Goal: Information Seeking & Learning: Learn about a topic

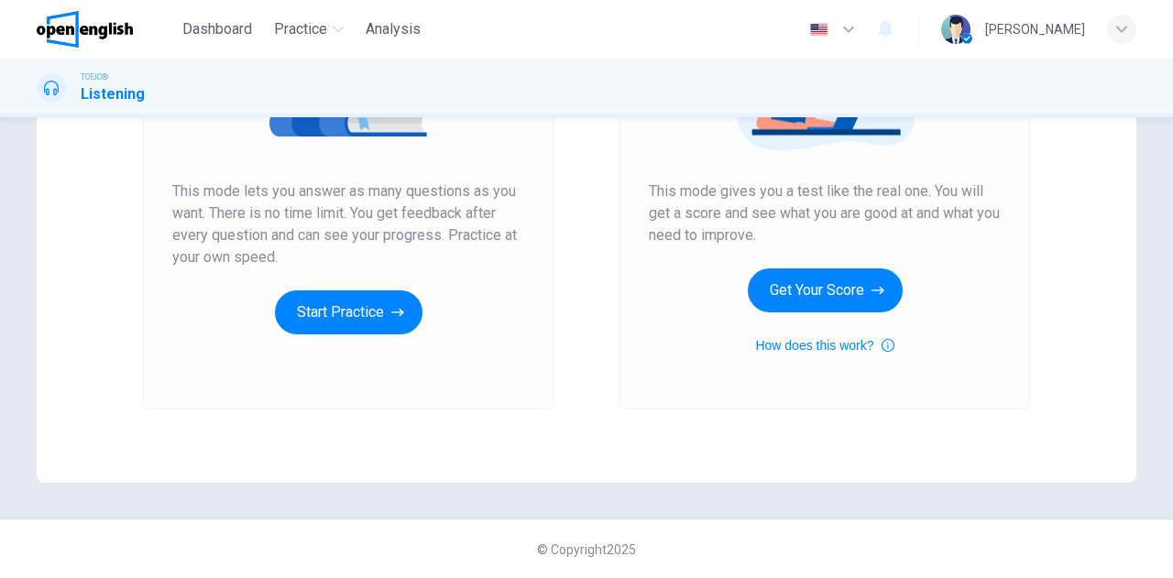
scroll to position [125, 0]
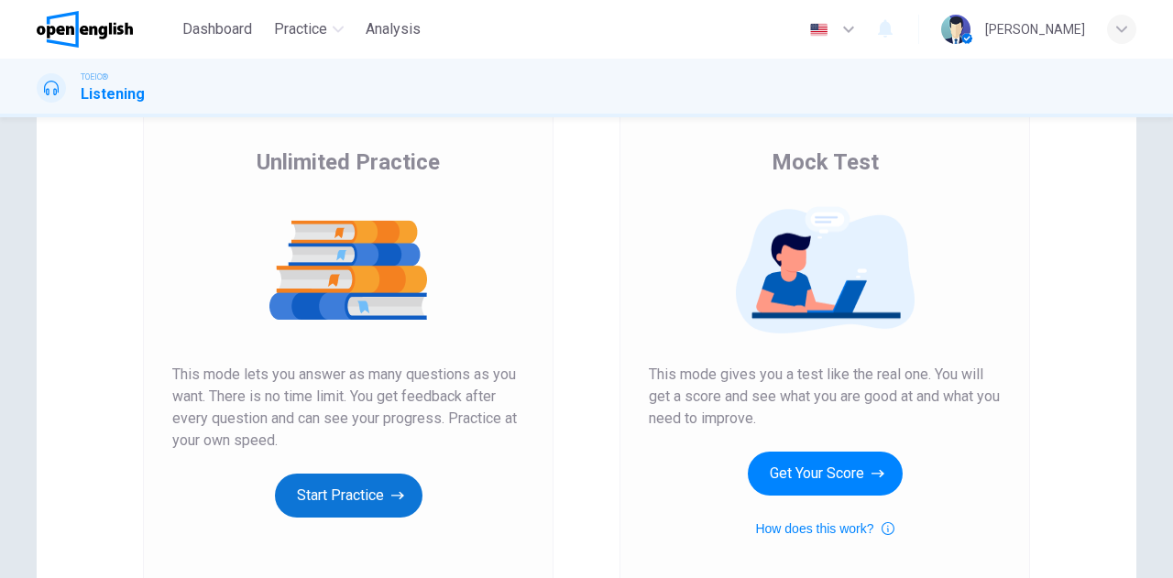
click at [361, 502] on button "Start Practice" at bounding box center [349, 496] width 148 height 44
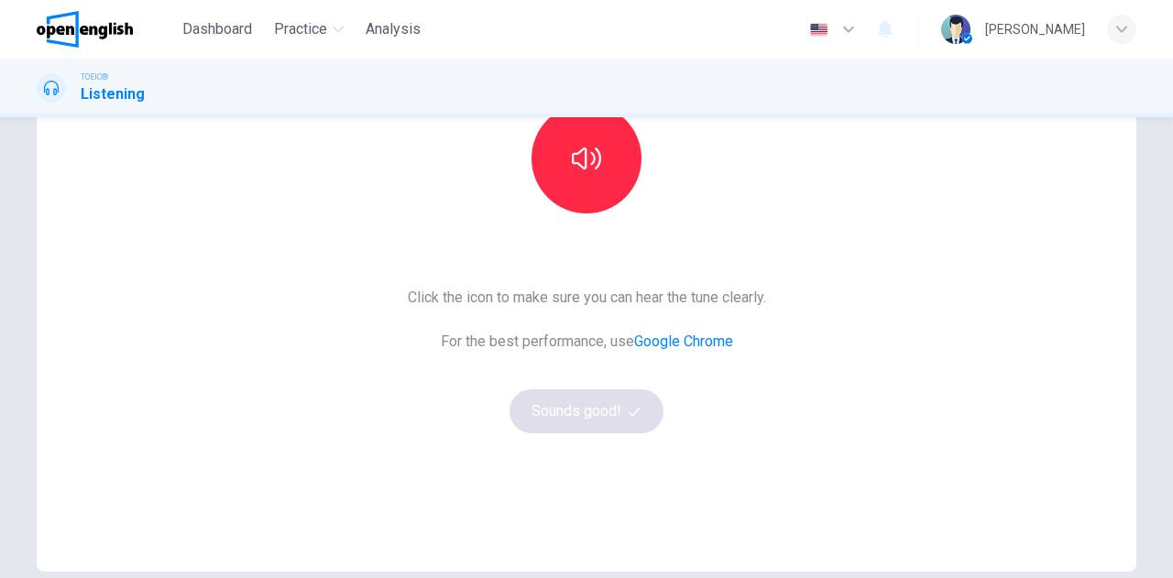
scroll to position [183, 0]
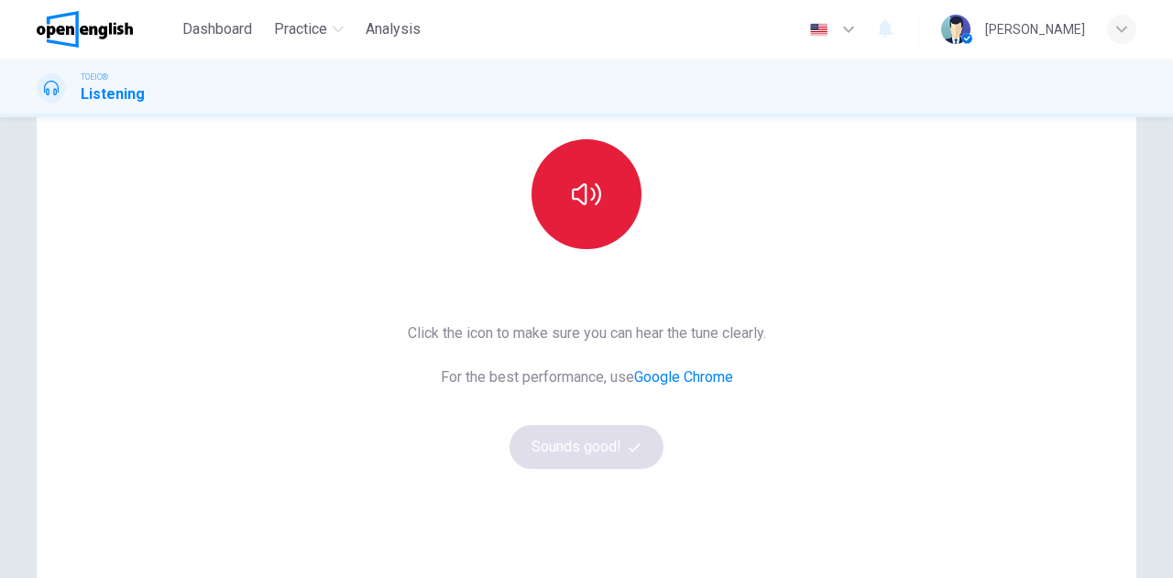
click at [579, 226] on button "button" at bounding box center [587, 194] width 110 height 110
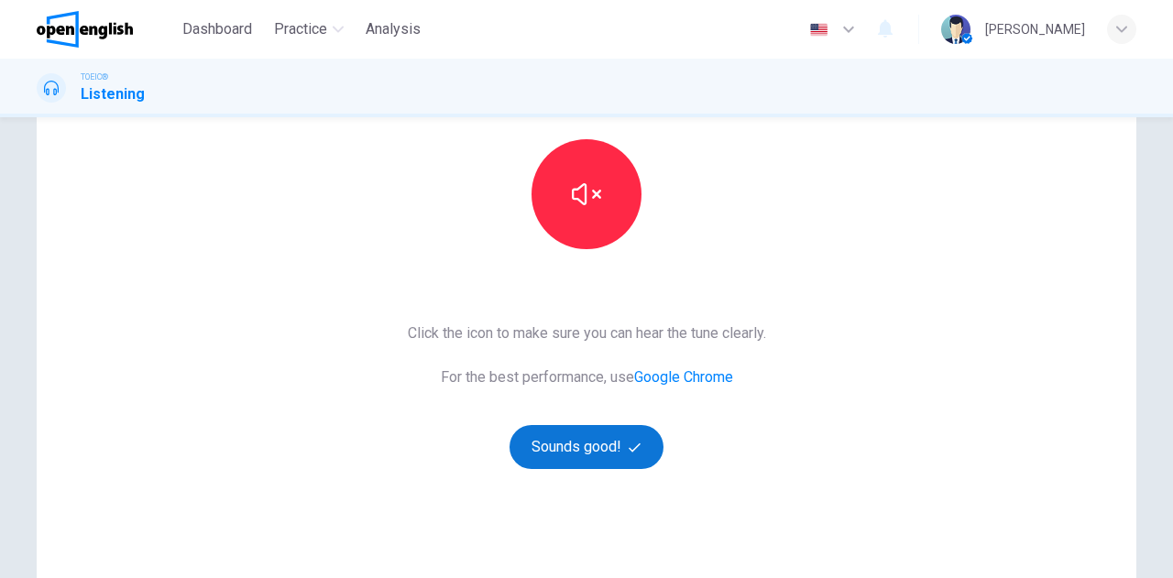
click at [590, 446] on button "Sounds good!" at bounding box center [587, 447] width 154 height 44
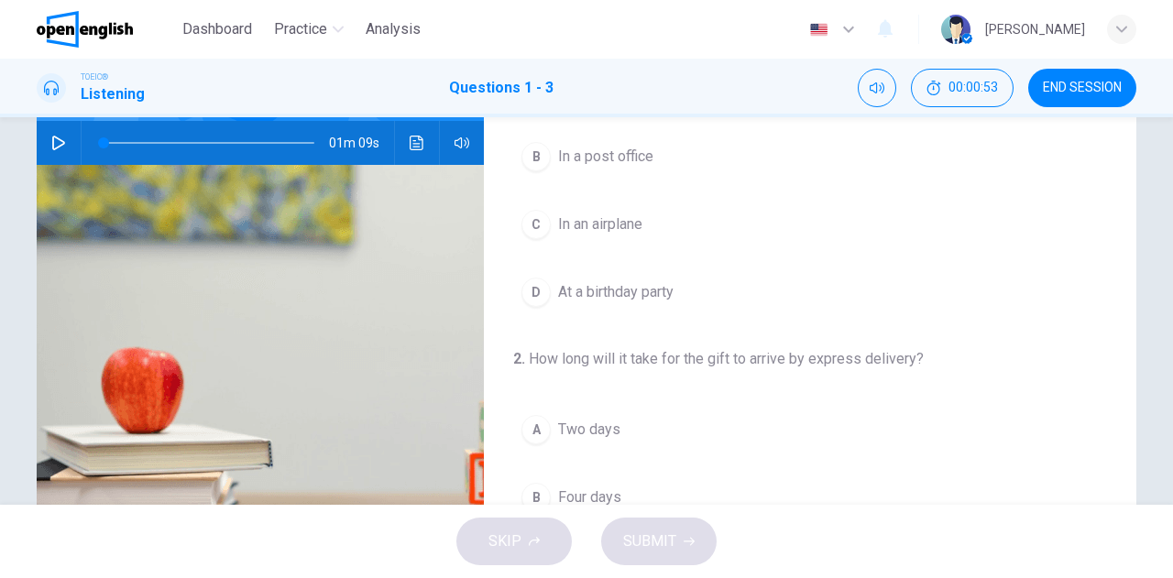
scroll to position [0, 0]
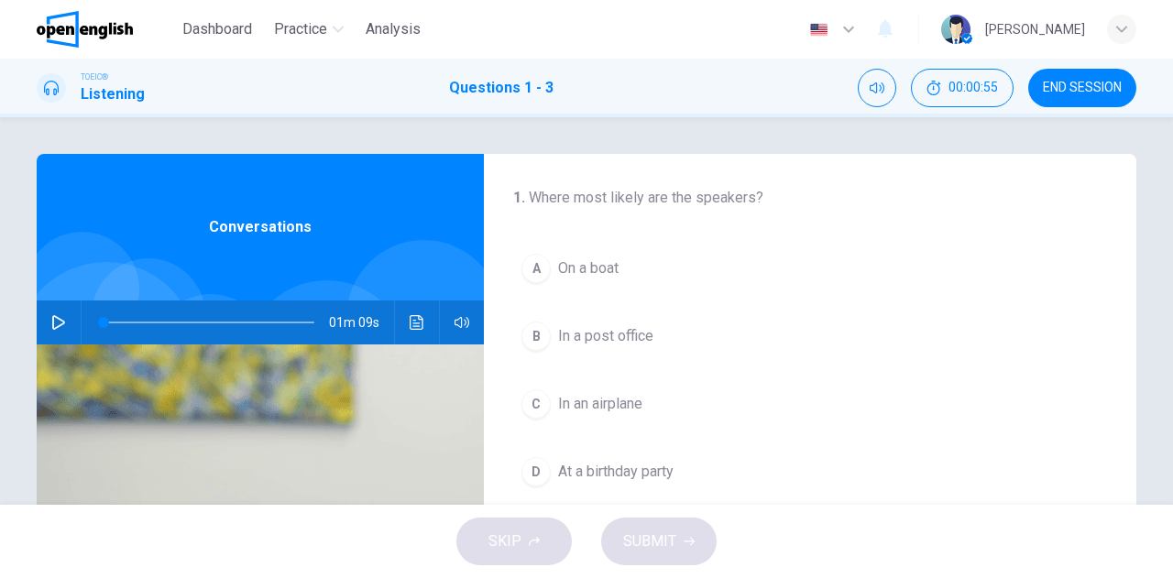
click at [59, 322] on icon "button" at bounding box center [58, 322] width 13 height 15
click at [534, 335] on div "B" at bounding box center [535, 336] width 29 height 29
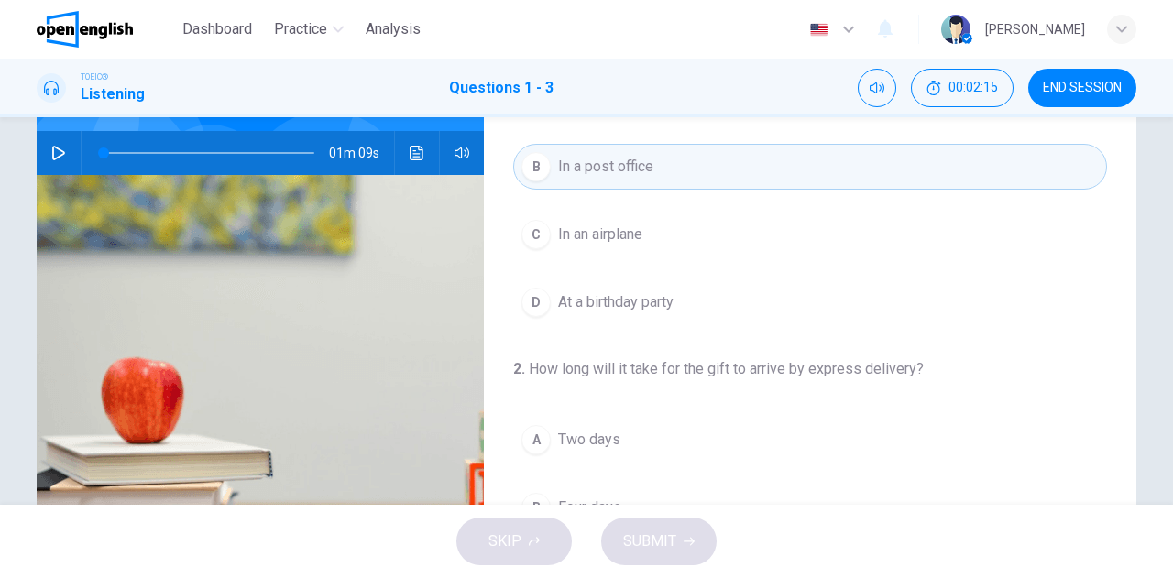
scroll to position [48, 0]
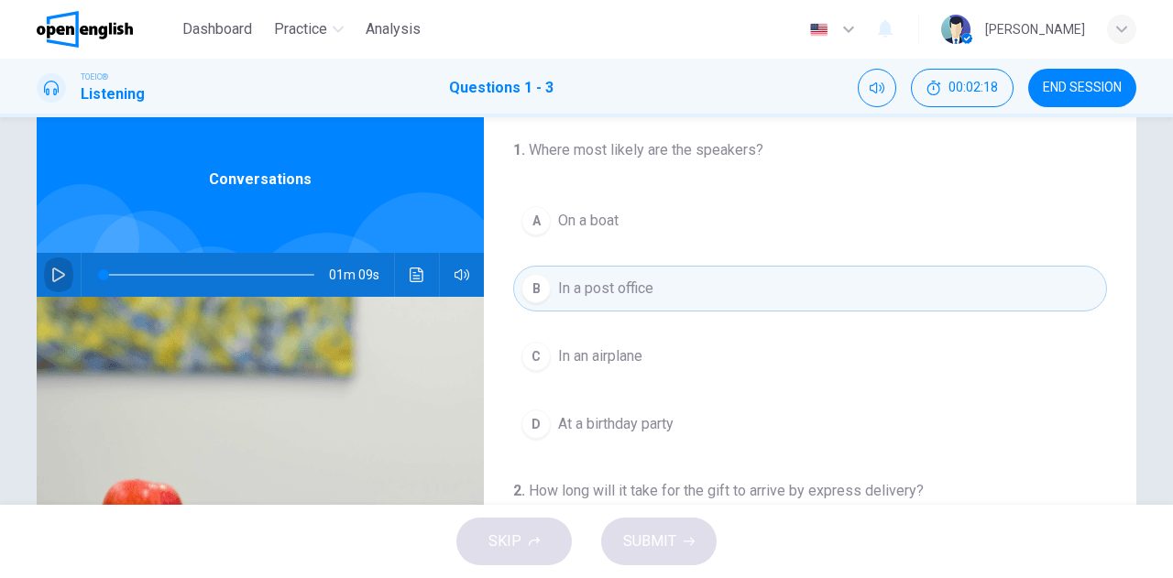
click at [51, 274] on icon "button" at bounding box center [58, 275] width 15 height 15
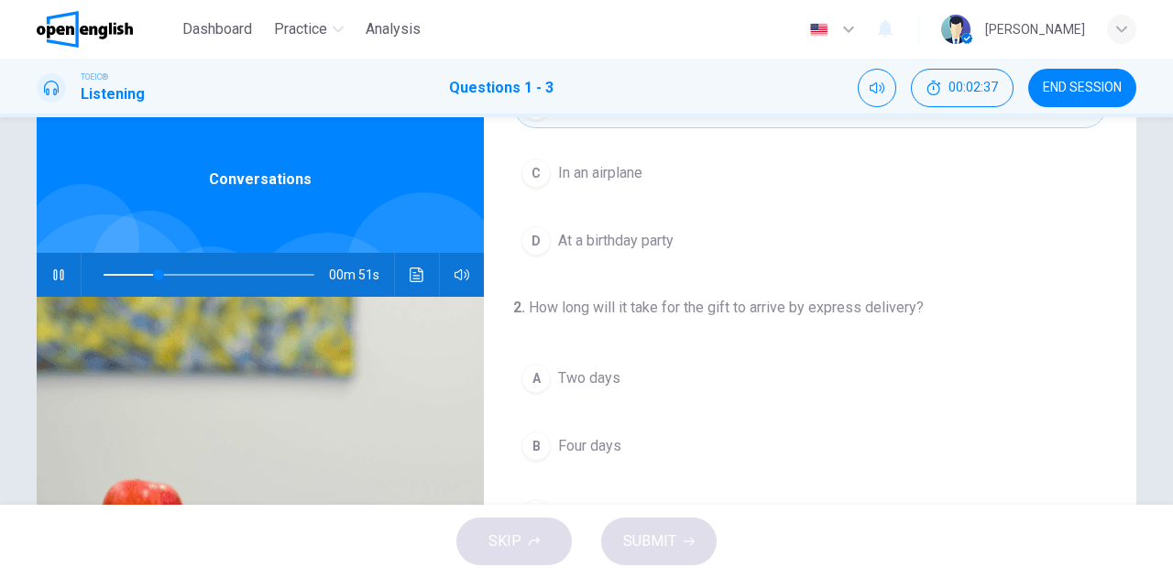
scroll to position [275, 0]
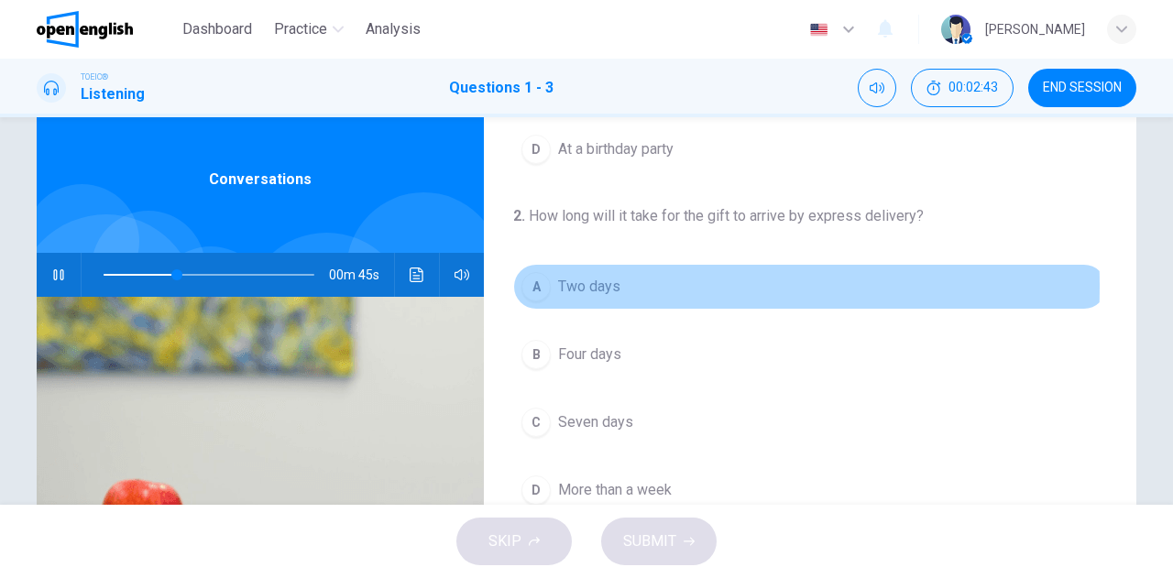
click at [528, 283] on div "A" at bounding box center [535, 286] width 29 height 29
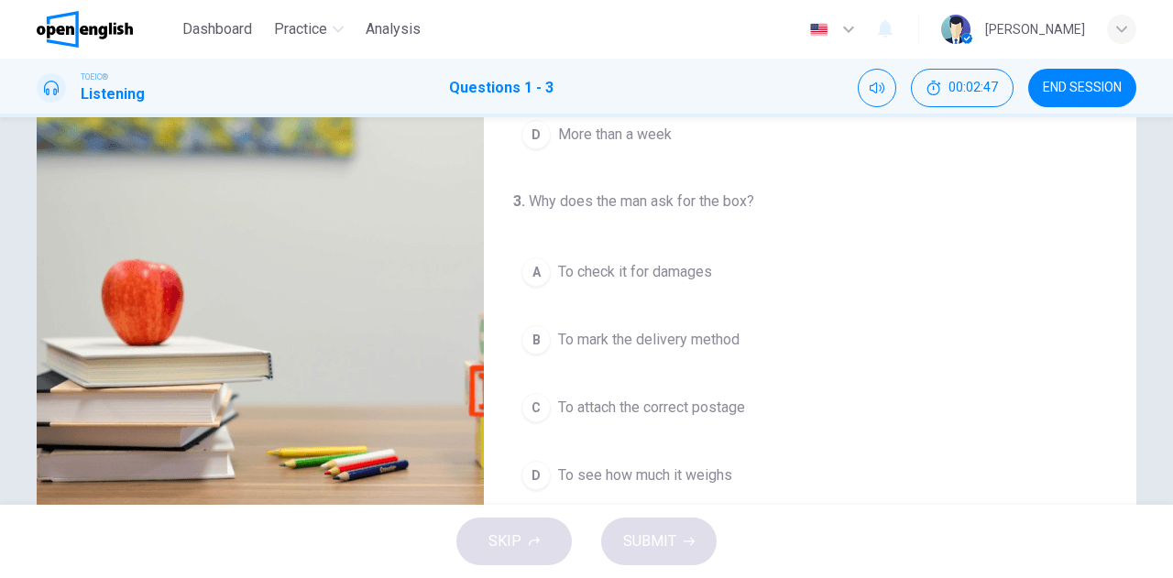
scroll to position [323, 0]
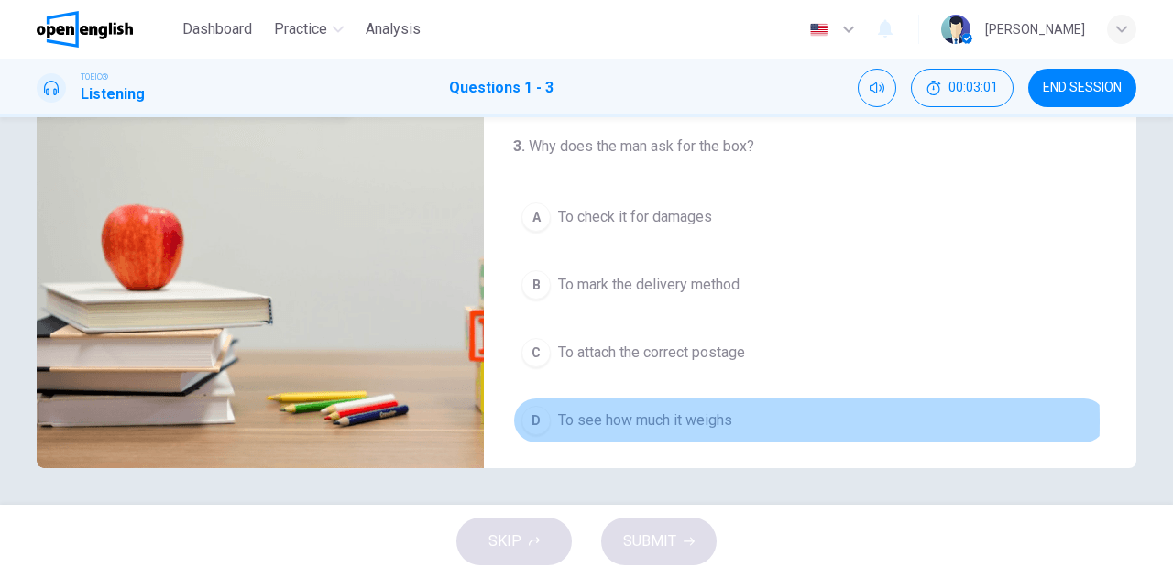
click at [531, 414] on div "D" at bounding box center [535, 420] width 29 height 29
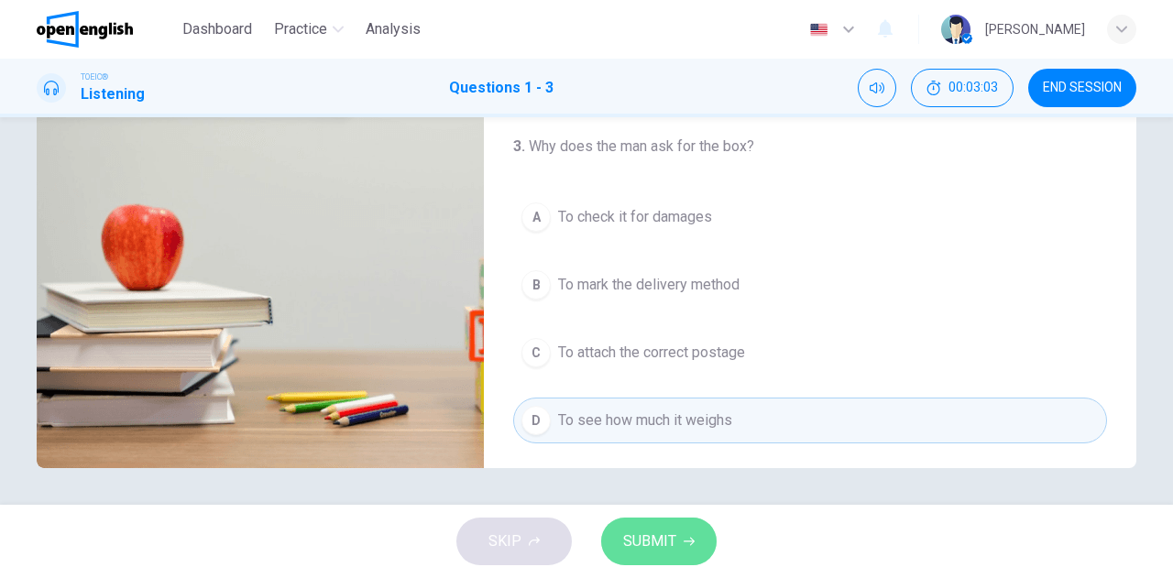
click at [653, 543] on span "SUBMIT" at bounding box center [649, 542] width 53 height 26
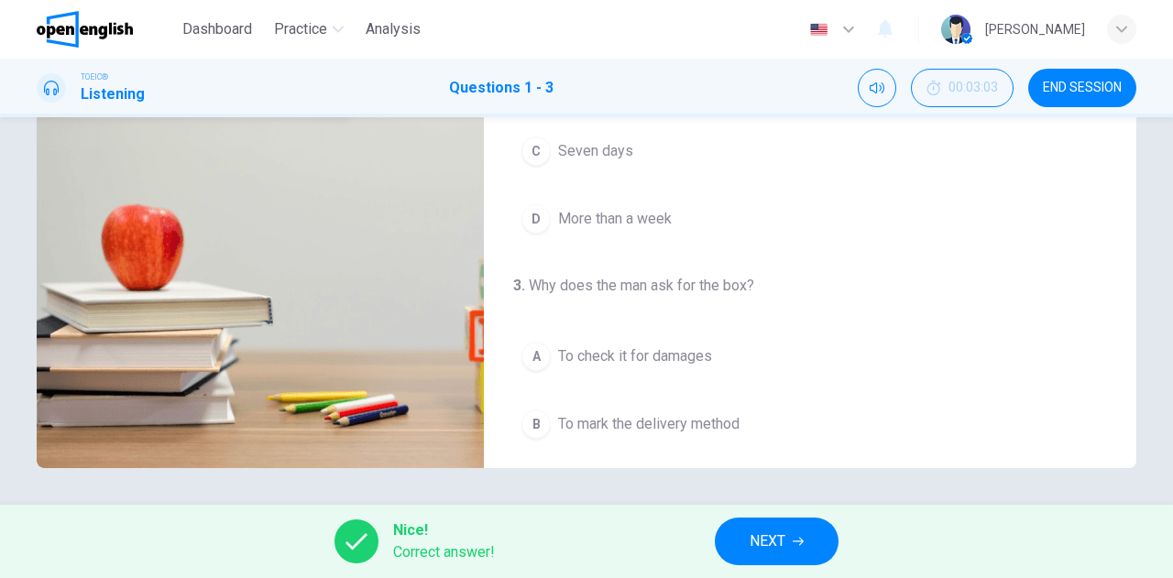
scroll to position [411, 0]
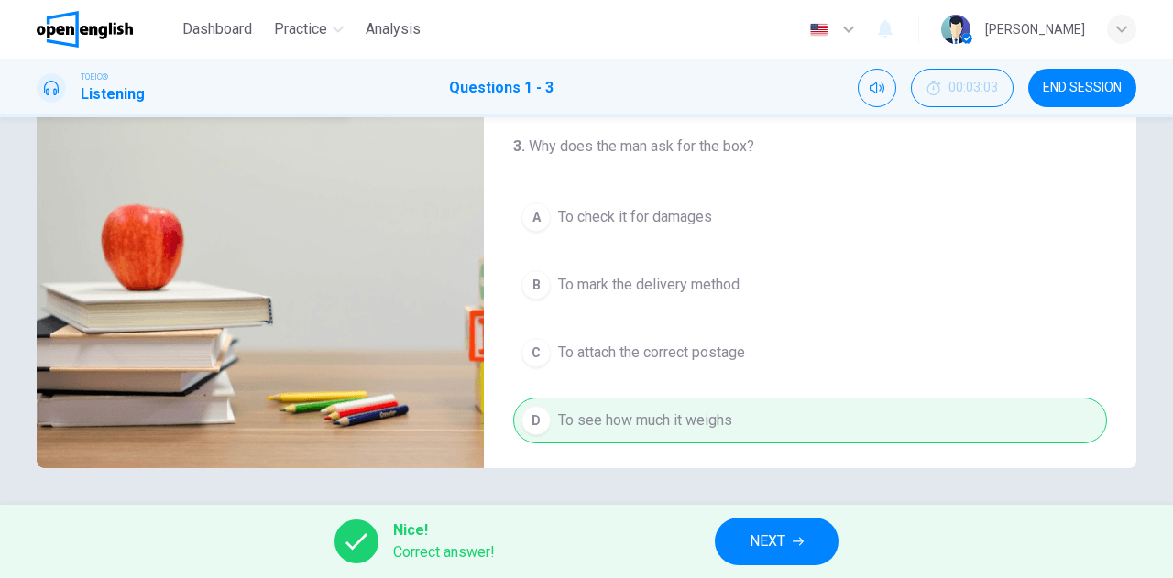
type input "**"
click at [768, 539] on span "NEXT" at bounding box center [768, 542] width 36 height 26
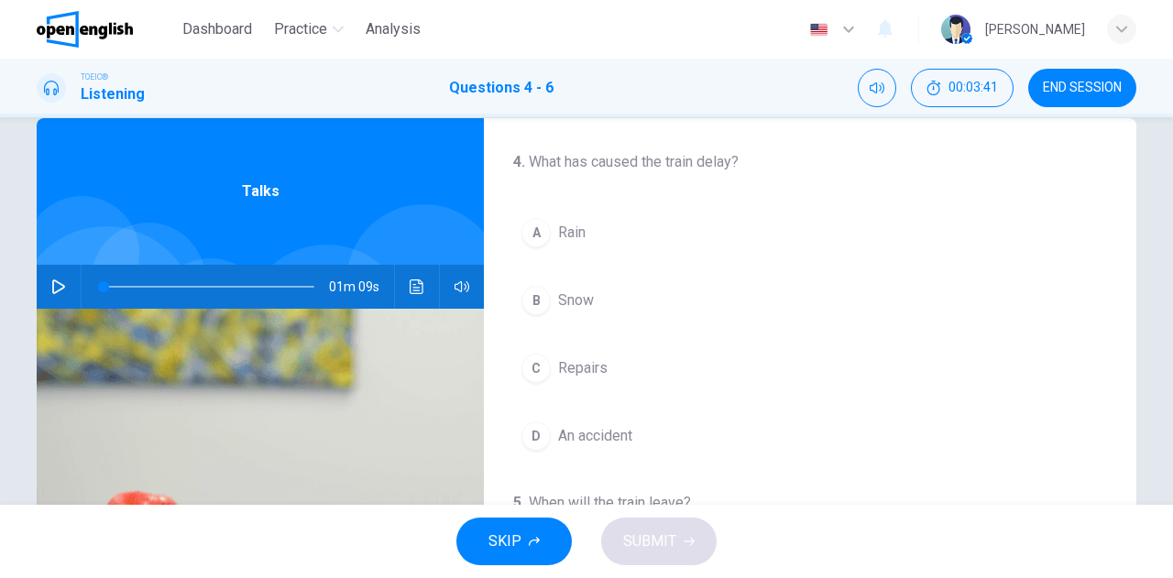
scroll to position [0, 0]
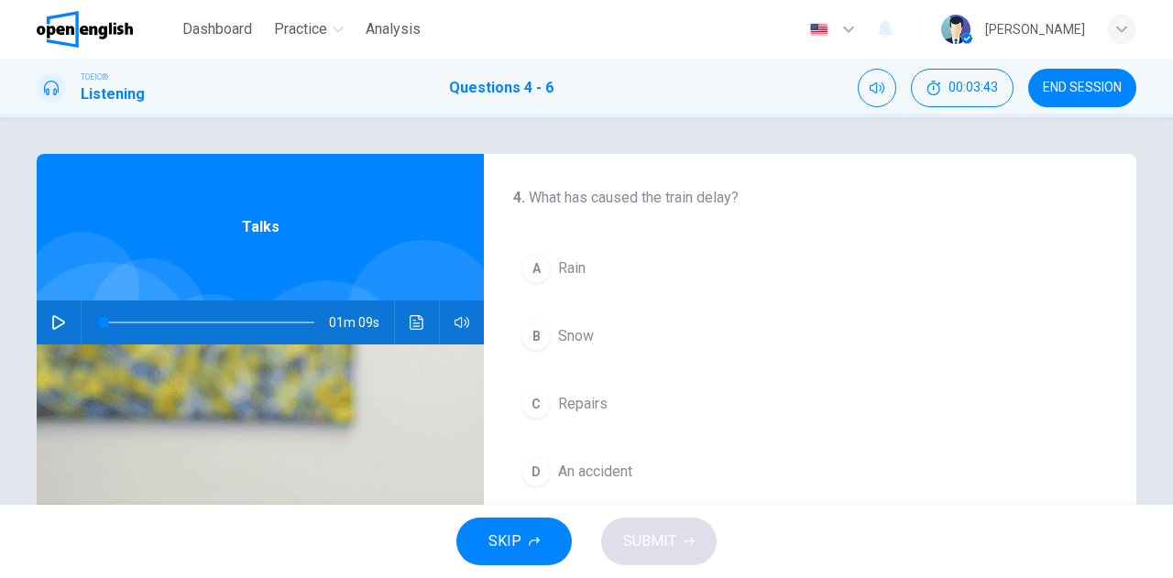
drag, startPoint x: 57, startPoint y: 317, endPoint x: 39, endPoint y: 333, distance: 23.4
click at [57, 318] on icon "button" at bounding box center [58, 322] width 15 height 15
click at [537, 338] on div "B" at bounding box center [535, 336] width 29 height 29
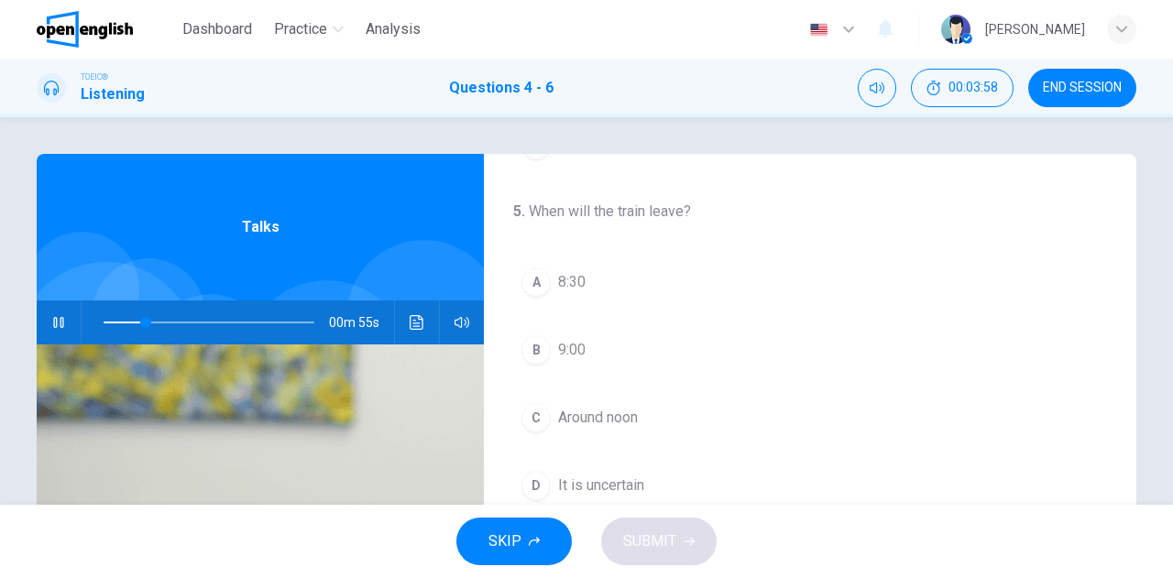
scroll to position [367, 0]
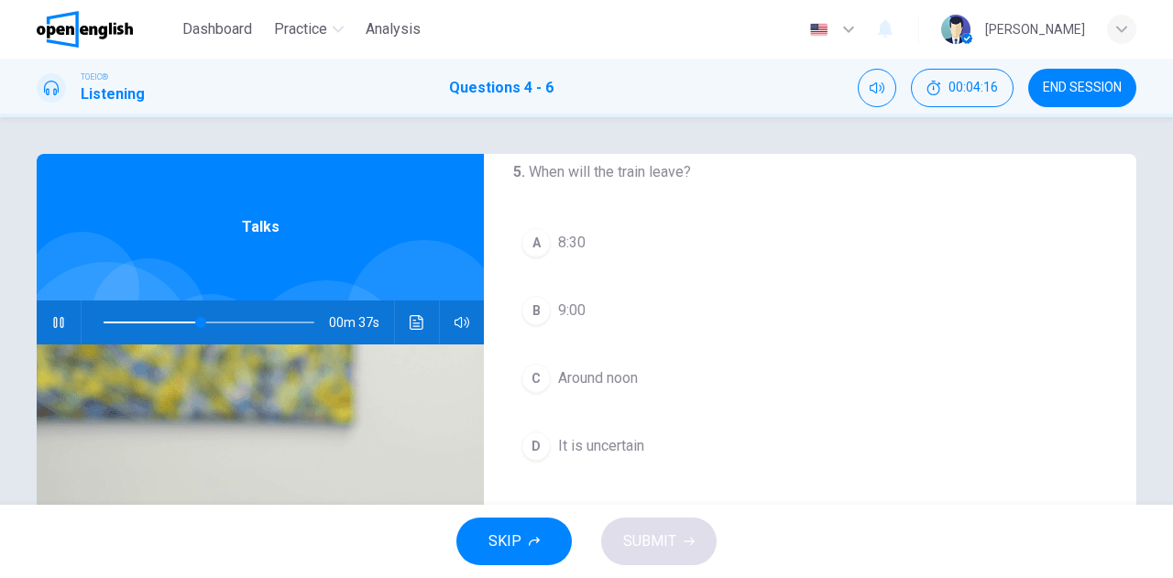
click at [533, 446] on div "D" at bounding box center [535, 446] width 29 height 29
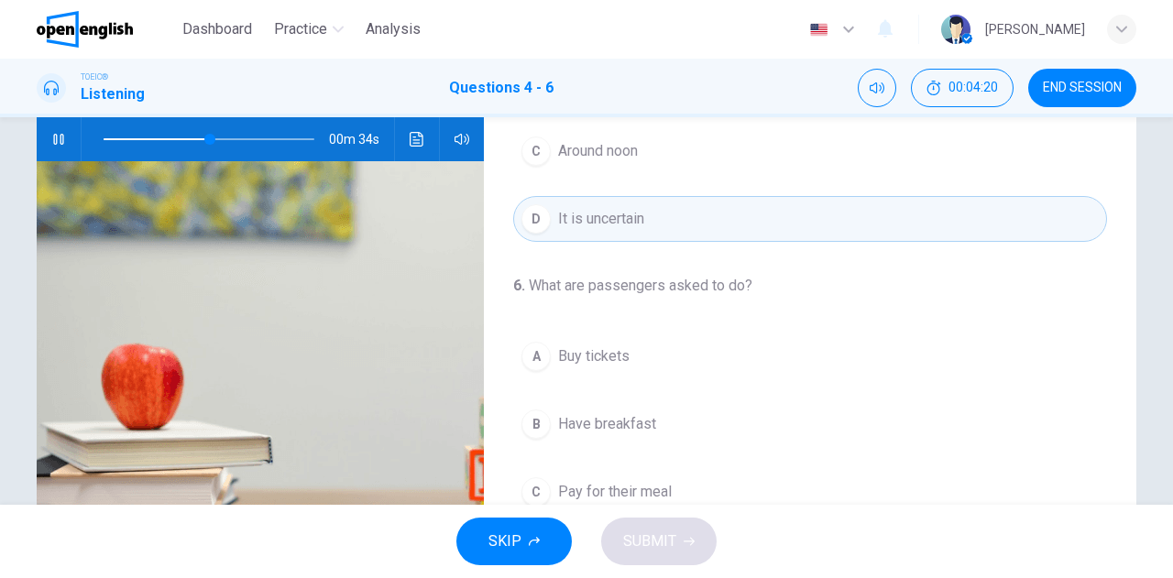
scroll to position [275, 0]
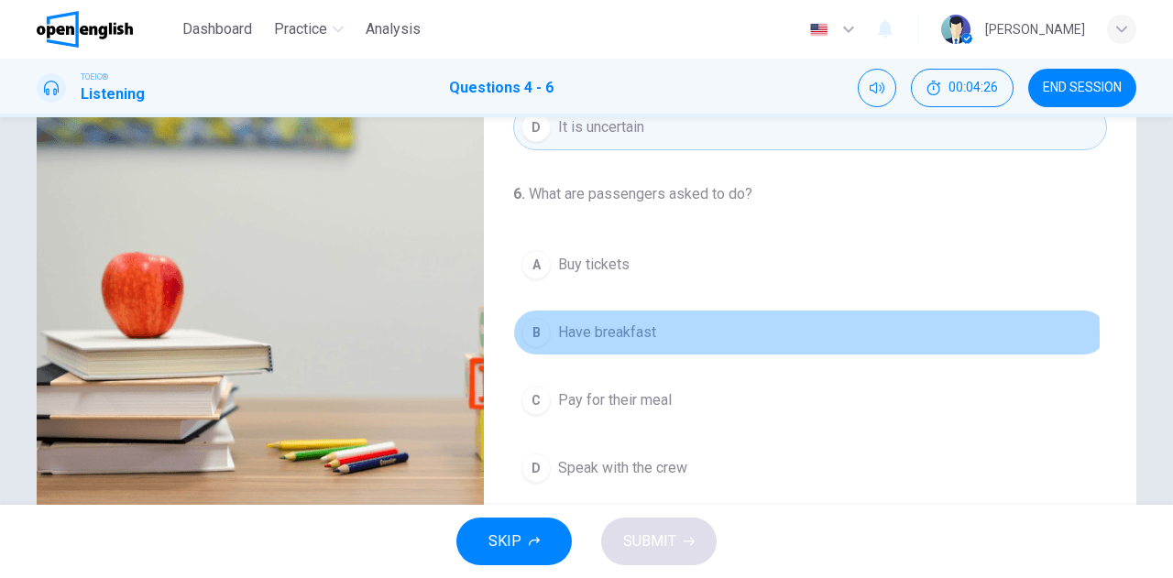
click at [529, 329] on div "B" at bounding box center [535, 332] width 29 height 29
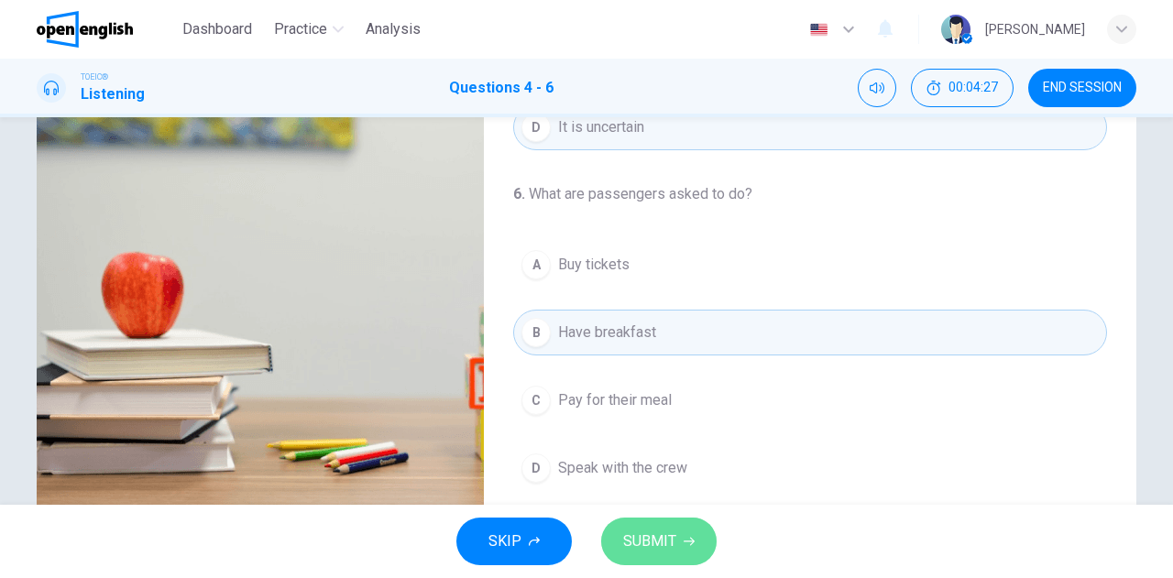
click at [661, 535] on span "SUBMIT" at bounding box center [649, 542] width 53 height 26
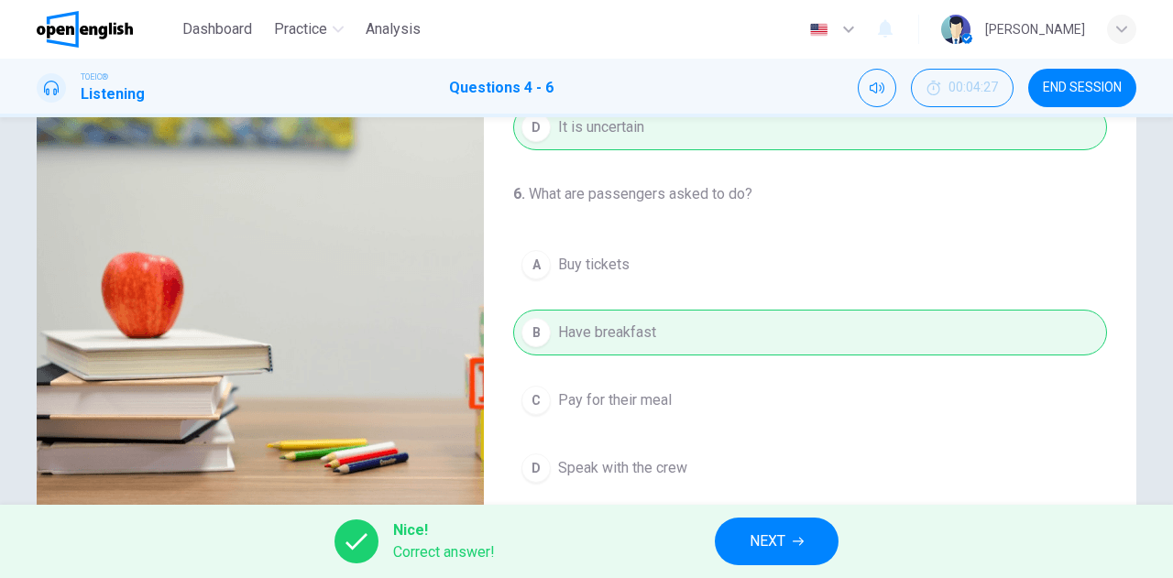
type input "**"
click at [759, 541] on span "NEXT" at bounding box center [768, 542] width 36 height 26
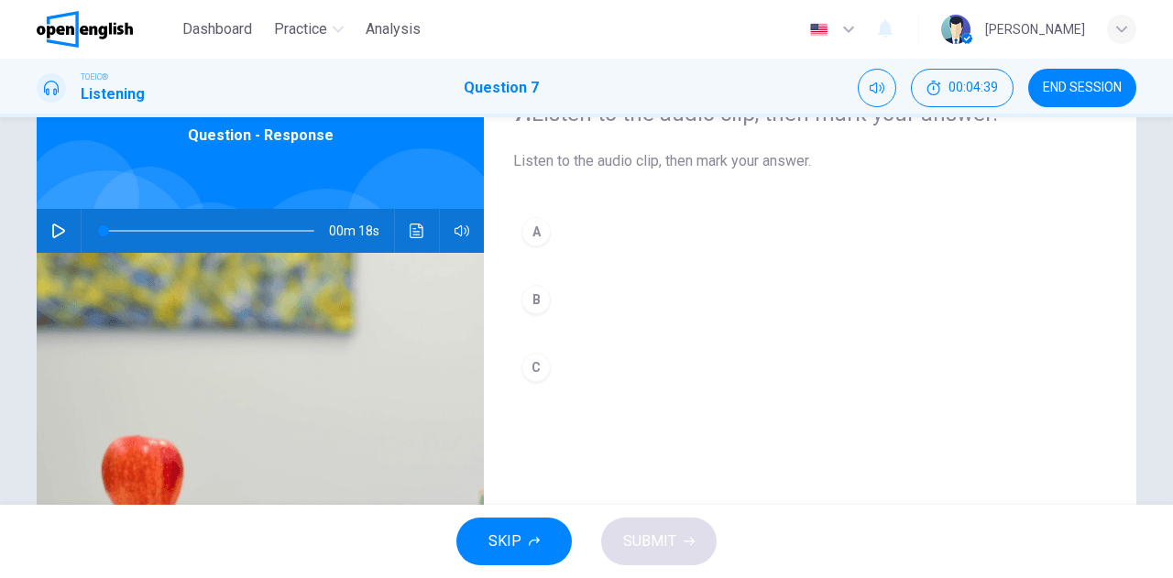
scroll to position [0, 0]
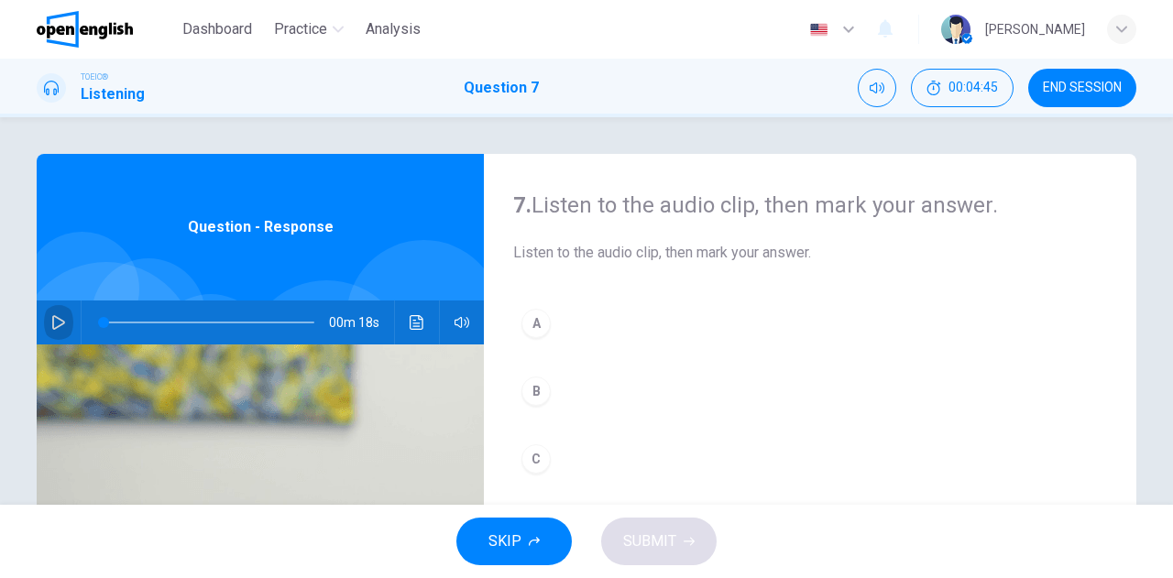
click at [60, 319] on icon "button" at bounding box center [58, 322] width 15 height 15
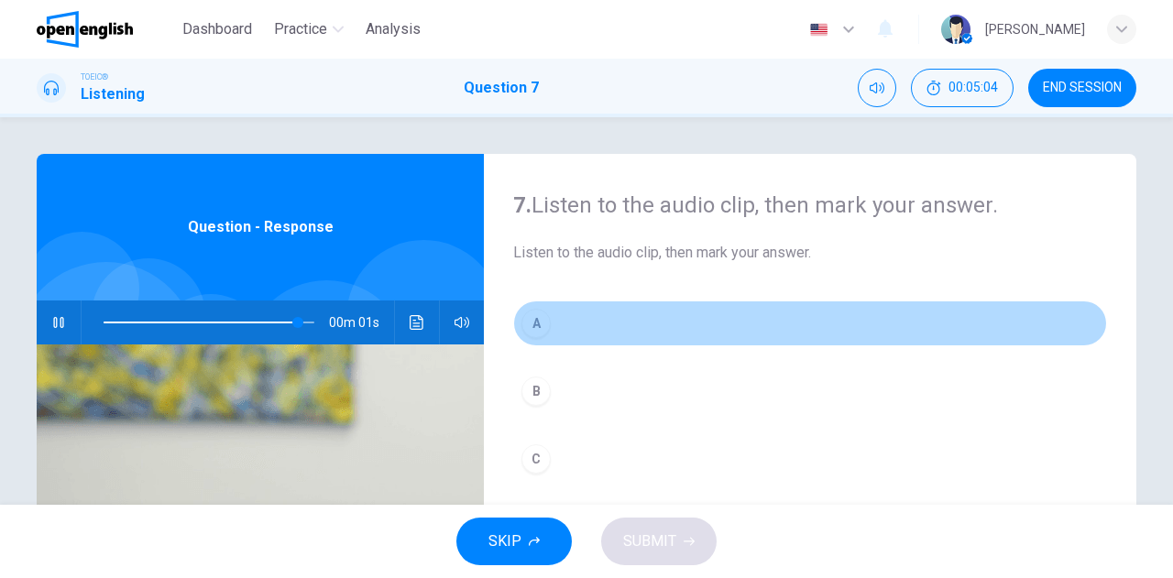
click at [532, 325] on div "A" at bounding box center [535, 323] width 29 height 29
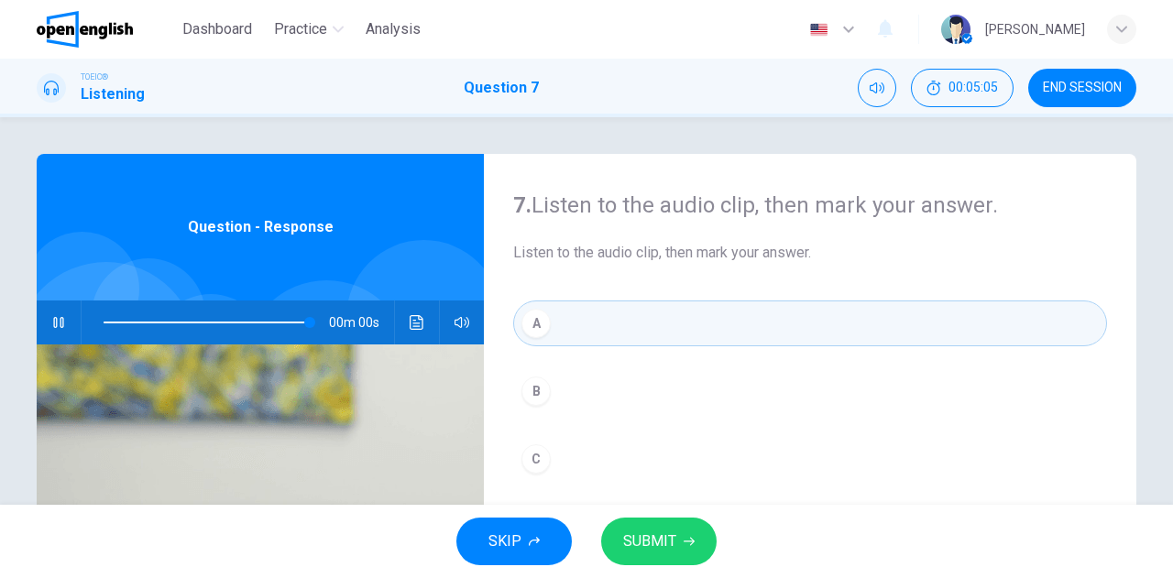
type input "*"
click at [638, 541] on span "SUBMIT" at bounding box center [649, 542] width 53 height 26
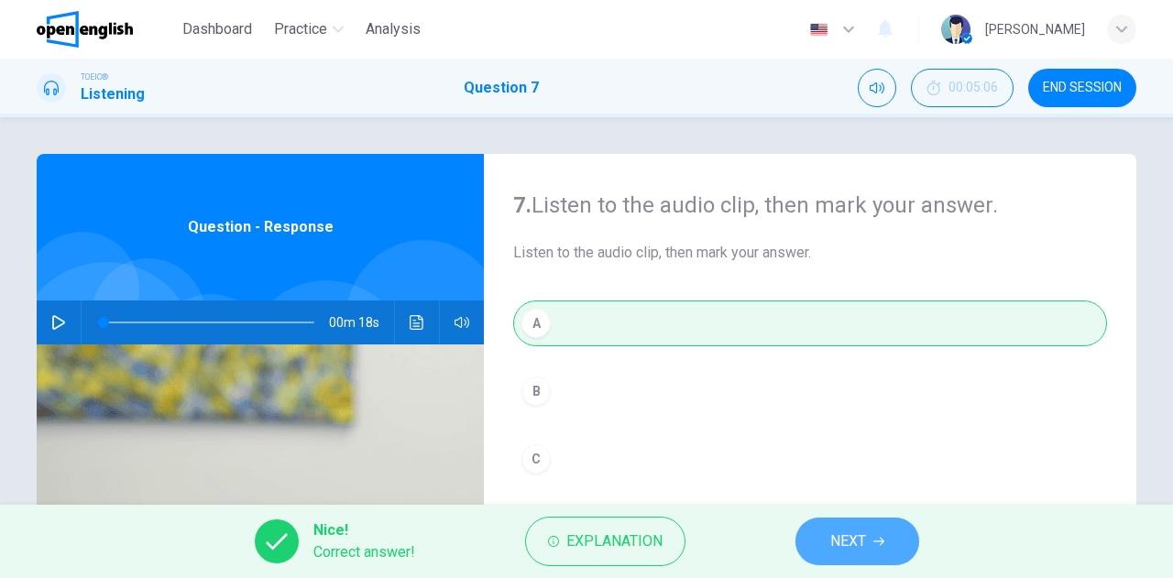
click at [841, 550] on span "NEXT" at bounding box center [848, 542] width 36 height 26
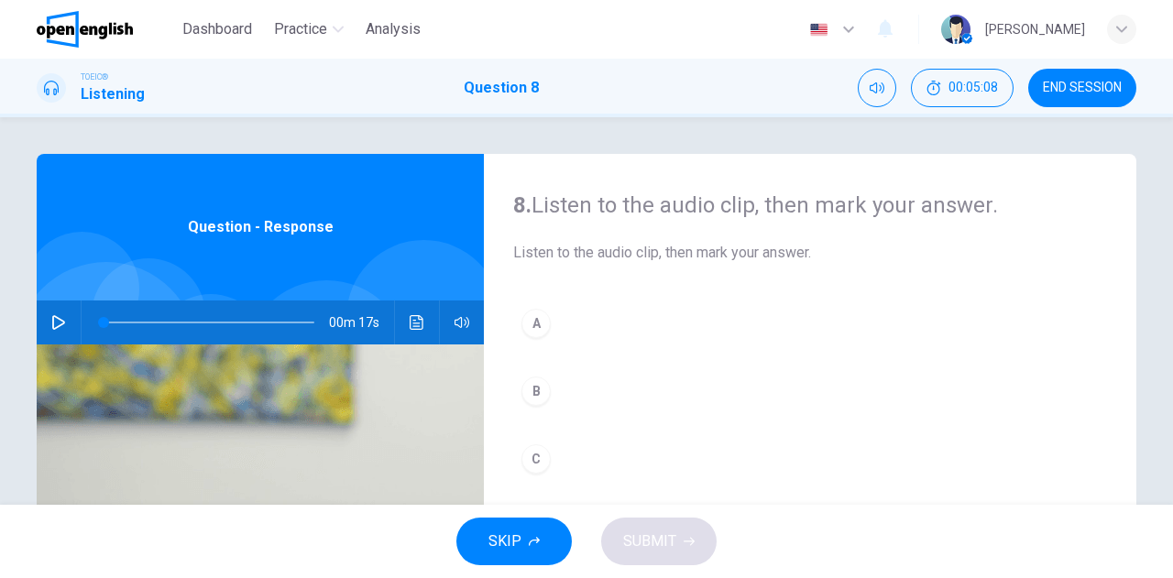
scroll to position [92, 0]
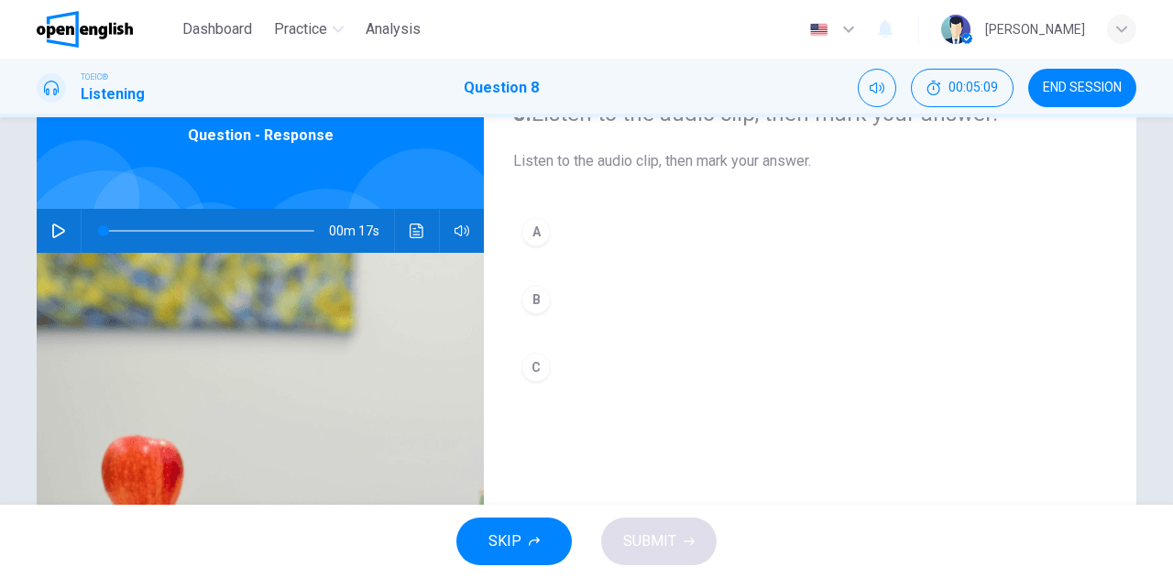
click at [53, 232] on icon "button" at bounding box center [58, 231] width 15 height 15
click at [51, 229] on icon "button" at bounding box center [58, 231] width 15 height 15
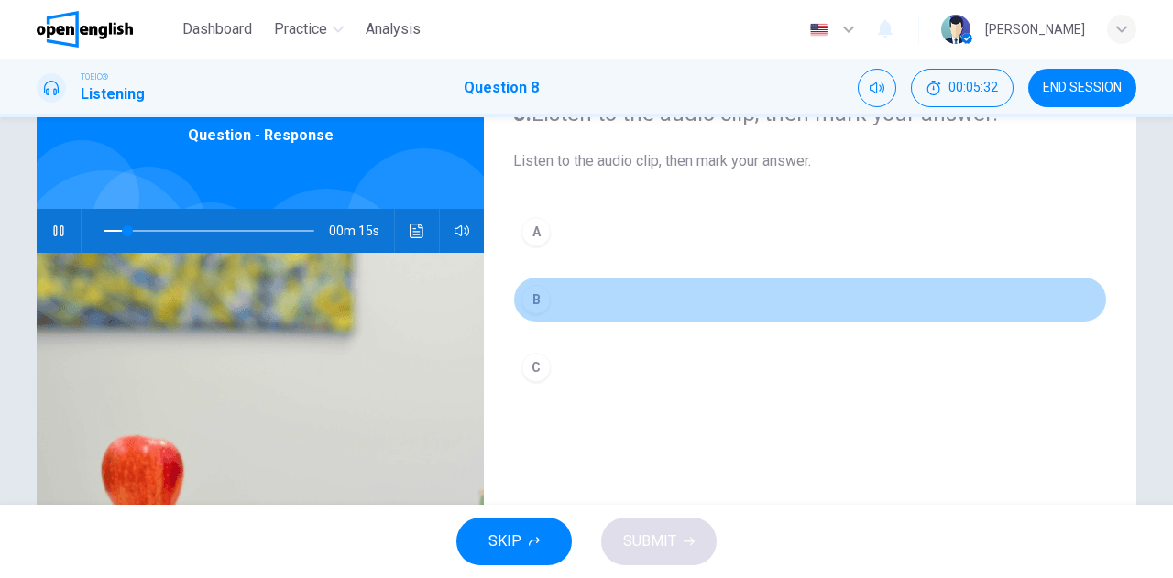
click at [527, 297] on div "B" at bounding box center [535, 299] width 29 height 29
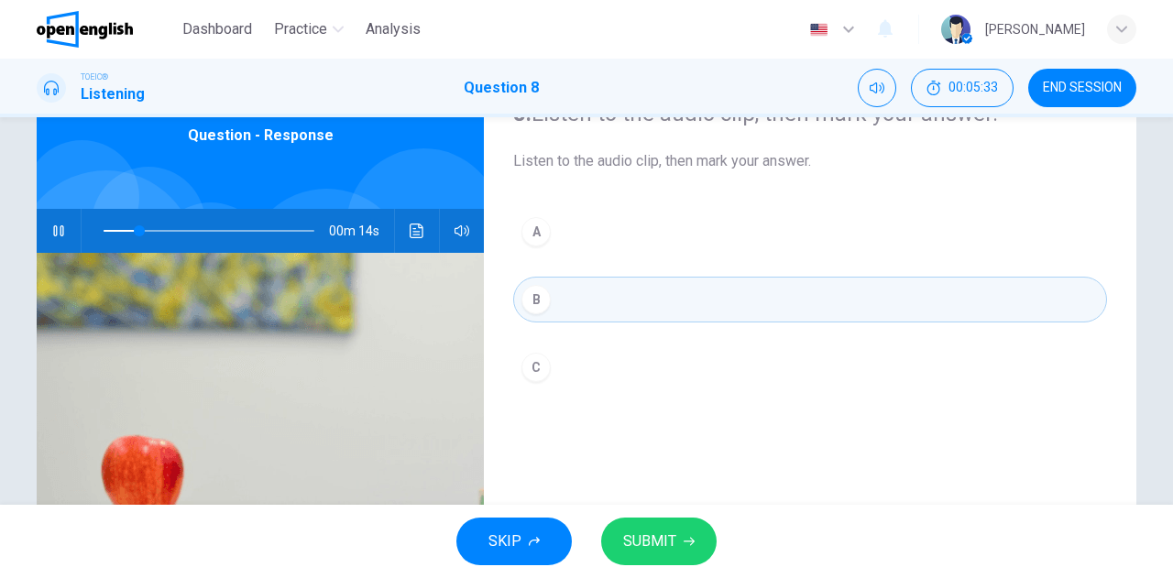
click at [678, 539] on button "SUBMIT" at bounding box center [658, 542] width 115 height 48
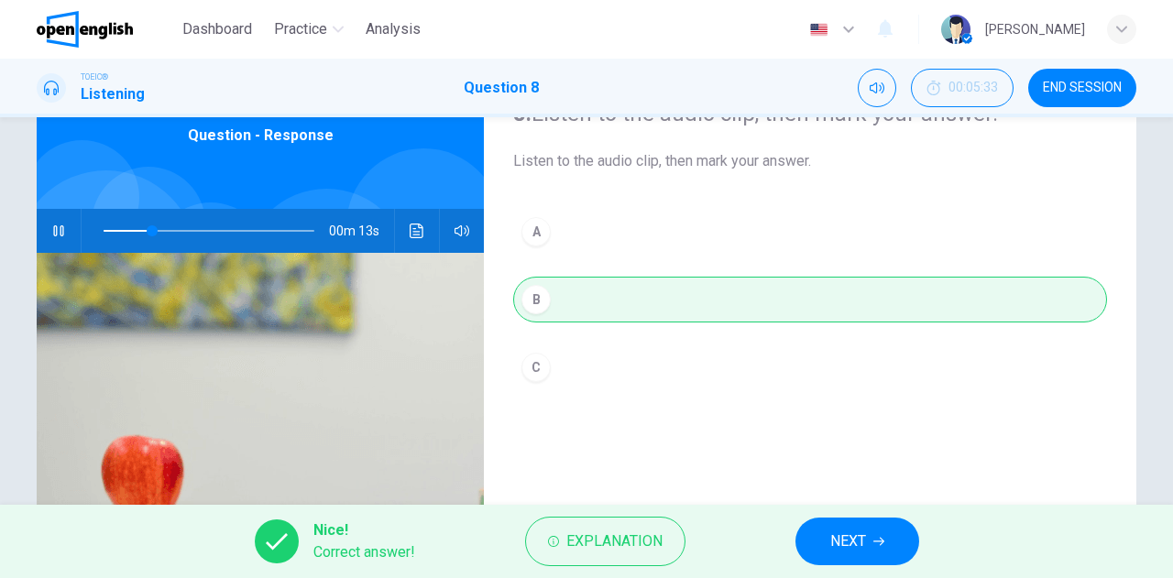
type input "**"
click at [861, 548] on span "NEXT" at bounding box center [848, 542] width 36 height 26
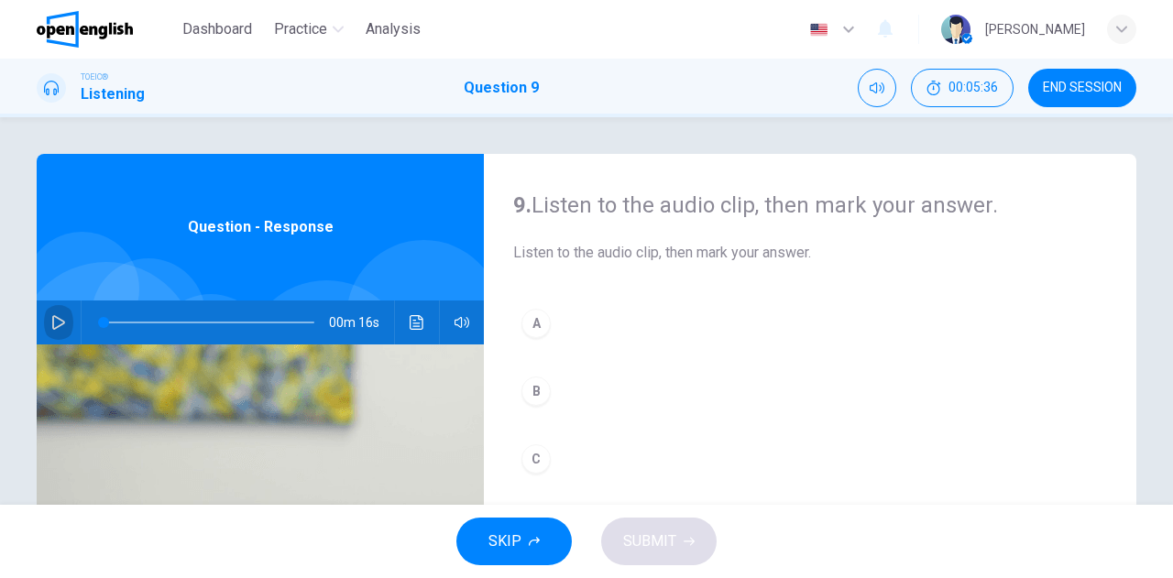
click at [55, 316] on icon "button" at bounding box center [58, 322] width 15 height 15
type input "**"
type input "*"
click at [536, 460] on div "C" at bounding box center [535, 458] width 29 height 29
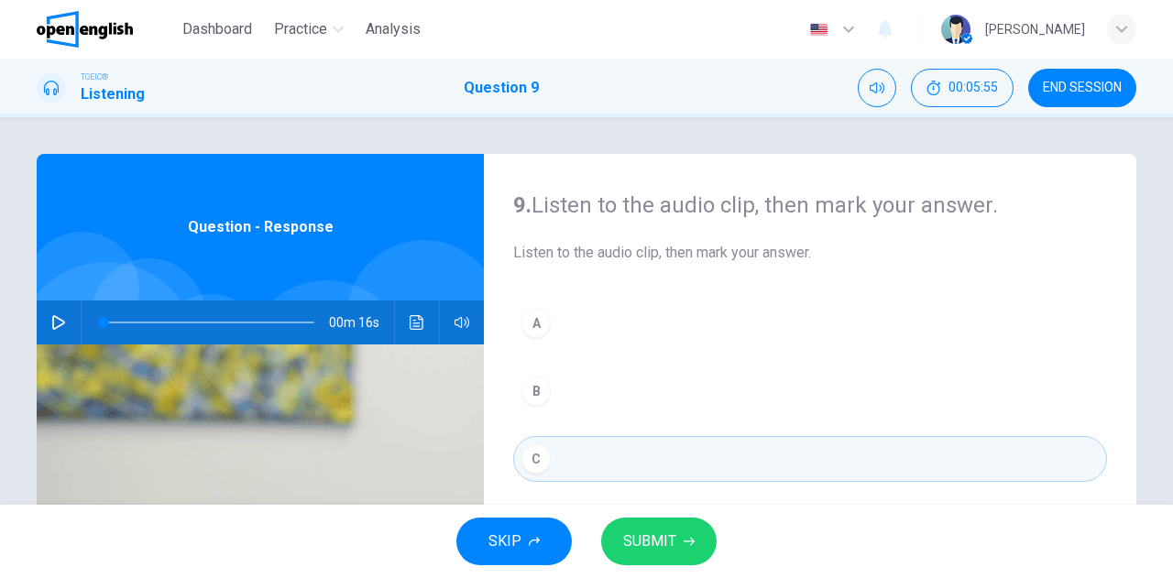
click at [647, 540] on span "SUBMIT" at bounding box center [649, 542] width 53 height 26
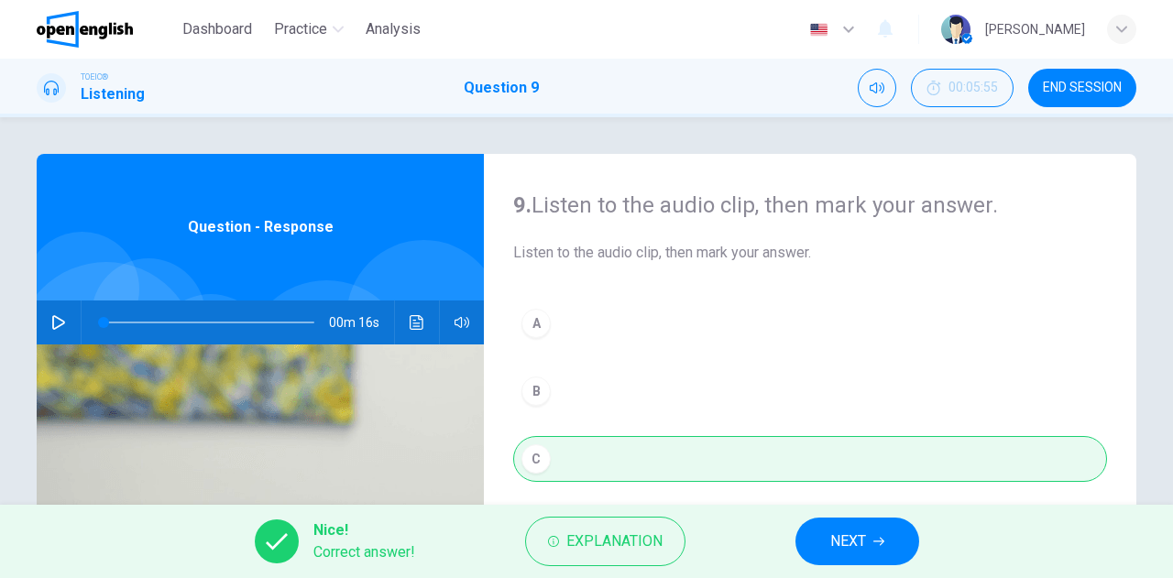
click at [847, 542] on span "NEXT" at bounding box center [848, 542] width 36 height 26
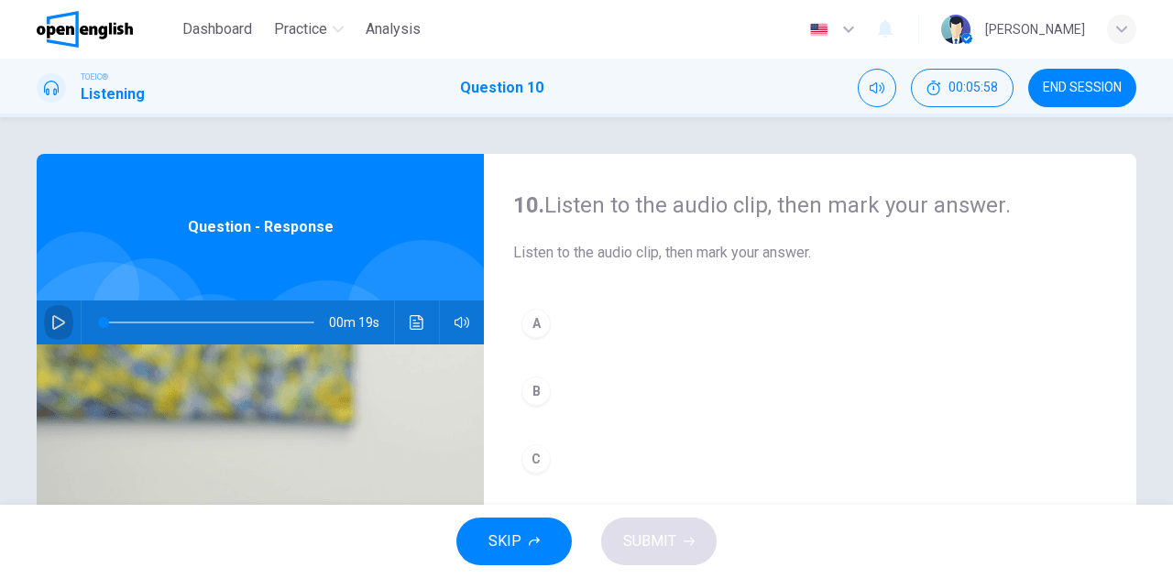
click at [54, 315] on icon "button" at bounding box center [58, 322] width 15 height 15
drag, startPoint x: 153, startPoint y: 320, endPoint x: 88, endPoint y: 321, distance: 65.1
click at [98, 321] on span at bounding box center [103, 322] width 11 height 11
click at [530, 319] on div "A" at bounding box center [535, 323] width 29 height 29
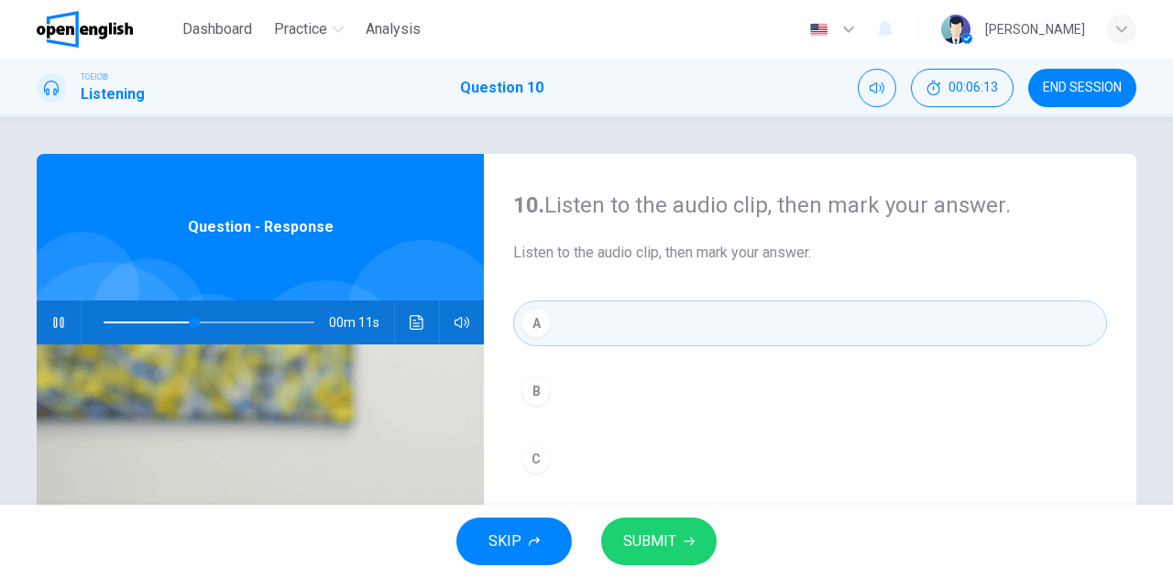
click at [645, 536] on span "SUBMIT" at bounding box center [649, 542] width 53 height 26
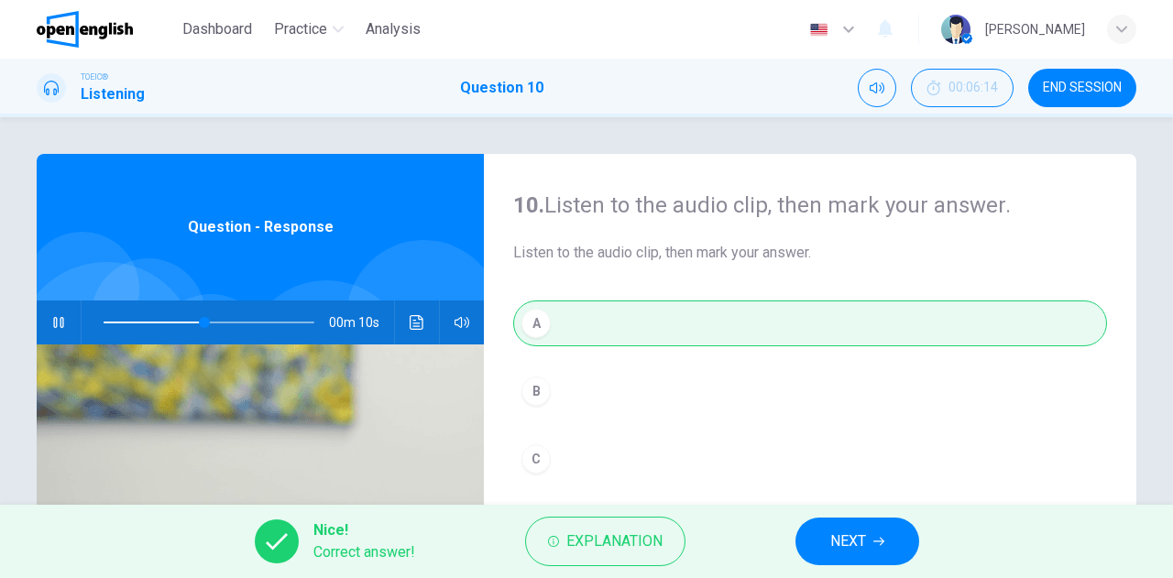
type input "**"
click at [834, 543] on span "NEXT" at bounding box center [848, 542] width 36 height 26
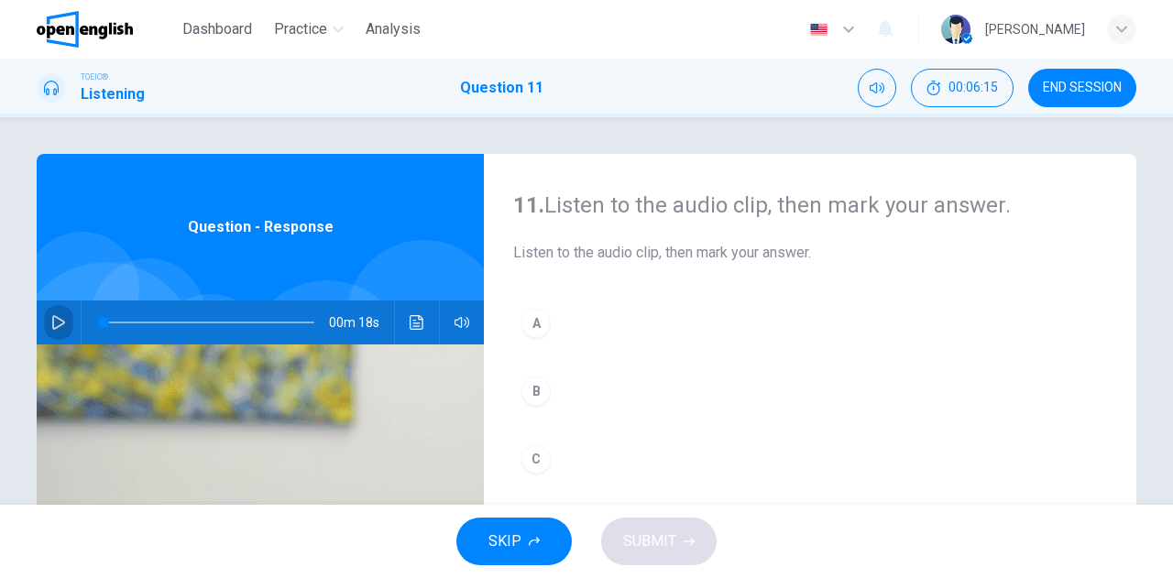
click at [51, 325] on icon "button" at bounding box center [58, 322] width 15 height 15
click at [528, 316] on div "A" at bounding box center [535, 323] width 29 height 29
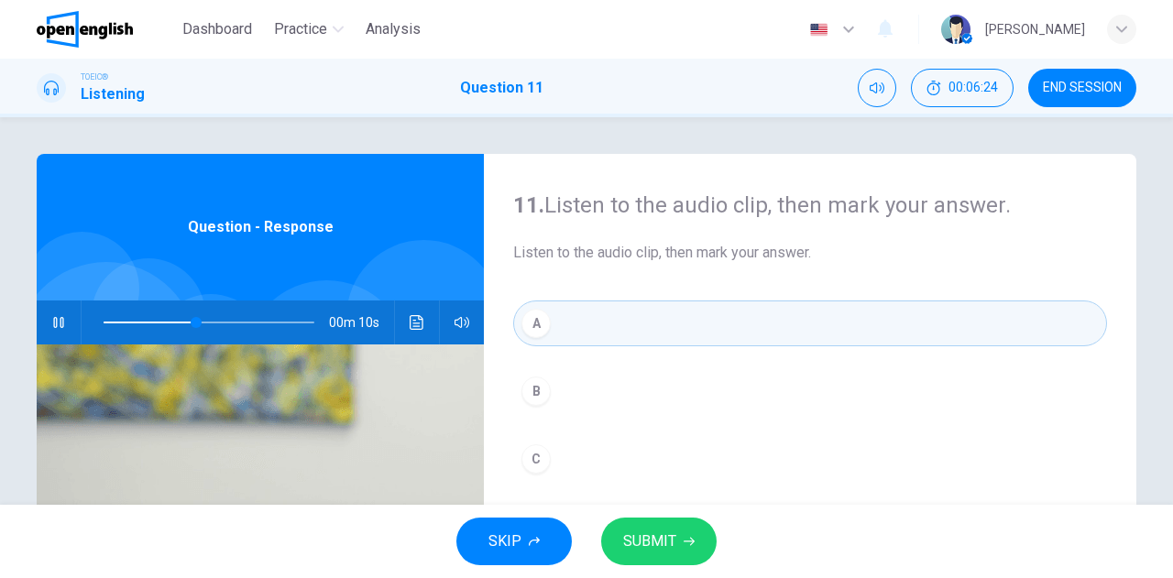
click at [637, 534] on span "SUBMIT" at bounding box center [649, 542] width 53 height 26
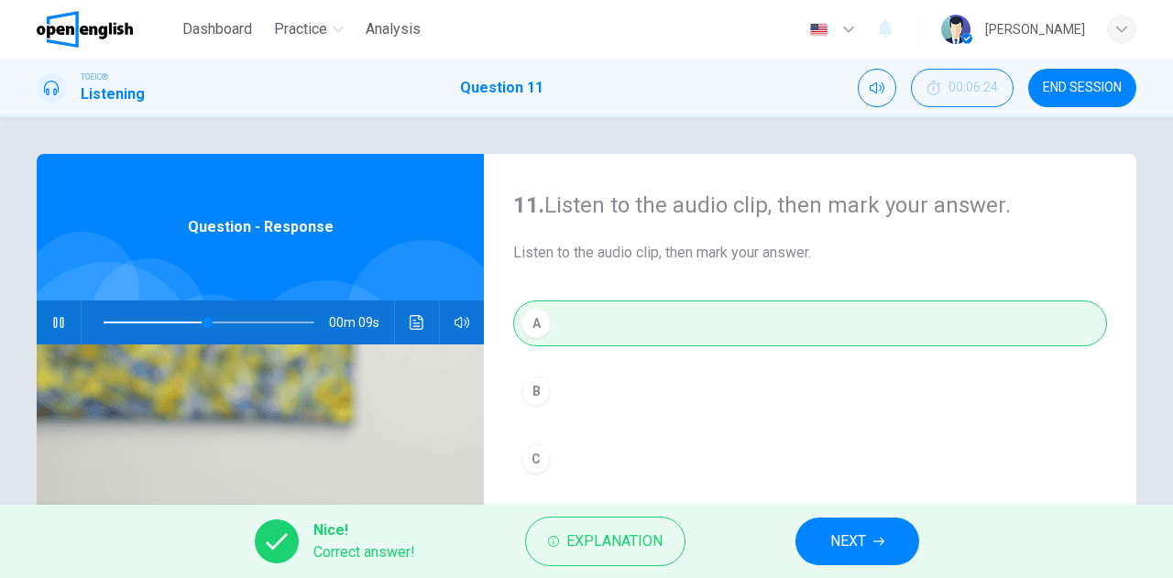
type input "**"
click at [830, 529] on span "NEXT" at bounding box center [848, 542] width 36 height 26
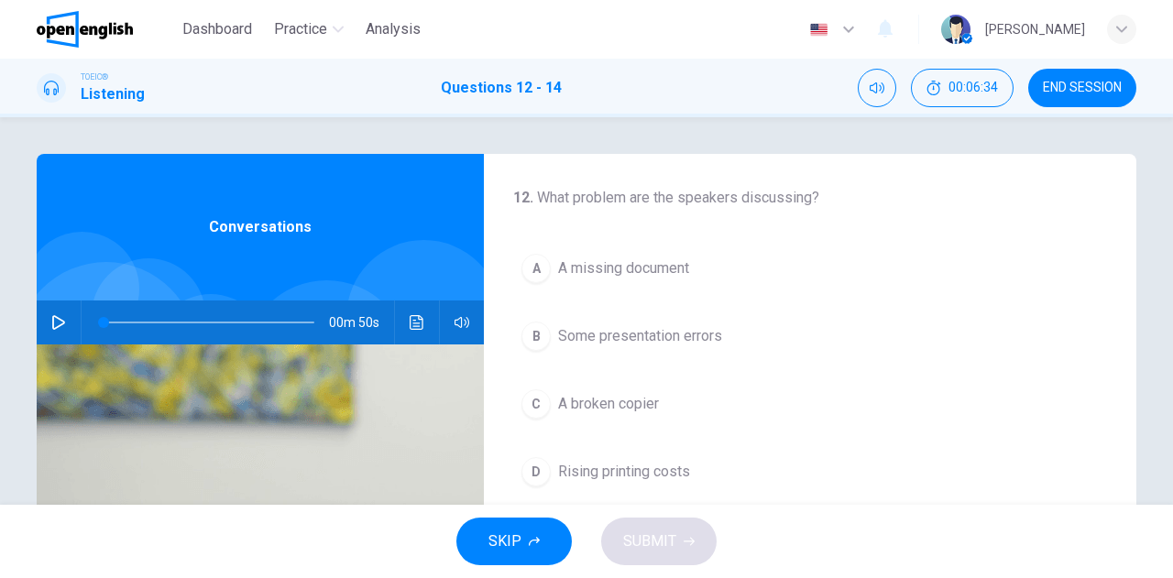
click at [59, 320] on icon "button" at bounding box center [58, 322] width 15 height 15
click at [532, 340] on div "B" at bounding box center [535, 336] width 29 height 29
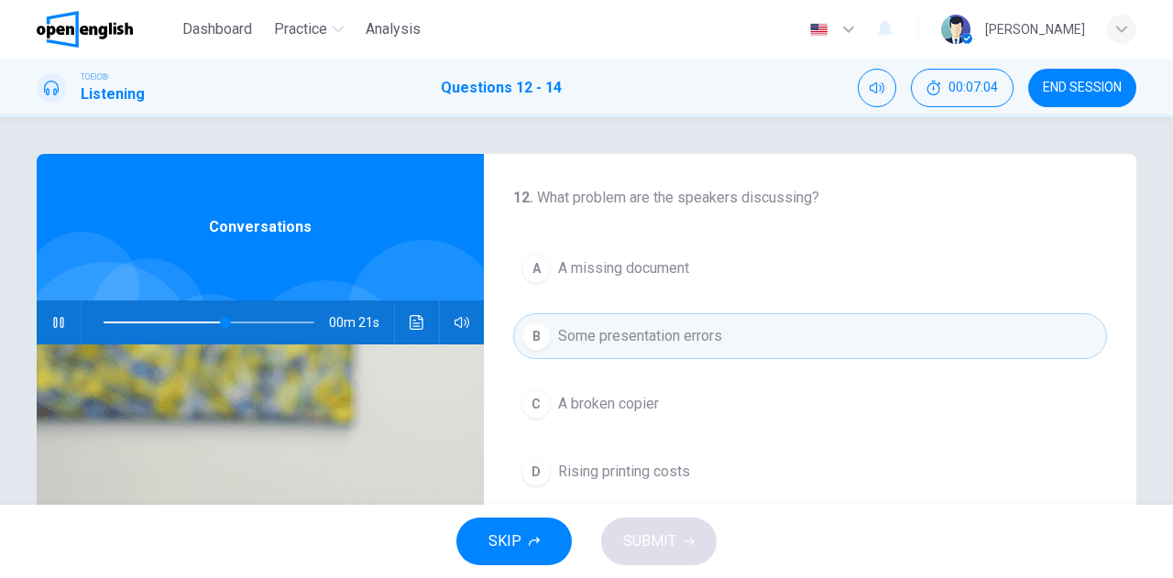
click at [627, 338] on span "Some presentation errors" at bounding box center [640, 336] width 164 height 22
click at [614, 404] on span "A broken copier" at bounding box center [608, 404] width 101 height 22
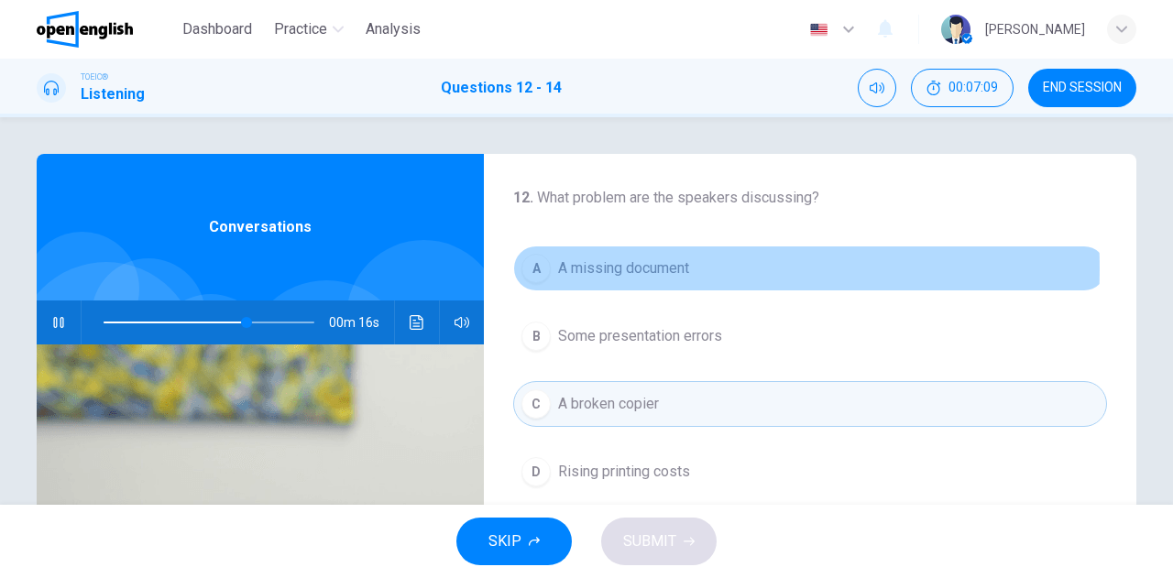
click at [631, 269] on span "A missing document" at bounding box center [623, 269] width 131 height 22
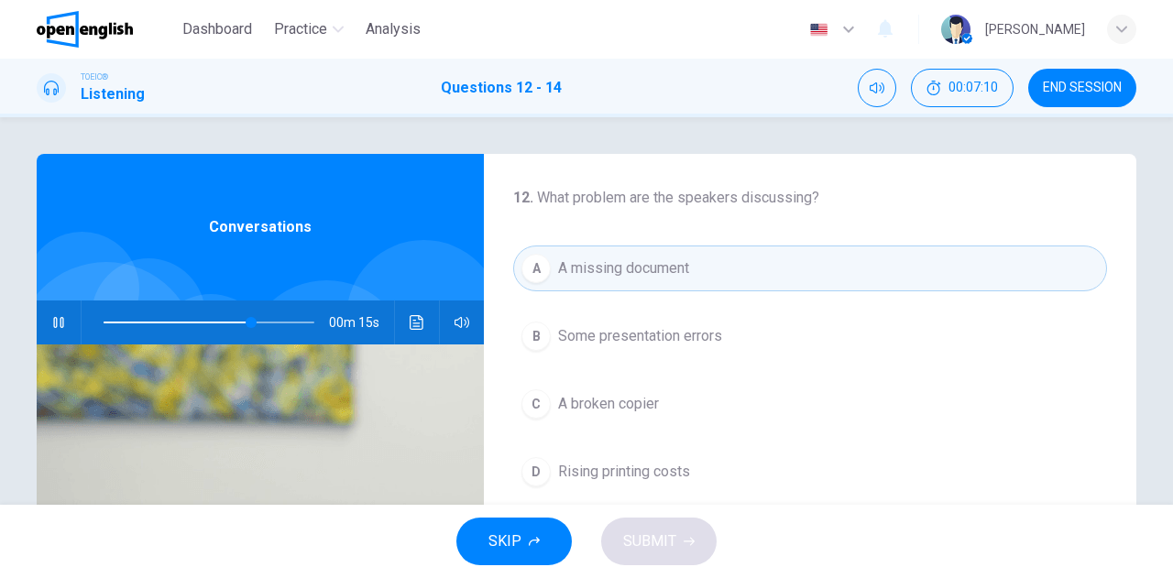
click at [608, 470] on span "Rising printing costs" at bounding box center [624, 472] width 132 height 22
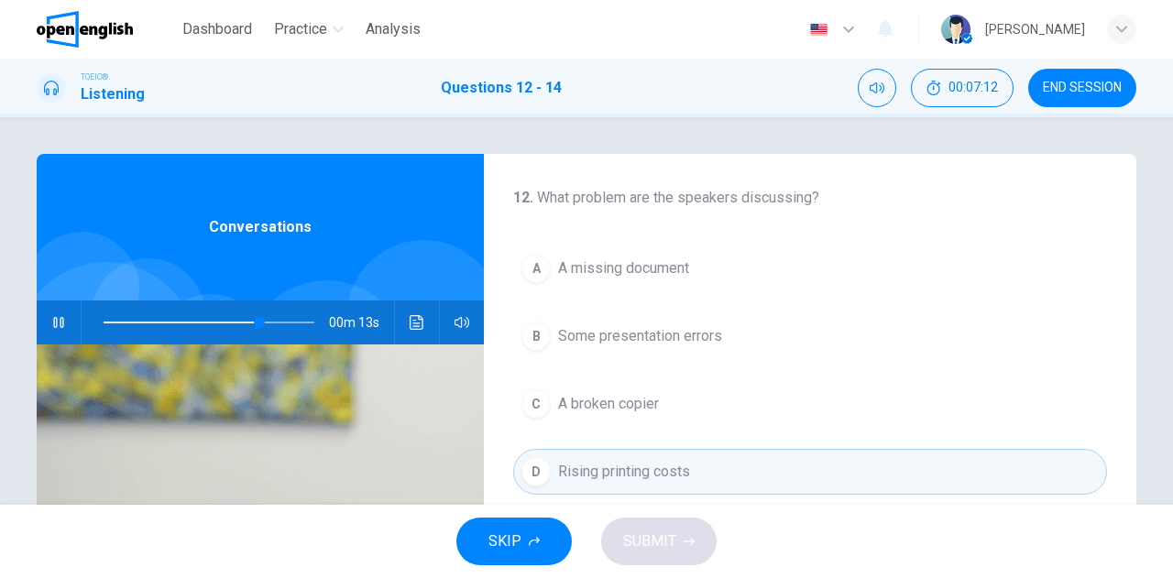
click at [587, 335] on span "Some presentation errors" at bounding box center [640, 336] width 164 height 22
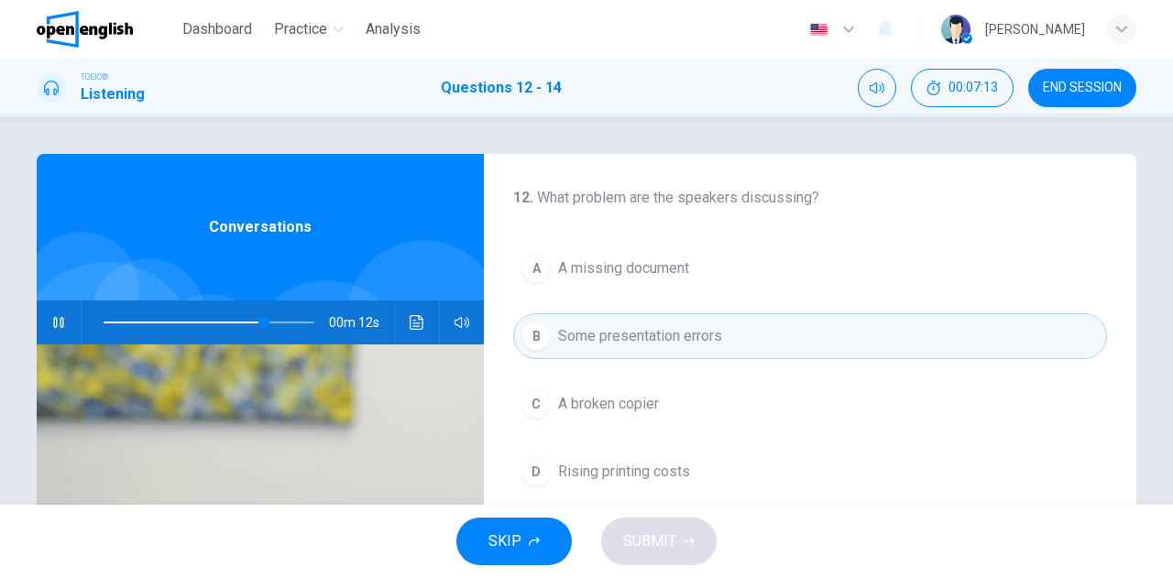
click at [587, 335] on span "Some presentation errors" at bounding box center [640, 336] width 164 height 22
click at [588, 335] on span "Some presentation errors" at bounding box center [640, 336] width 164 height 22
click at [633, 537] on div "SKIP SUBMIT" at bounding box center [586, 541] width 1173 height 73
click at [60, 320] on icon "button" at bounding box center [58, 322] width 15 height 15
type input "*"
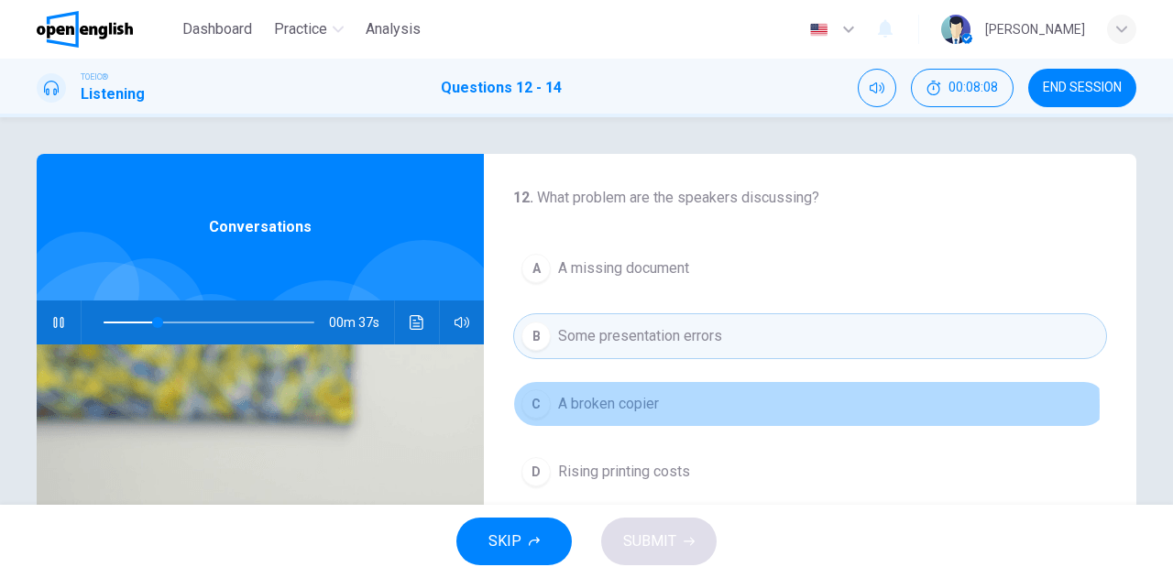
click at [651, 404] on span "A broken copier" at bounding box center [608, 404] width 101 height 22
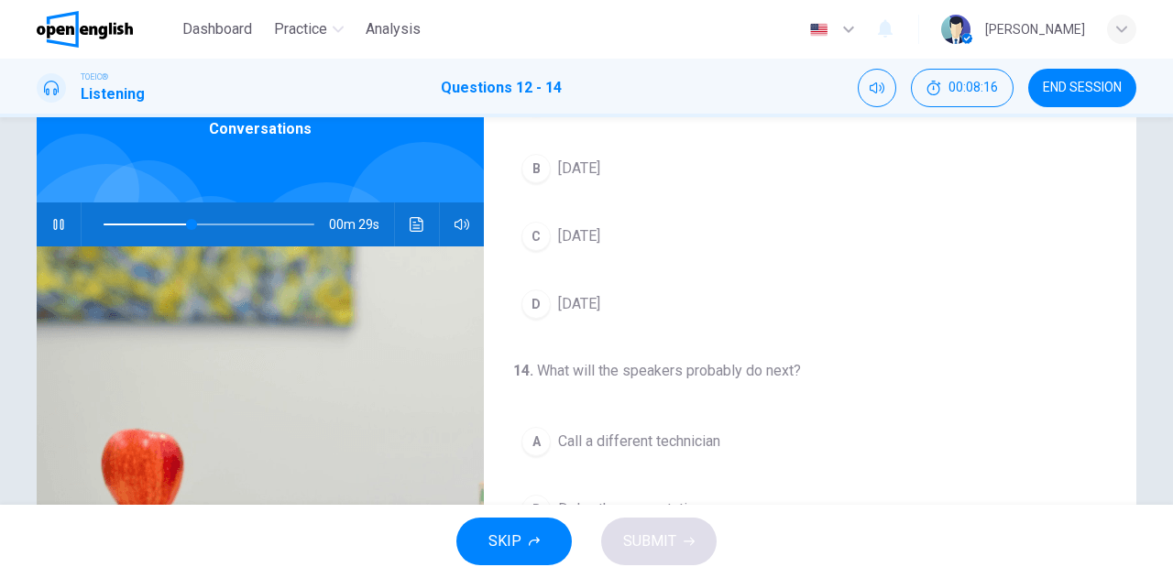
scroll to position [183, 0]
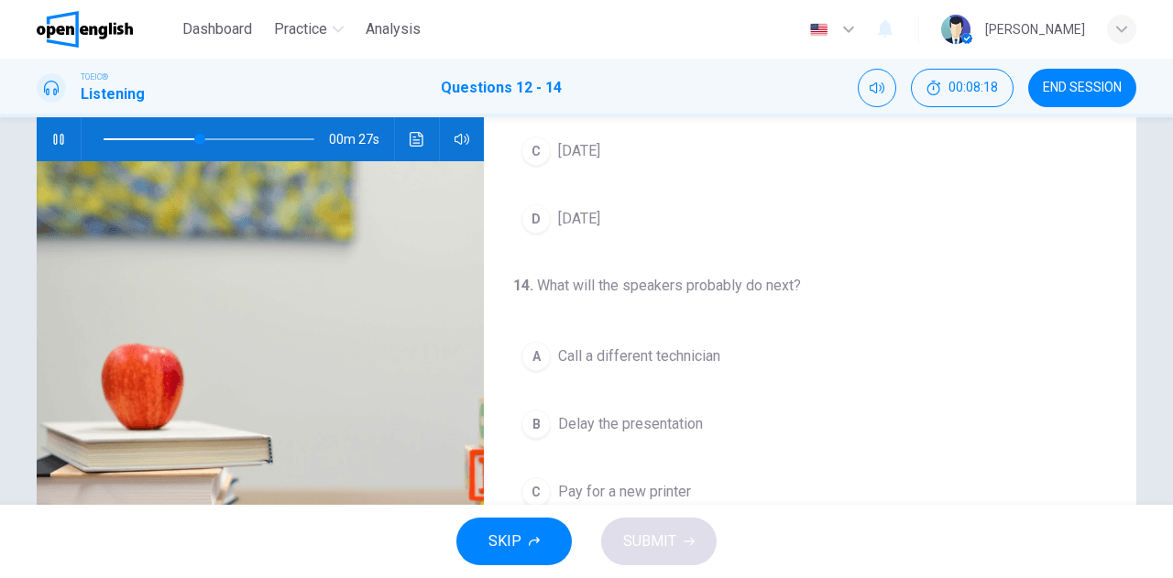
click at [577, 420] on span "Delay the presentation" at bounding box center [630, 424] width 145 height 22
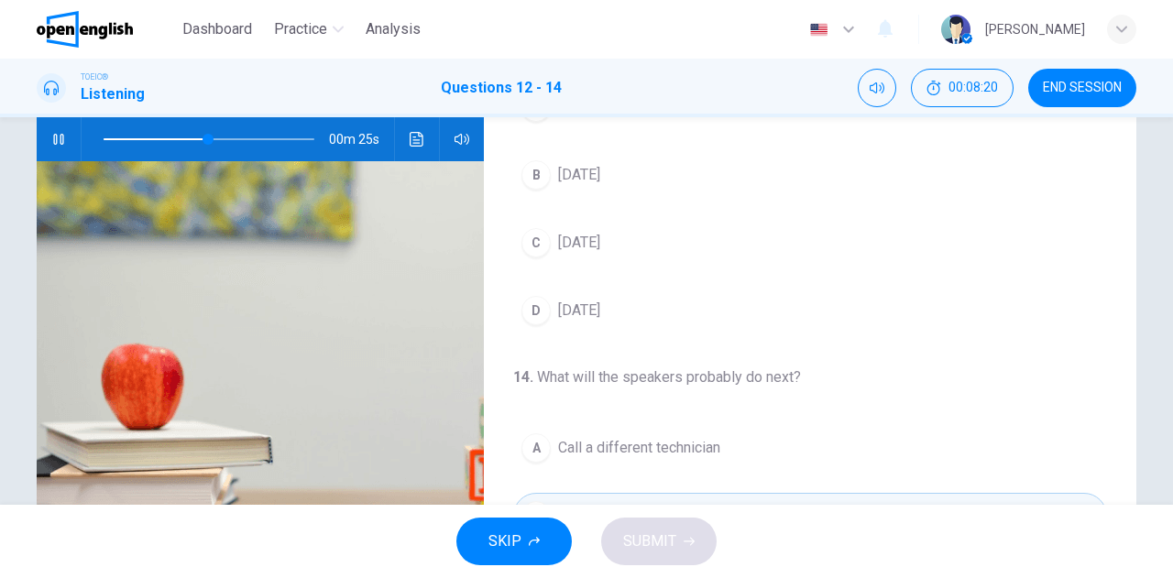
scroll to position [227, 0]
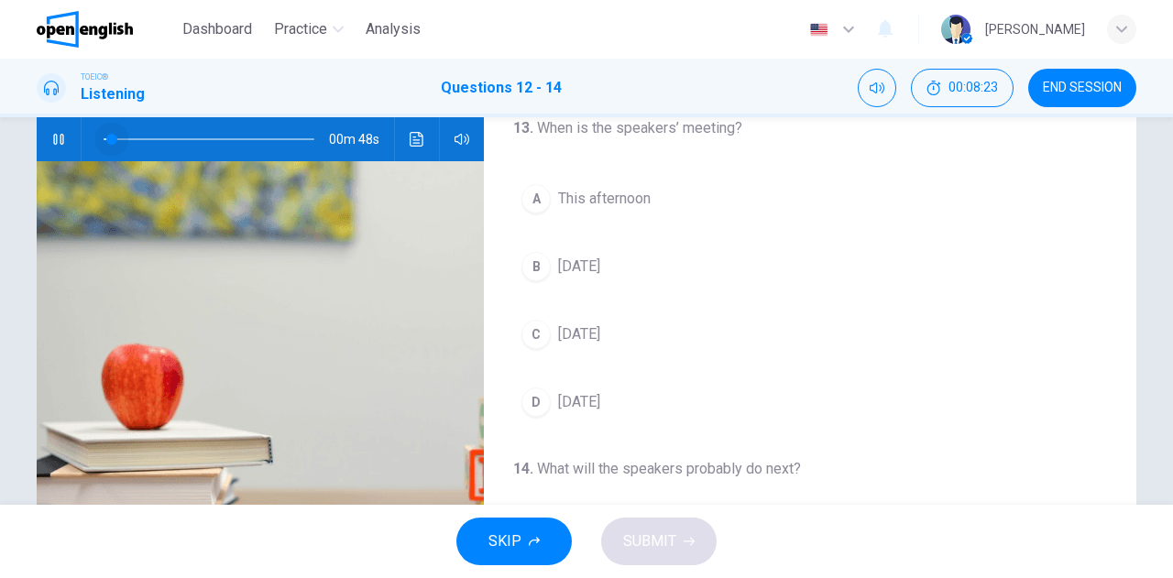
drag, startPoint x: 215, startPoint y: 135, endPoint x: 104, endPoint y: 139, distance: 111.0
click at [106, 139] on span at bounding box center [111, 139] width 11 height 11
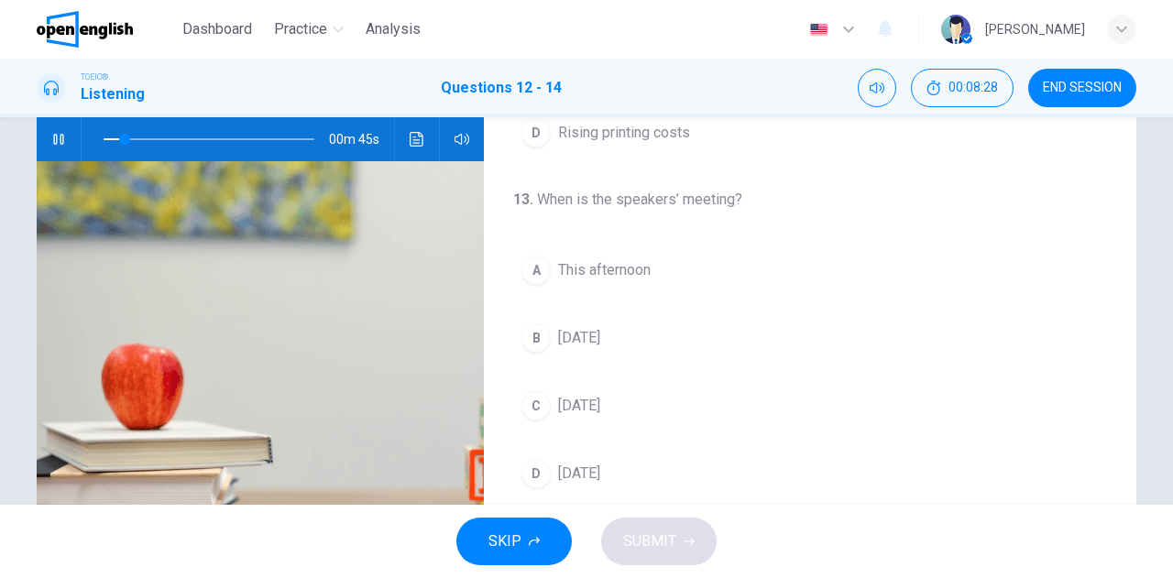
scroll to position [183, 0]
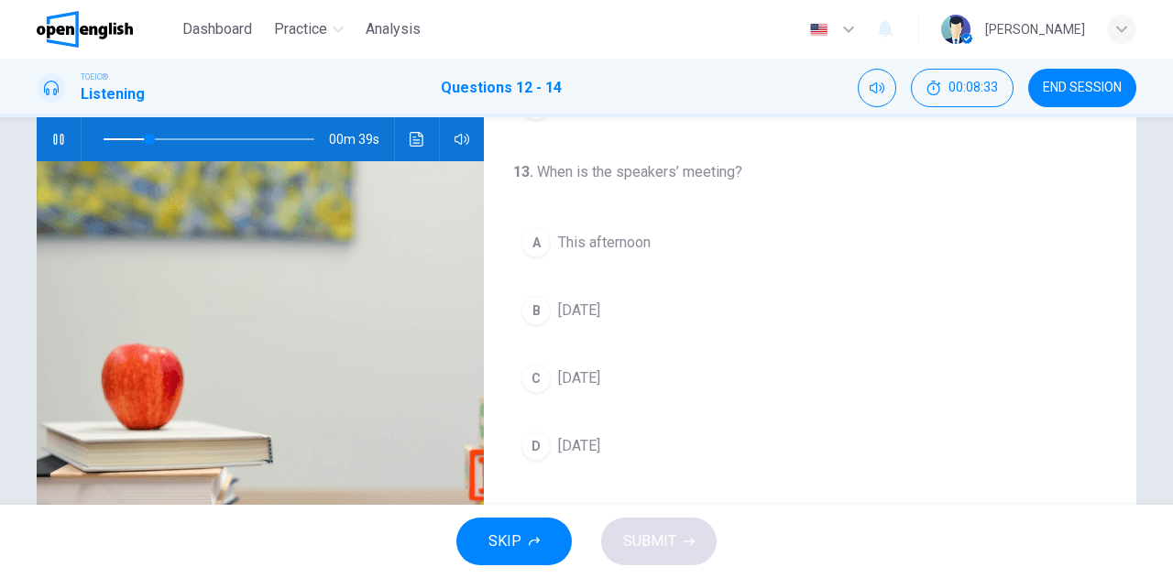
click at [535, 371] on div "C" at bounding box center [535, 378] width 29 height 29
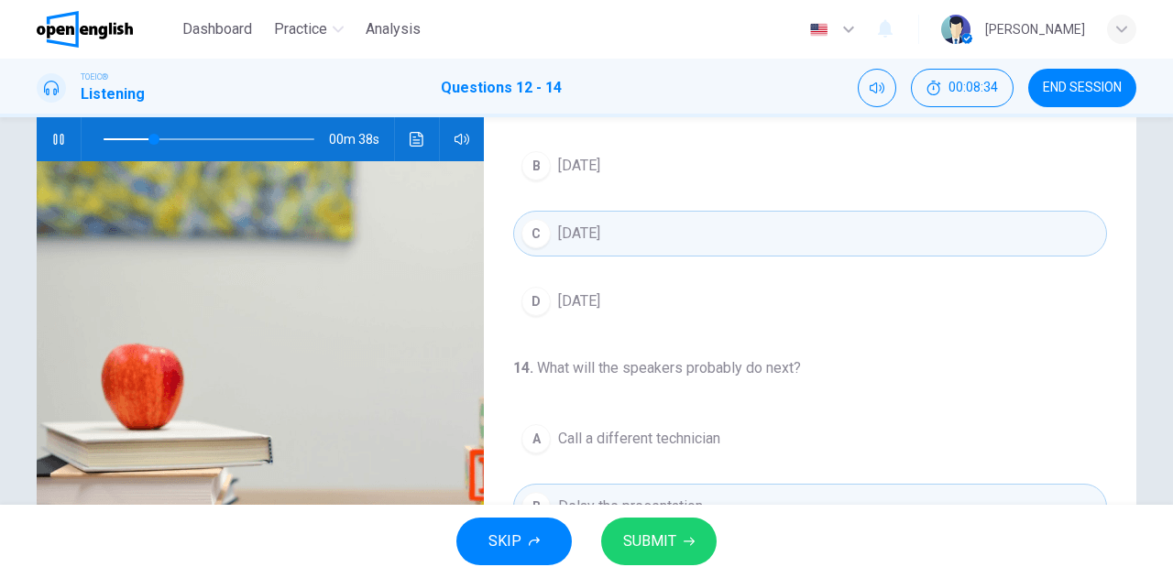
scroll to position [411, 0]
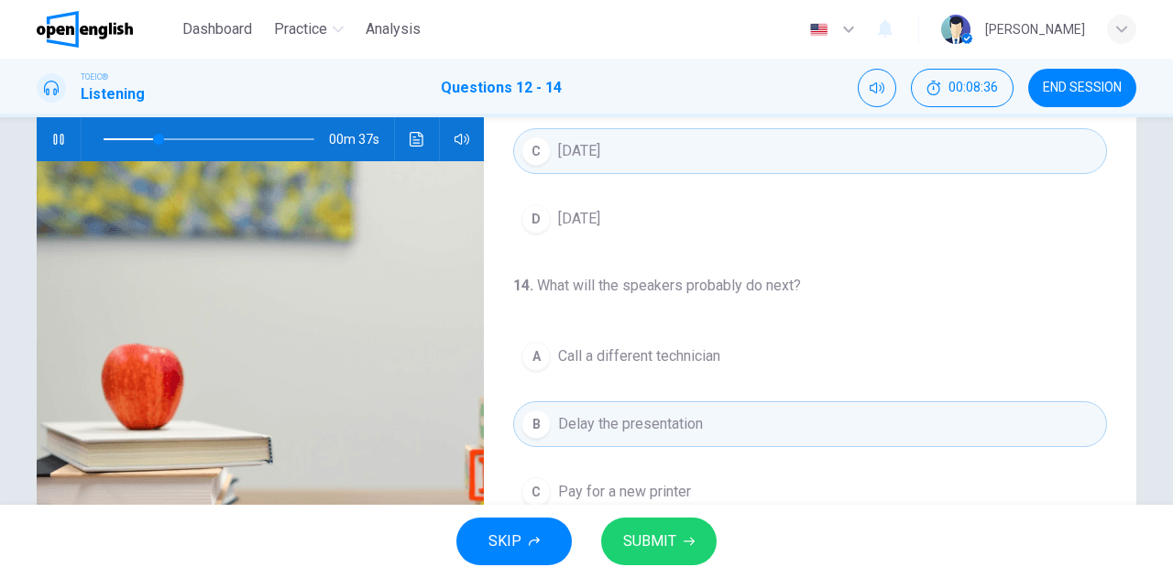
click at [645, 538] on span "SUBMIT" at bounding box center [649, 542] width 53 height 26
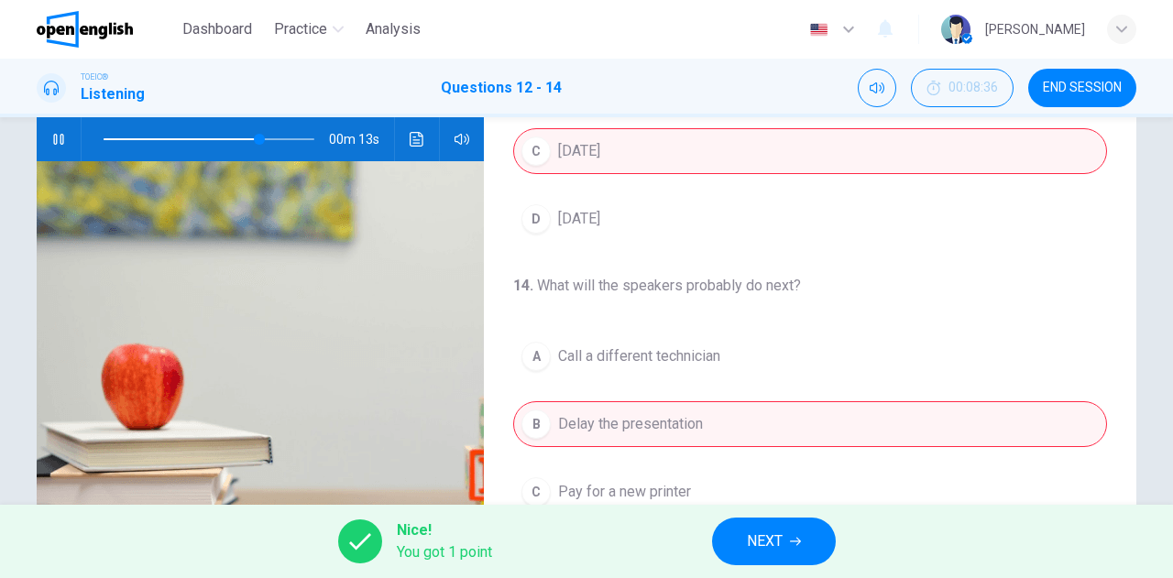
type input "**"
click at [750, 542] on span "NEXT" at bounding box center [765, 542] width 36 height 26
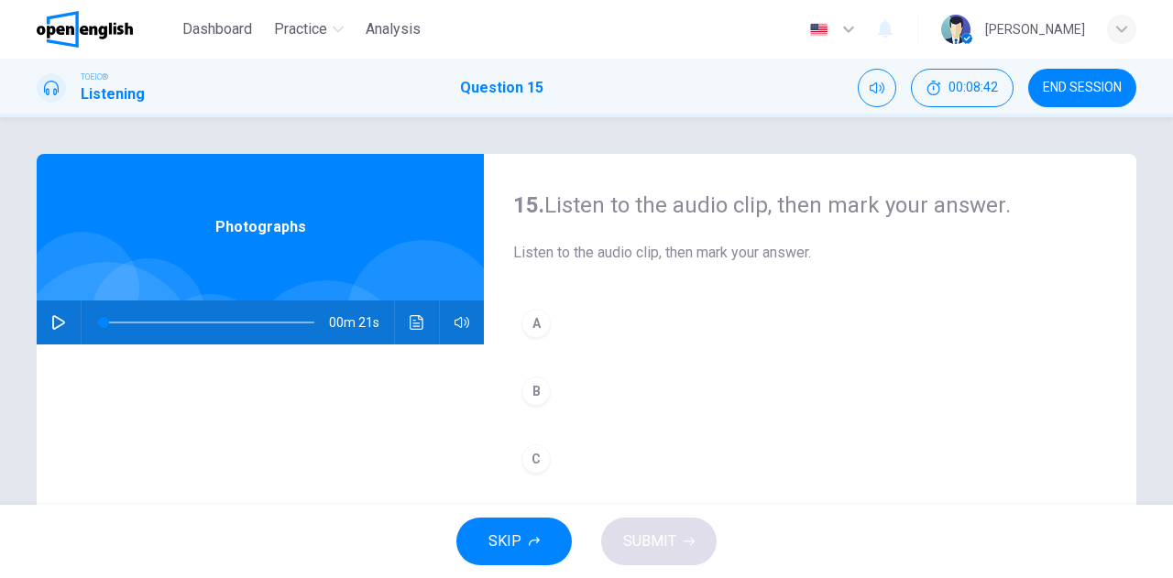
scroll to position [92, 0]
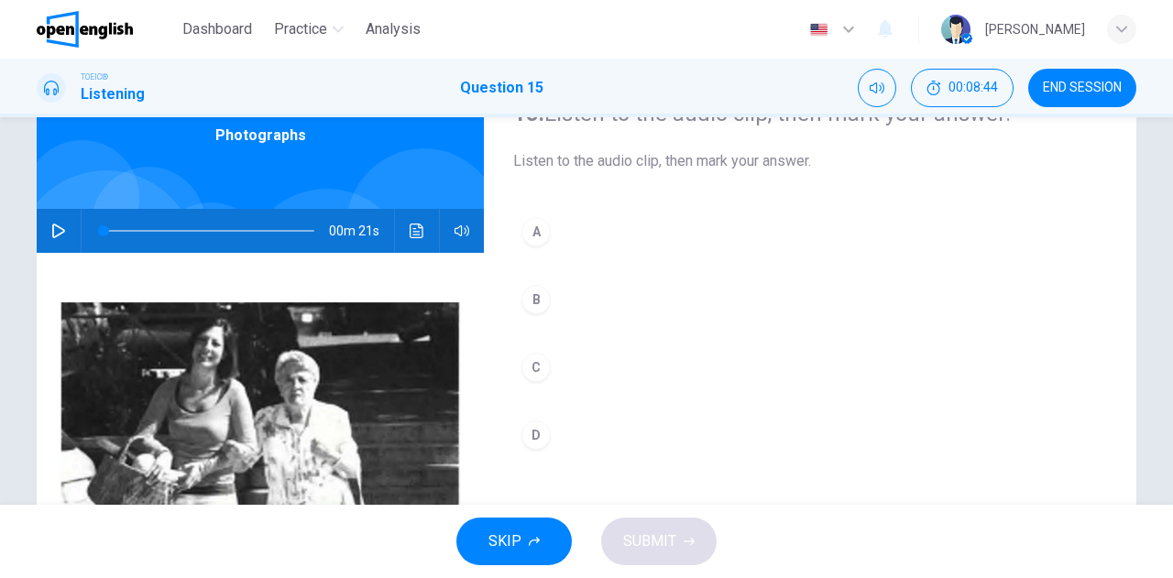
click at [60, 233] on icon "button" at bounding box center [58, 231] width 15 height 15
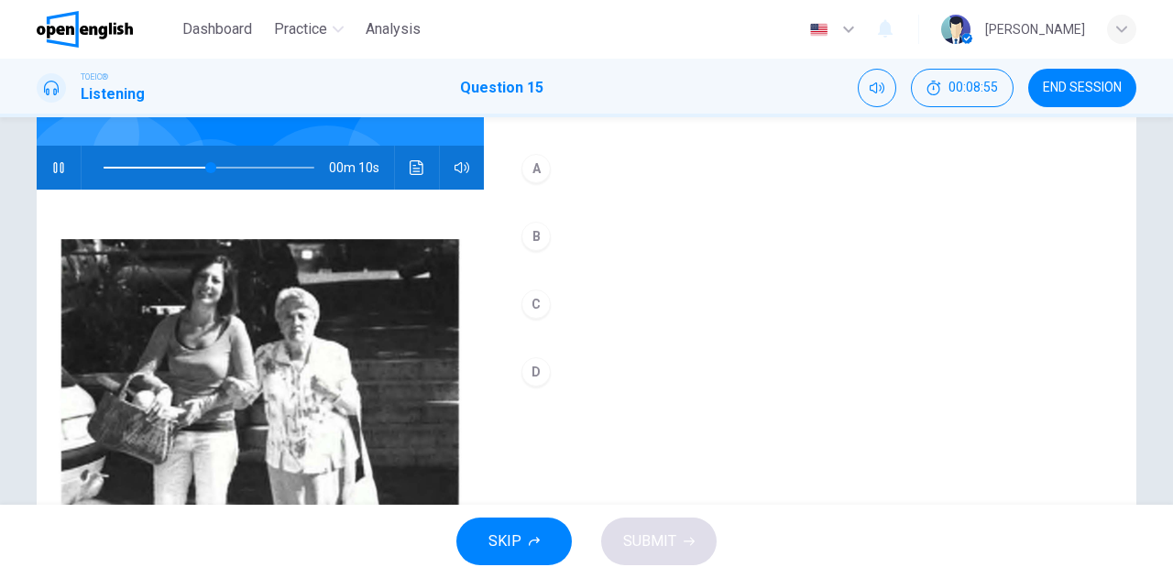
scroll to position [183, 0]
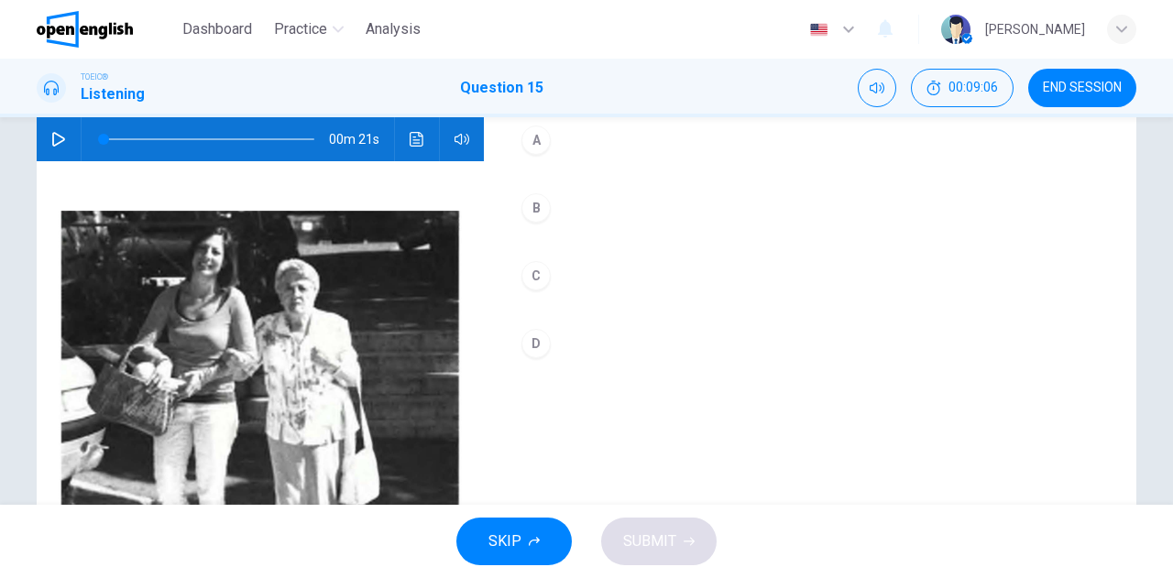
click at [57, 133] on icon "button" at bounding box center [58, 139] width 15 height 15
type input "*"
click at [523, 347] on div "D" at bounding box center [535, 343] width 29 height 29
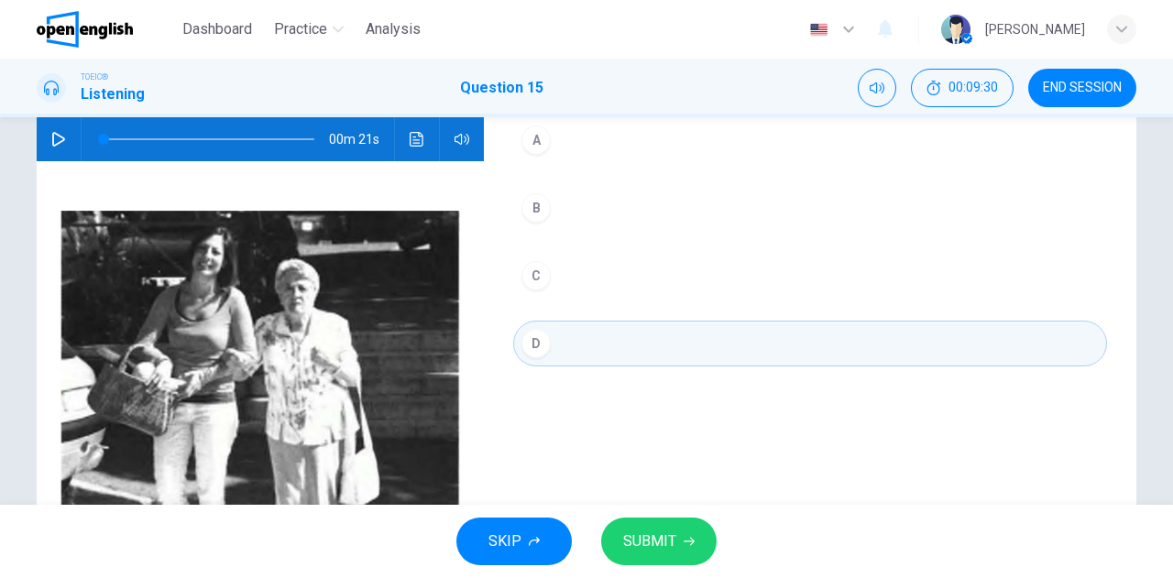
click at [632, 534] on span "SUBMIT" at bounding box center [649, 542] width 53 height 26
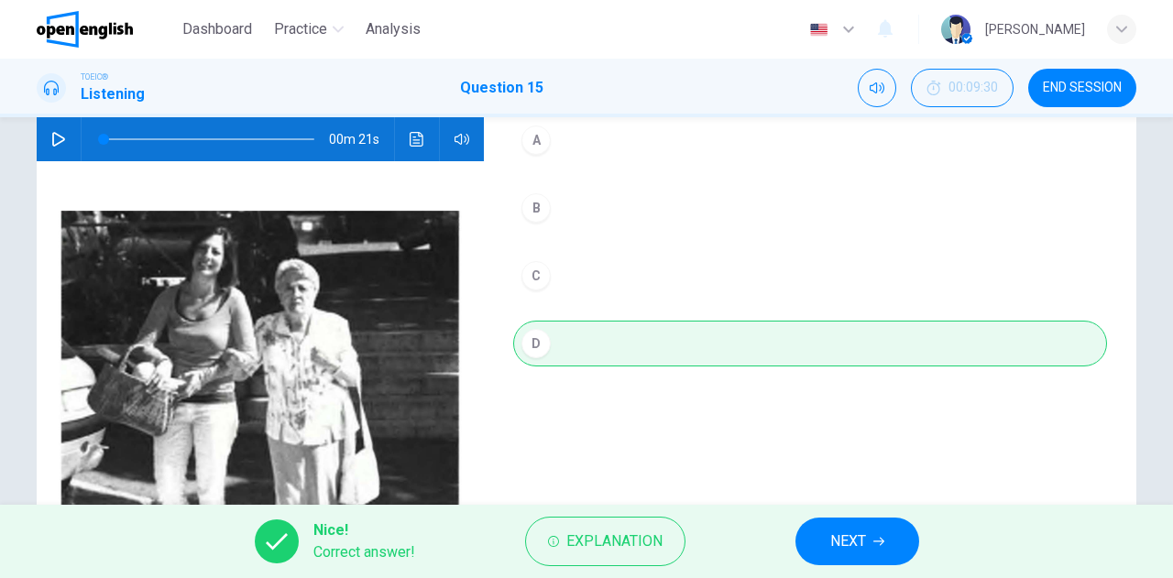
click at [834, 534] on span "NEXT" at bounding box center [848, 542] width 36 height 26
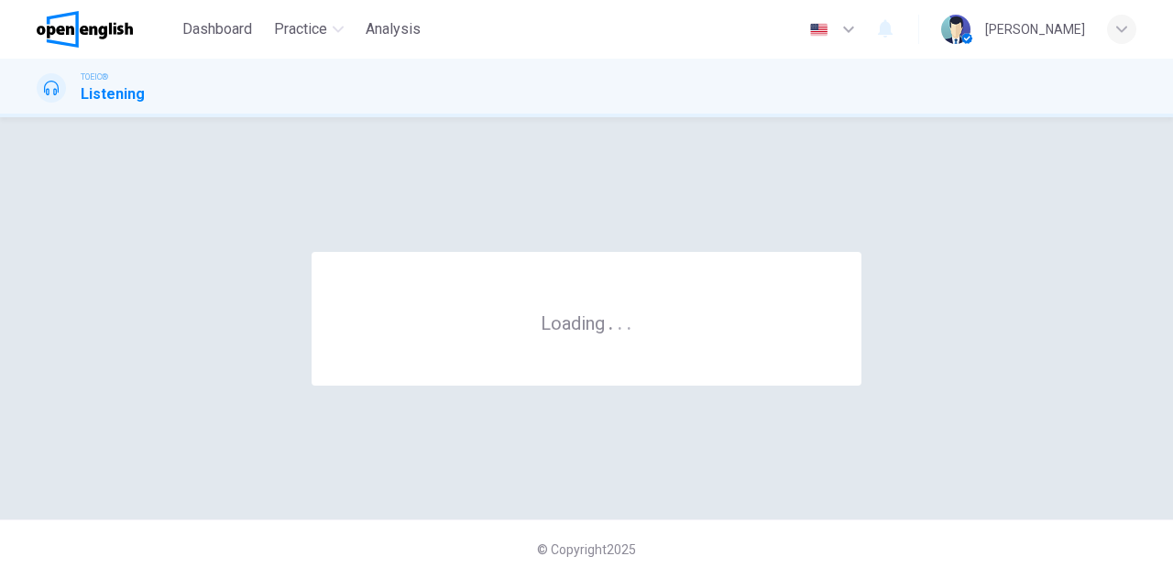
scroll to position [0, 0]
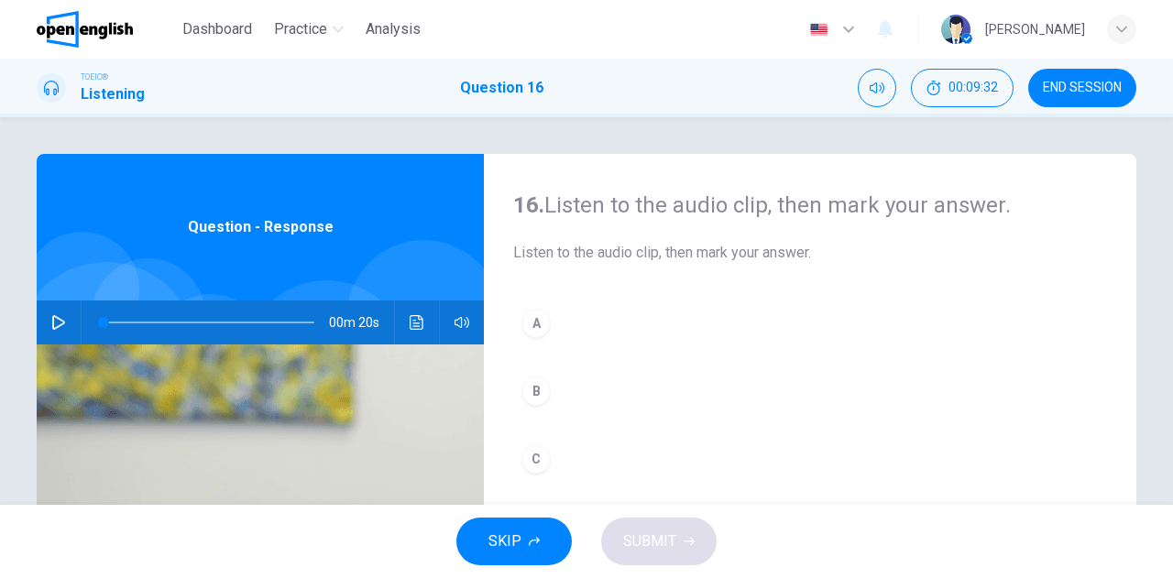
click at [58, 320] on icon "button" at bounding box center [58, 322] width 13 height 15
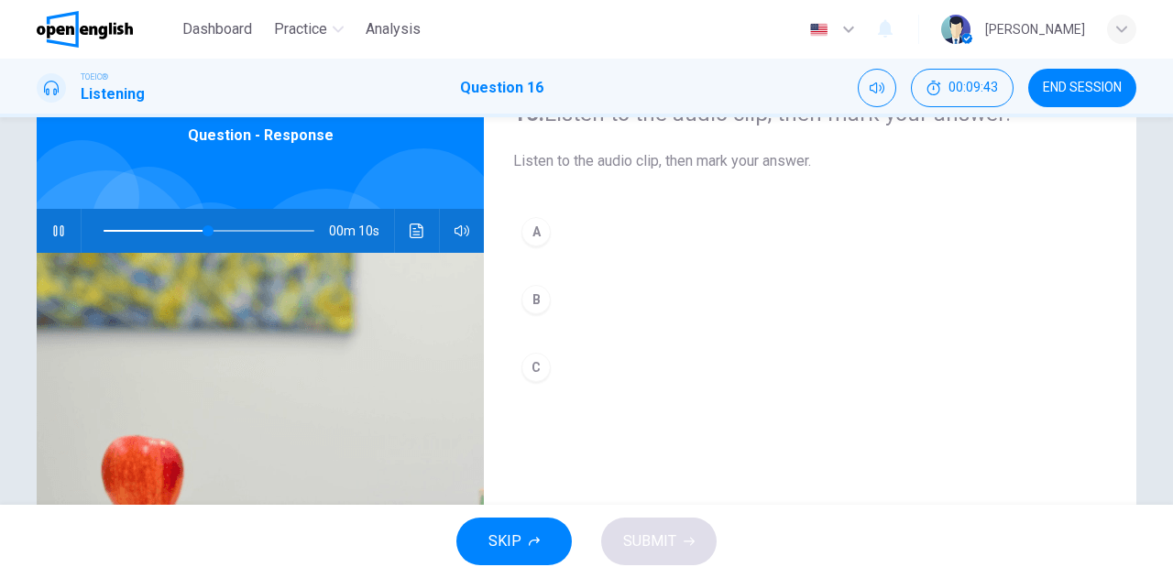
click at [537, 234] on div "A" at bounding box center [535, 231] width 29 height 29
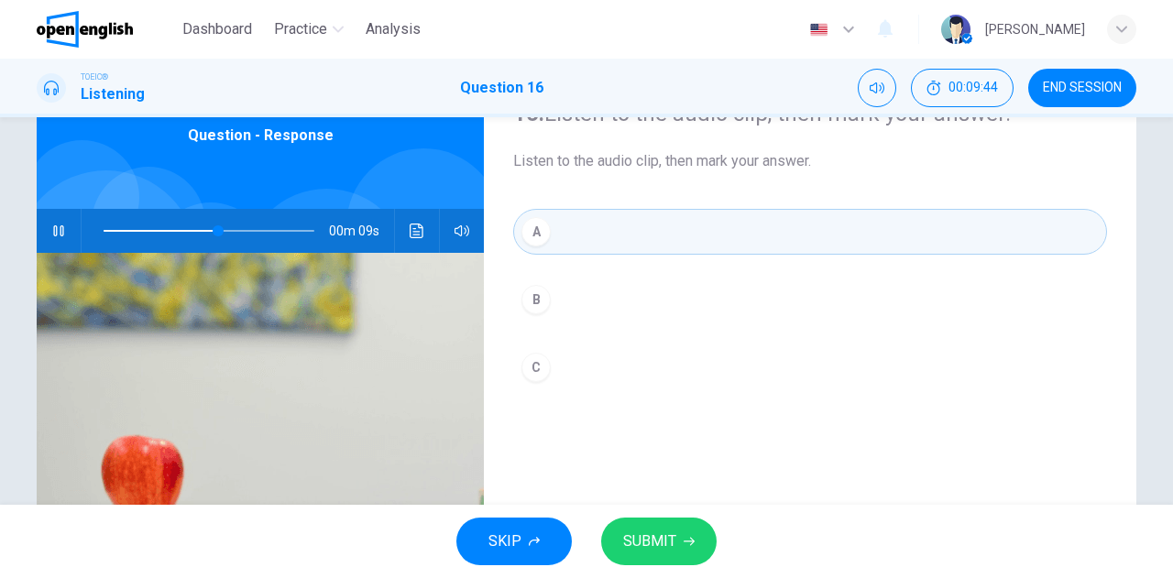
click at [658, 542] on span "SUBMIT" at bounding box center [649, 542] width 53 height 26
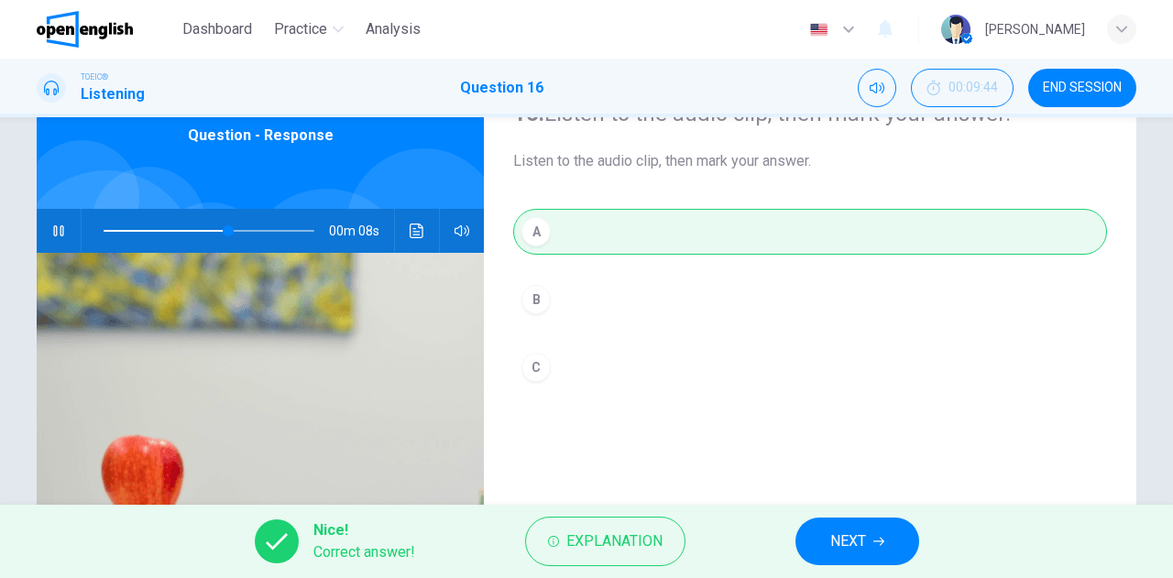
type input "**"
click at [842, 539] on span "NEXT" at bounding box center [848, 542] width 36 height 26
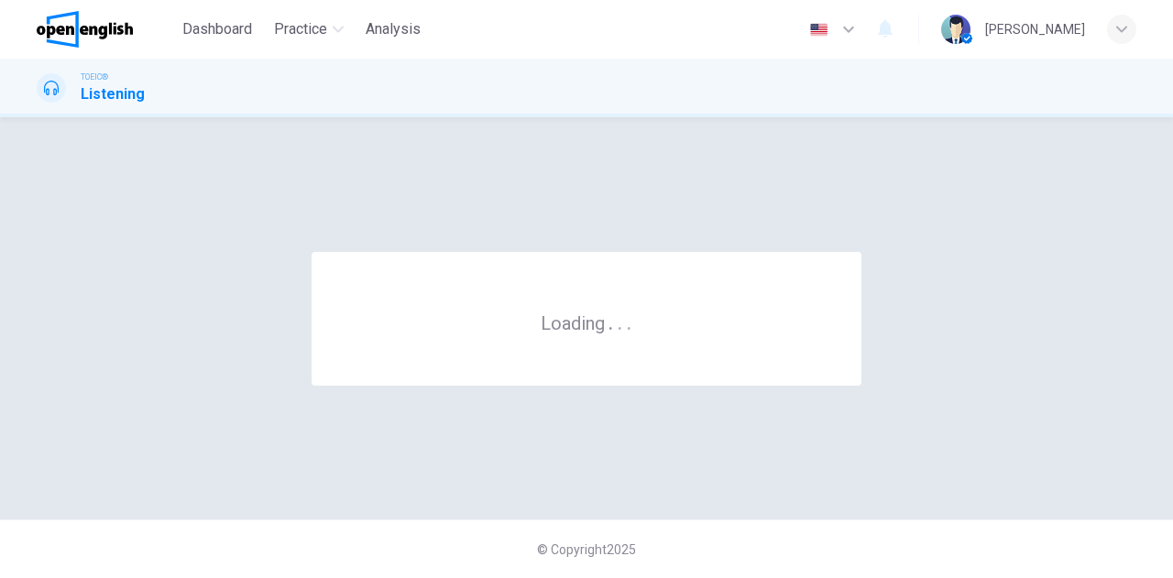
scroll to position [0, 0]
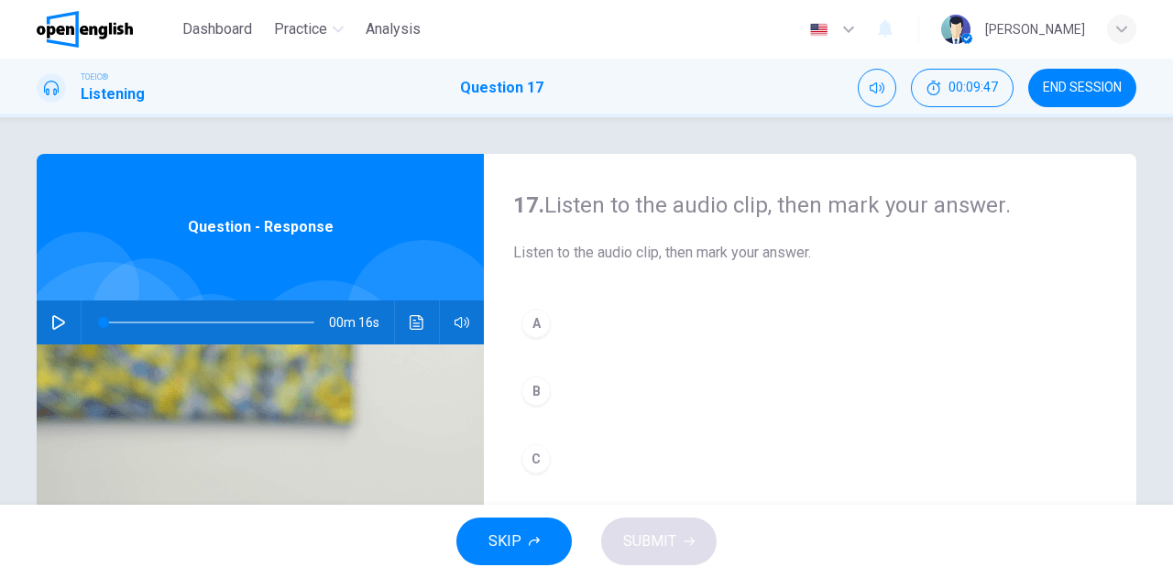
click at [52, 325] on icon "button" at bounding box center [58, 322] width 13 height 15
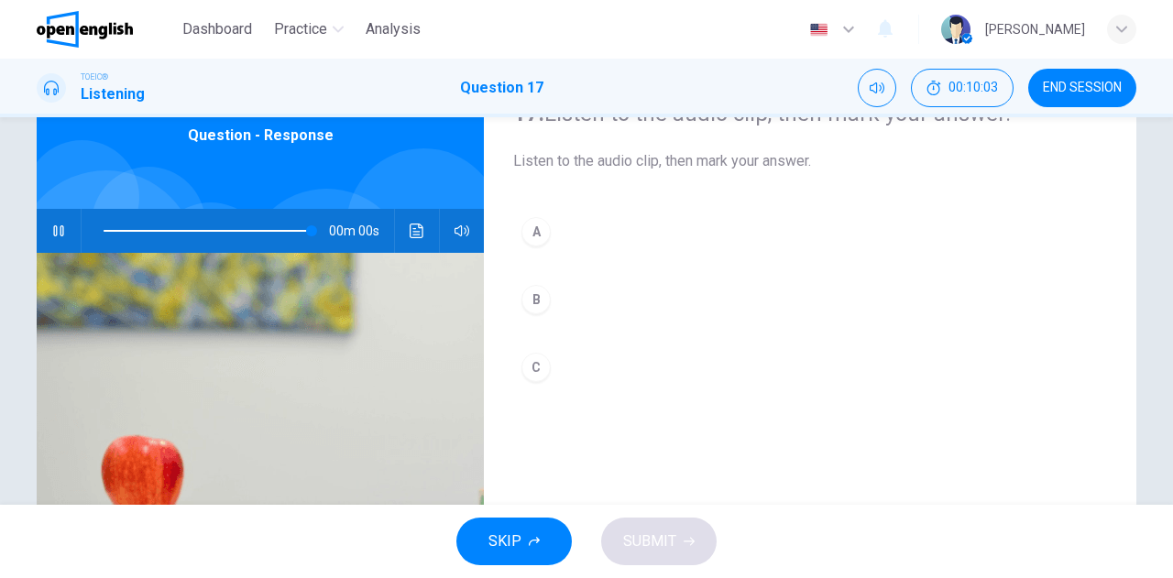
type input "*"
click at [552, 372] on button "C" at bounding box center [810, 368] width 594 height 46
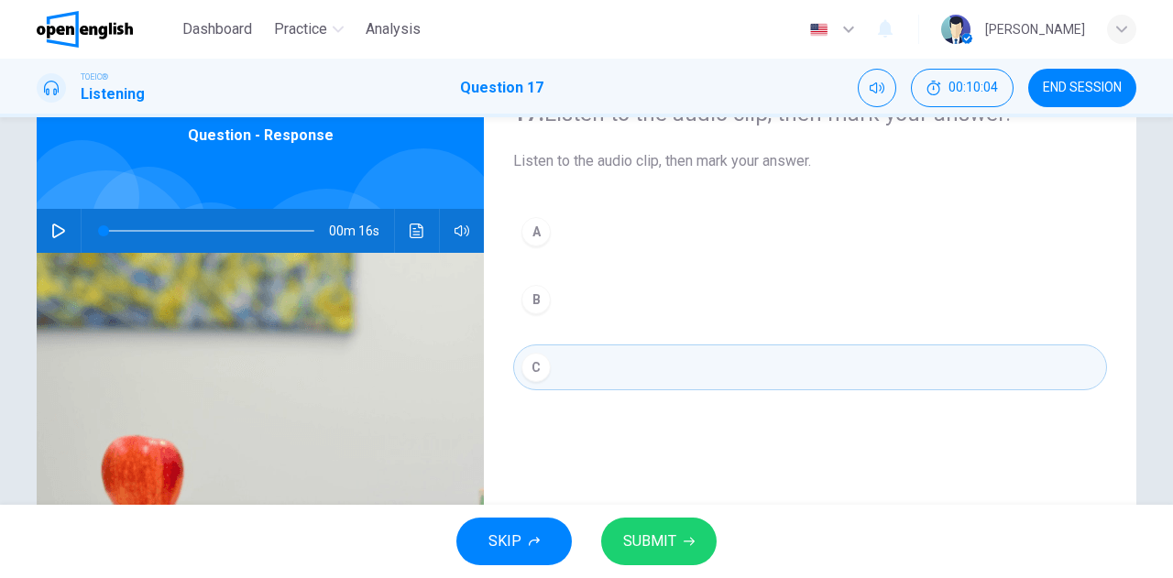
click at [654, 531] on span "SUBMIT" at bounding box center [649, 542] width 53 height 26
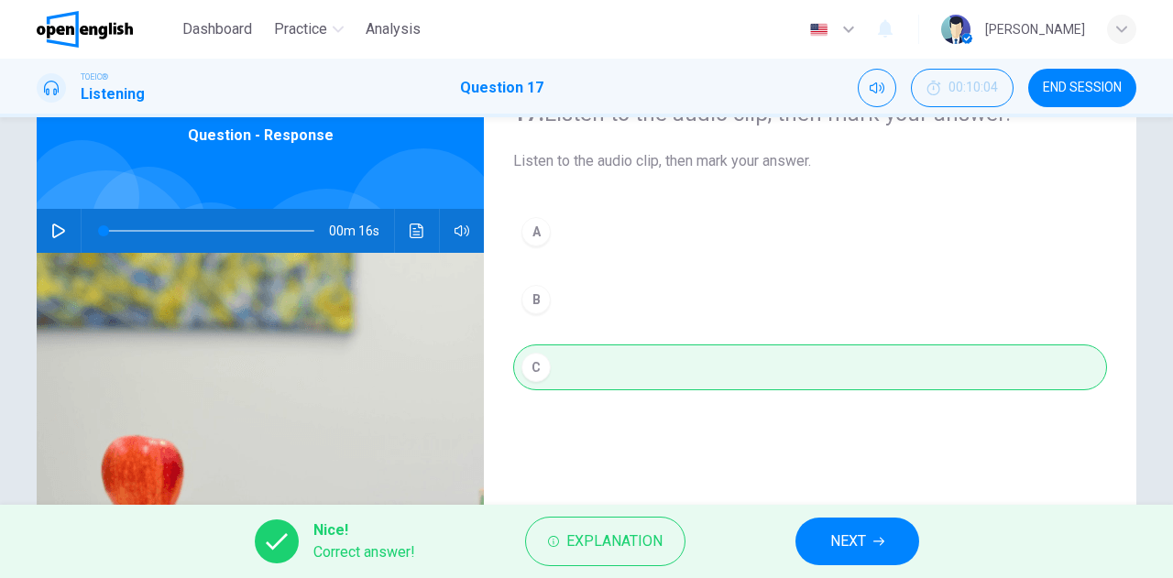
click at [828, 528] on button "NEXT" at bounding box center [857, 542] width 124 height 48
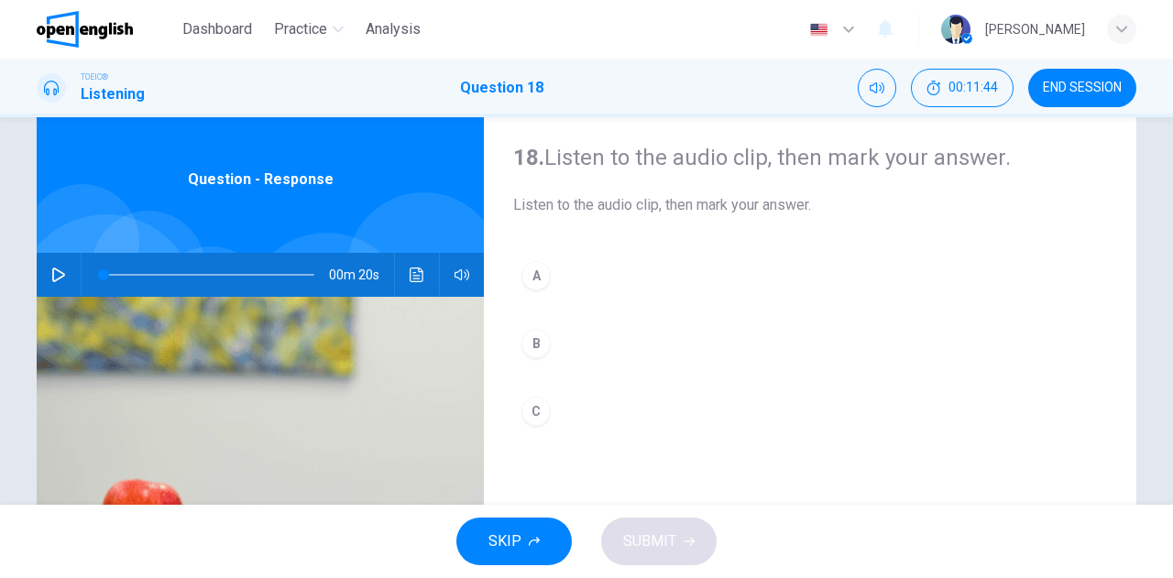
scroll to position [0, 0]
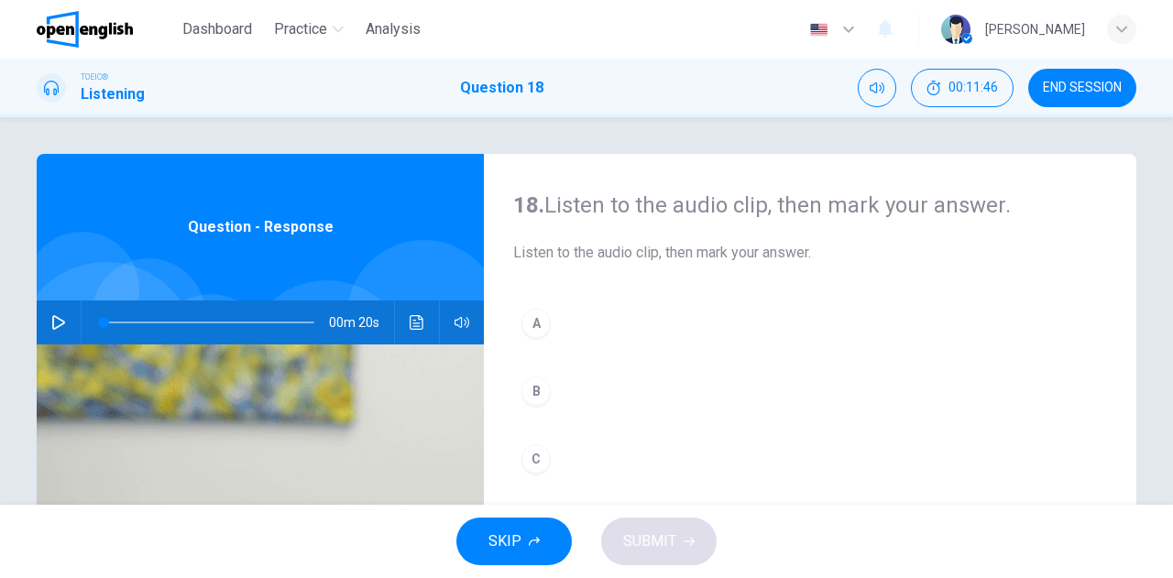
click at [51, 319] on icon "button" at bounding box center [58, 322] width 15 height 15
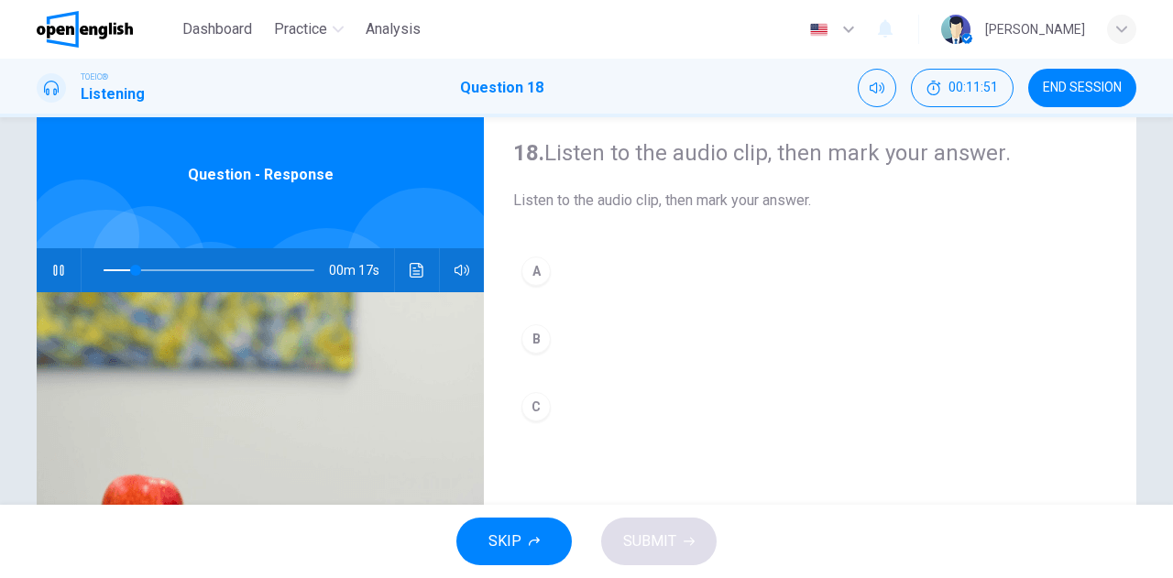
scroll to position [92, 0]
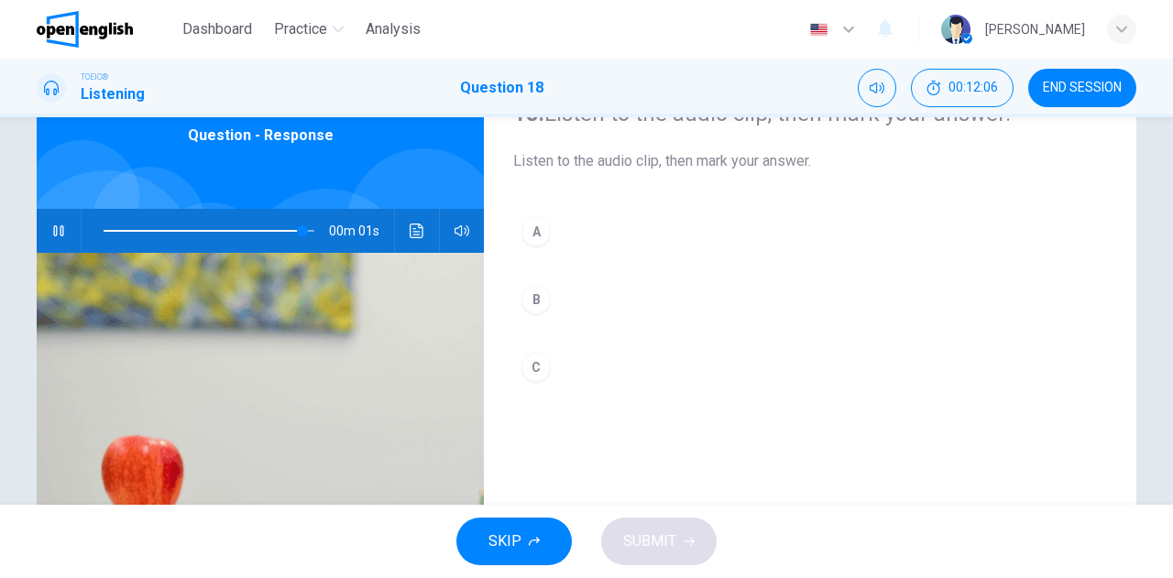
click at [532, 369] on div "C" at bounding box center [535, 367] width 29 height 29
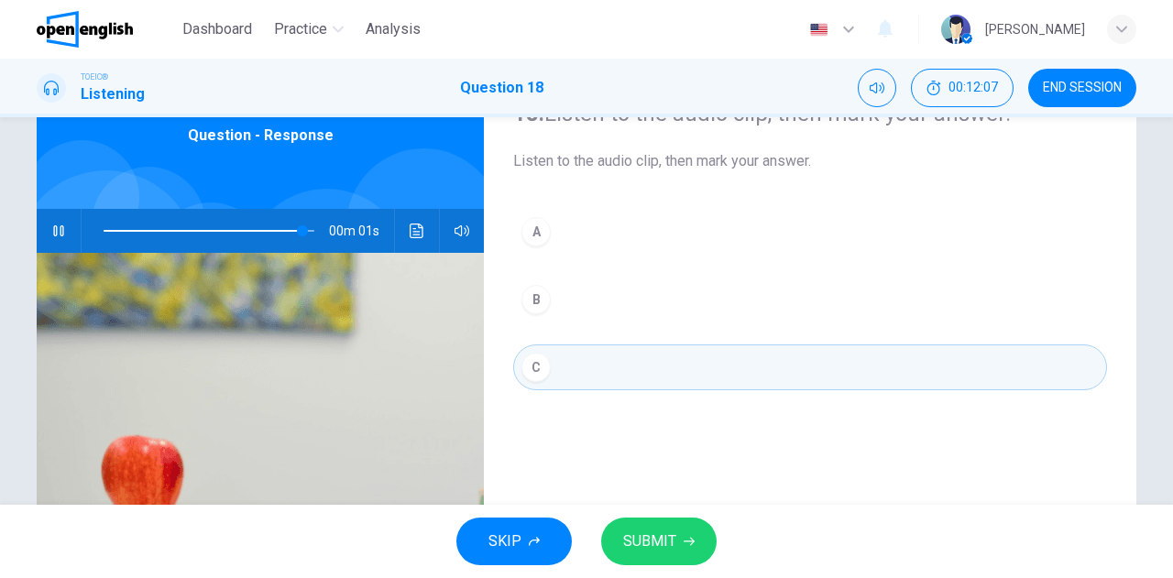
click at [657, 552] on span "SUBMIT" at bounding box center [649, 542] width 53 height 26
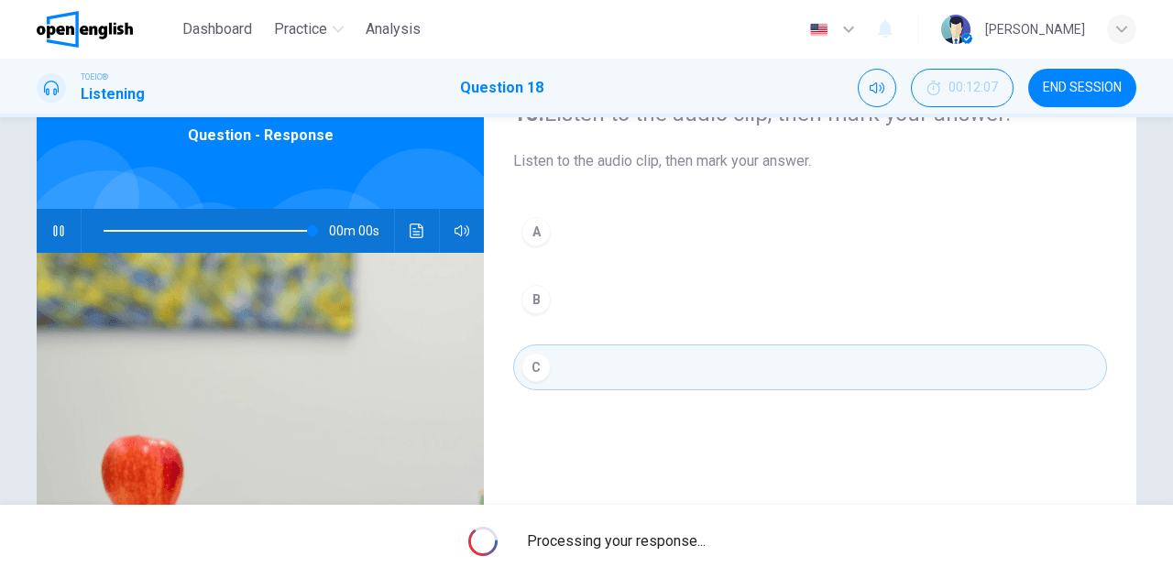
type input "*"
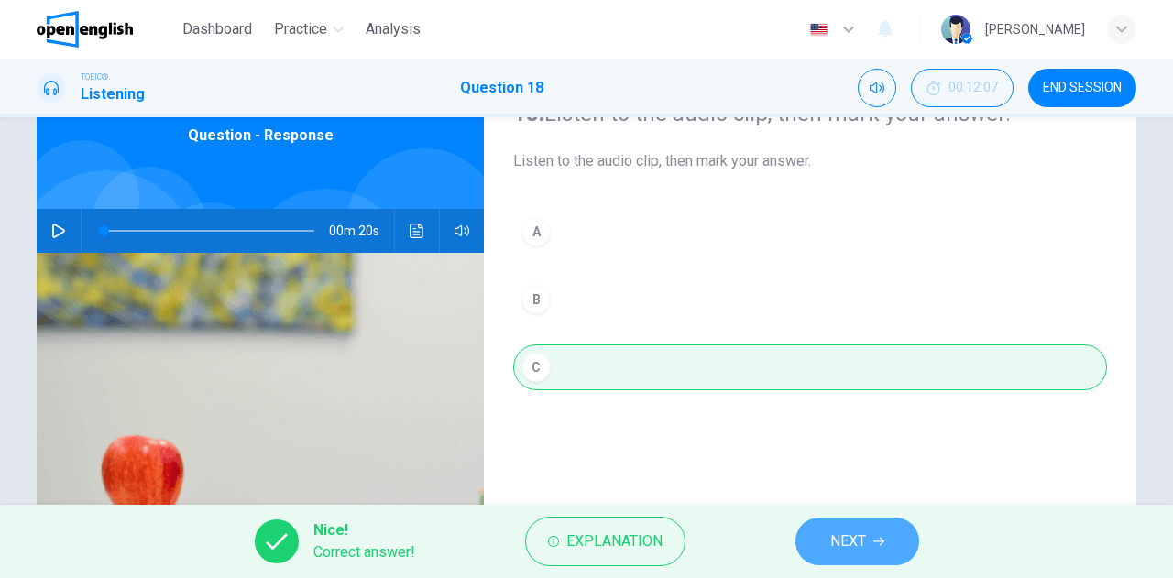
click at [858, 545] on span "NEXT" at bounding box center [848, 542] width 36 height 26
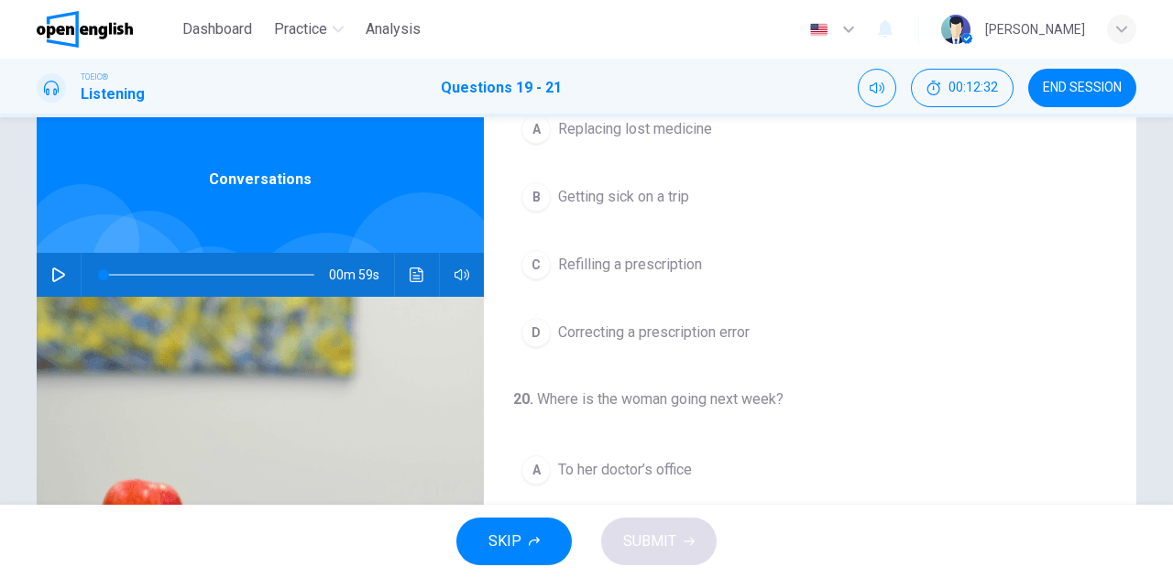
click at [51, 270] on icon "button" at bounding box center [58, 275] width 15 height 15
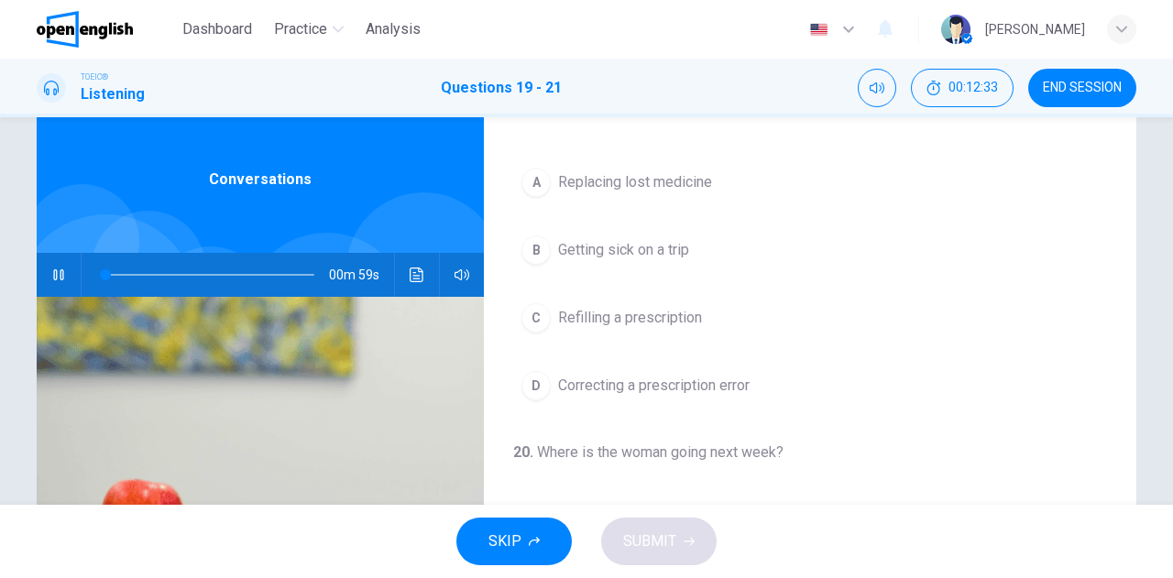
scroll to position [0, 0]
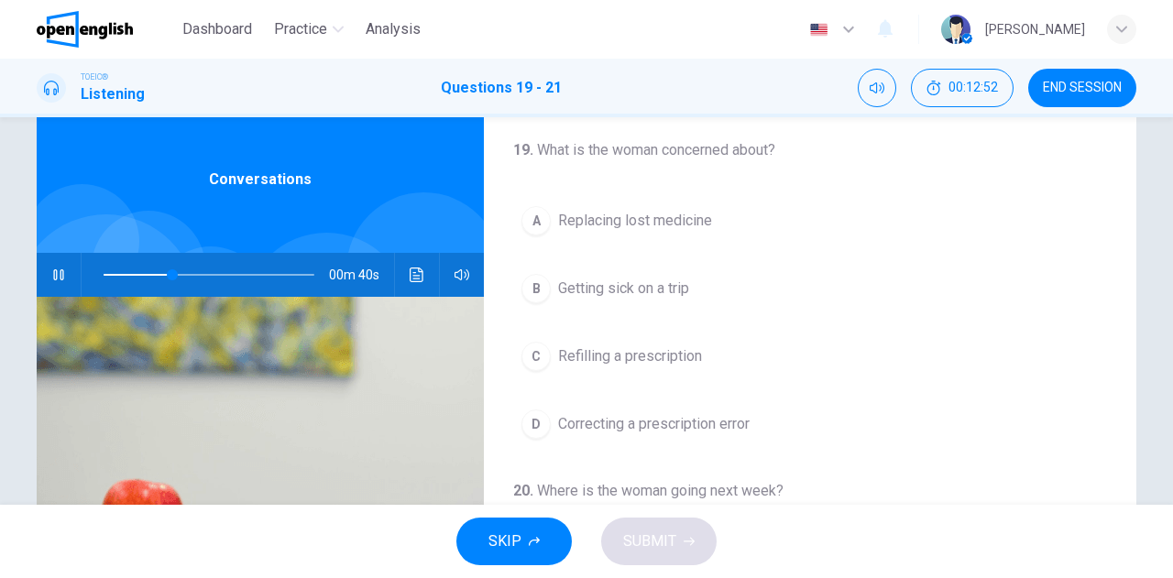
click at [528, 356] on div "C" at bounding box center [535, 356] width 29 height 29
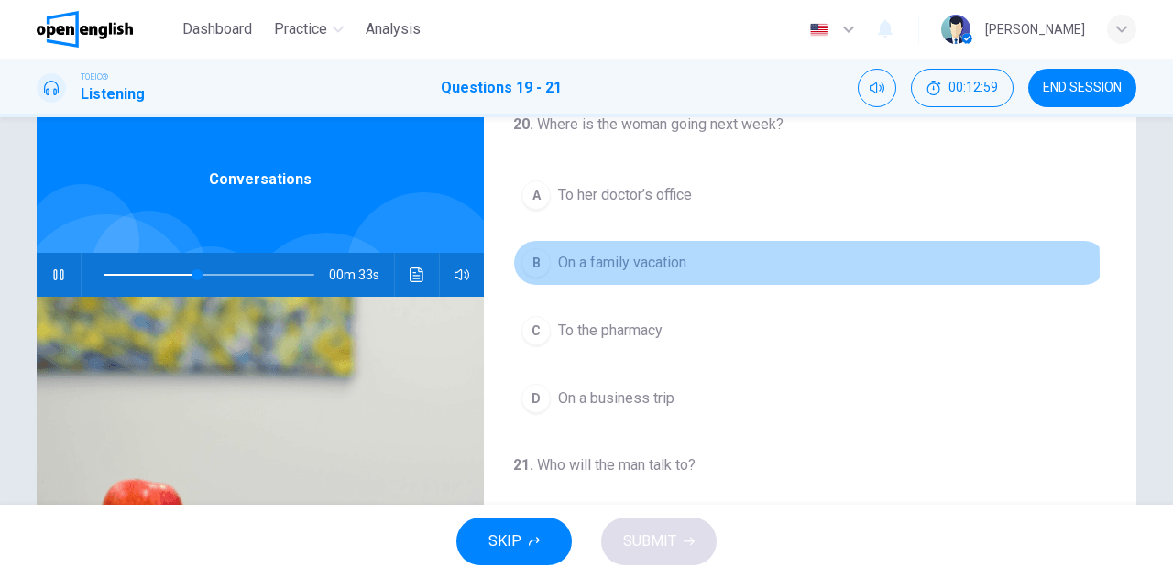
click at [533, 261] on div "B" at bounding box center [535, 262] width 29 height 29
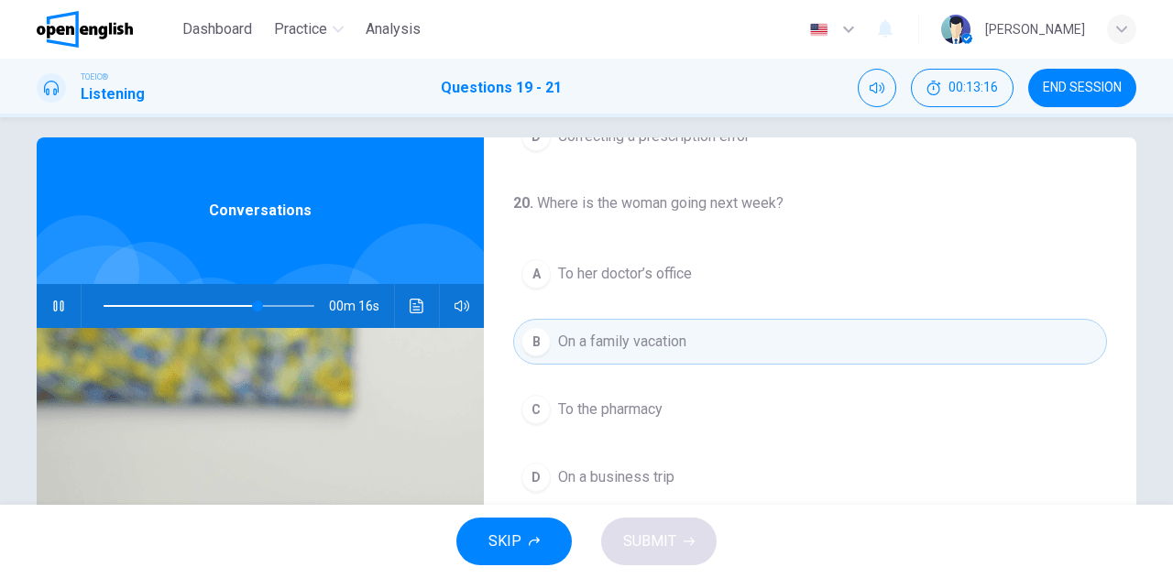
scroll to position [0, 0]
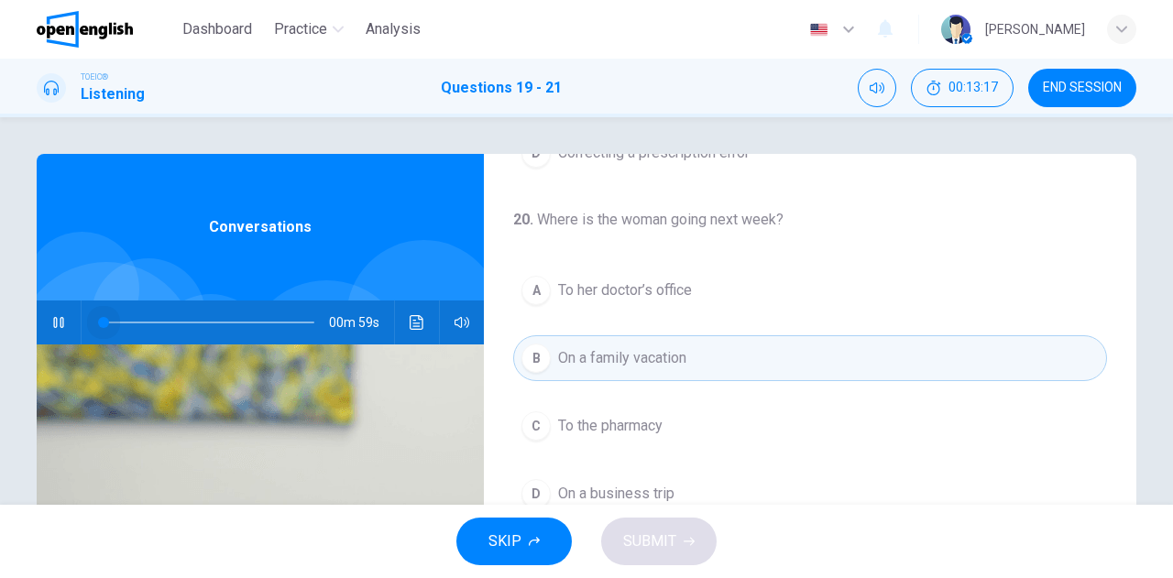
drag, startPoint x: 254, startPoint y: 322, endPoint x: 72, endPoint y: 317, distance: 181.5
click at [72, 317] on div "00m 59s" at bounding box center [260, 323] width 447 height 44
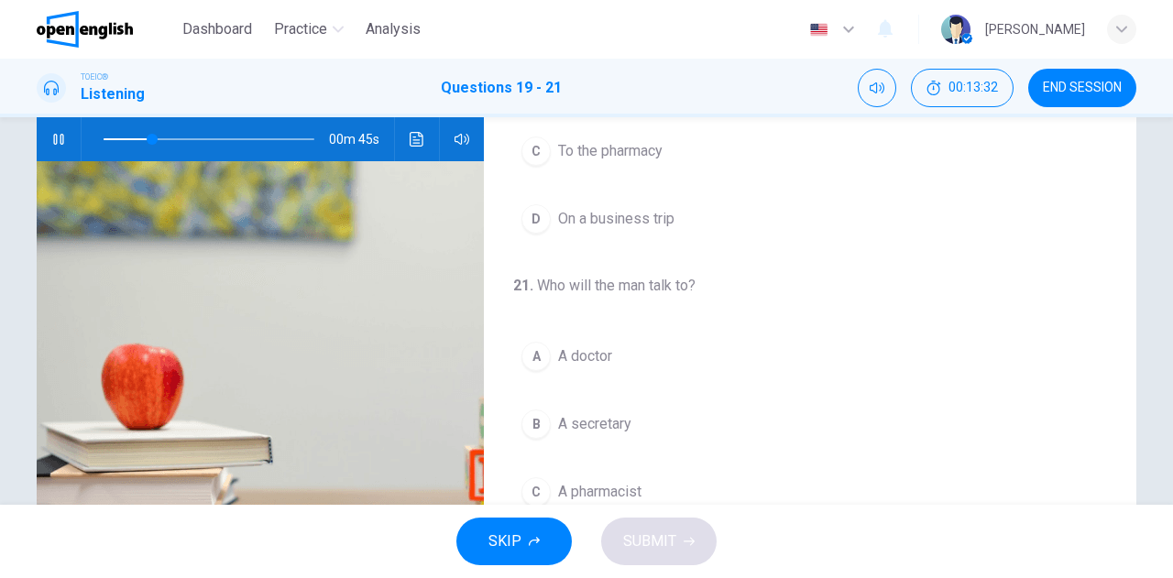
scroll to position [275, 0]
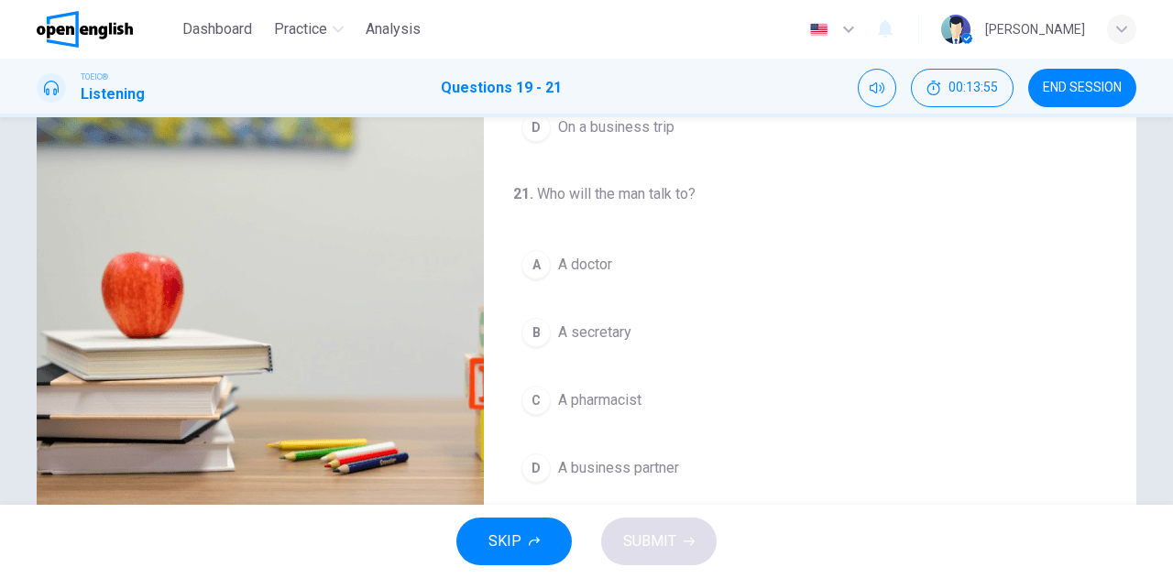
click at [609, 327] on span "A secretary" at bounding box center [594, 333] width 73 height 22
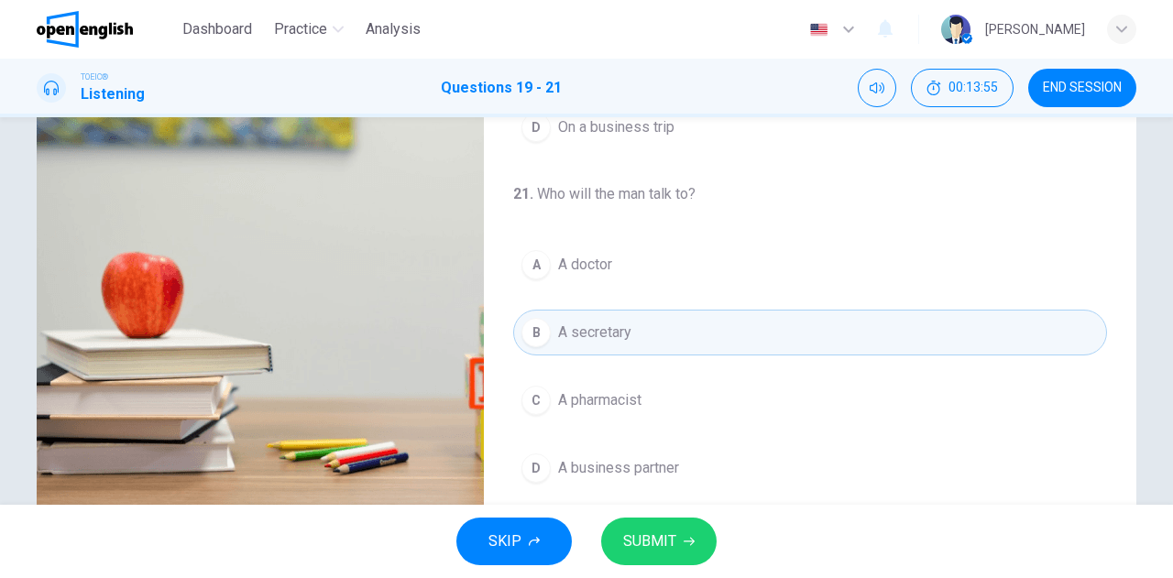
click at [664, 540] on span "SUBMIT" at bounding box center [649, 542] width 53 height 26
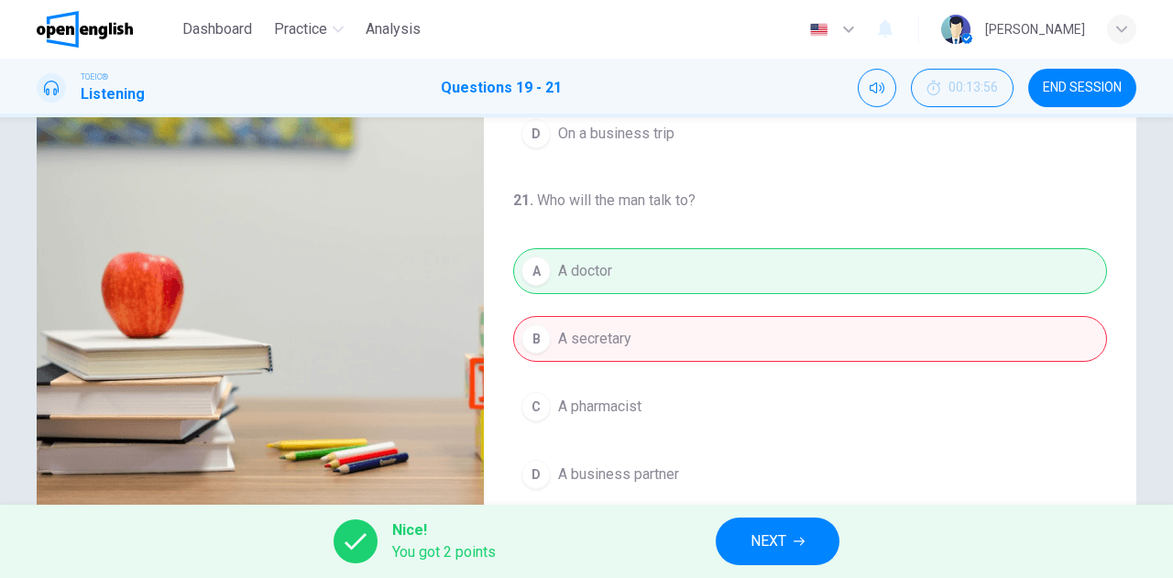
scroll to position [411, 0]
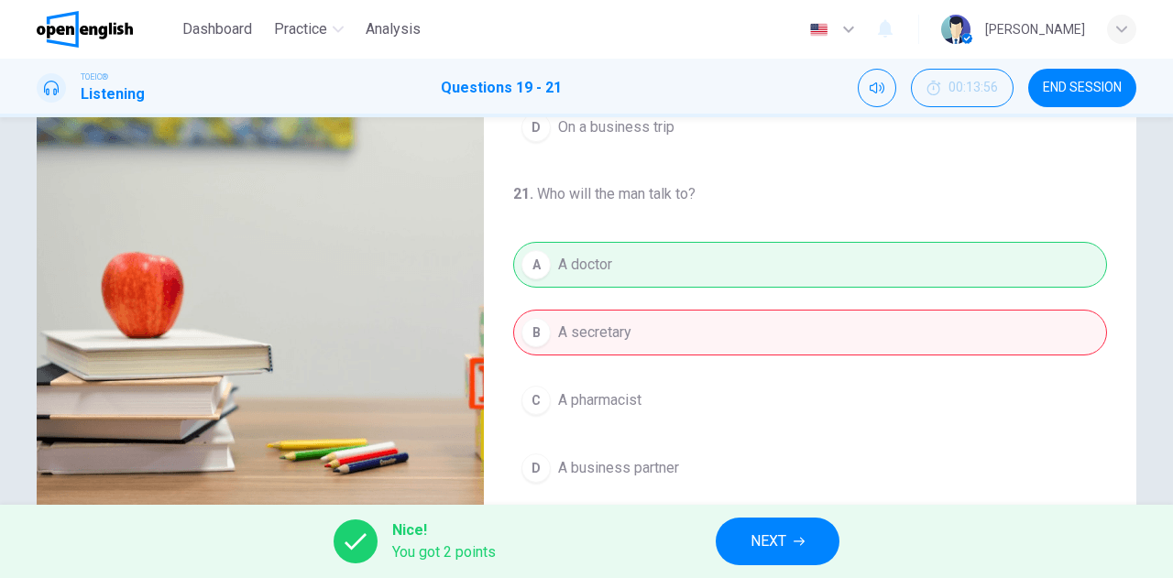
type input "**"
click at [764, 542] on span "NEXT" at bounding box center [769, 542] width 36 height 26
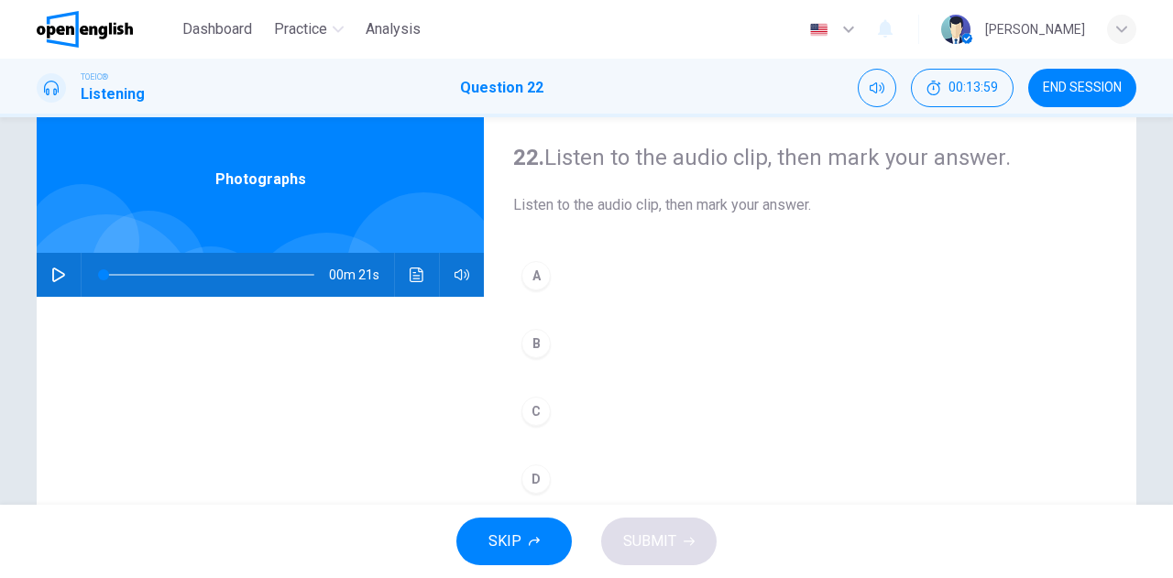
scroll to position [48, 0]
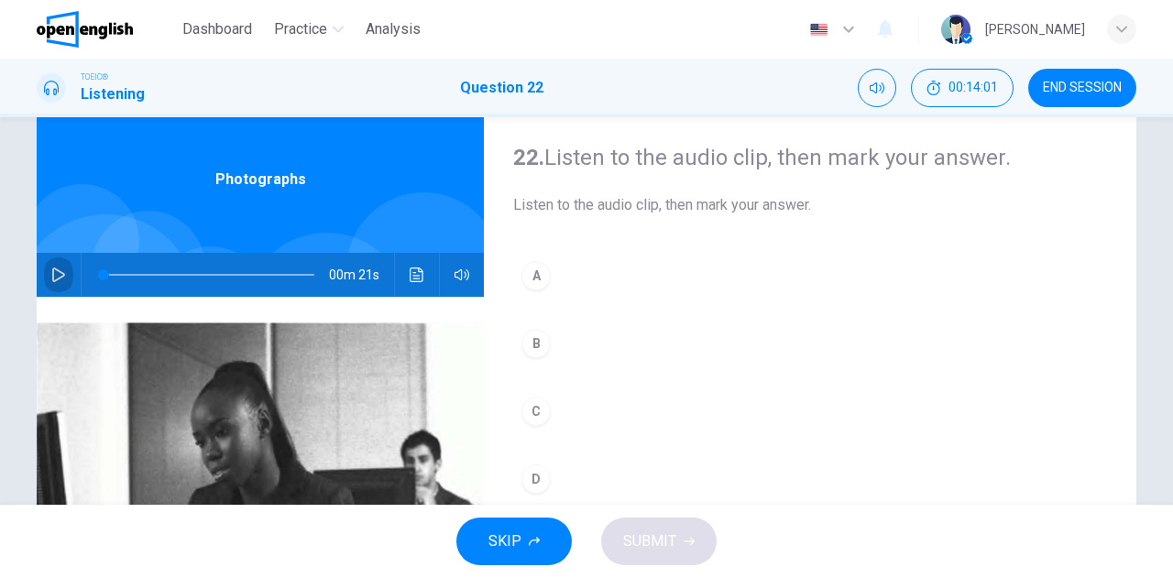
click at [51, 278] on icon "button" at bounding box center [58, 275] width 15 height 15
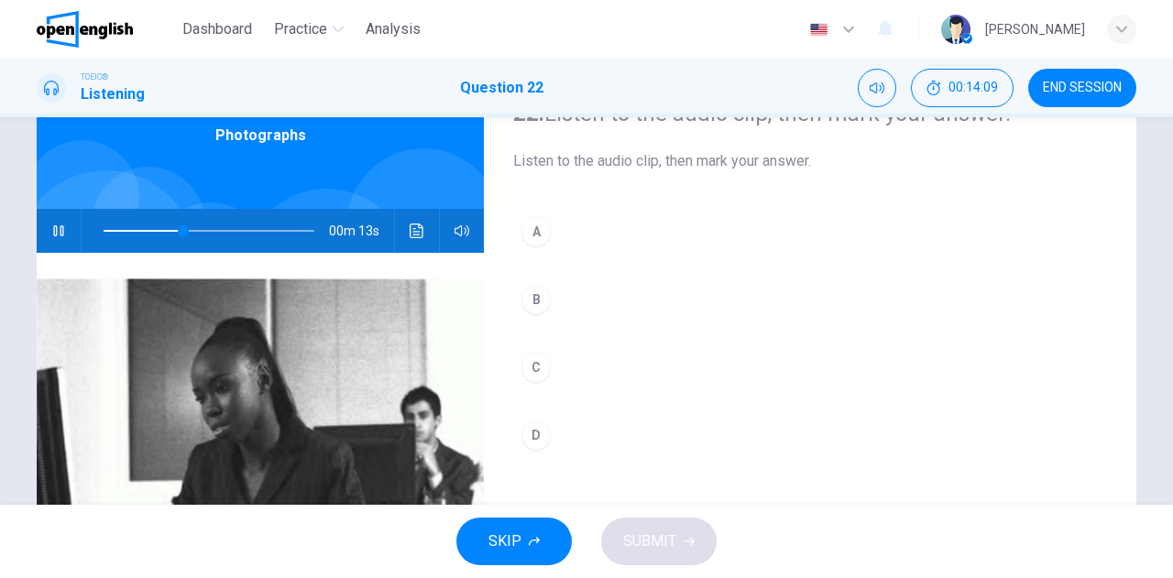
scroll to position [183, 0]
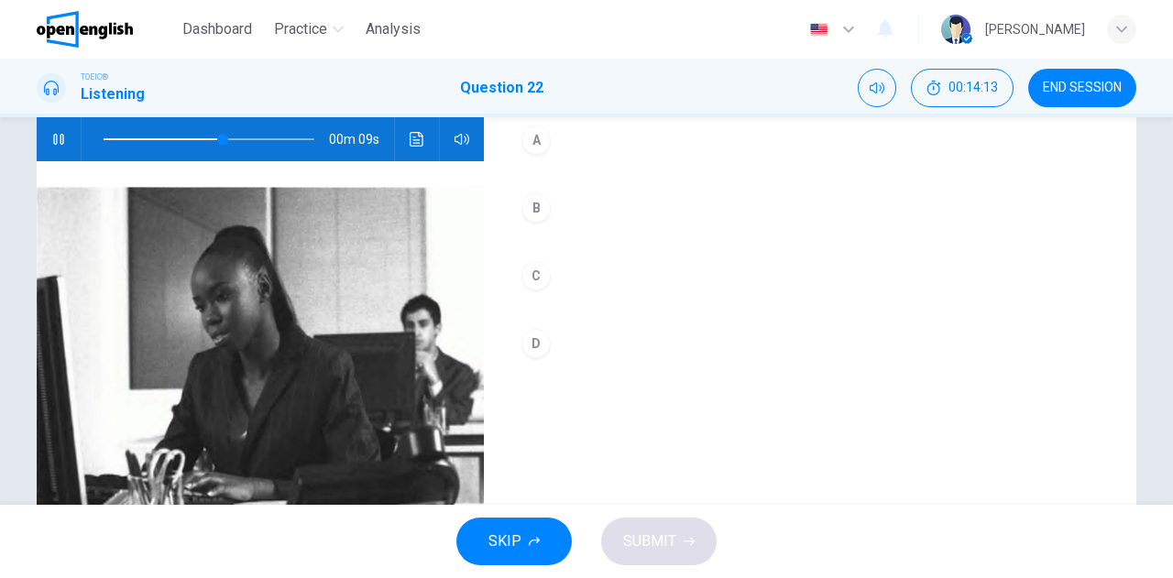
click at [532, 210] on div "B" at bounding box center [535, 207] width 29 height 29
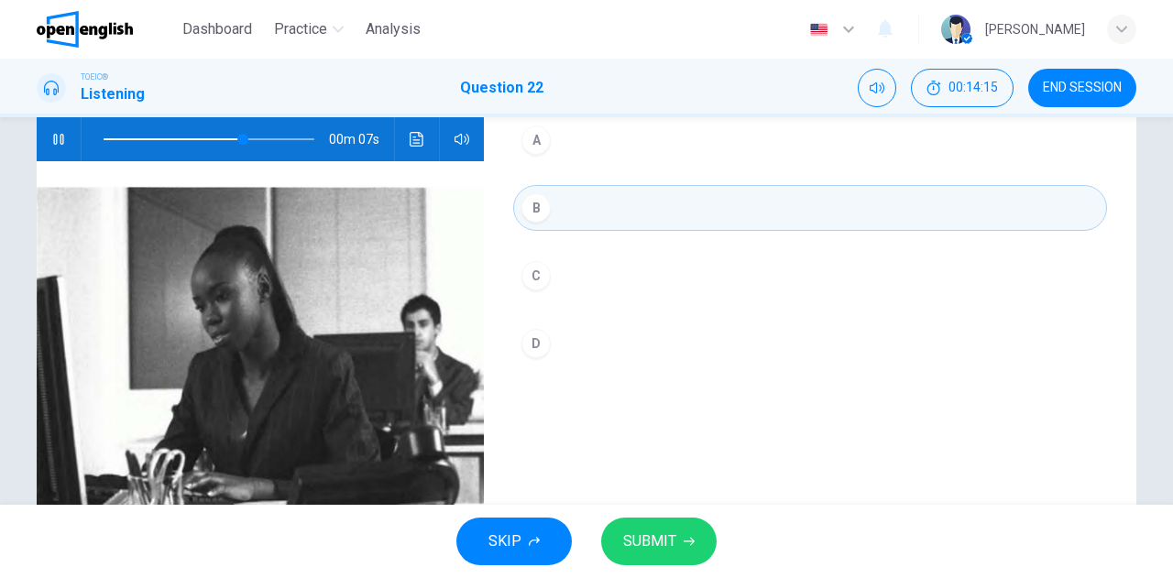
click at [657, 536] on span "SUBMIT" at bounding box center [649, 542] width 53 height 26
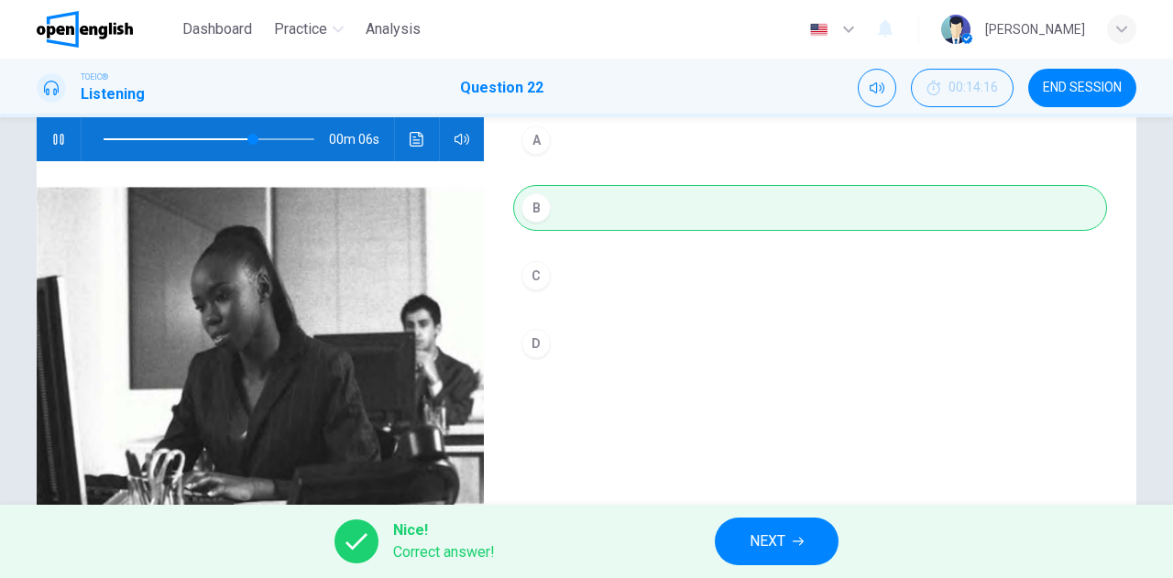
type input "**"
click at [750, 527] on button "NEXT" at bounding box center [777, 542] width 124 height 48
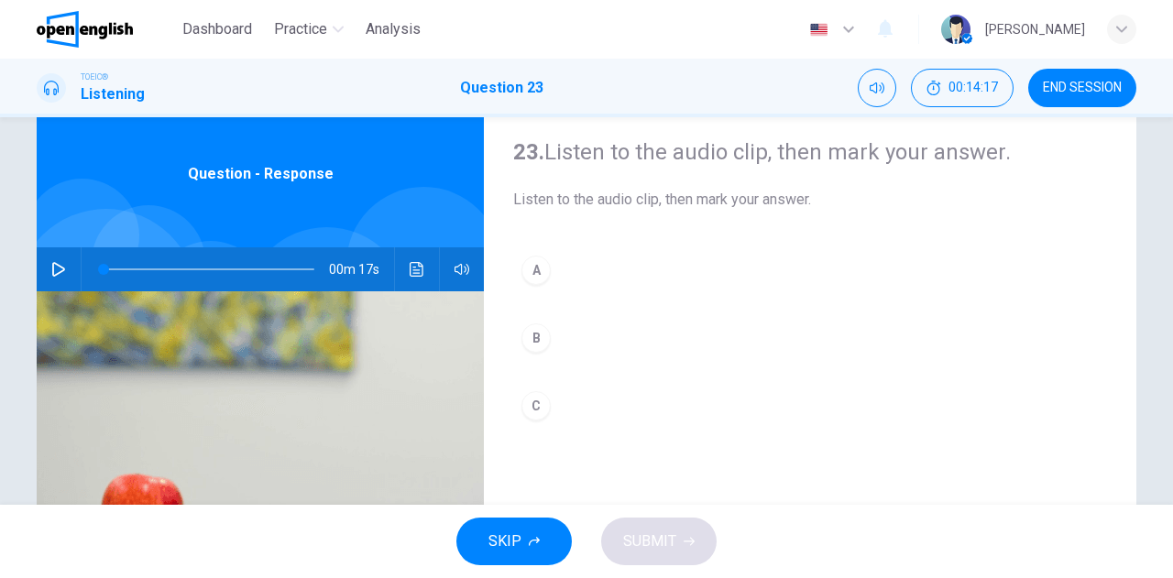
scroll to position [92, 0]
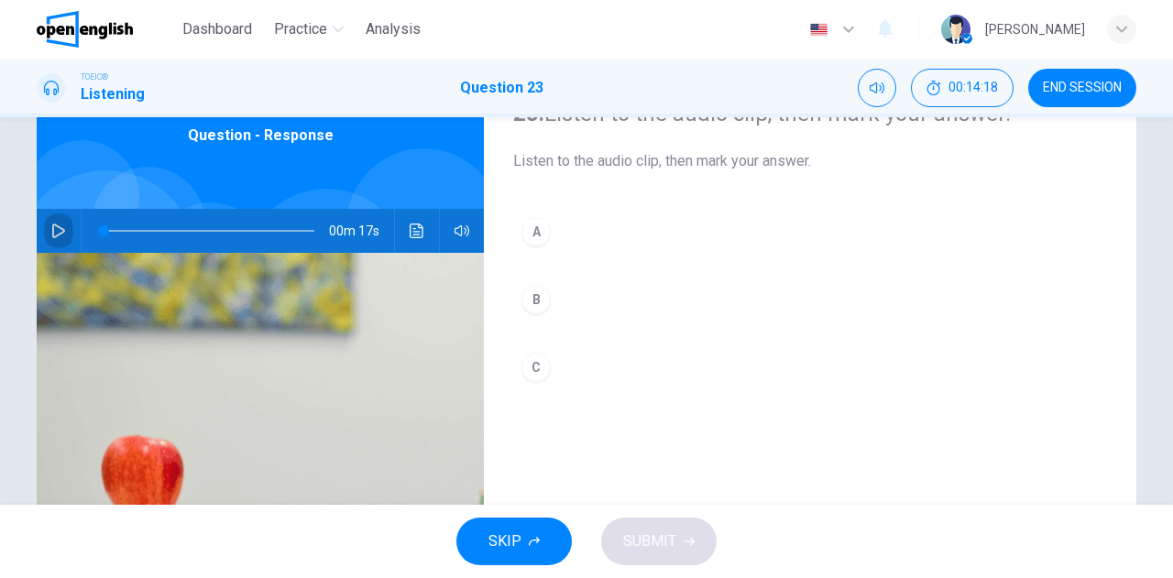
click at [56, 235] on icon "button" at bounding box center [58, 231] width 15 height 15
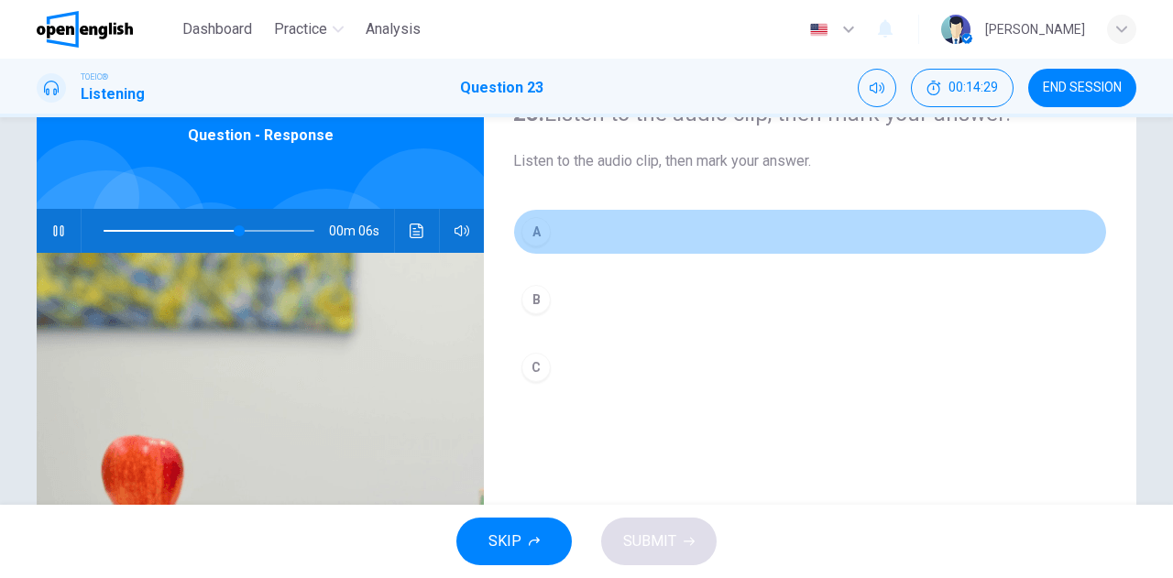
click at [538, 238] on div "A" at bounding box center [535, 231] width 29 height 29
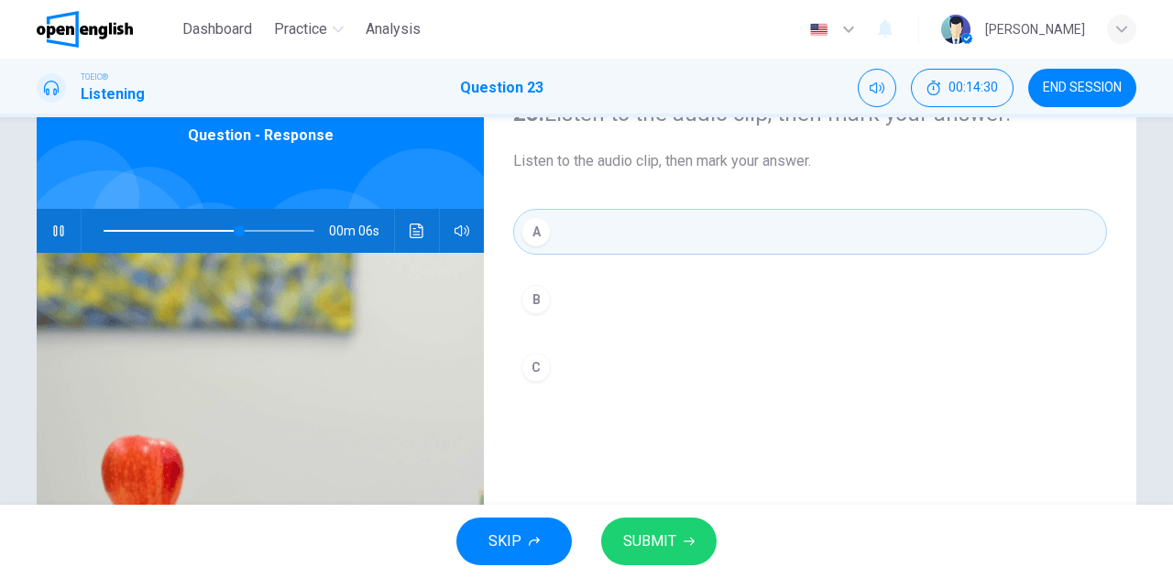
click at [661, 547] on span "SUBMIT" at bounding box center [649, 542] width 53 height 26
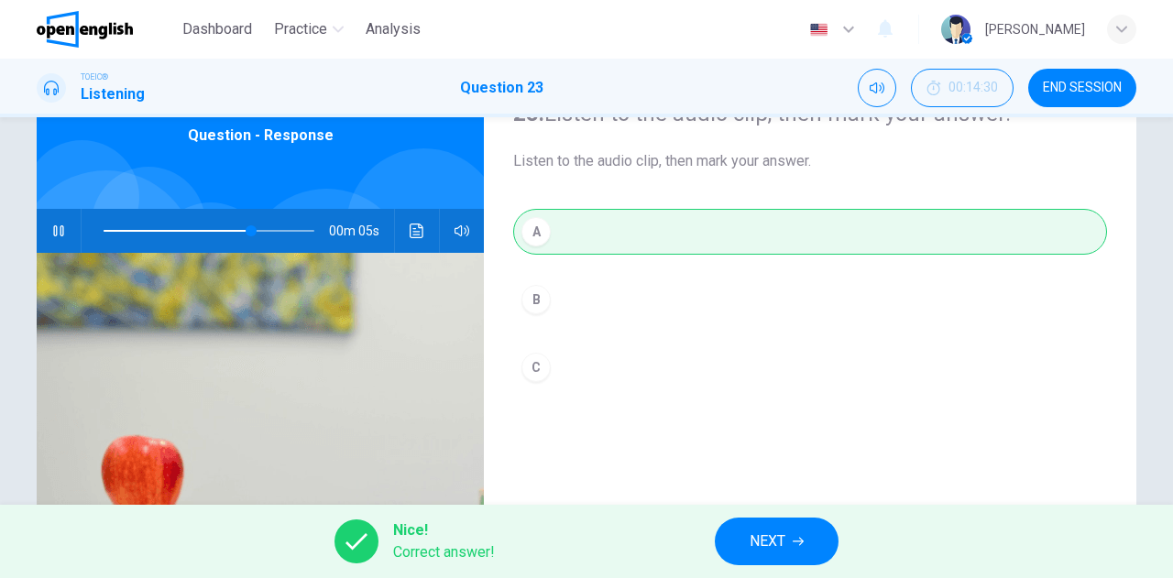
type input "**"
click at [779, 538] on span "NEXT" at bounding box center [768, 542] width 36 height 26
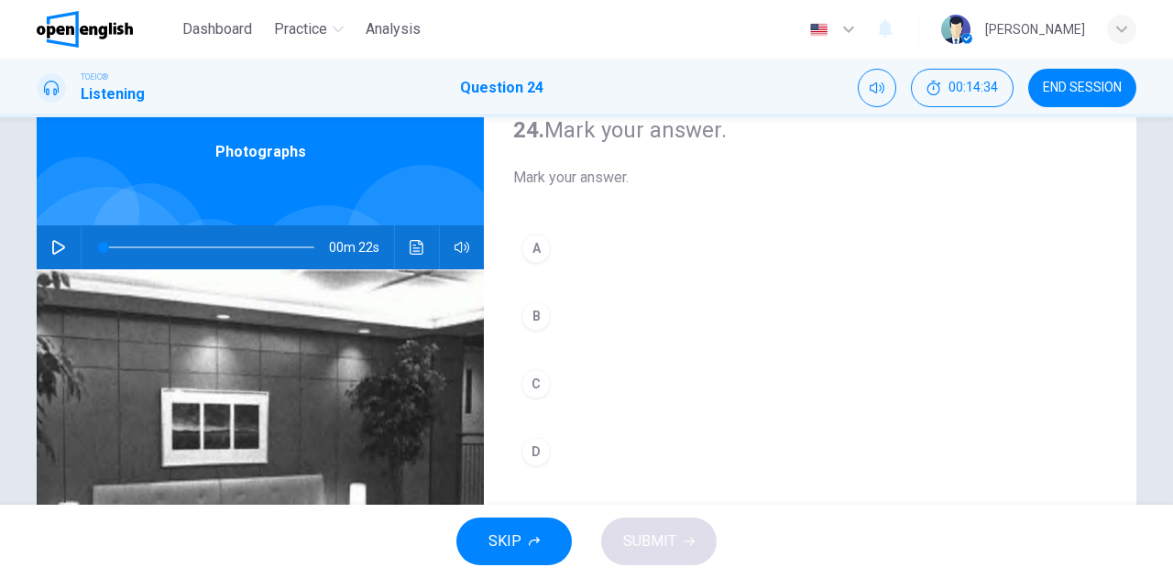
scroll to position [48, 0]
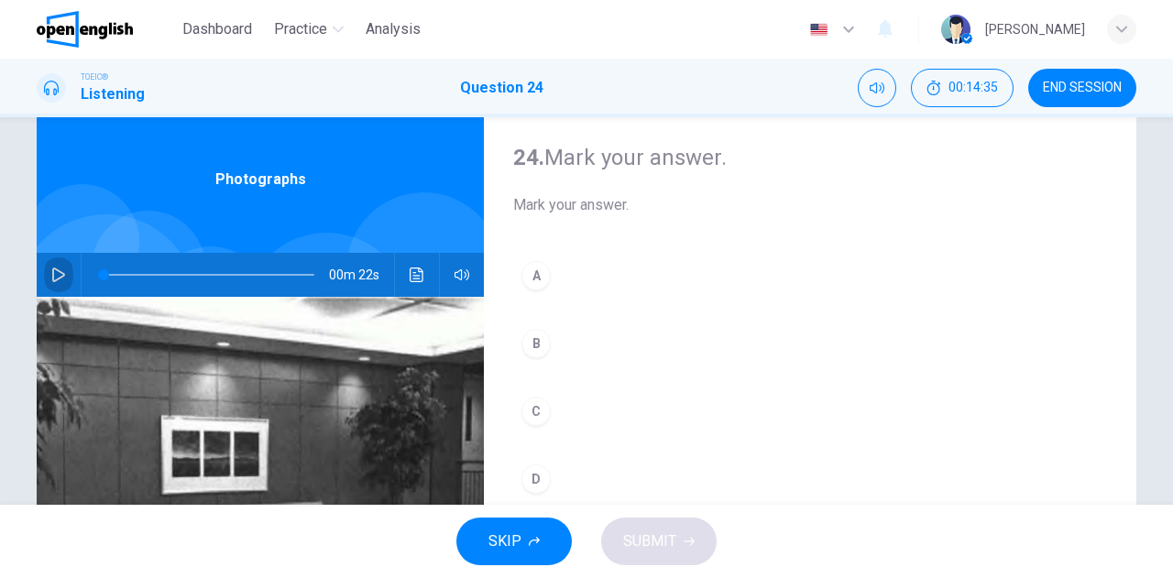
click at [53, 264] on button "button" at bounding box center [58, 275] width 29 height 44
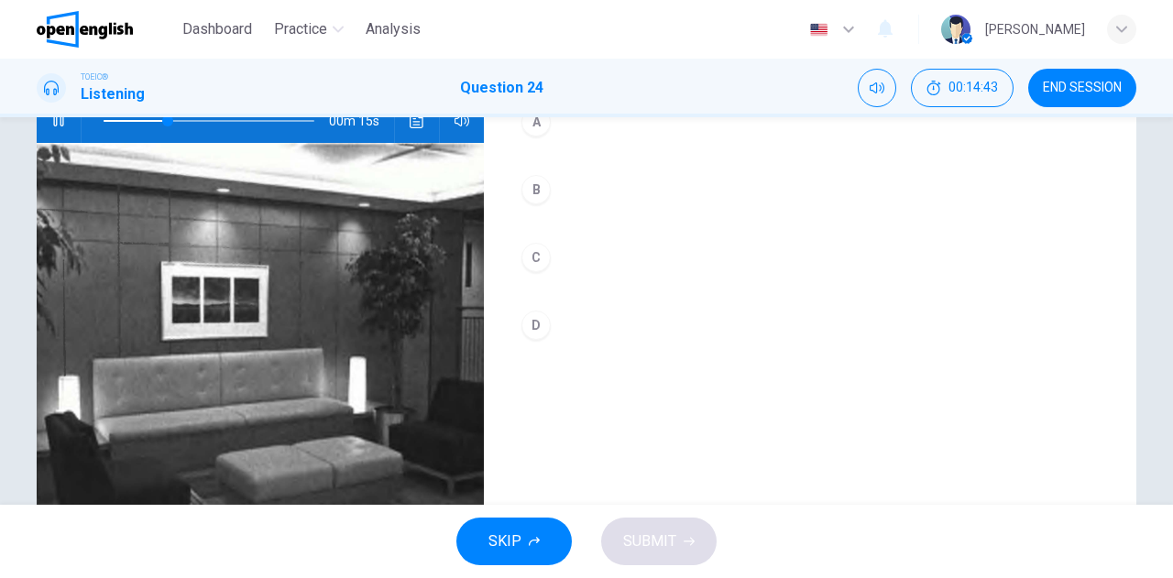
scroll to position [231, 0]
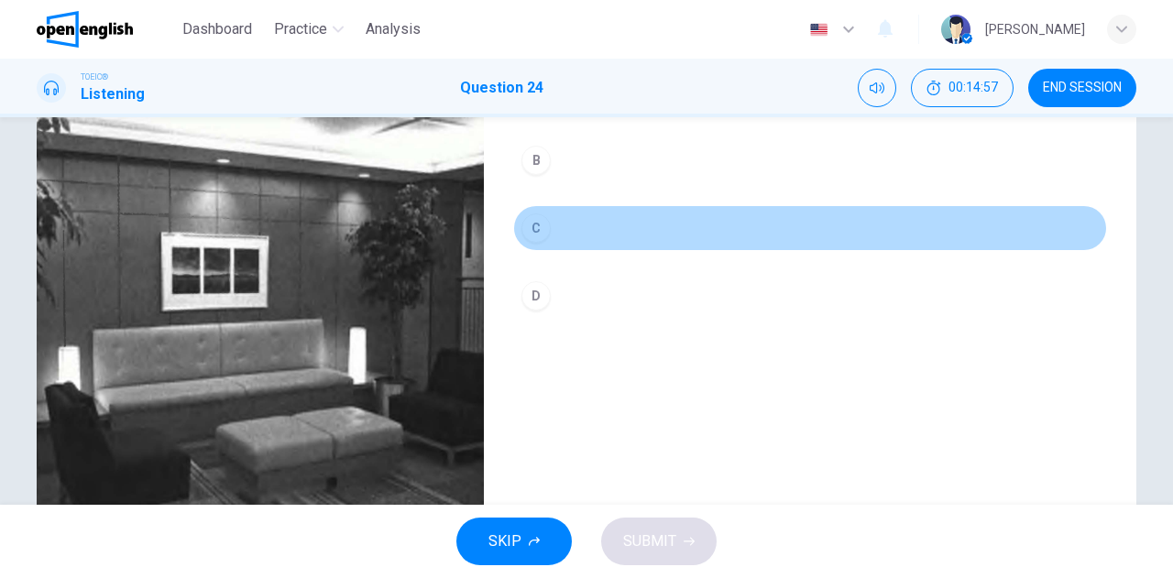
click at [534, 231] on div "C" at bounding box center [535, 228] width 29 height 29
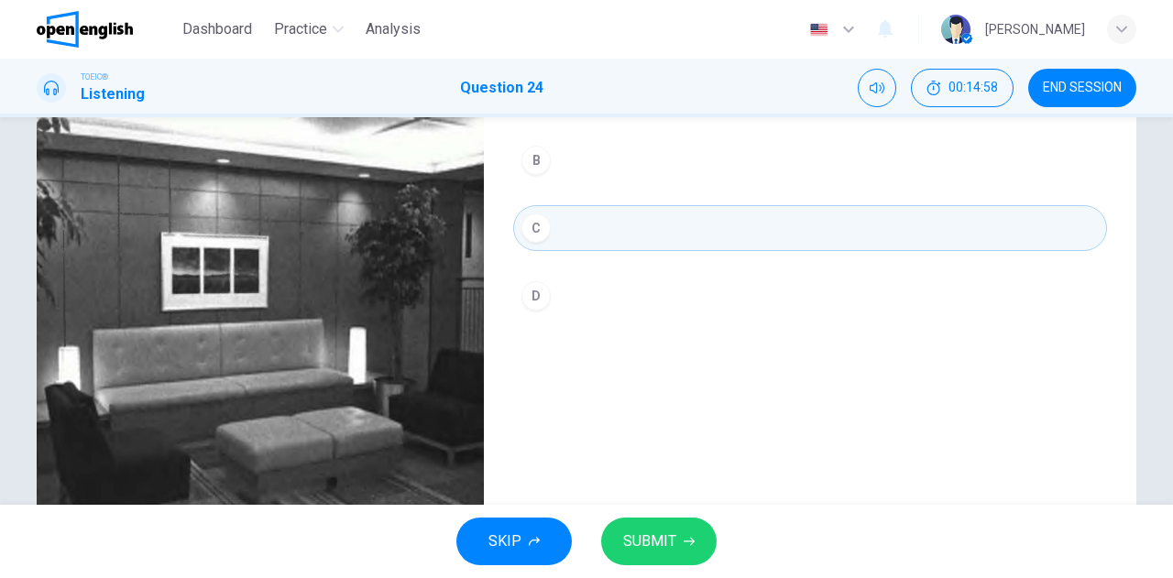
click at [662, 532] on span "SUBMIT" at bounding box center [649, 542] width 53 height 26
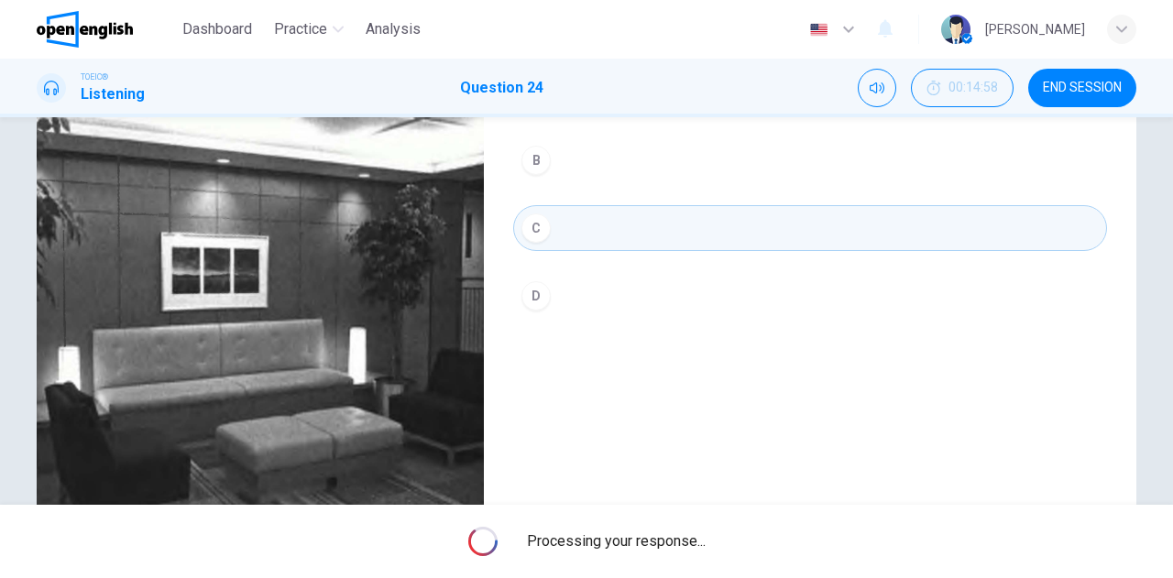
type input "*"
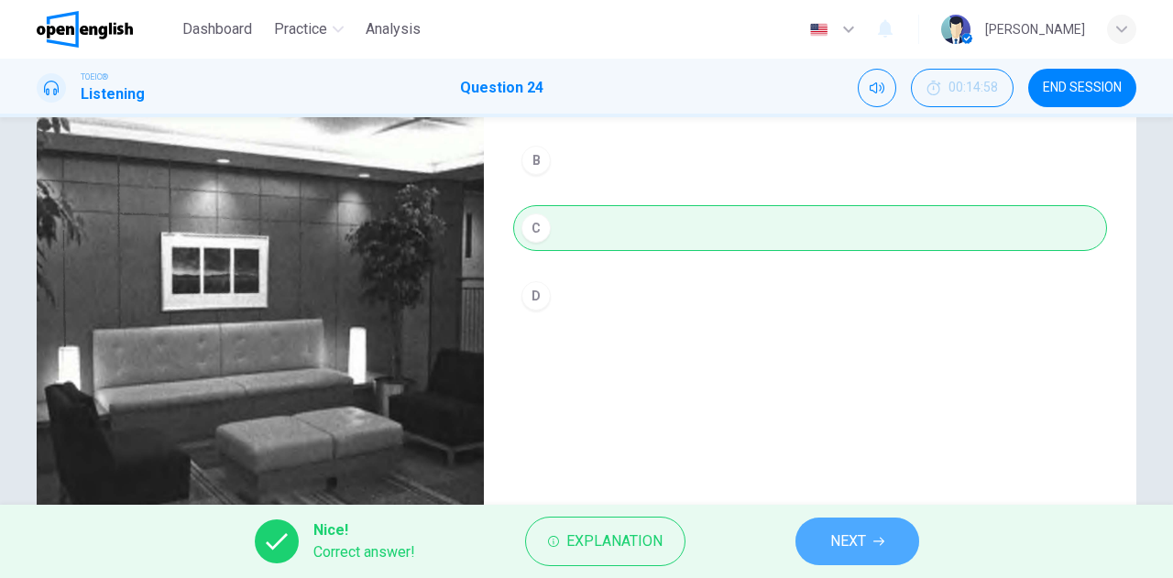
click at [841, 551] on span "NEXT" at bounding box center [848, 542] width 36 height 26
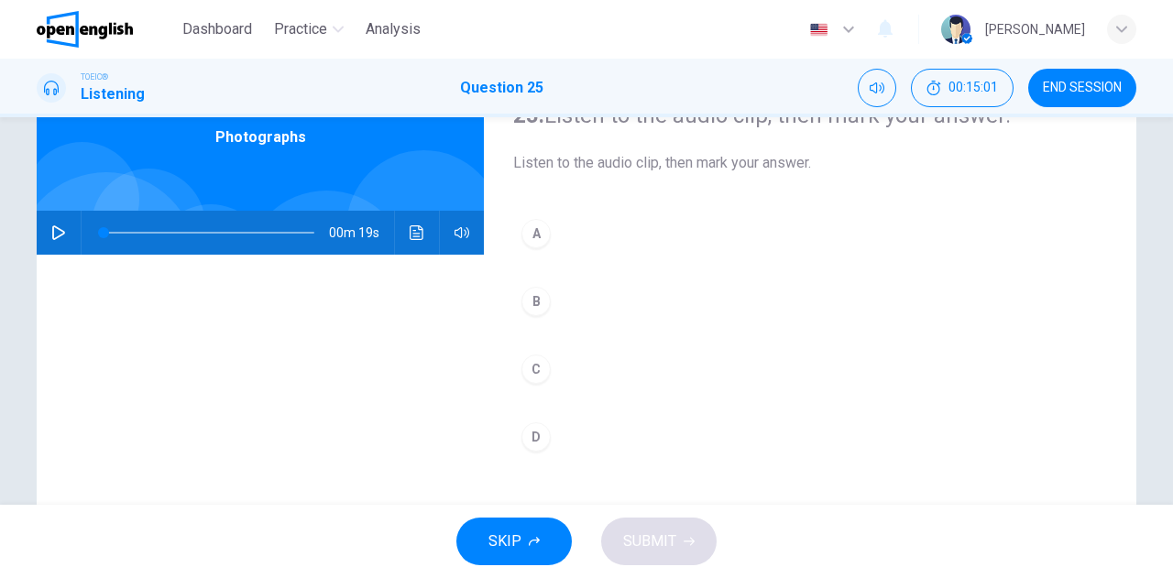
scroll to position [0, 0]
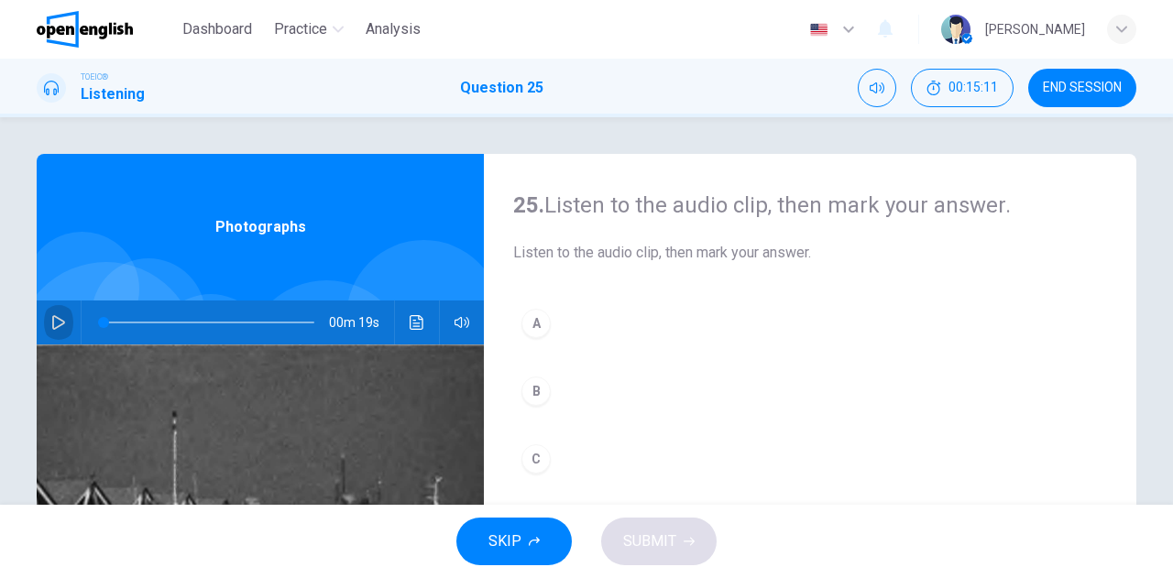
click at [51, 318] on icon "button" at bounding box center [58, 322] width 15 height 15
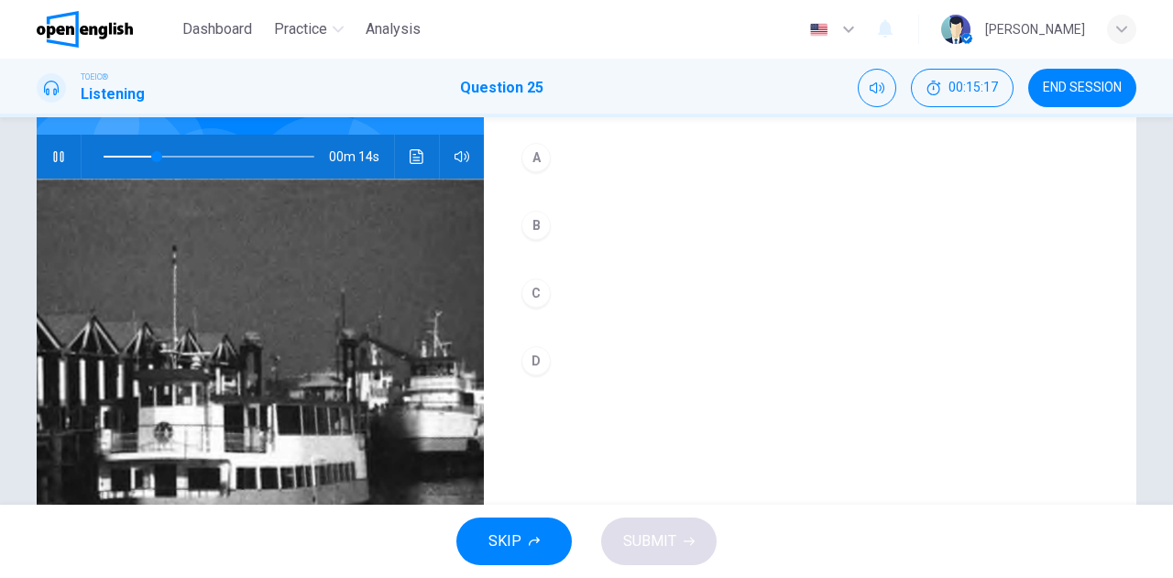
scroll to position [183, 0]
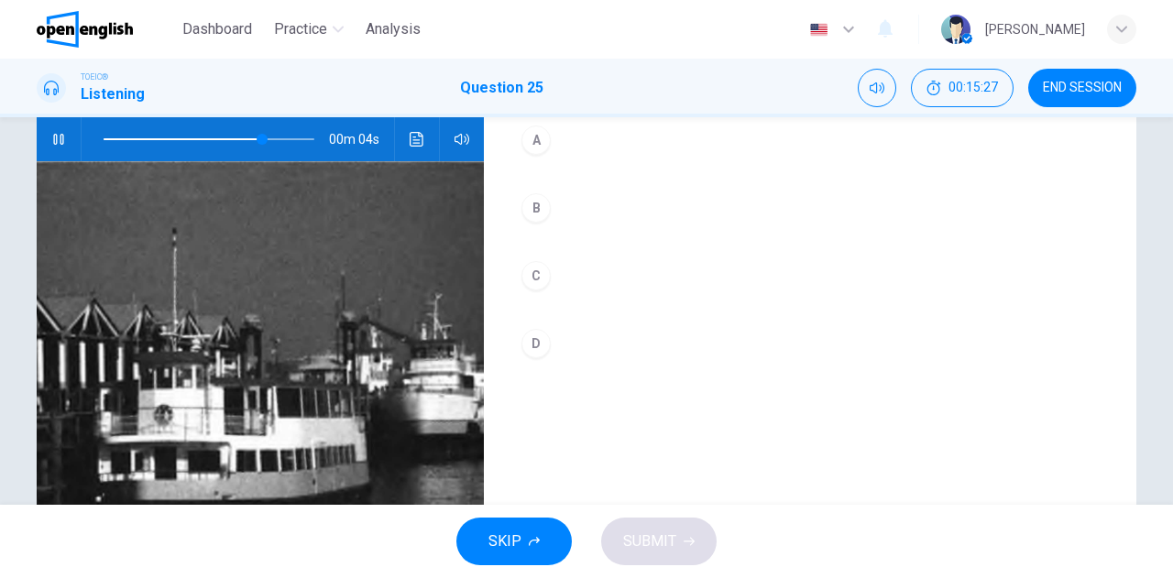
click at [525, 134] on div "A" at bounding box center [535, 140] width 29 height 29
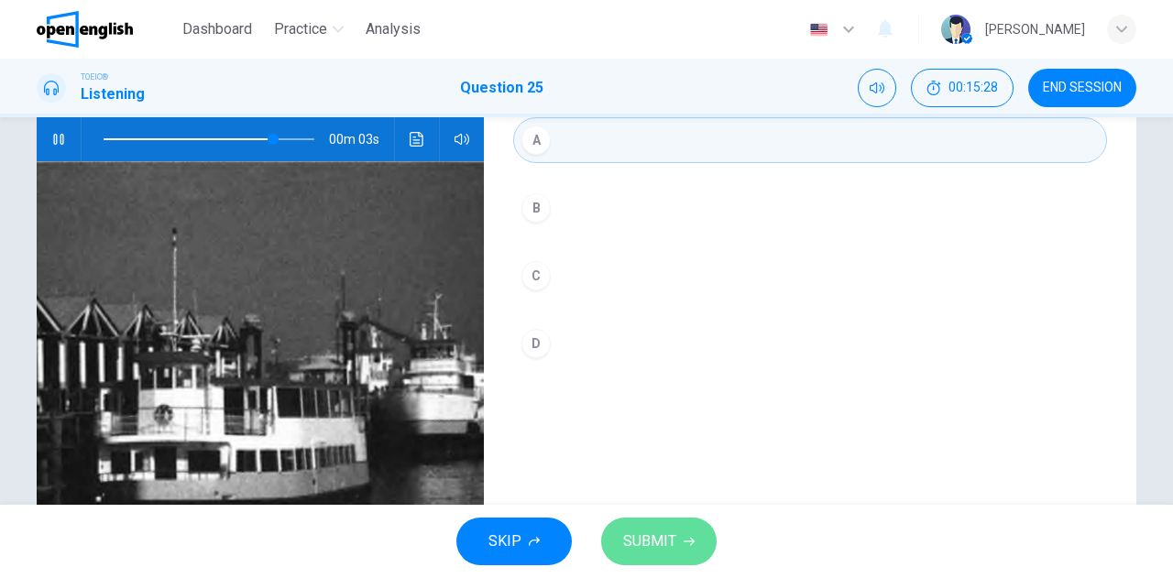
click at [654, 537] on span "SUBMIT" at bounding box center [649, 542] width 53 height 26
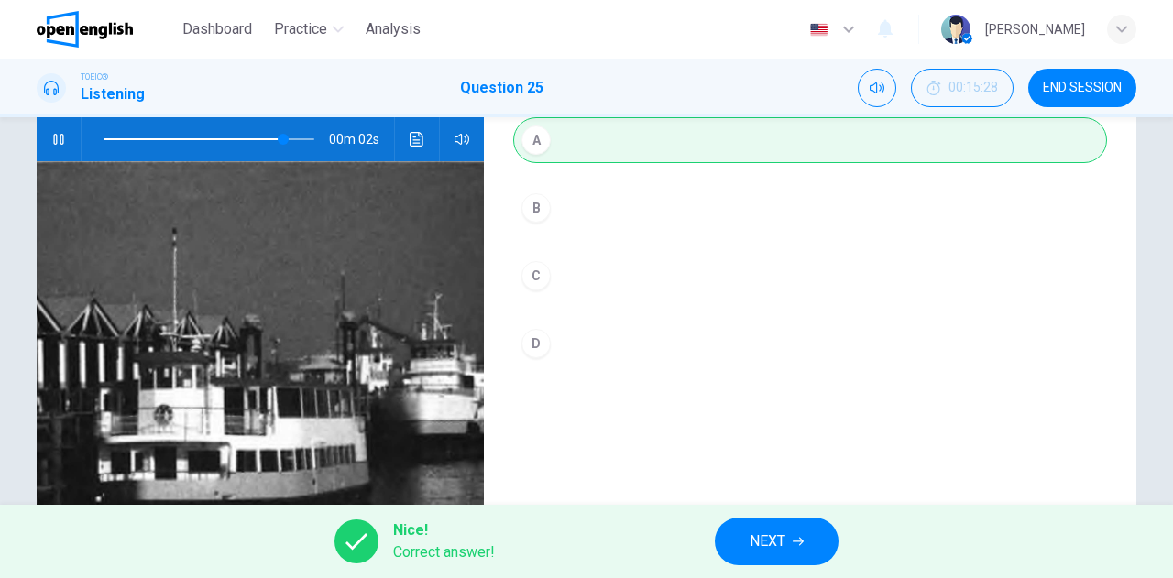
type input "**"
click at [751, 553] on span "NEXT" at bounding box center [768, 542] width 36 height 26
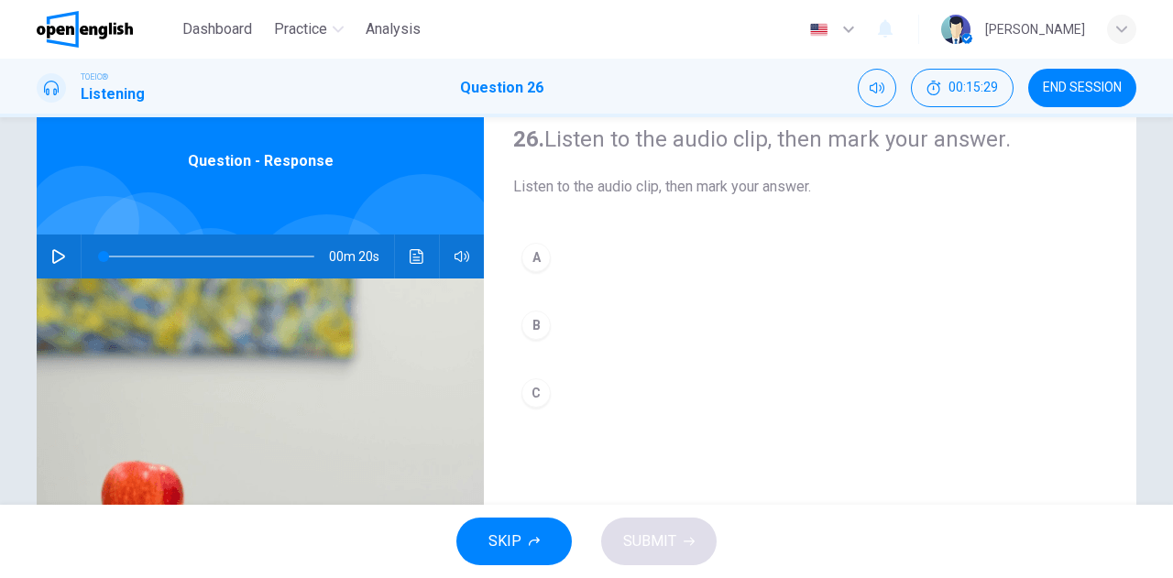
scroll to position [92, 0]
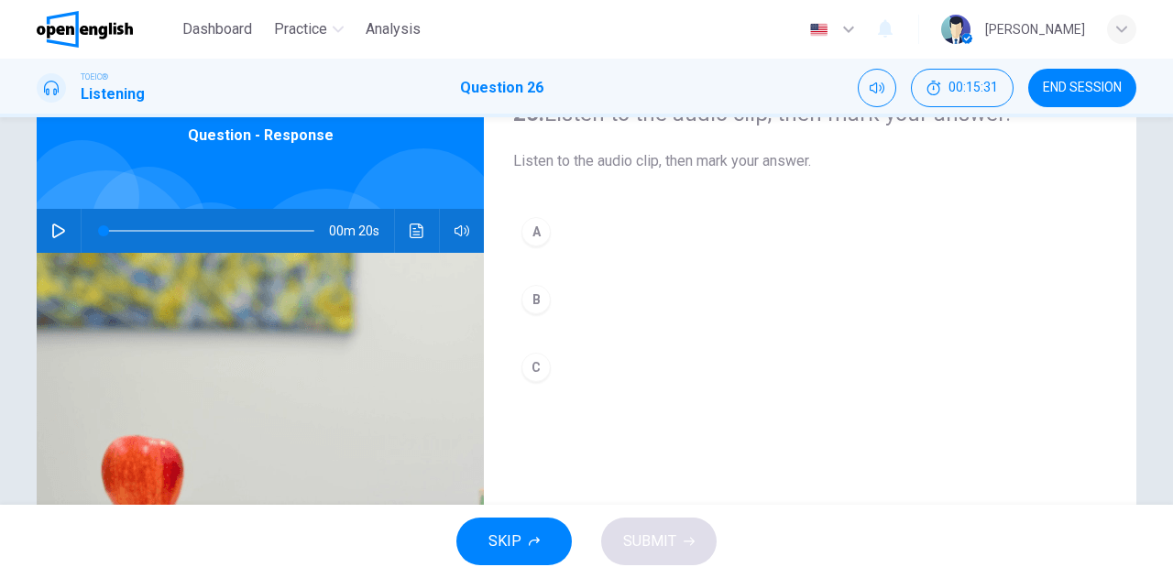
click at [51, 230] on icon "button" at bounding box center [58, 231] width 15 height 15
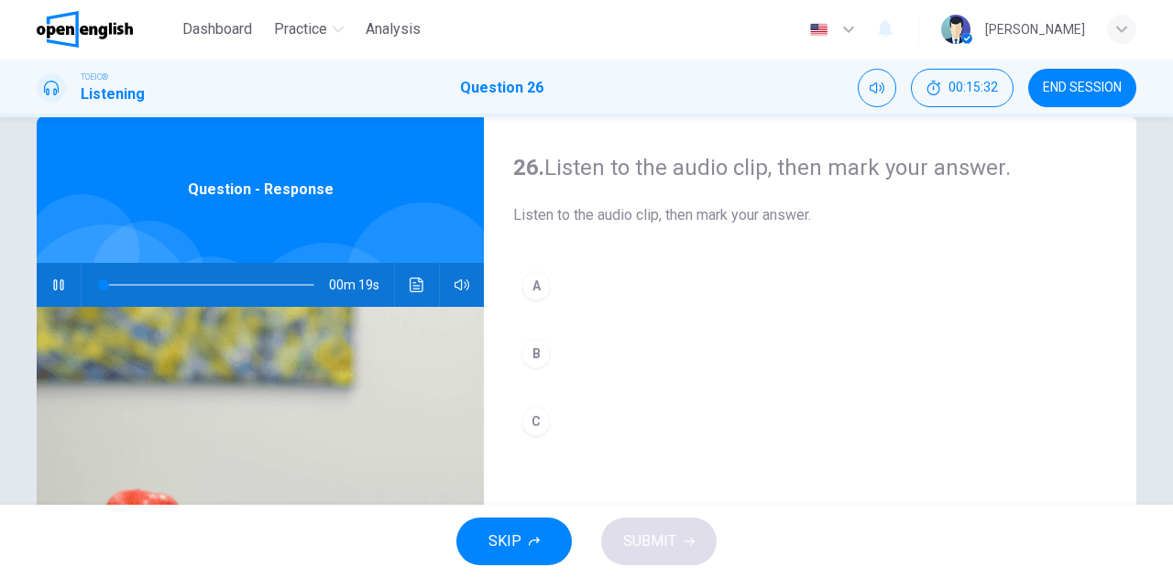
scroll to position [0, 0]
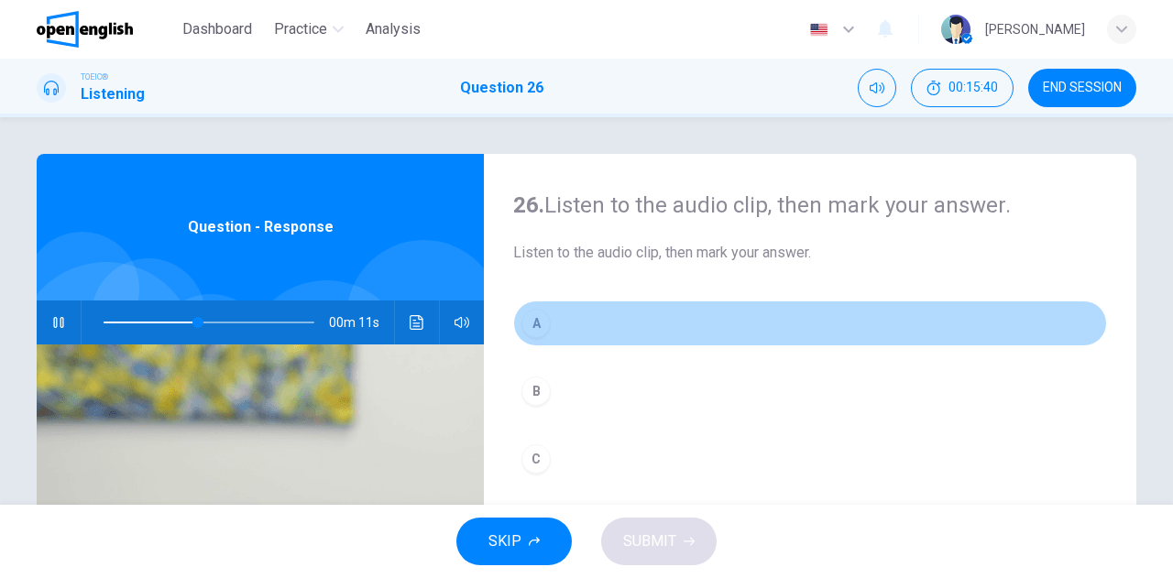
click at [526, 324] on div "A" at bounding box center [535, 323] width 29 height 29
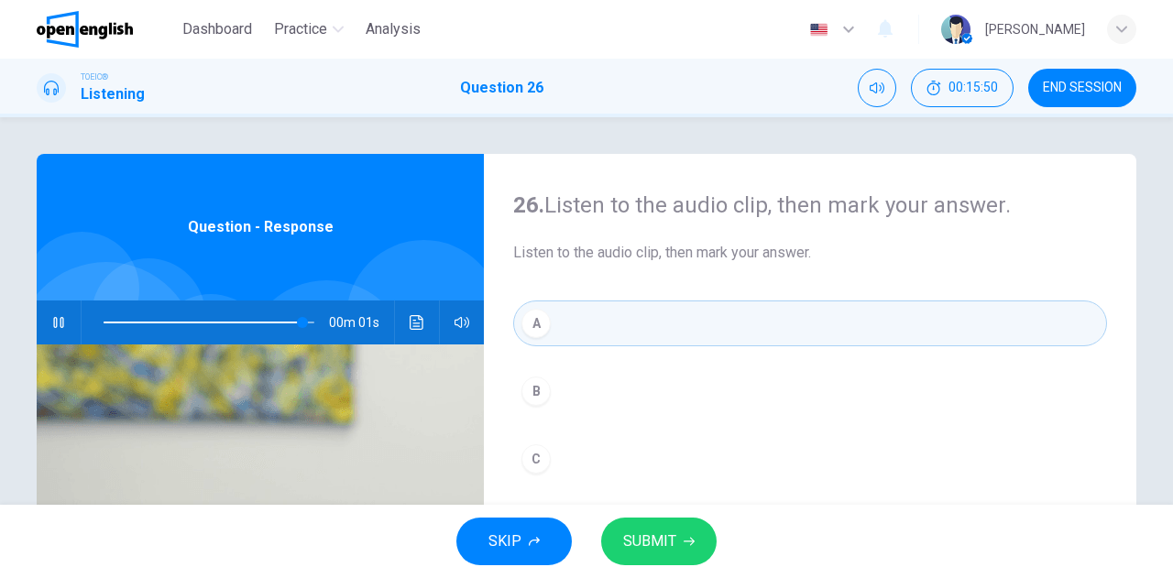
click at [642, 548] on span "SUBMIT" at bounding box center [649, 542] width 53 height 26
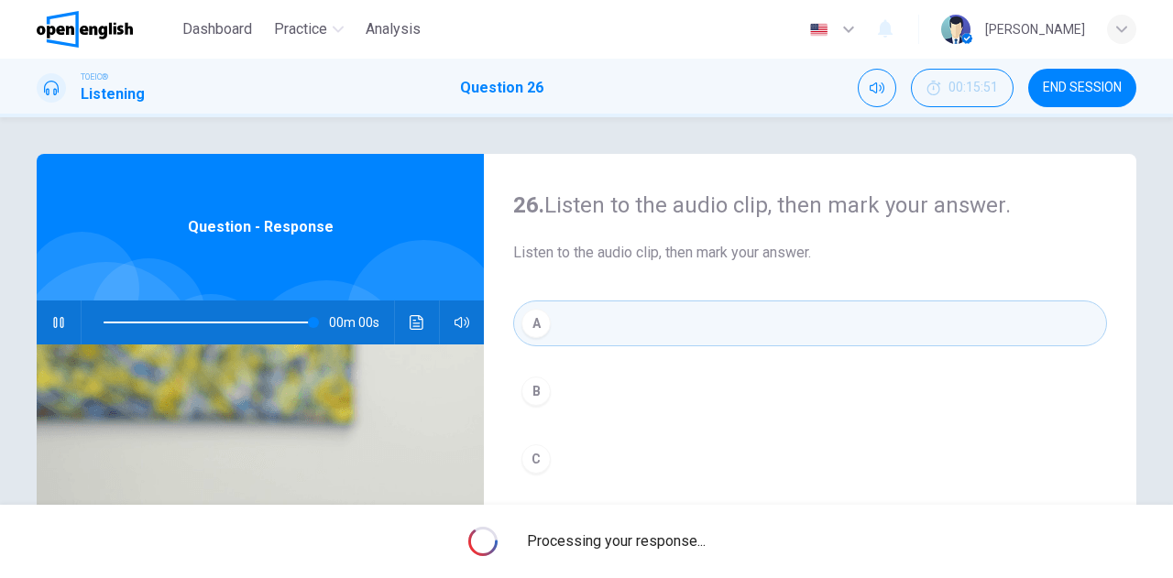
type input "*"
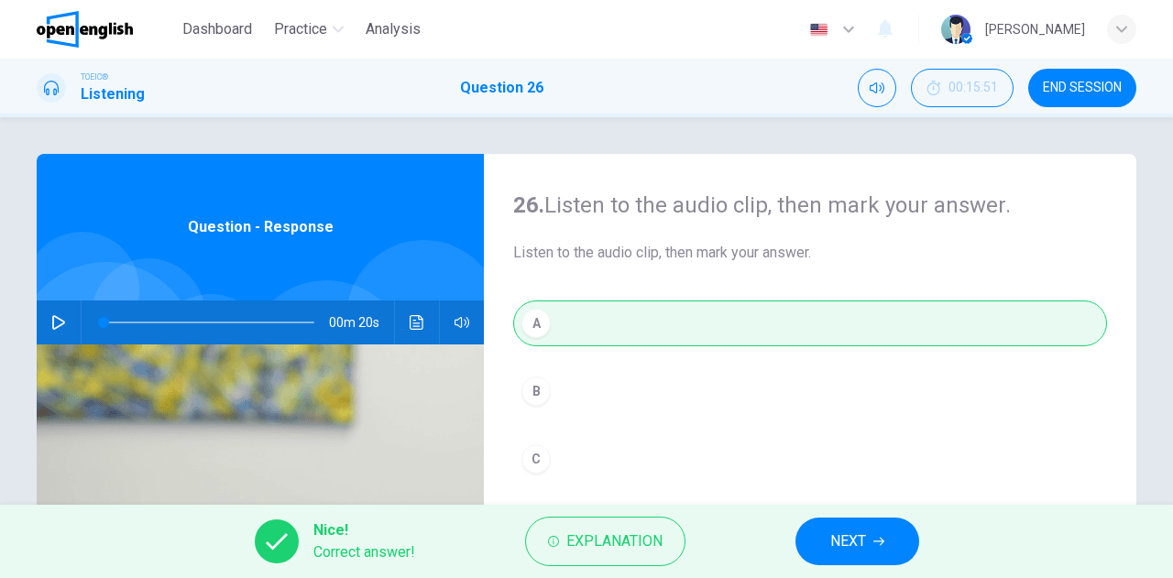
click at [854, 548] on span "NEXT" at bounding box center [848, 542] width 36 height 26
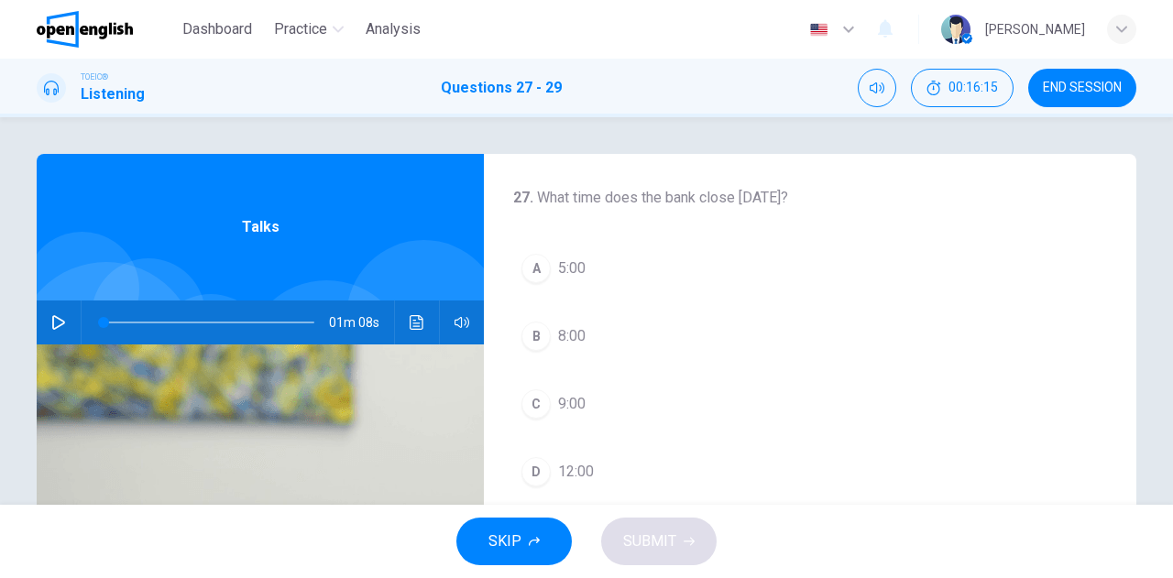
click at [56, 318] on icon "button" at bounding box center [58, 322] width 15 height 15
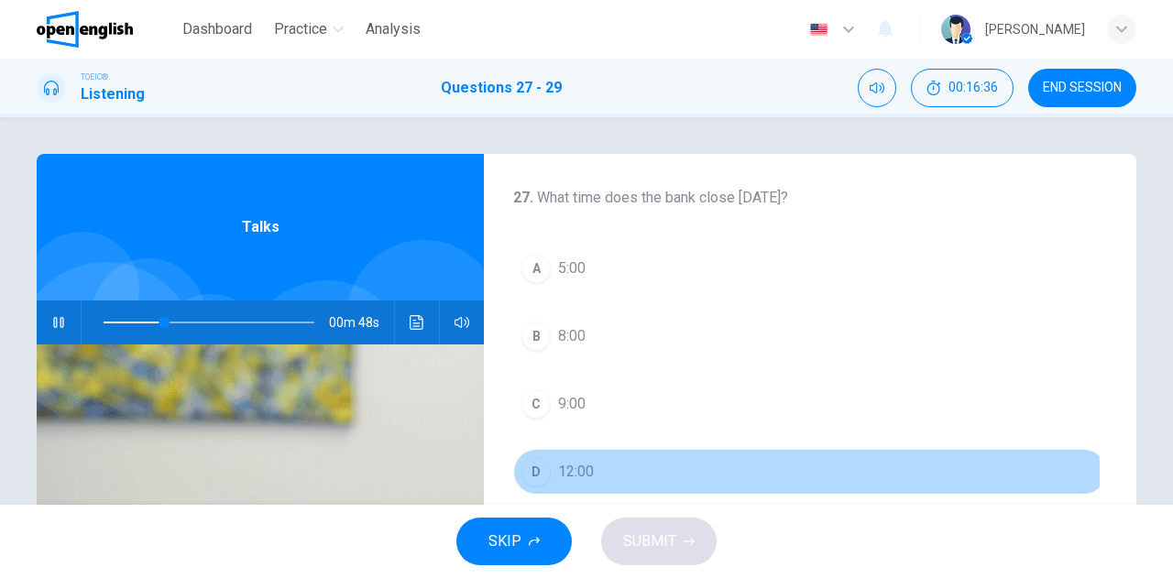
click at [543, 471] on div "D" at bounding box center [535, 471] width 29 height 29
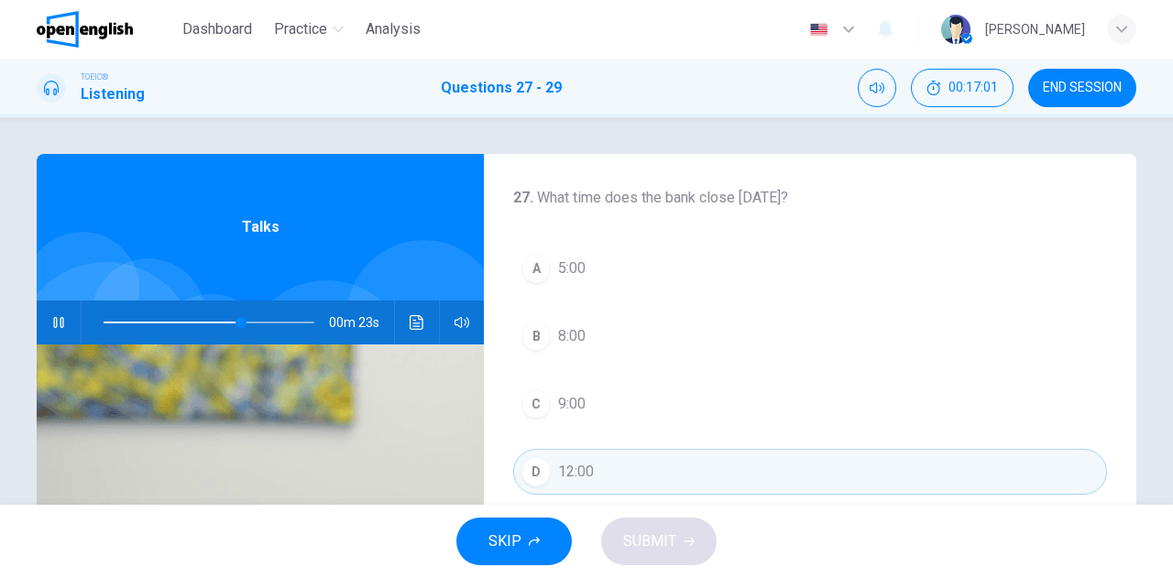
click at [104, 320] on span at bounding box center [209, 323] width 211 height 26
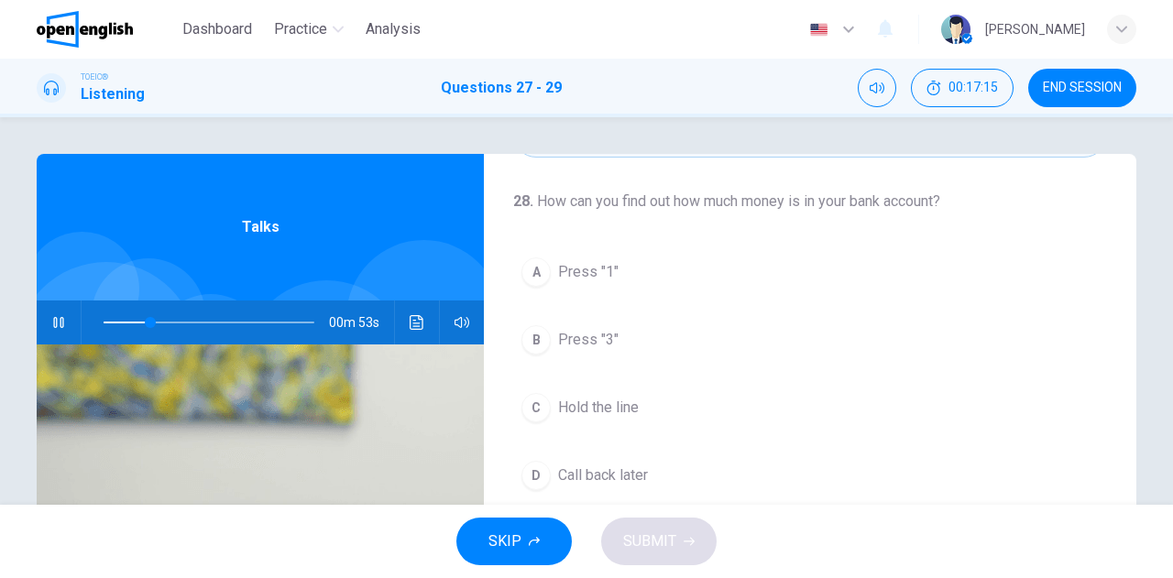
scroll to position [367, 0]
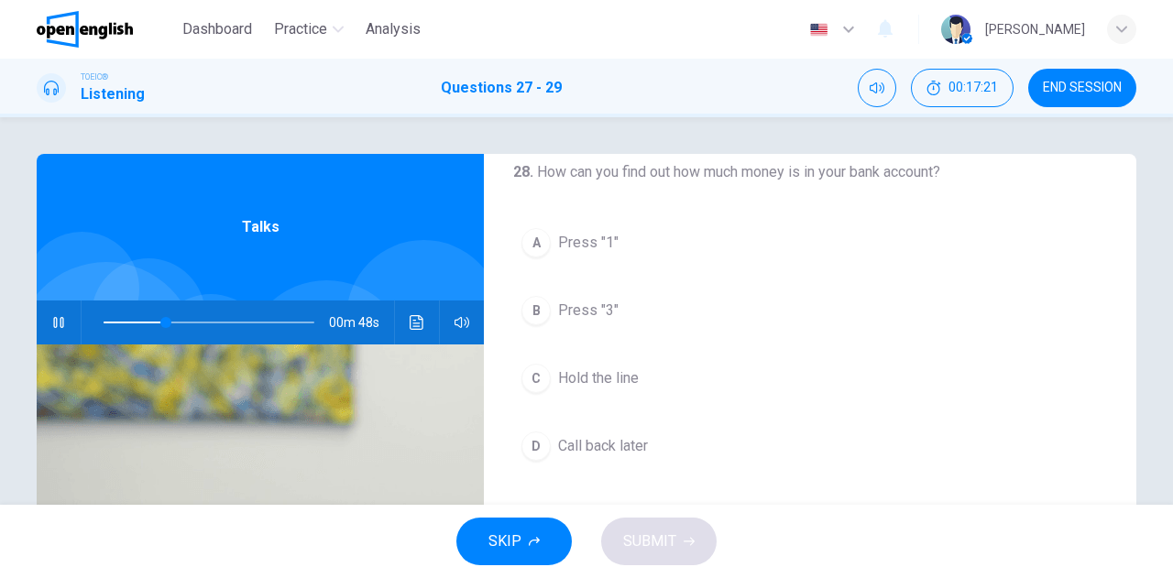
click at [565, 241] on span "Press "1"" at bounding box center [588, 243] width 60 height 22
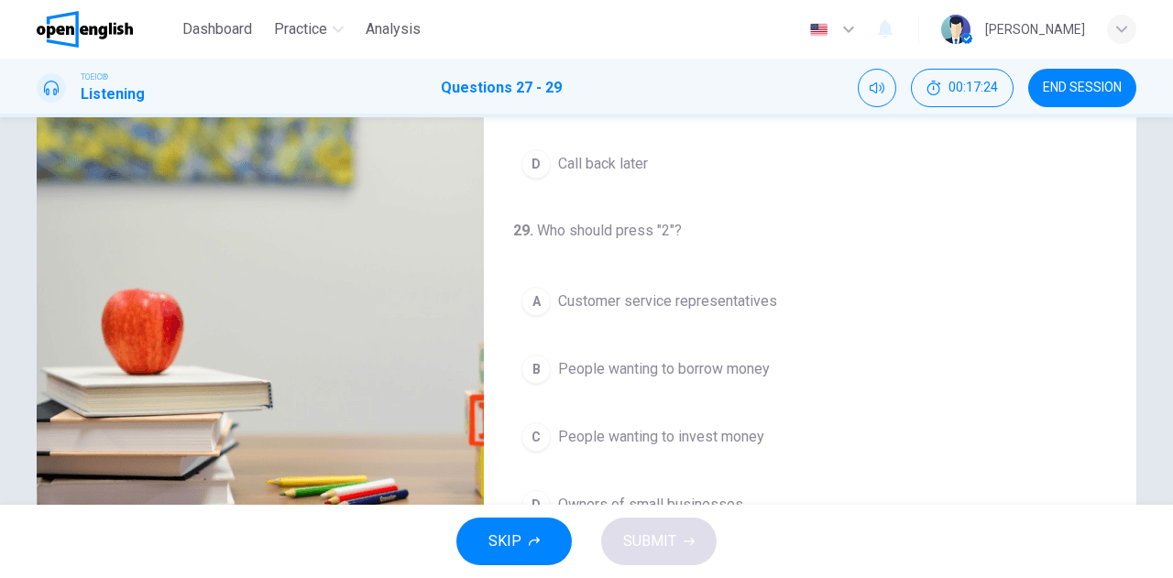
scroll to position [275, 0]
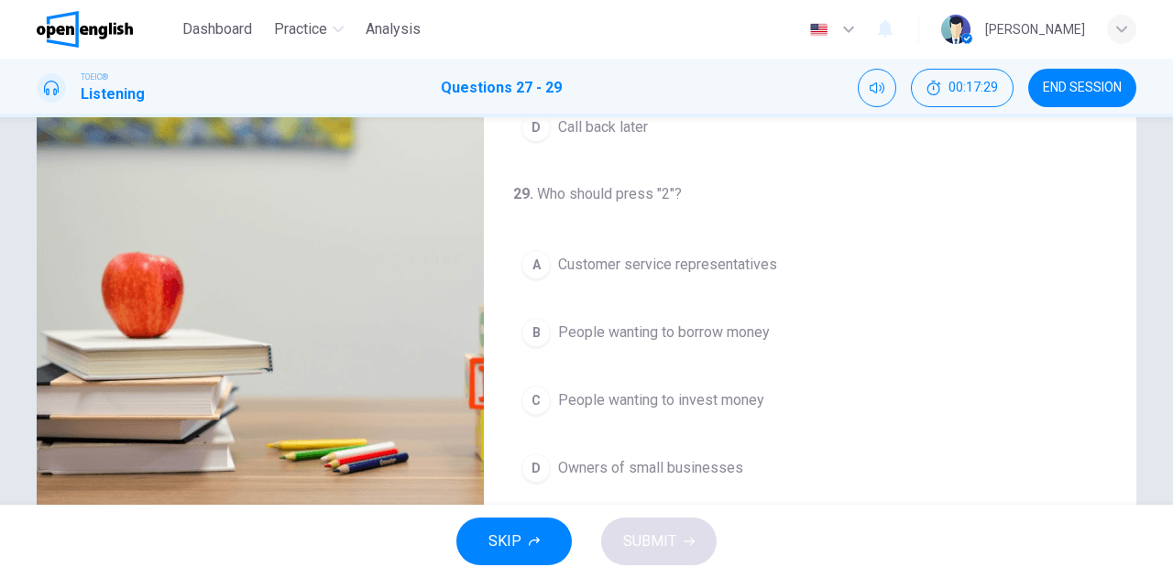
click at [577, 322] on span "People wanting to borrow money" at bounding box center [664, 333] width 212 height 22
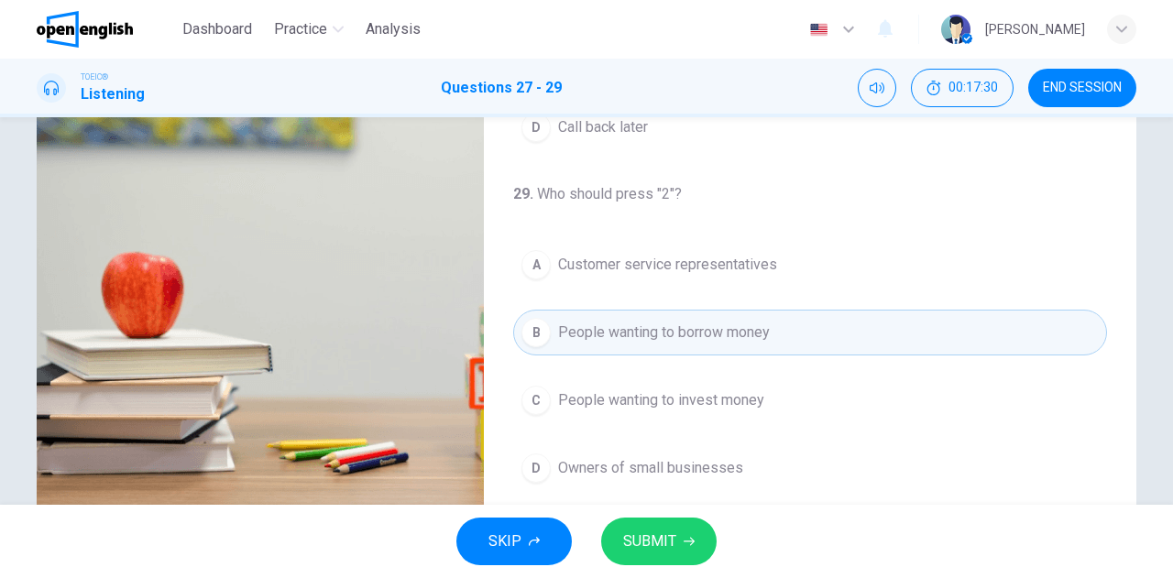
click at [661, 538] on span "SUBMIT" at bounding box center [649, 542] width 53 height 26
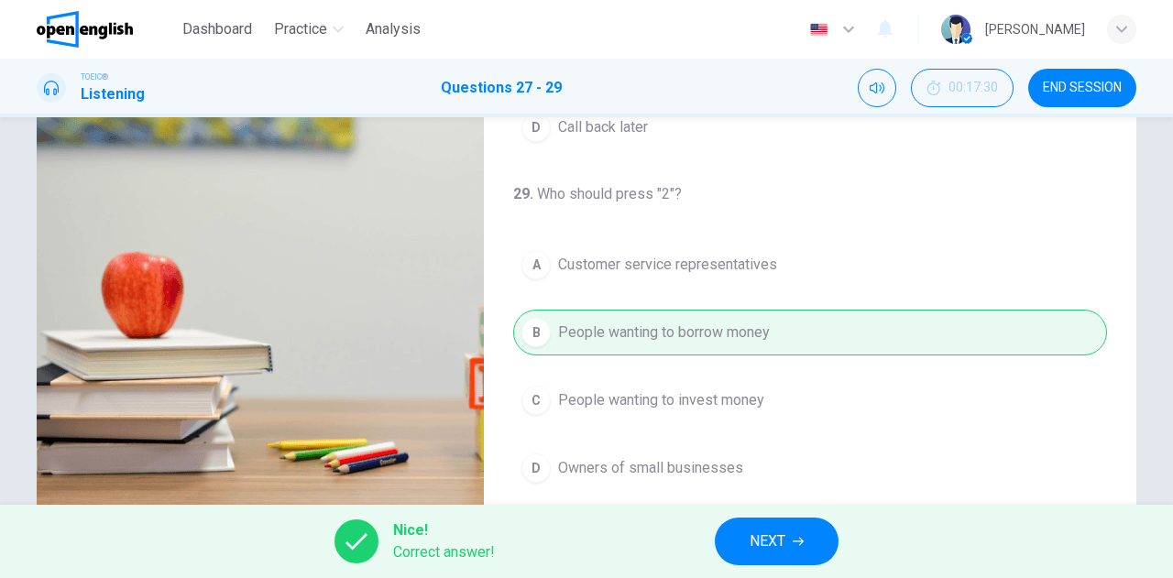
type input "**"
click at [756, 545] on span "NEXT" at bounding box center [768, 542] width 36 height 26
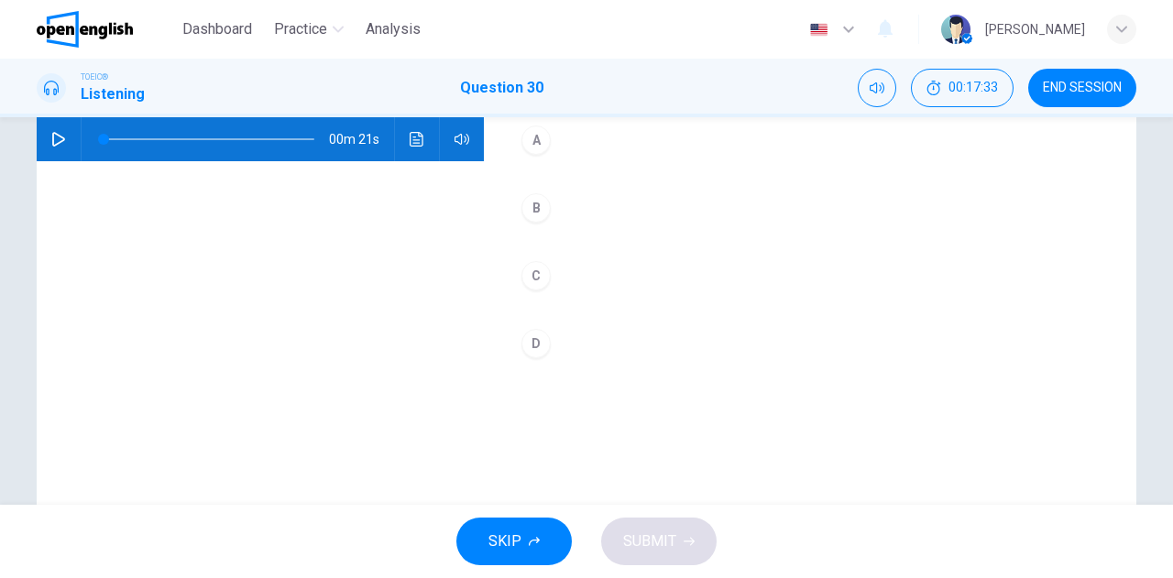
scroll to position [0, 0]
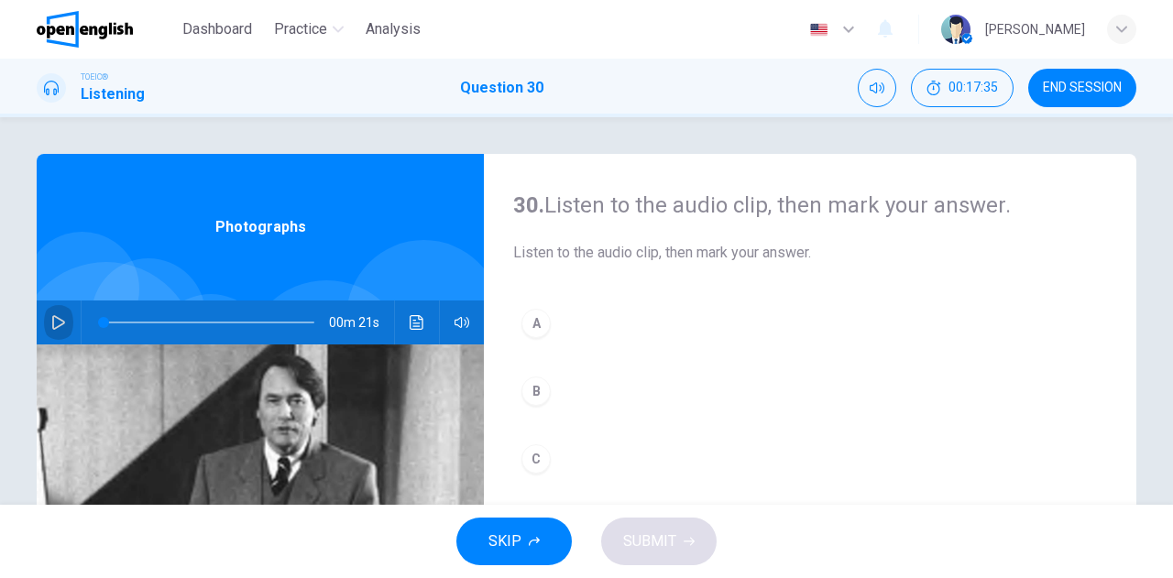
click at [57, 324] on icon "button" at bounding box center [58, 322] width 13 height 15
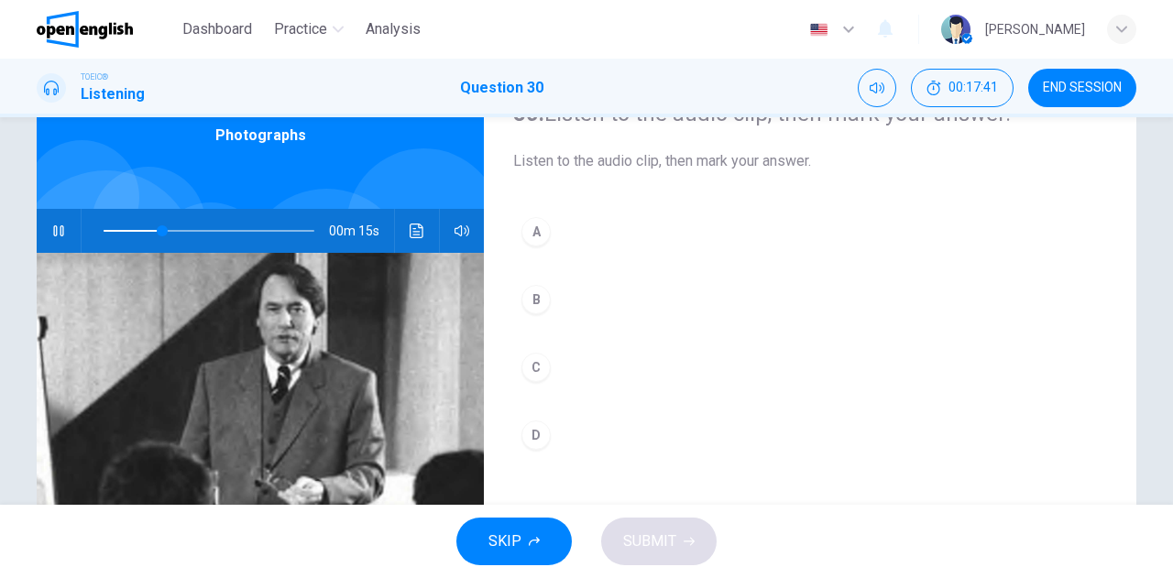
scroll to position [183, 0]
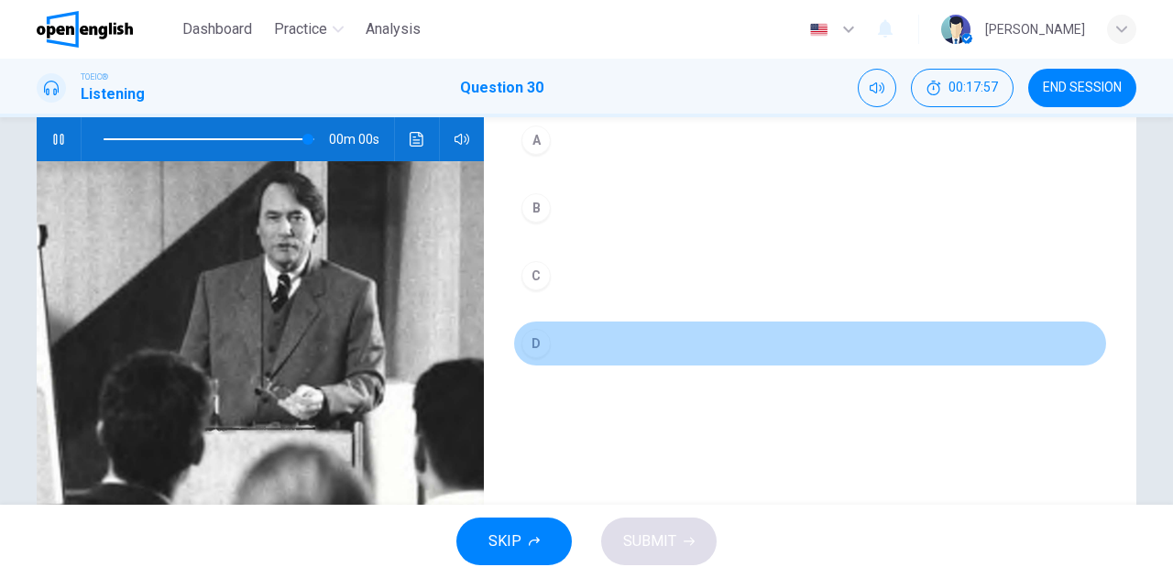
click at [531, 348] on div "D" at bounding box center [535, 343] width 29 height 29
type input "*"
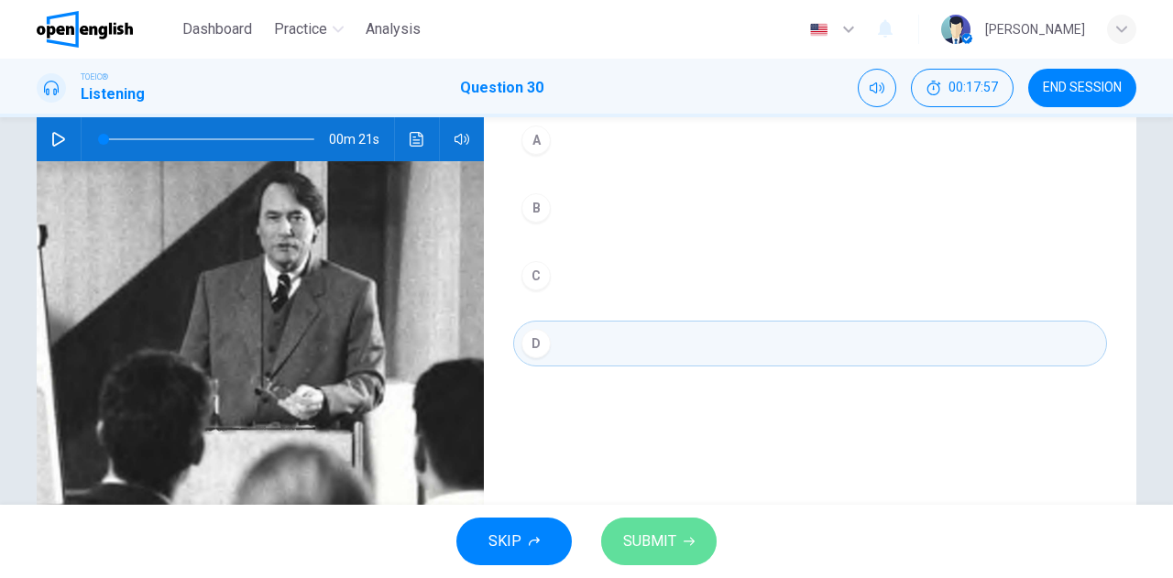
click at [655, 535] on span "SUBMIT" at bounding box center [649, 542] width 53 height 26
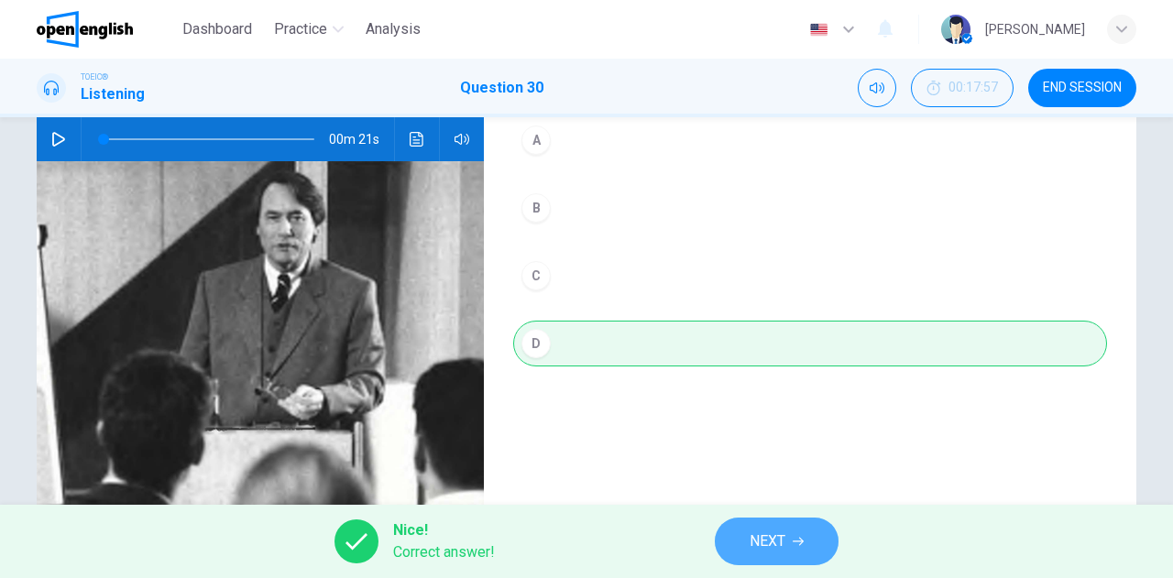
drag, startPoint x: 773, startPoint y: 535, endPoint x: 772, endPoint y: 509, distance: 26.6
click at [772, 534] on span "NEXT" at bounding box center [768, 542] width 36 height 26
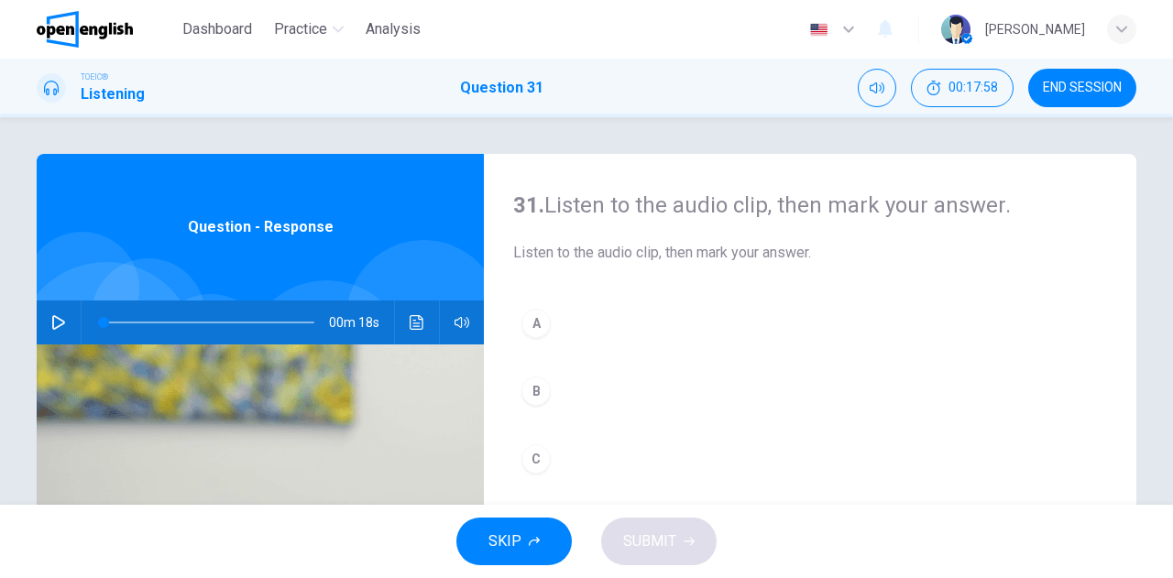
scroll to position [92, 0]
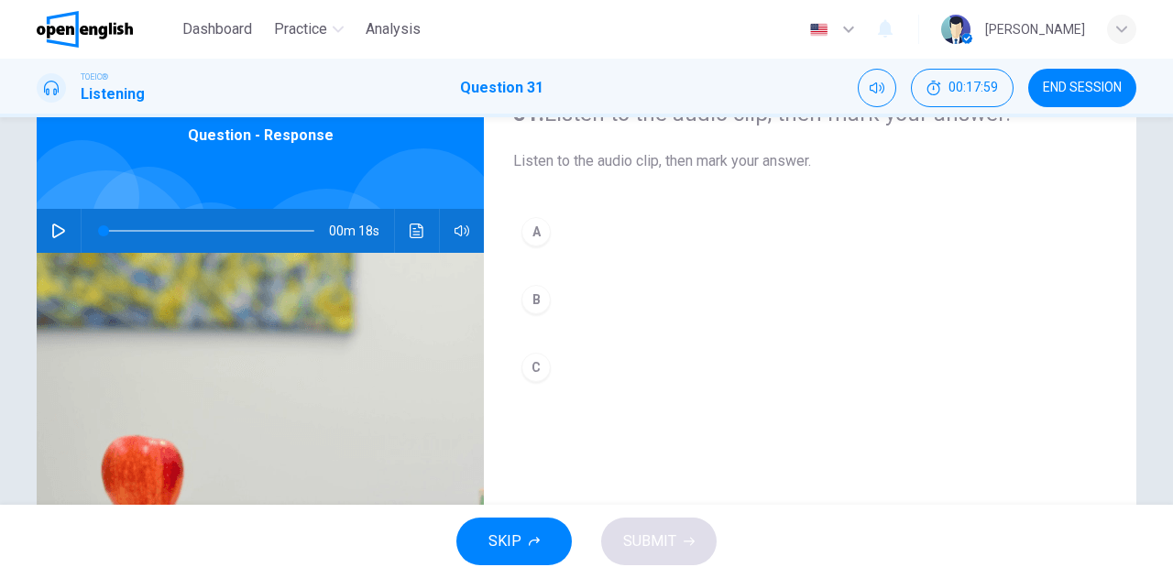
click at [57, 232] on icon "button" at bounding box center [58, 231] width 13 height 15
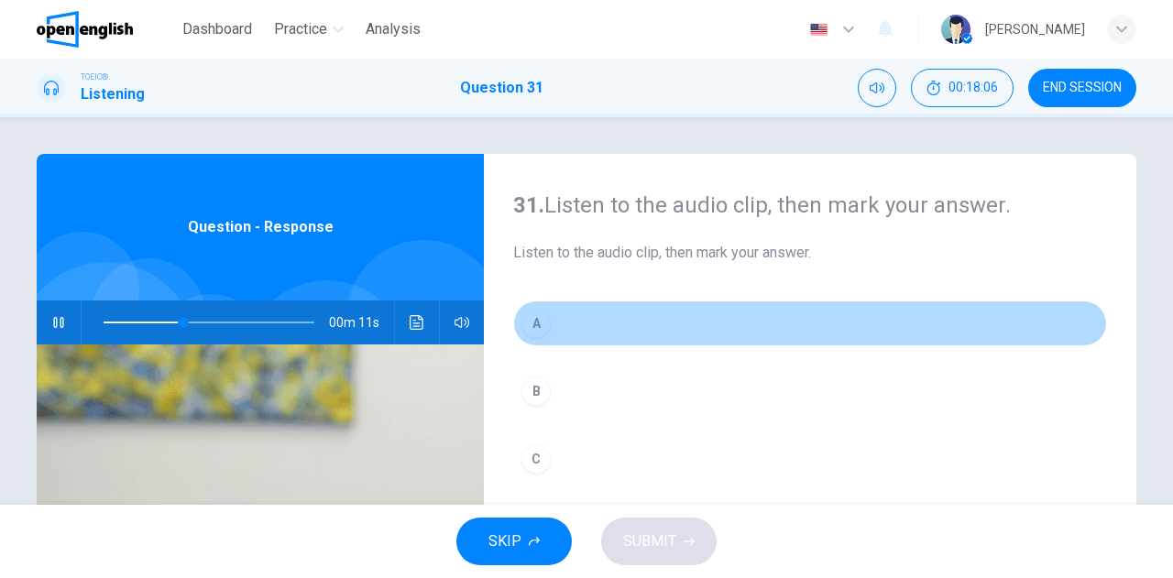
click at [533, 329] on div "A" at bounding box center [535, 323] width 29 height 29
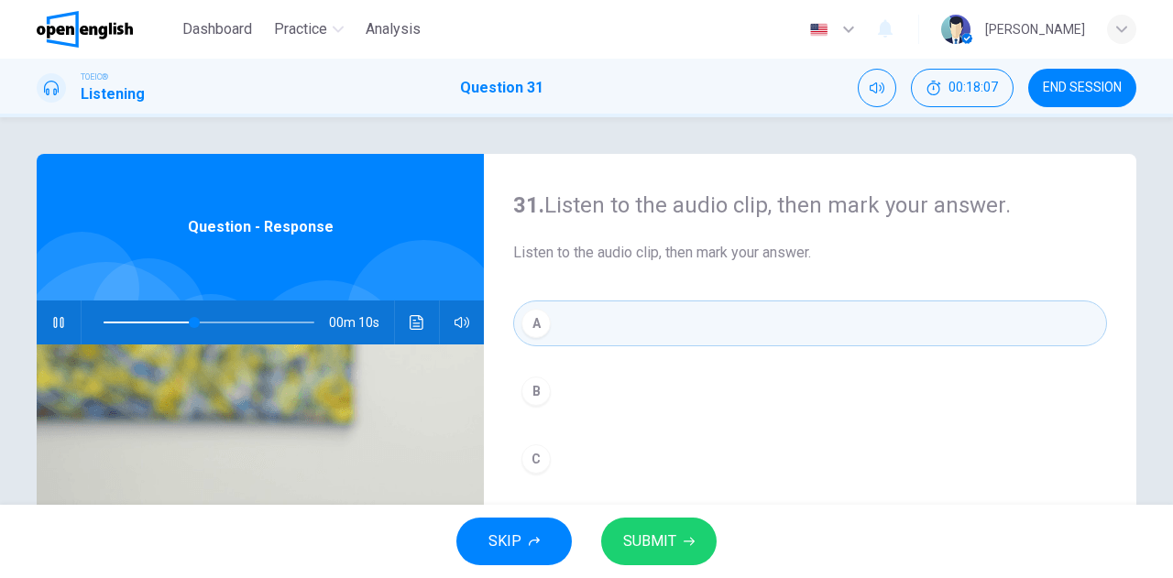
click at [645, 531] on span "SUBMIT" at bounding box center [649, 542] width 53 height 26
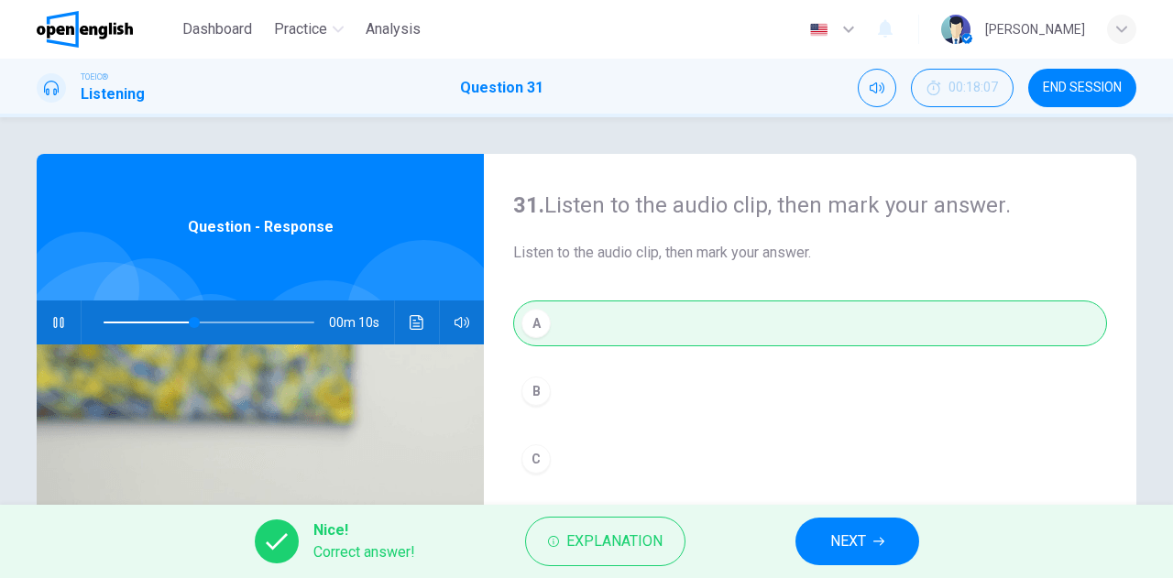
type input "**"
click at [836, 542] on span "NEXT" at bounding box center [848, 542] width 36 height 26
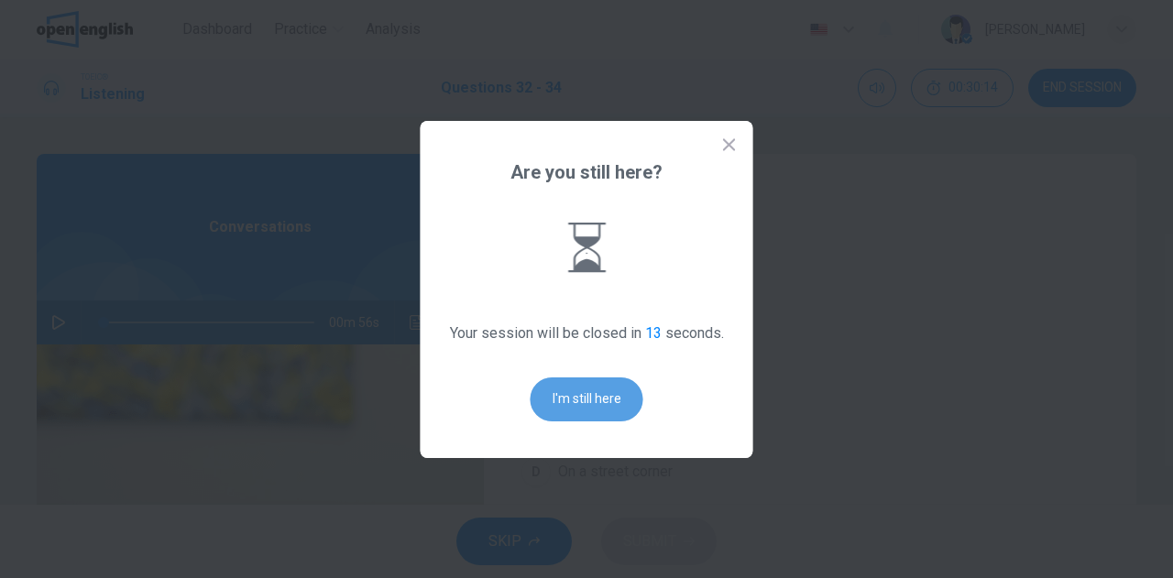
click at [581, 400] on button "I'm still here" at bounding box center [587, 400] width 113 height 44
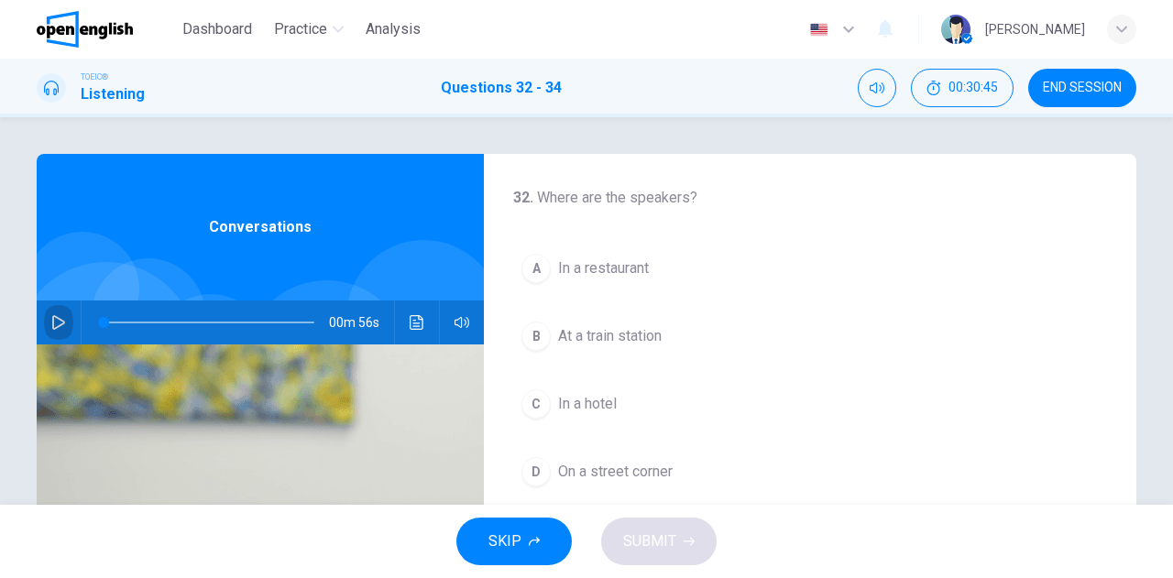
click at [61, 318] on button "button" at bounding box center [58, 323] width 29 height 44
click at [527, 408] on div "C" at bounding box center [535, 404] width 29 height 29
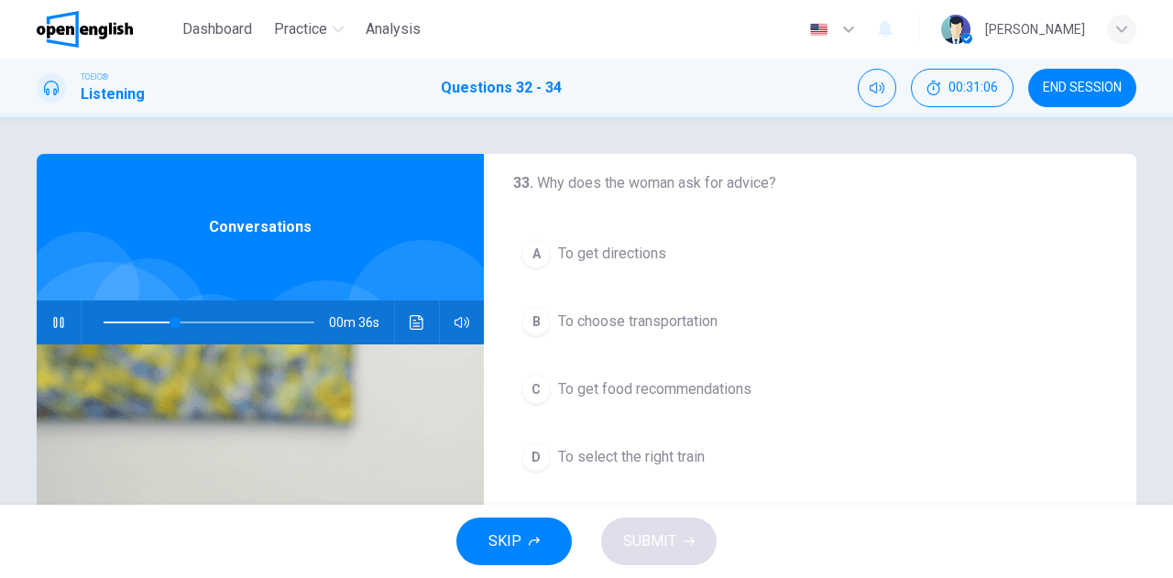
scroll to position [319, 0]
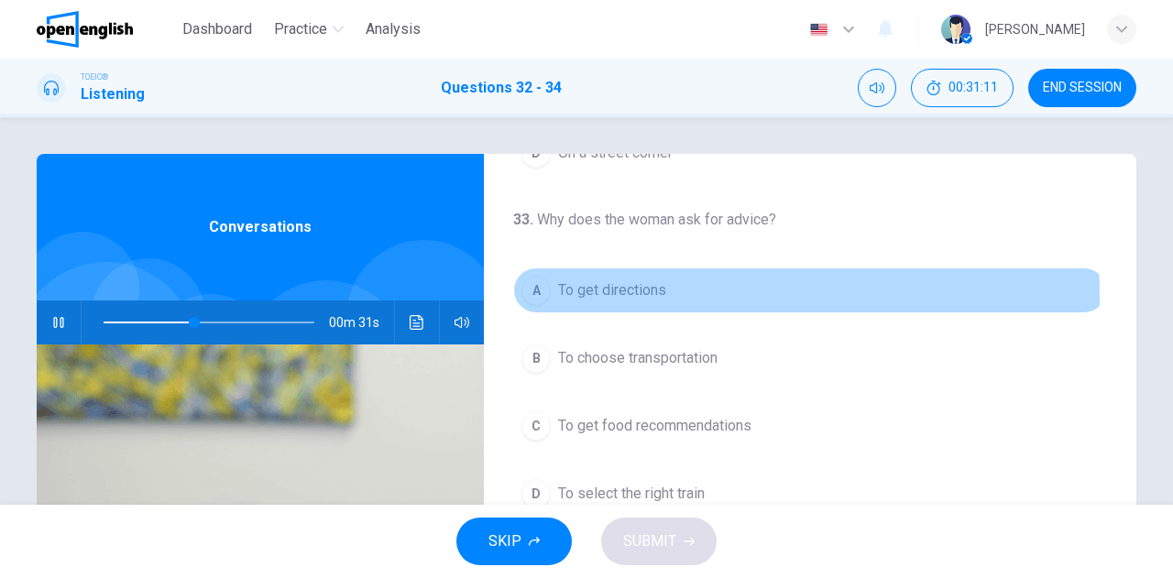
click at [596, 292] on span "To get directions" at bounding box center [612, 291] width 108 height 22
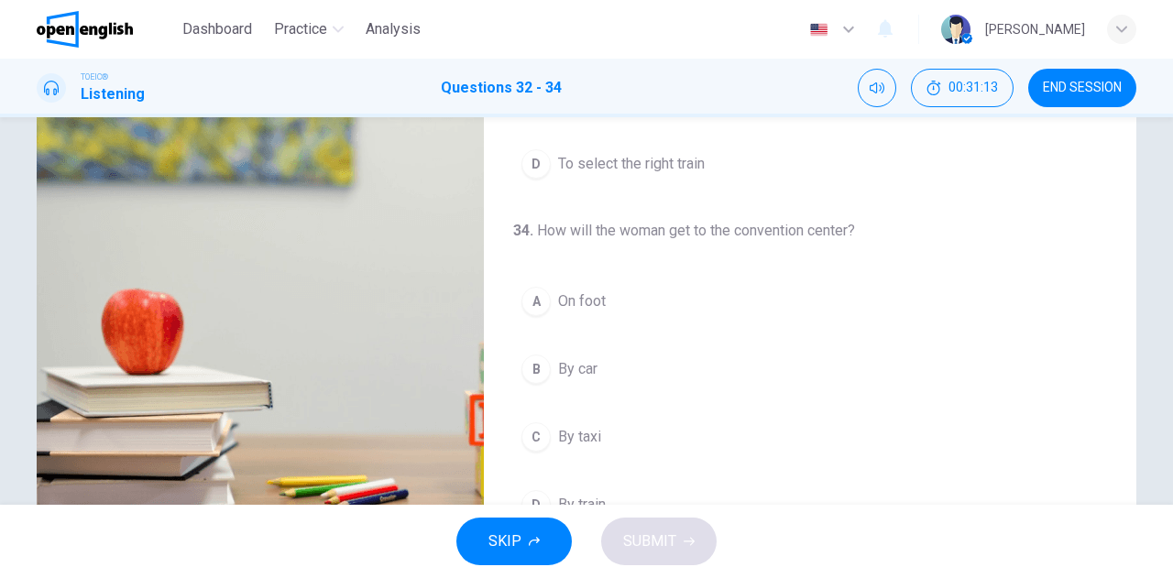
scroll to position [275, 0]
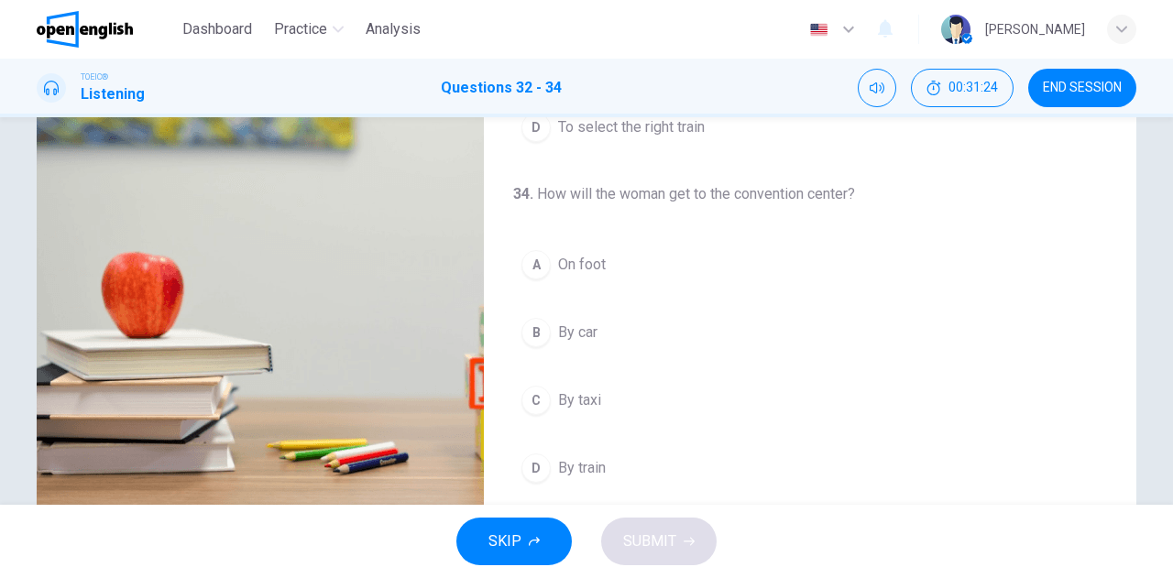
click at [524, 325] on div "B" at bounding box center [535, 332] width 29 height 29
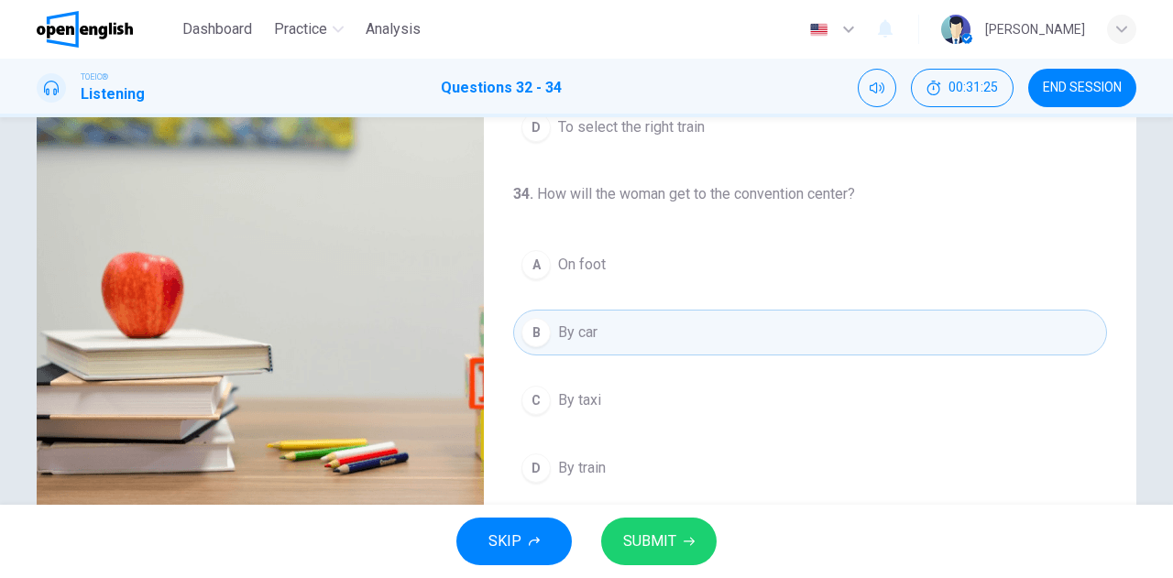
click at [640, 547] on span "SUBMIT" at bounding box center [649, 542] width 53 height 26
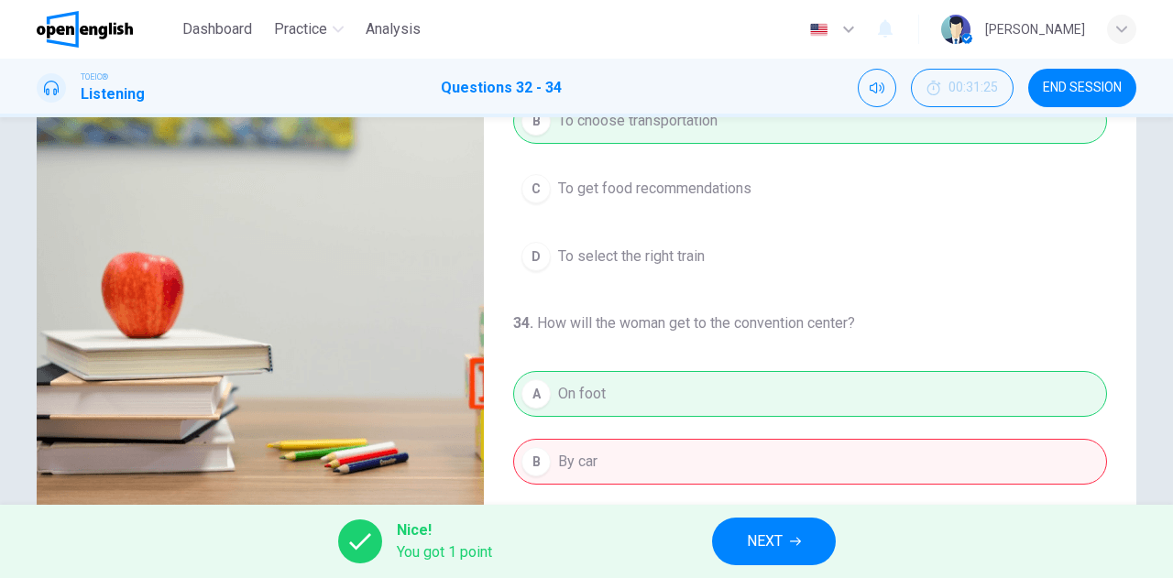
scroll to position [319, 0]
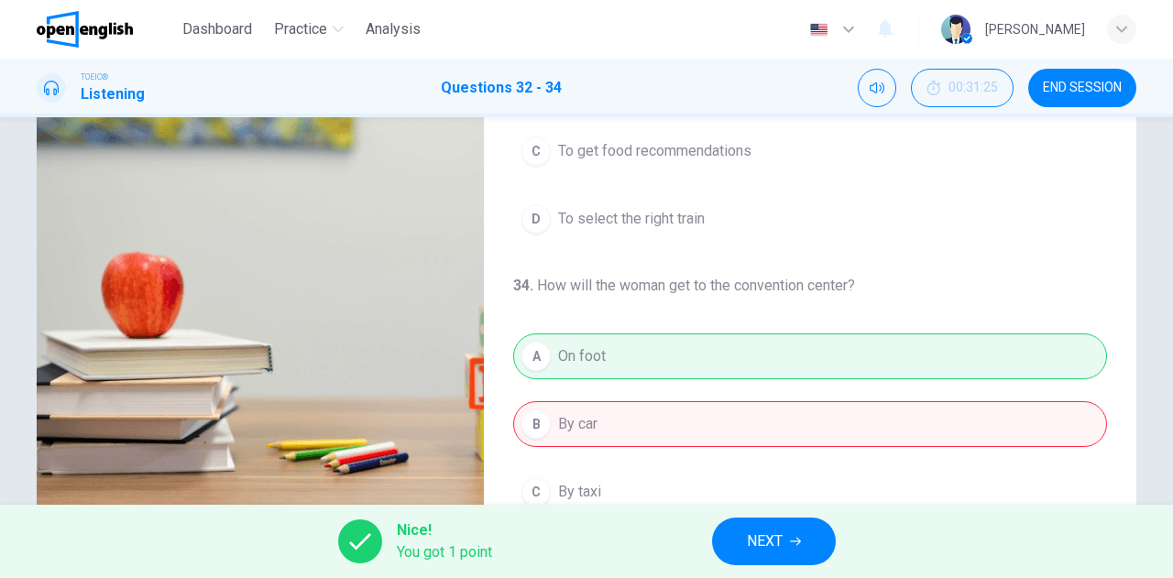
type input "**"
click at [762, 532] on span "NEXT" at bounding box center [765, 542] width 36 height 26
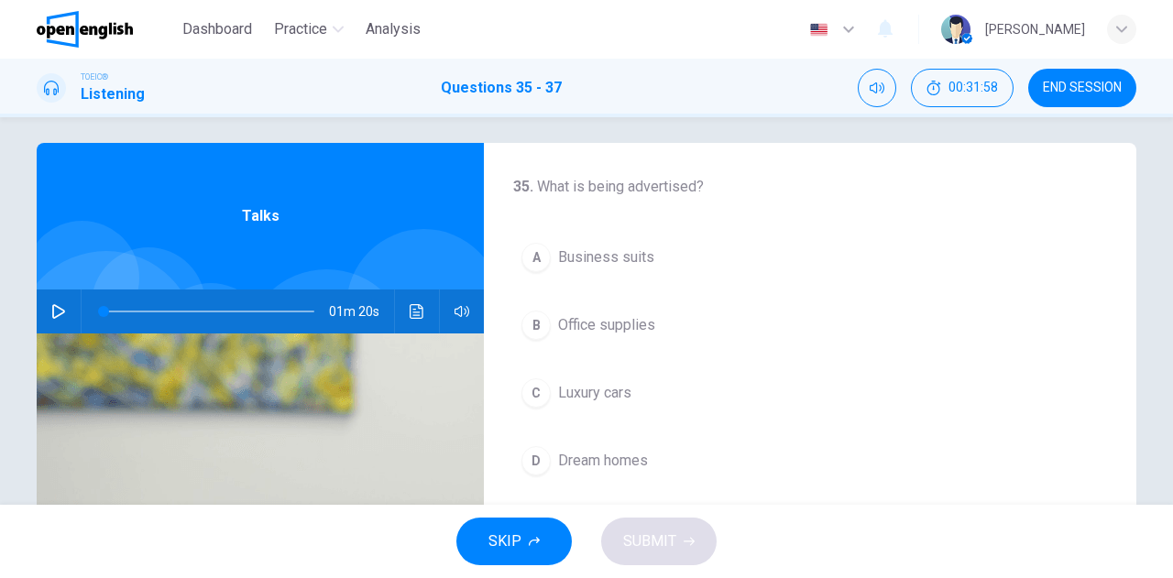
scroll to position [0, 0]
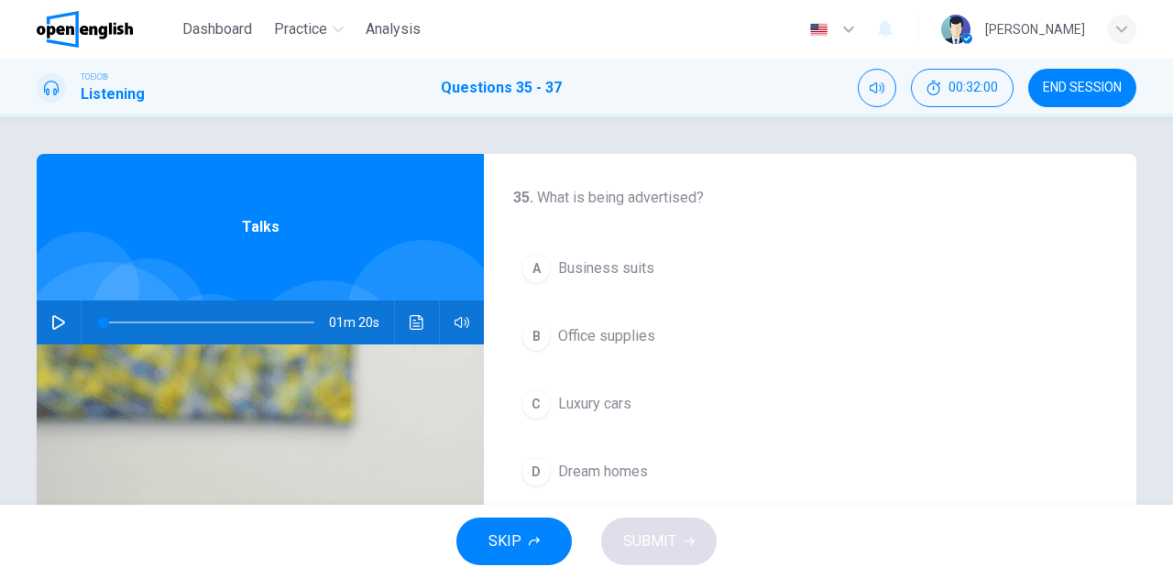
click at [51, 324] on icon "button" at bounding box center [58, 322] width 15 height 15
click at [530, 402] on div "C" at bounding box center [535, 404] width 29 height 29
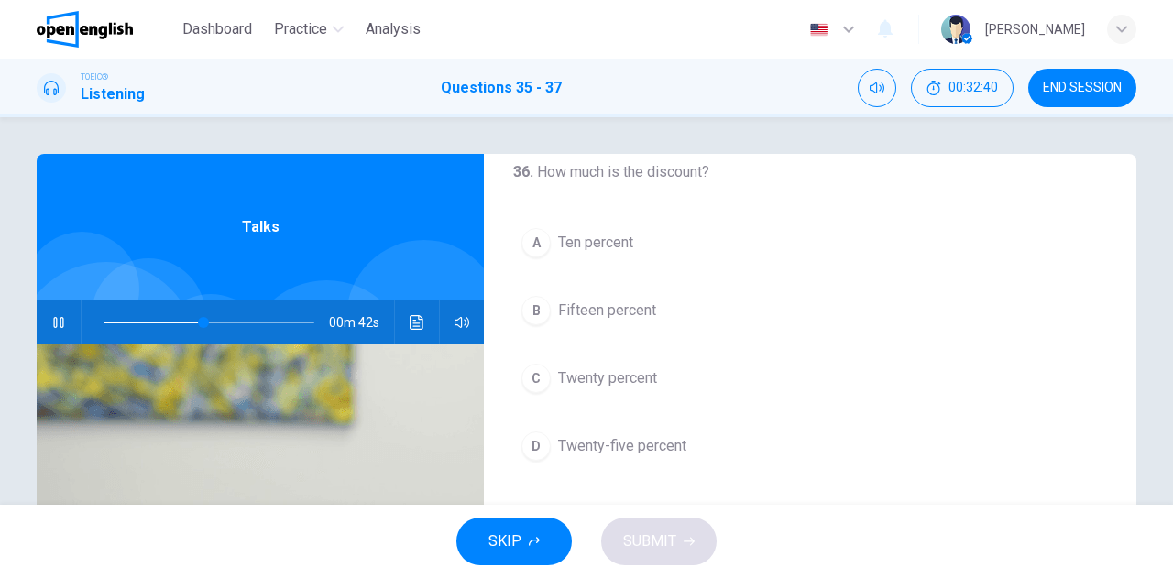
click at [541, 442] on div "D" at bounding box center [535, 446] width 29 height 29
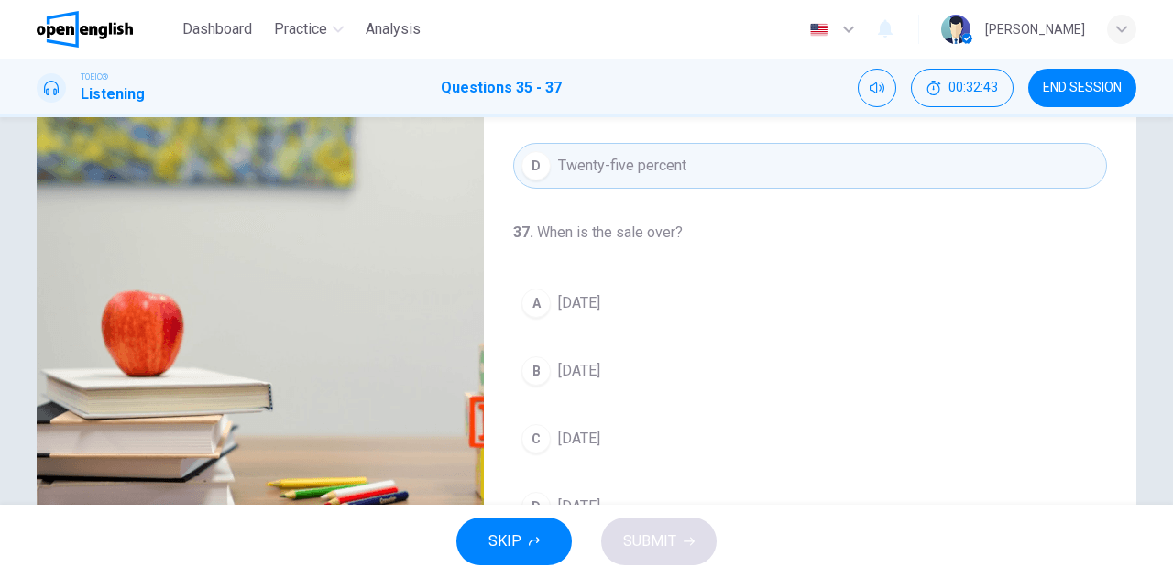
scroll to position [275, 0]
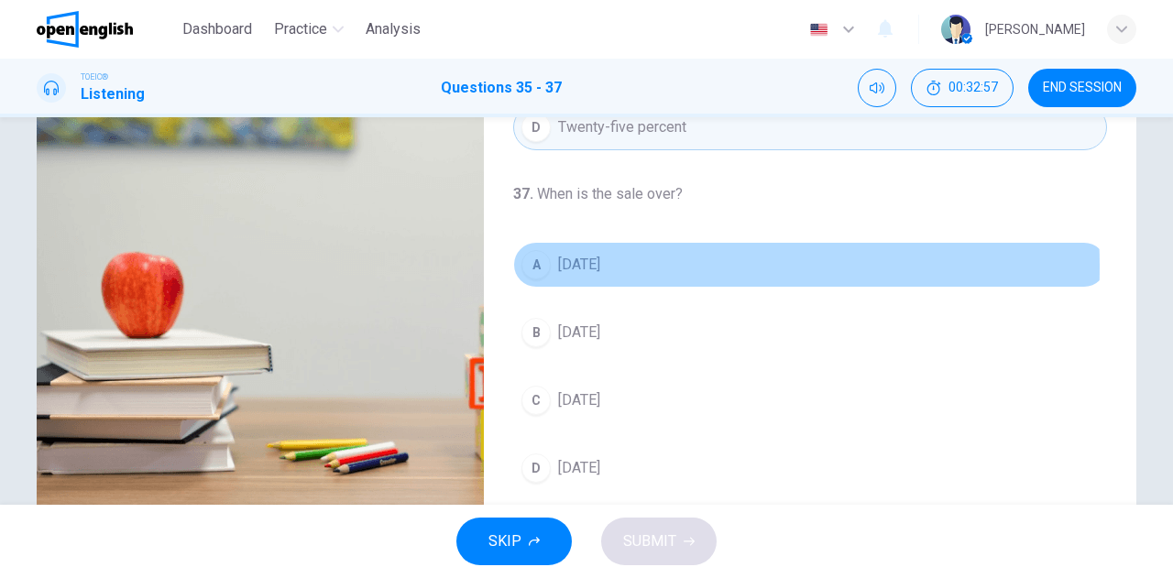
click at [532, 261] on div "A" at bounding box center [535, 264] width 29 height 29
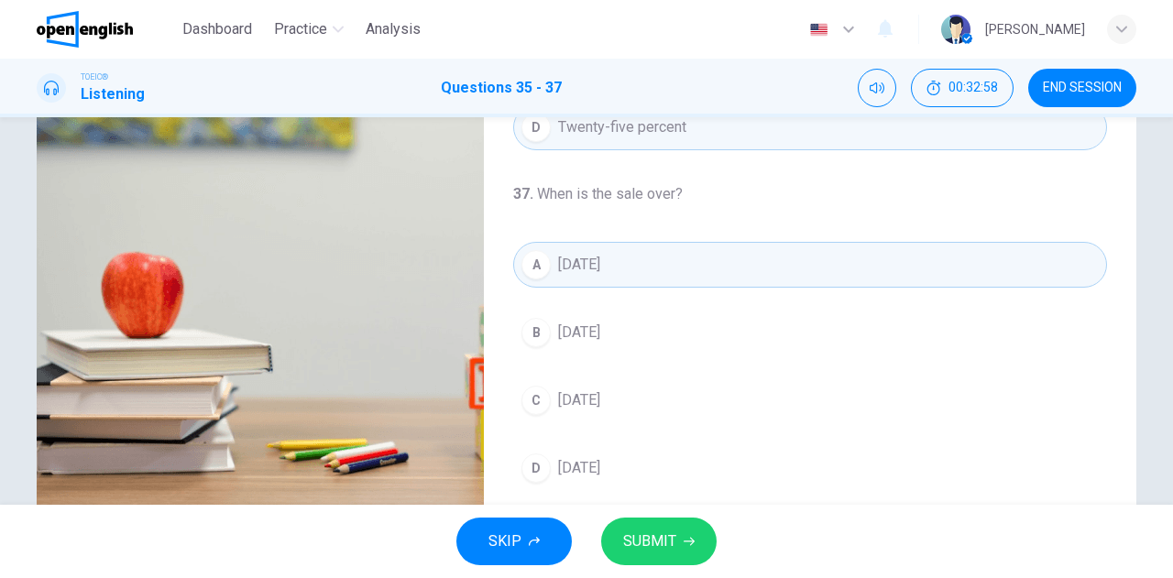
click at [637, 527] on button "SUBMIT" at bounding box center [658, 542] width 115 height 48
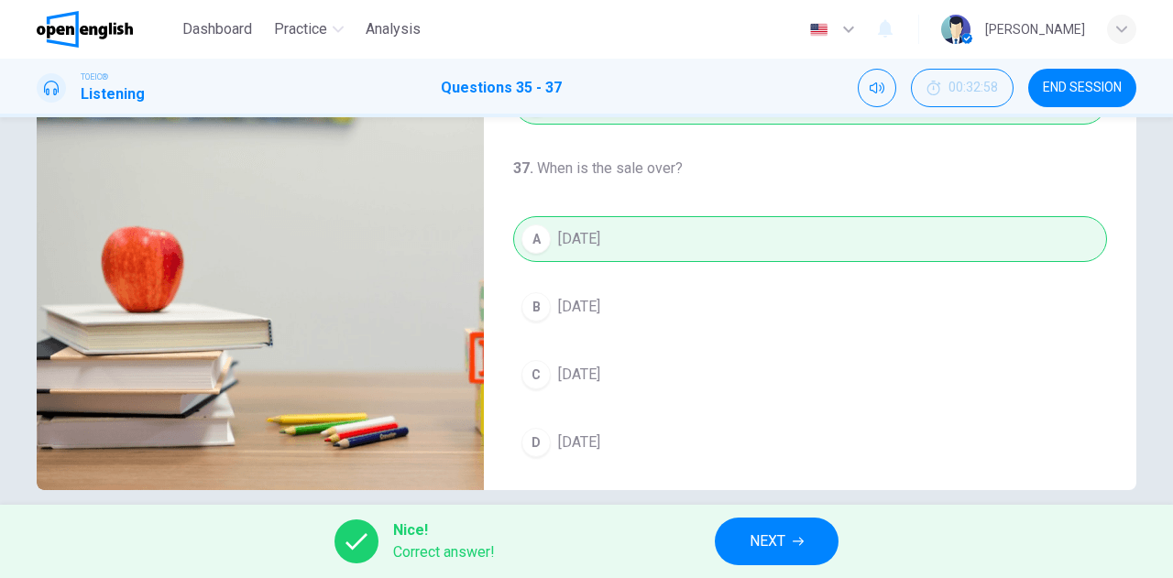
scroll to position [323, 0]
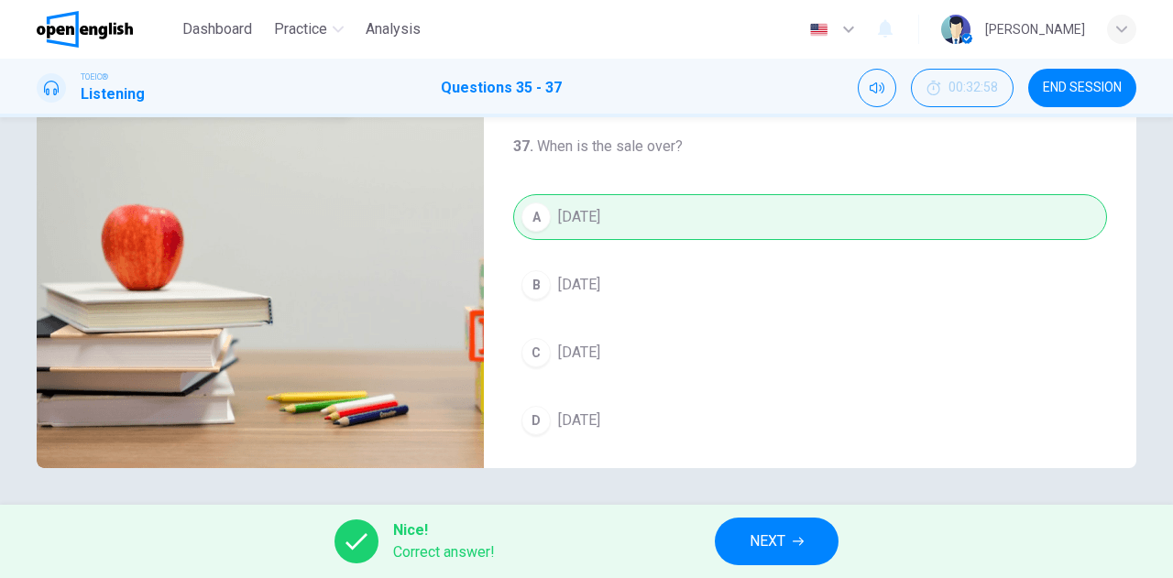
type input "**"
click at [757, 536] on span "NEXT" at bounding box center [768, 542] width 36 height 26
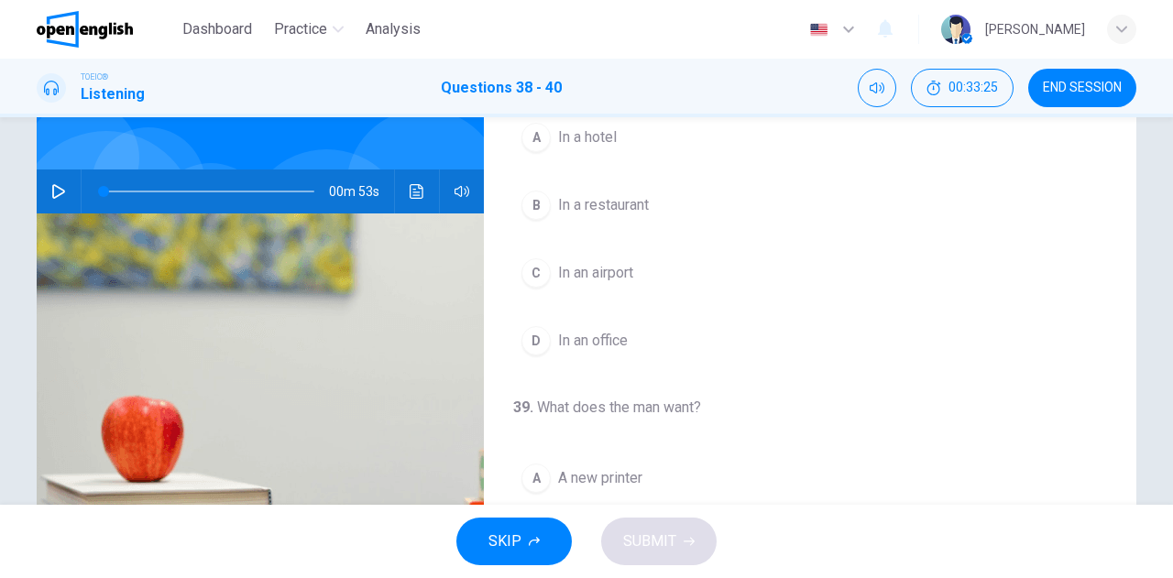
scroll to position [0, 0]
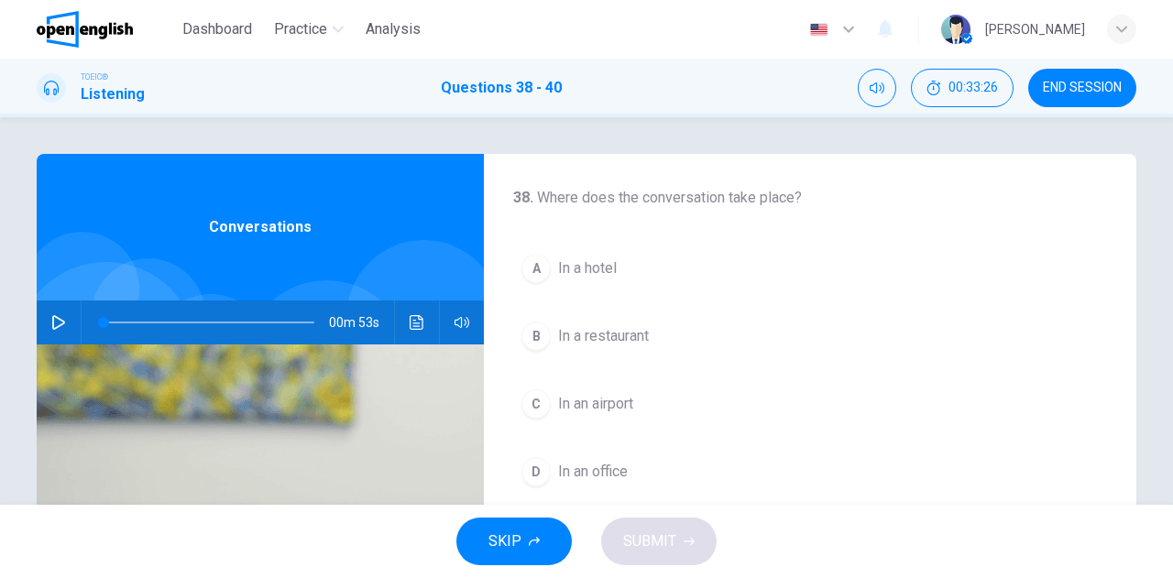
click at [59, 318] on icon "button" at bounding box center [58, 322] width 15 height 15
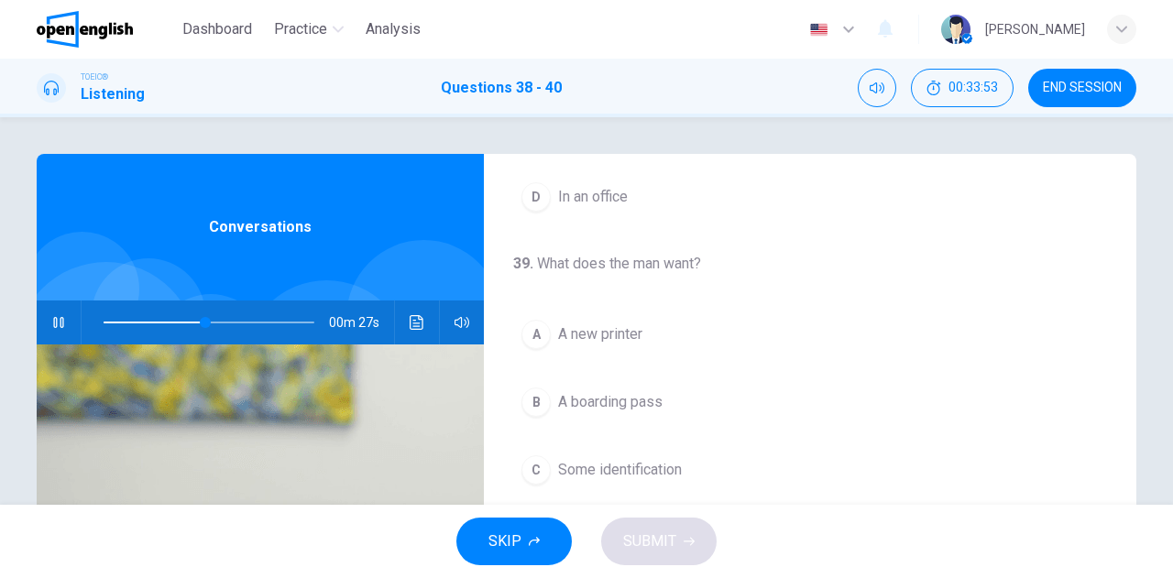
scroll to position [367, 0]
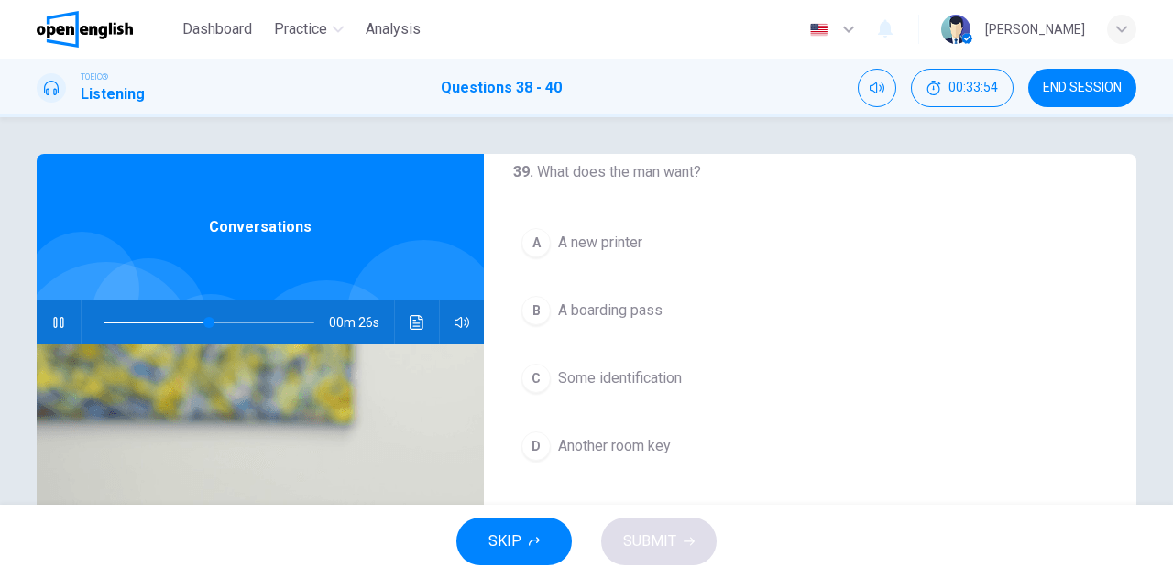
click at [544, 313] on div "B" at bounding box center [535, 310] width 29 height 29
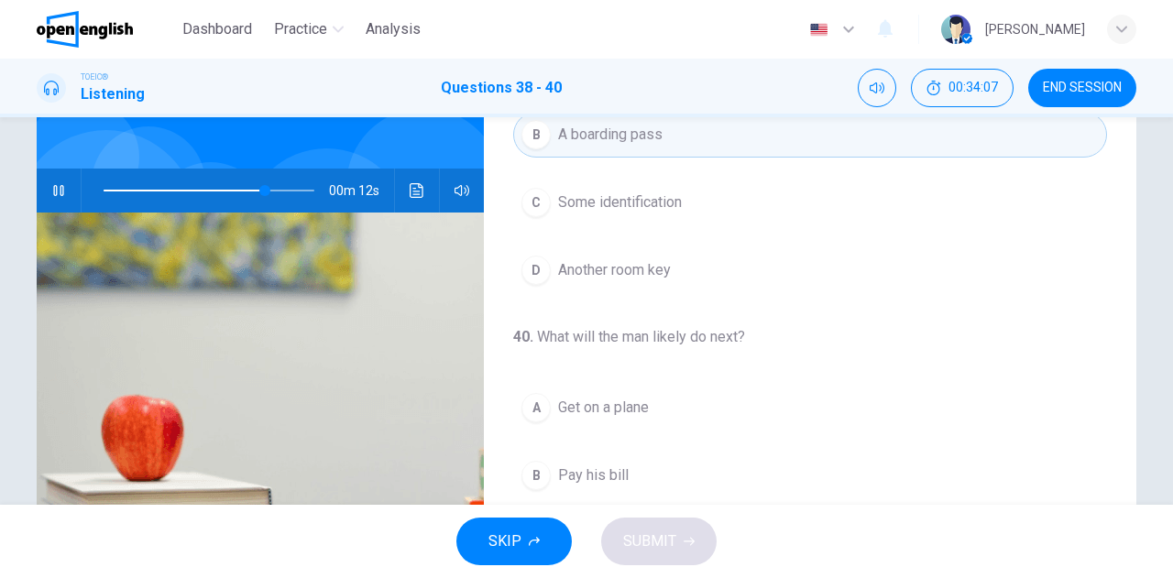
scroll to position [92, 0]
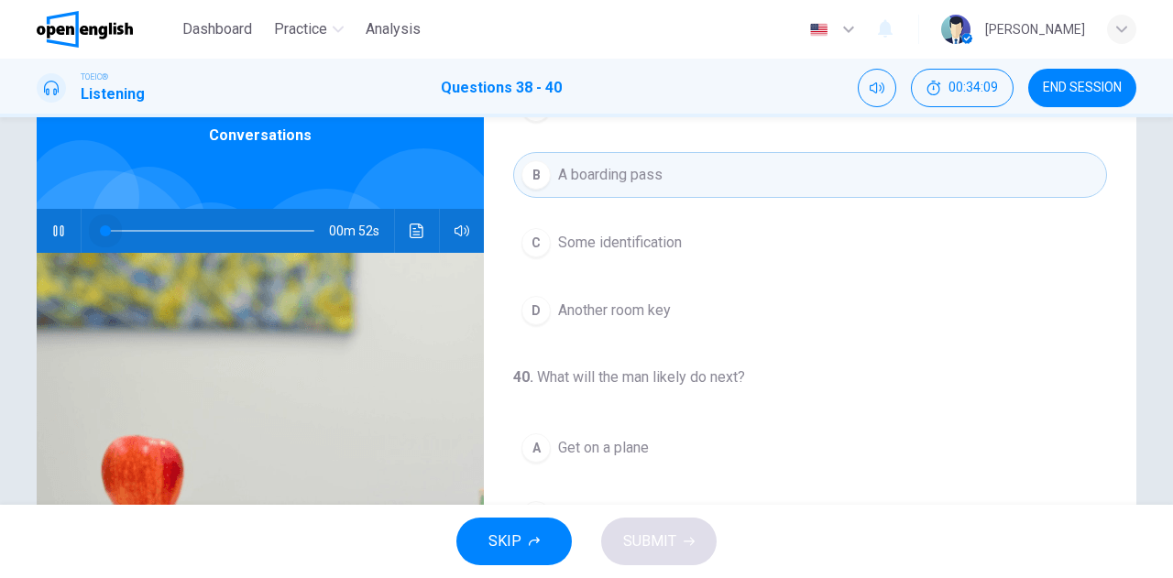
click at [104, 228] on span at bounding box center [209, 231] width 211 height 26
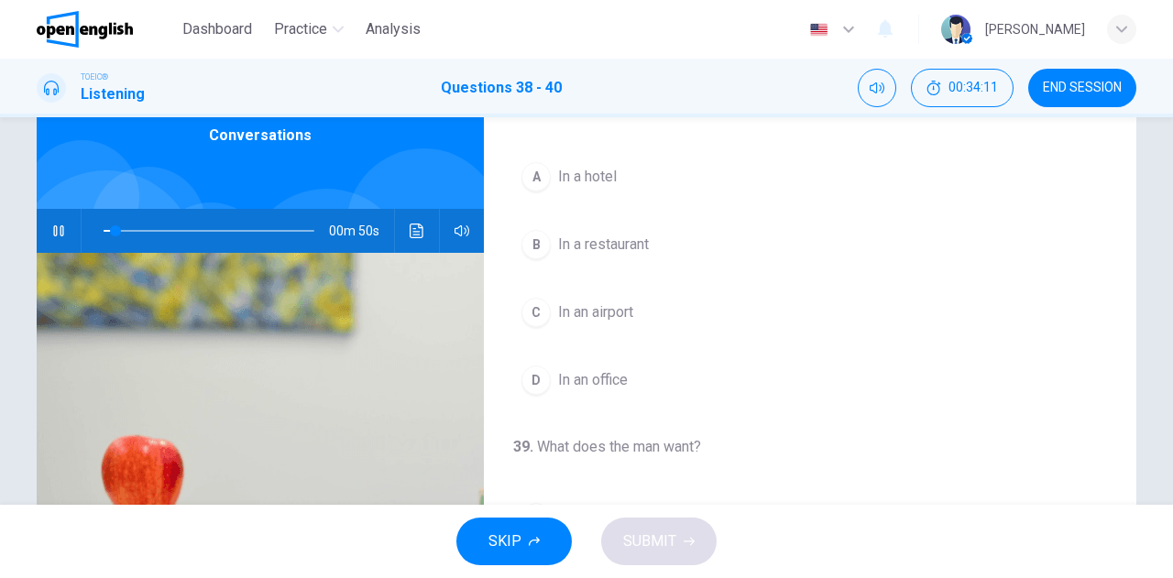
scroll to position [0, 0]
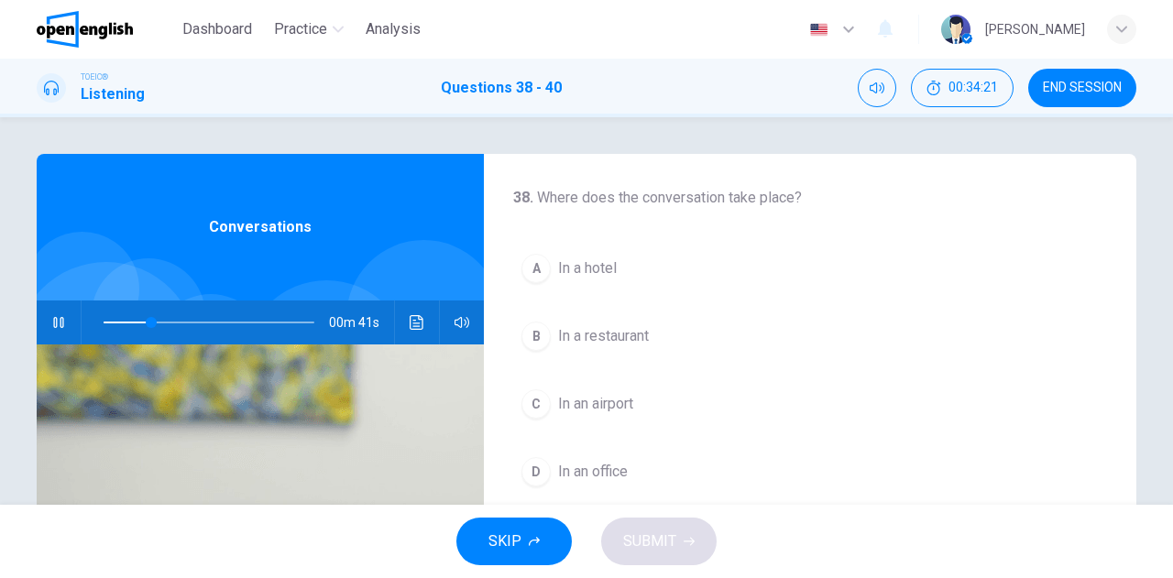
click at [595, 338] on span "In a restaurant" at bounding box center [603, 336] width 91 height 22
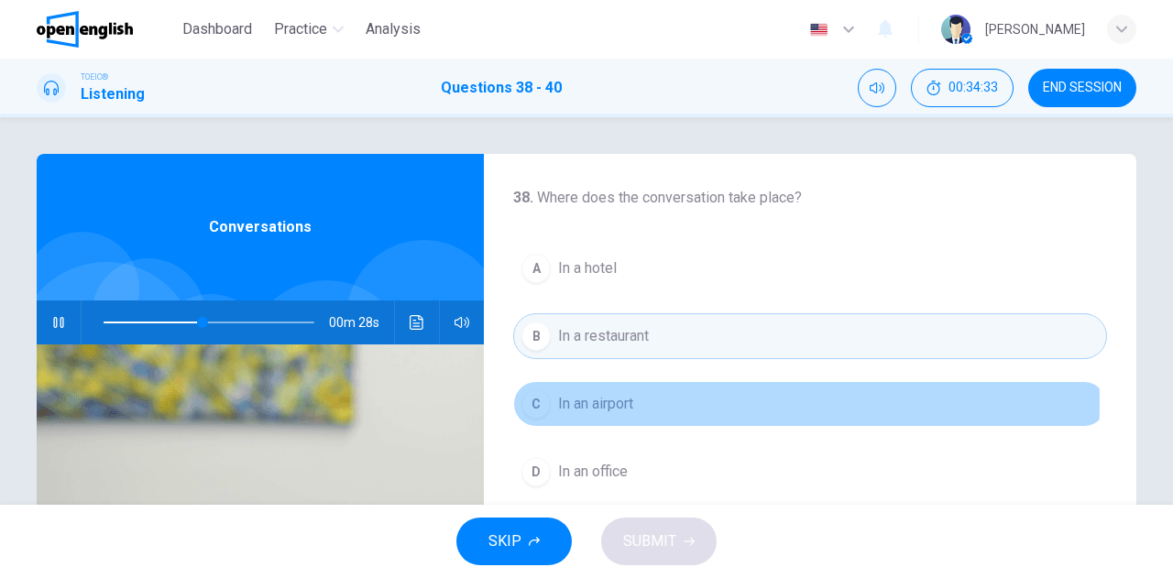
click at [619, 402] on span "In an airport" at bounding box center [595, 404] width 75 height 22
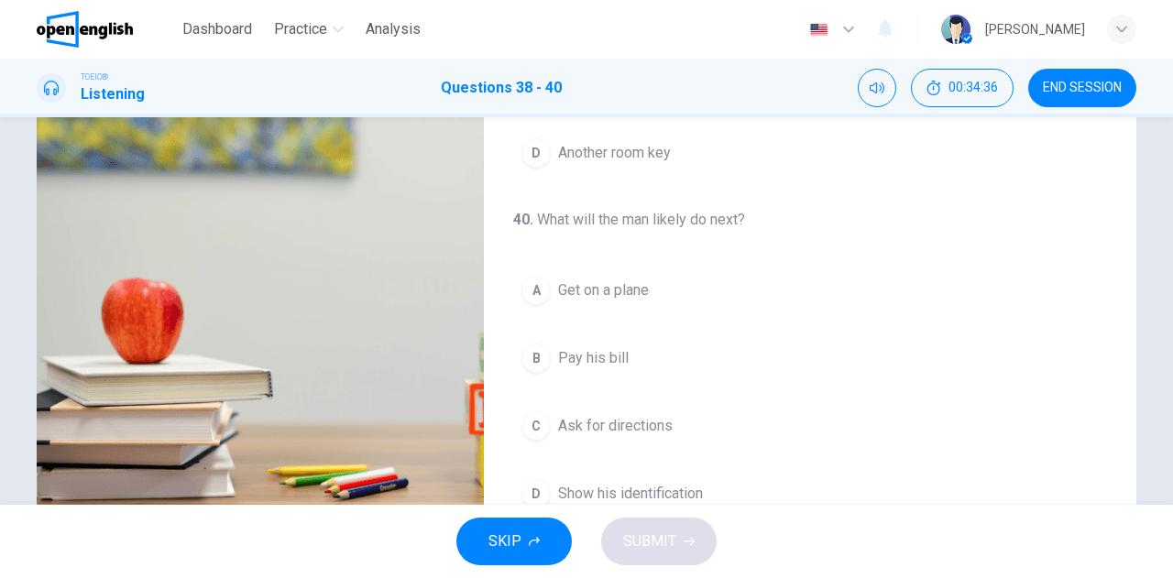
scroll to position [275, 0]
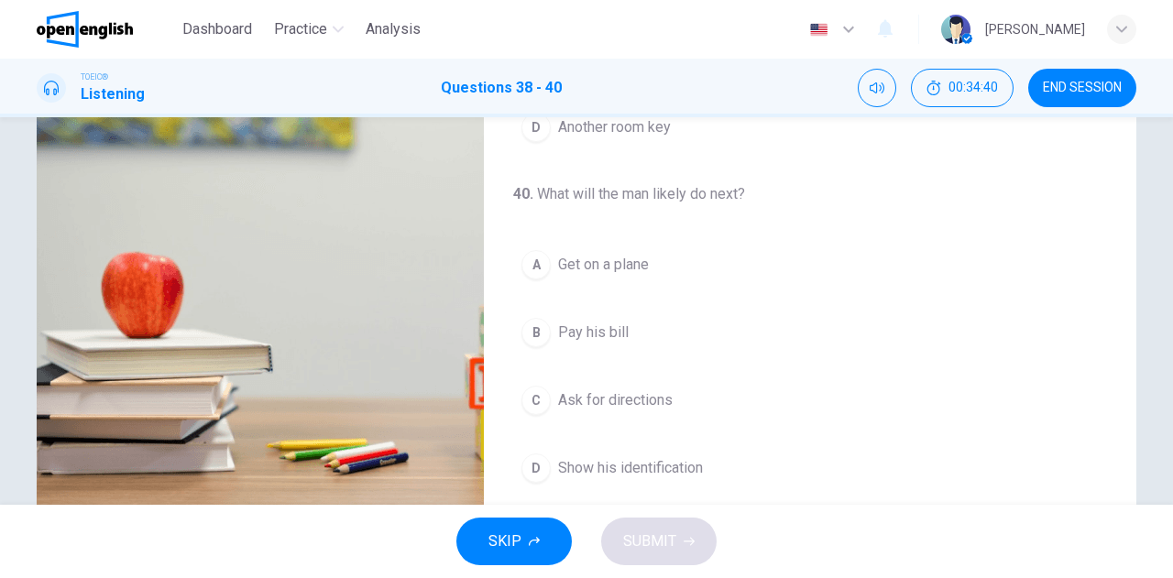
click at [669, 457] on span "Show his identification" at bounding box center [630, 468] width 145 height 22
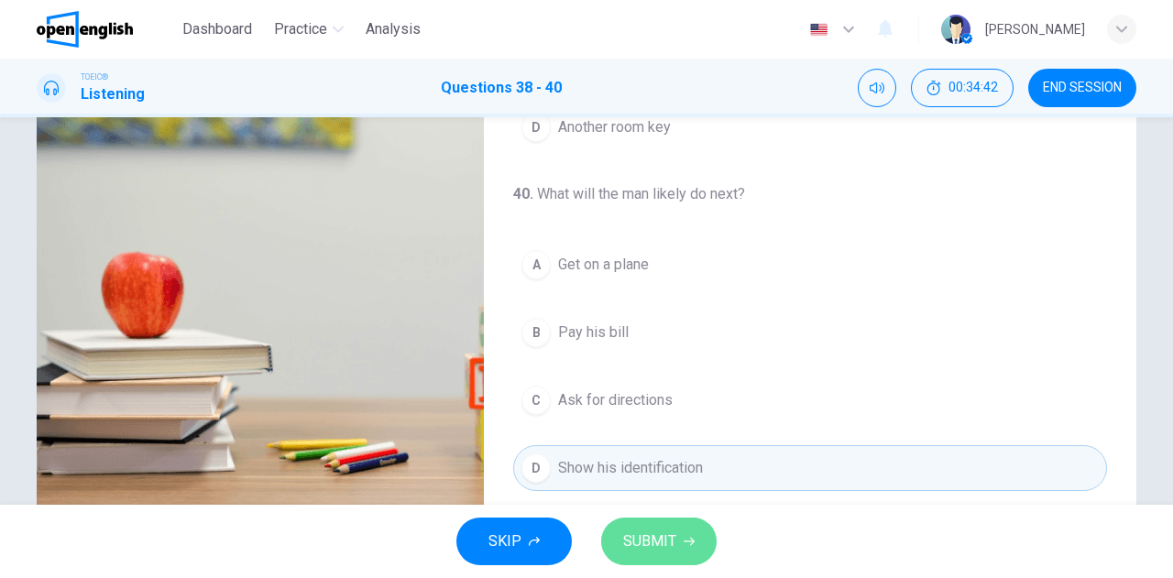
click at [654, 535] on span "SUBMIT" at bounding box center [649, 542] width 53 height 26
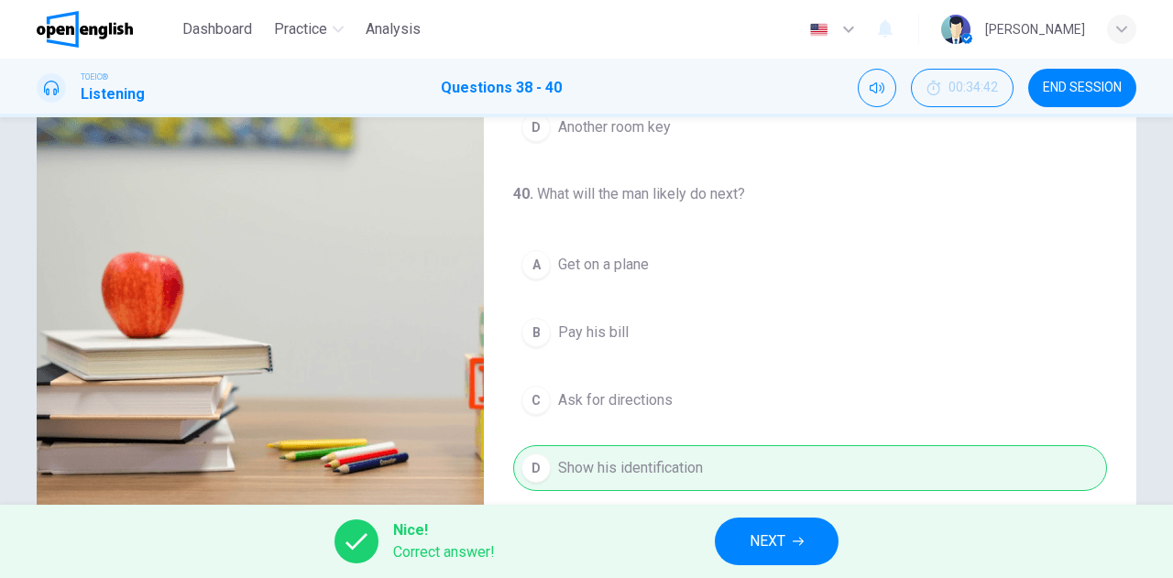
type input "**"
click at [750, 537] on span "NEXT" at bounding box center [768, 542] width 36 height 26
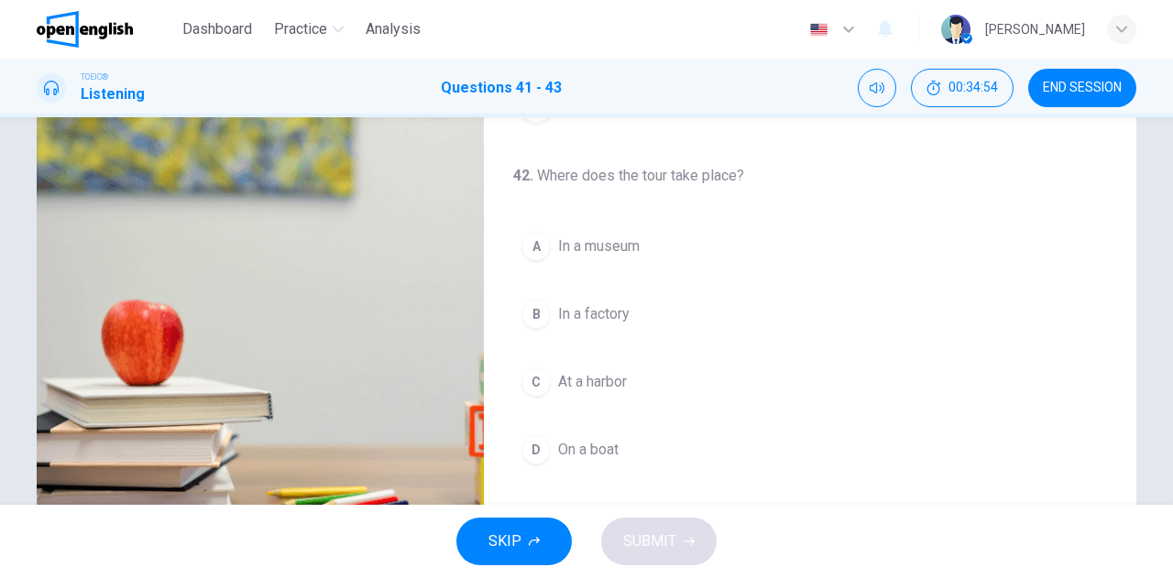
scroll to position [0, 0]
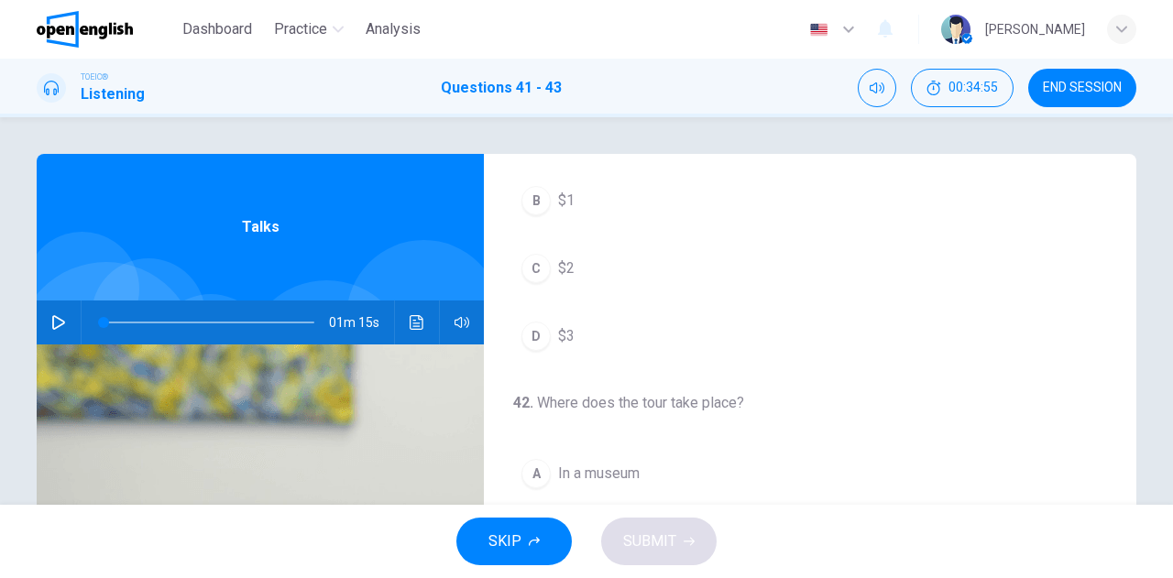
click at [60, 324] on icon "button" at bounding box center [58, 322] width 13 height 15
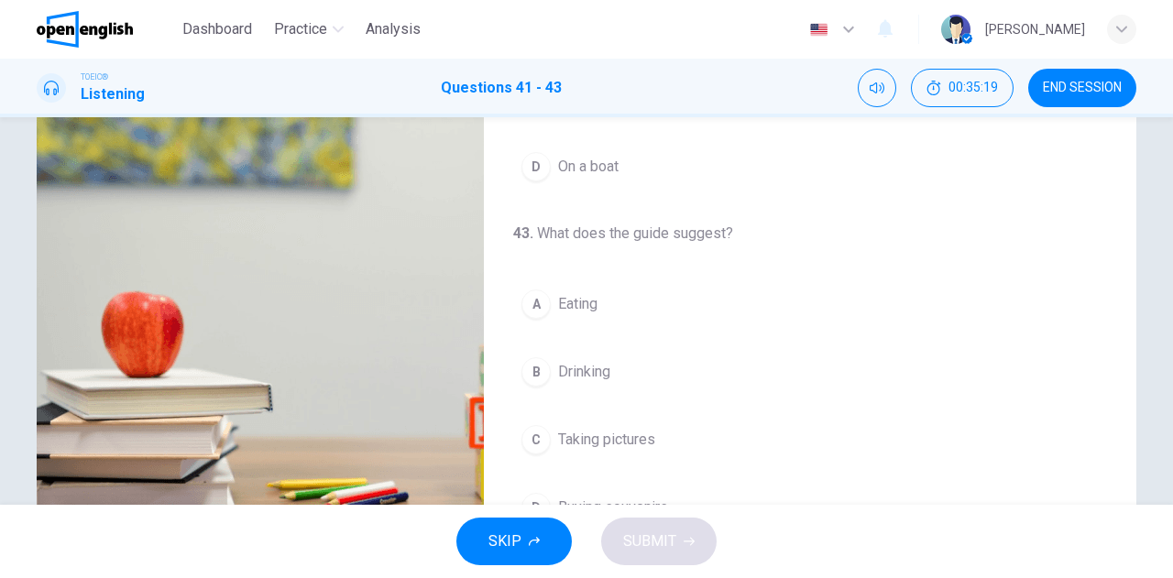
scroll to position [275, 0]
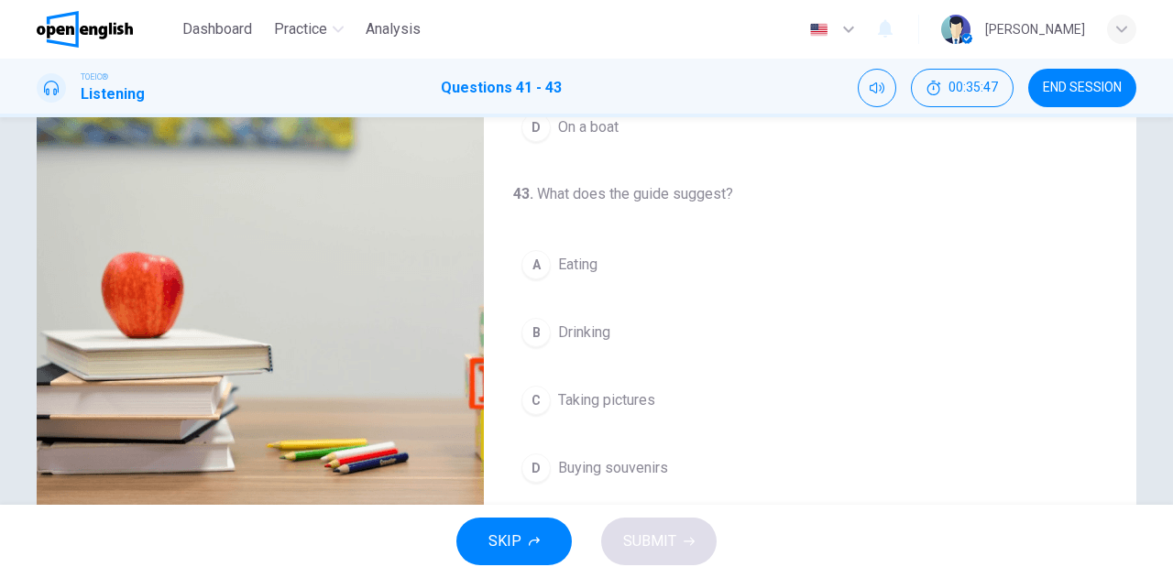
click at [576, 462] on span "Buying souvenirs" at bounding box center [613, 468] width 110 height 22
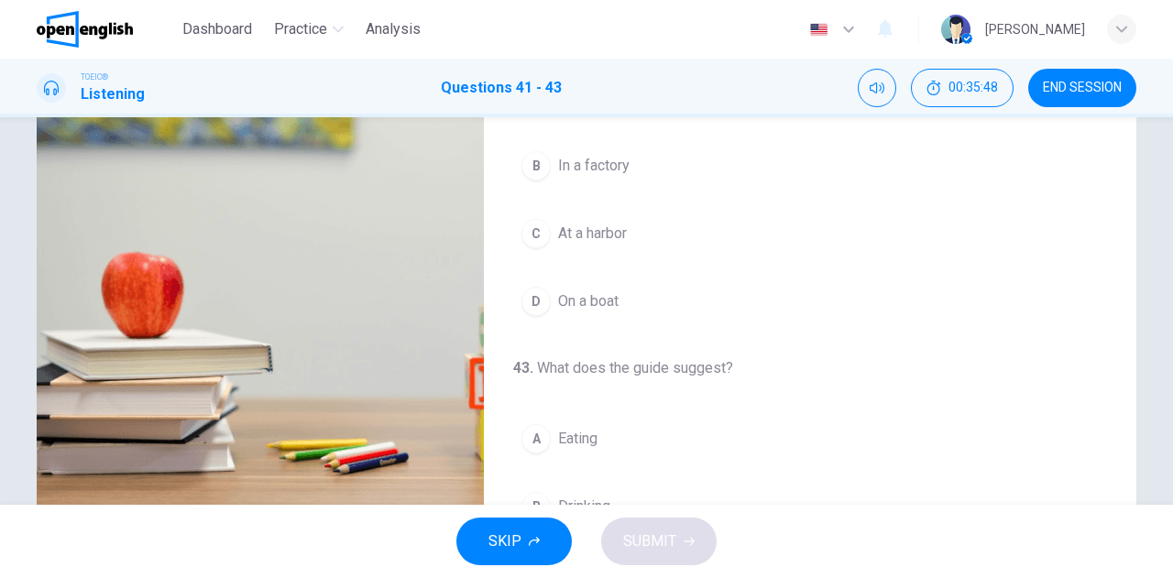
scroll to position [136, 0]
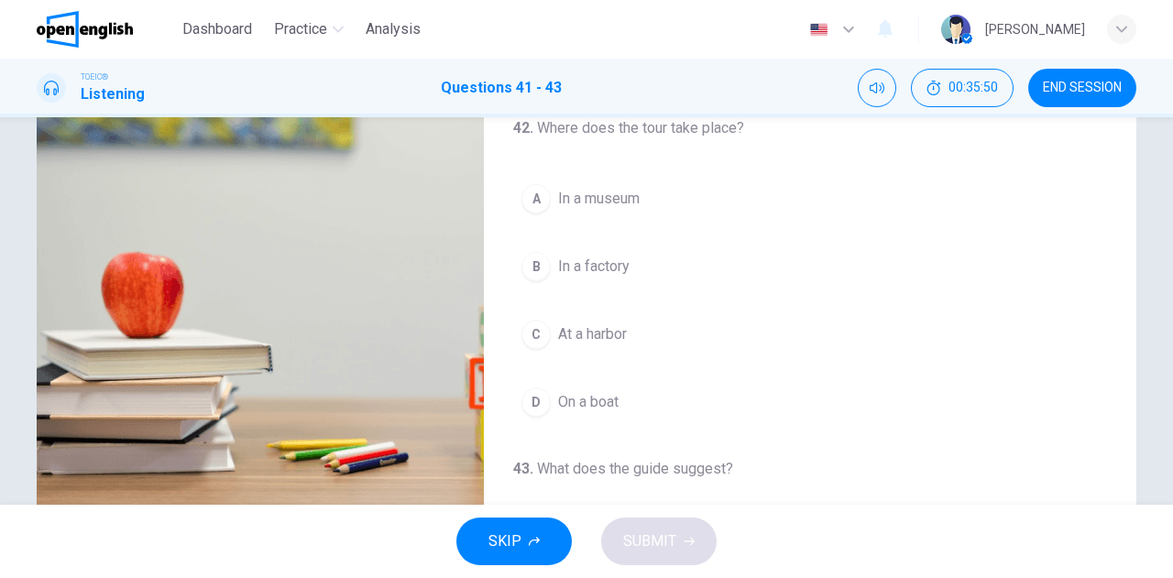
click at [621, 192] on span "In a museum" at bounding box center [599, 199] width 82 height 22
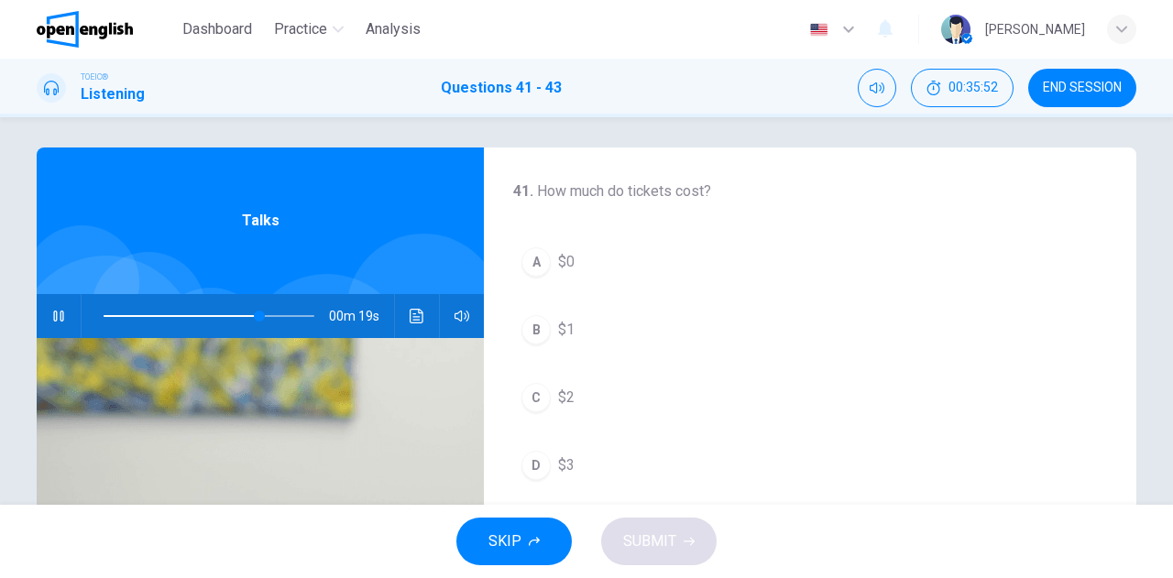
scroll to position [0, 0]
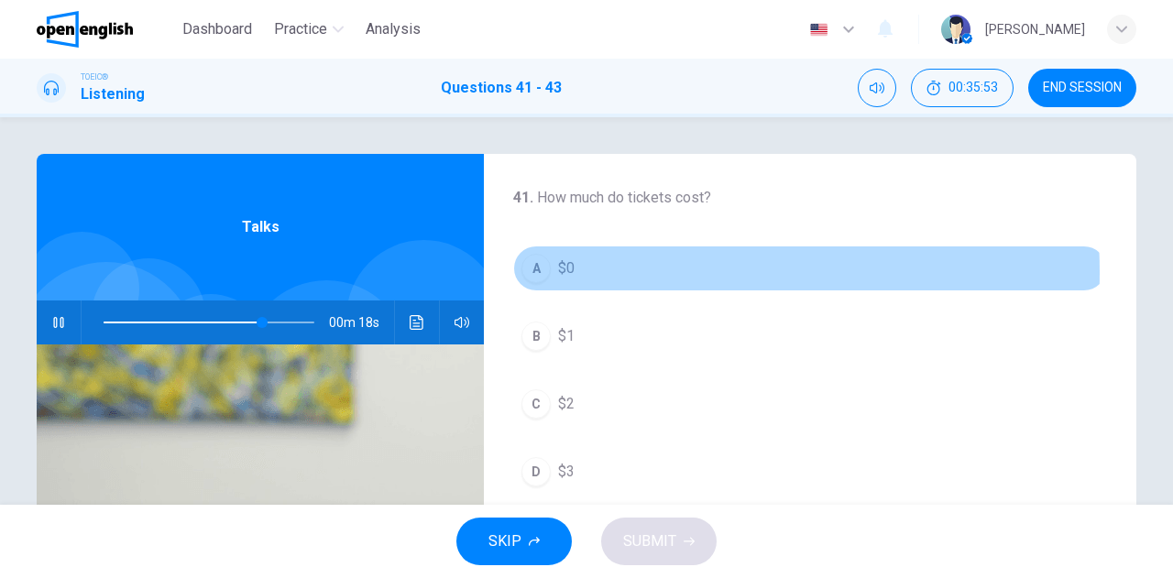
click at [602, 272] on button "A $0" at bounding box center [810, 269] width 594 height 46
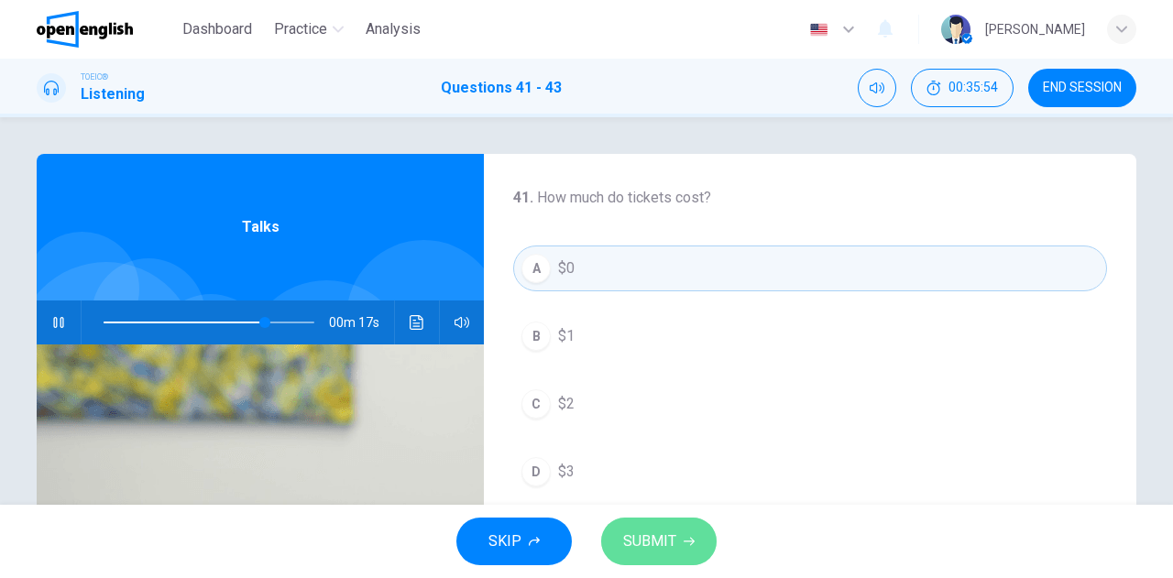
drag, startPoint x: 662, startPoint y: 542, endPoint x: 675, endPoint y: 497, distance: 46.7
click at [662, 542] on span "SUBMIT" at bounding box center [649, 542] width 53 height 26
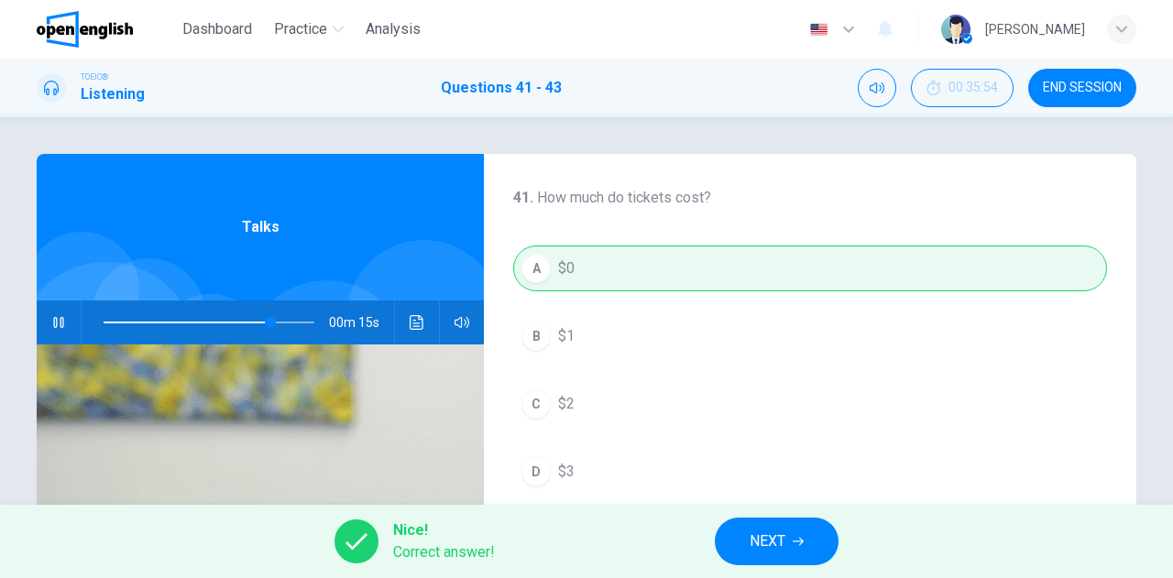
type input "**"
click at [753, 539] on span "NEXT" at bounding box center [768, 542] width 36 height 26
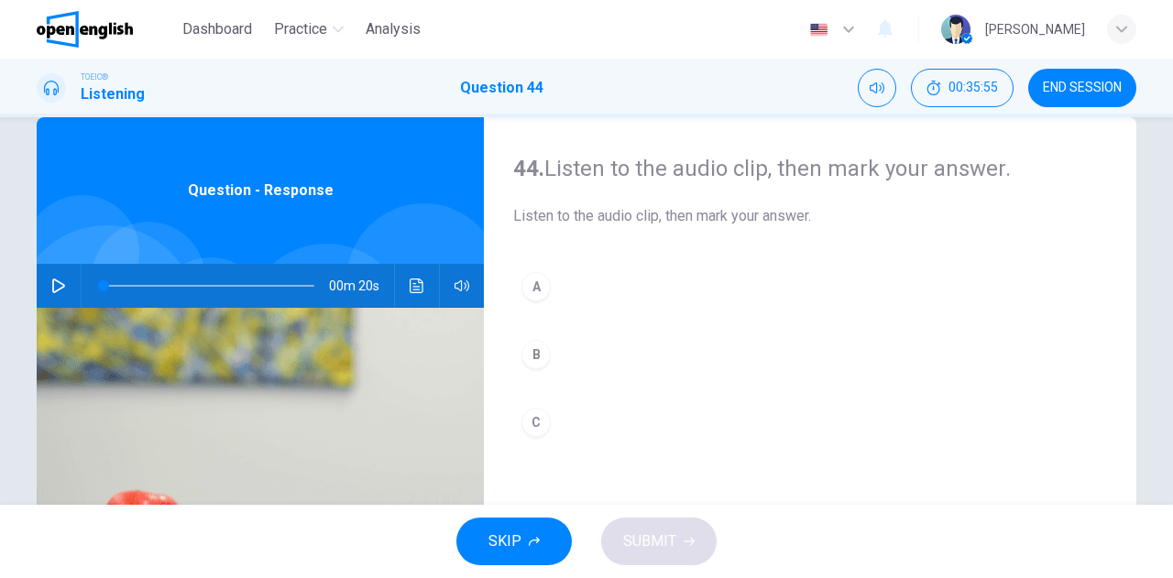
scroll to position [92, 0]
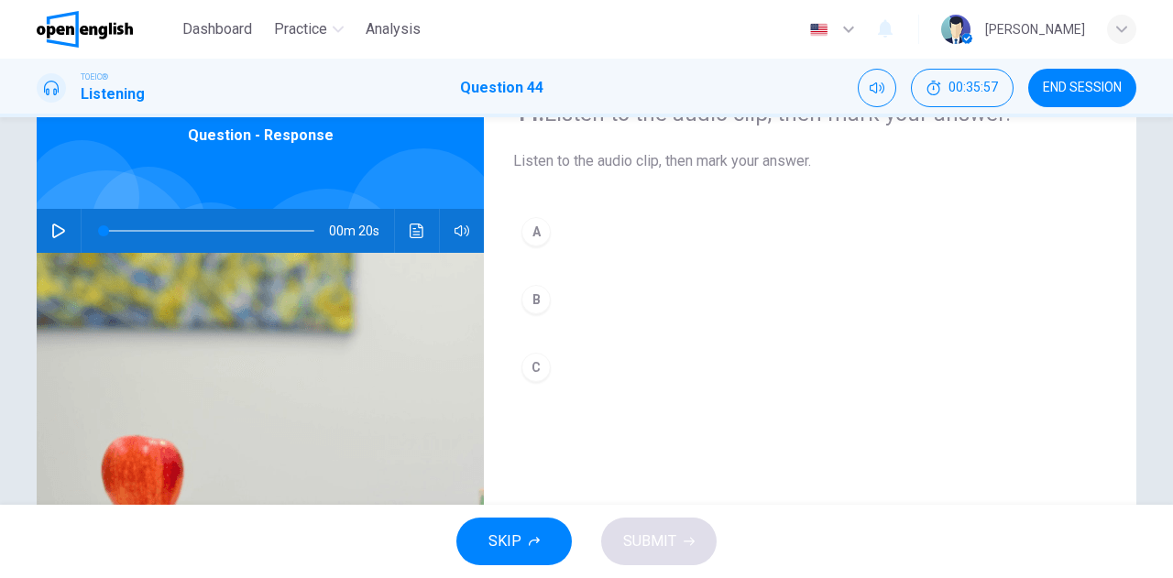
click at [66, 228] on button "button" at bounding box center [58, 231] width 29 height 44
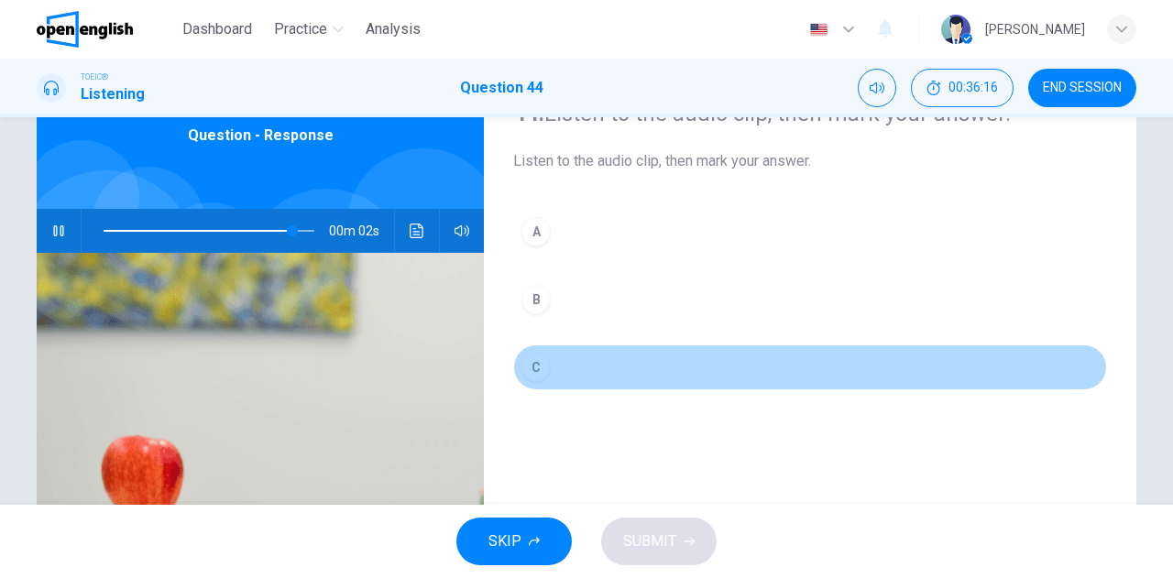
click at [533, 368] on div "C" at bounding box center [535, 367] width 29 height 29
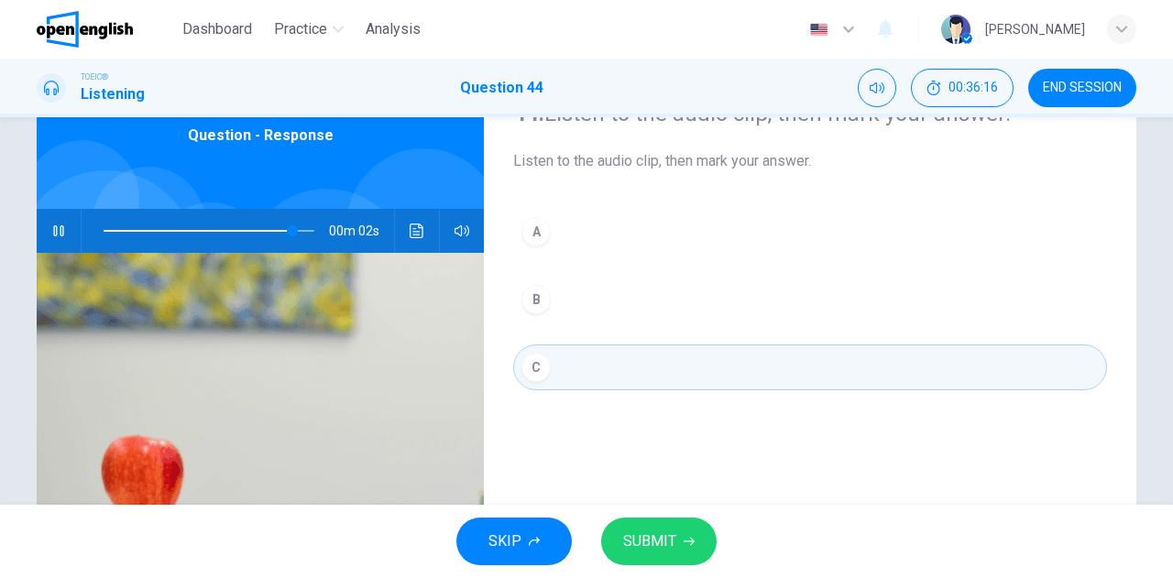
click at [672, 549] on span "SUBMIT" at bounding box center [649, 542] width 53 height 26
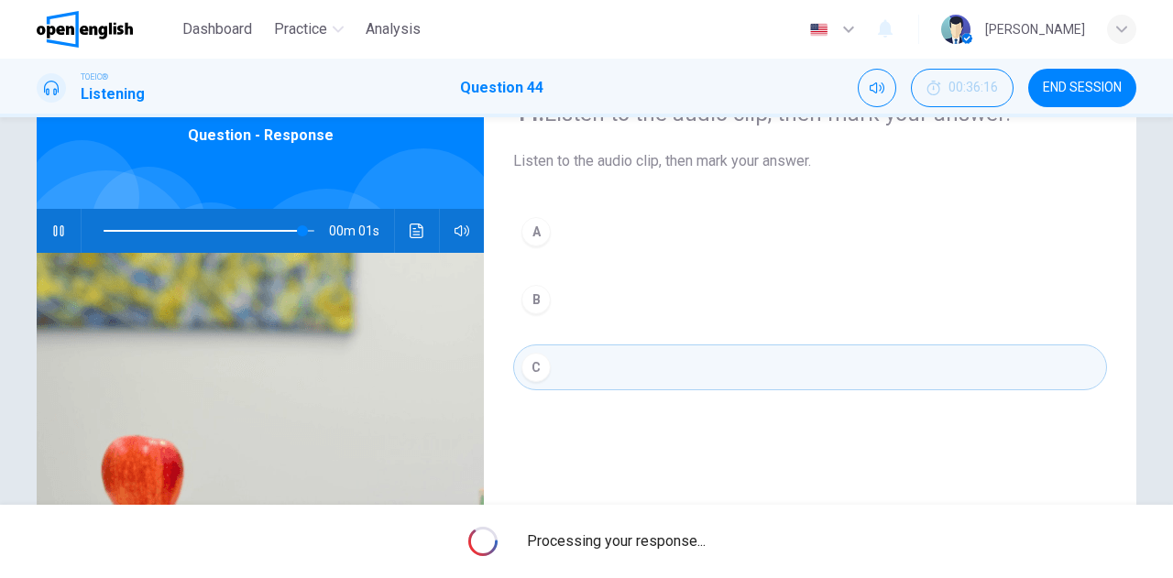
type input "*"
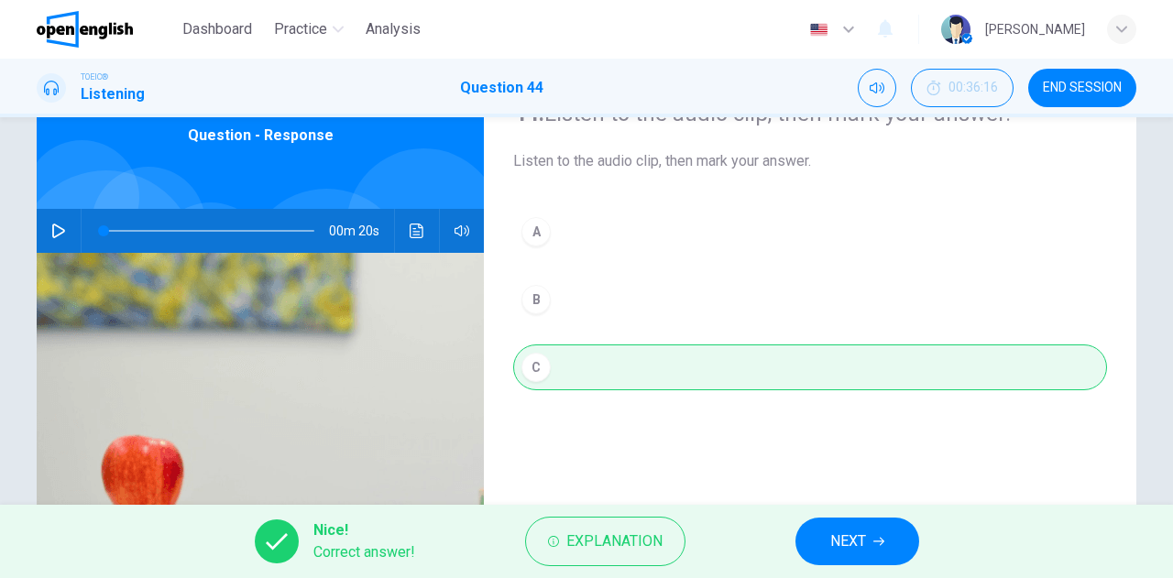
click at [857, 549] on span "NEXT" at bounding box center [848, 542] width 36 height 26
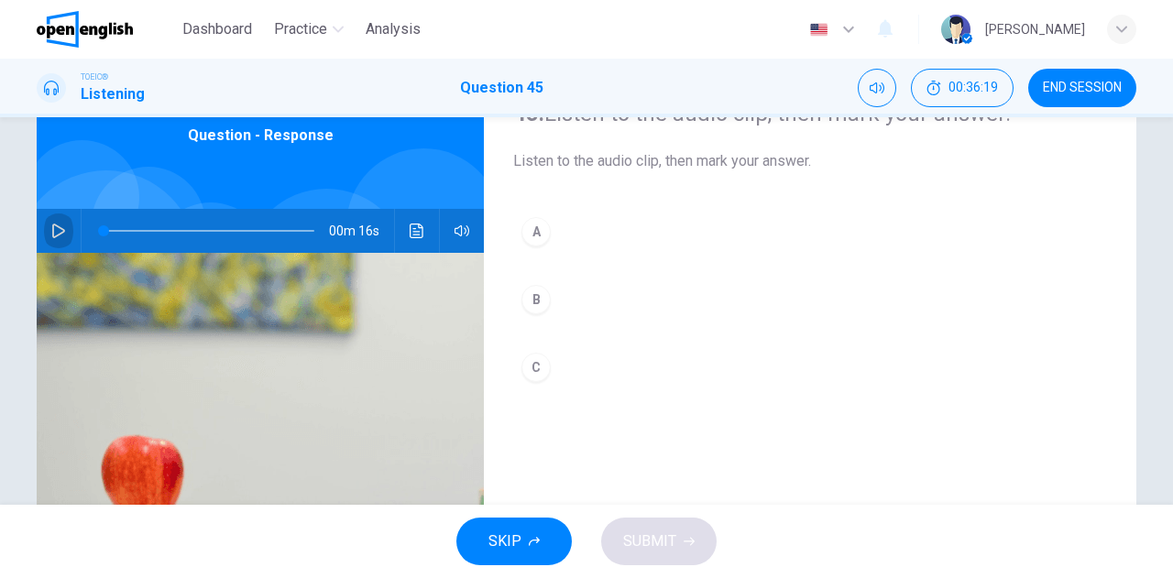
click at [62, 231] on button "button" at bounding box center [58, 231] width 29 height 44
click at [522, 297] on div "B" at bounding box center [535, 299] width 29 height 29
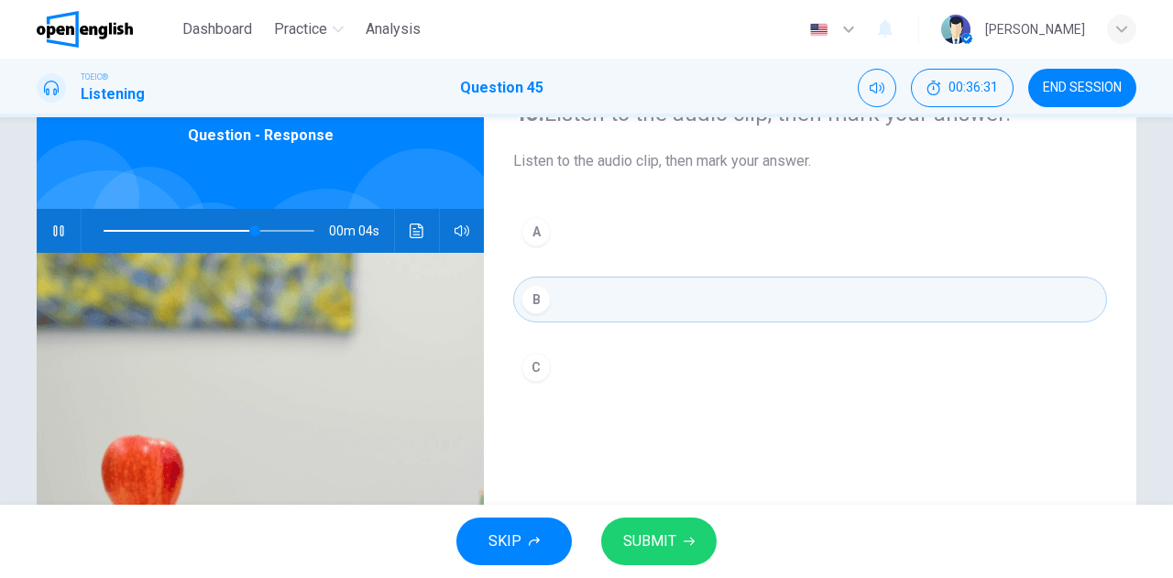
click at [652, 548] on span "SUBMIT" at bounding box center [649, 542] width 53 height 26
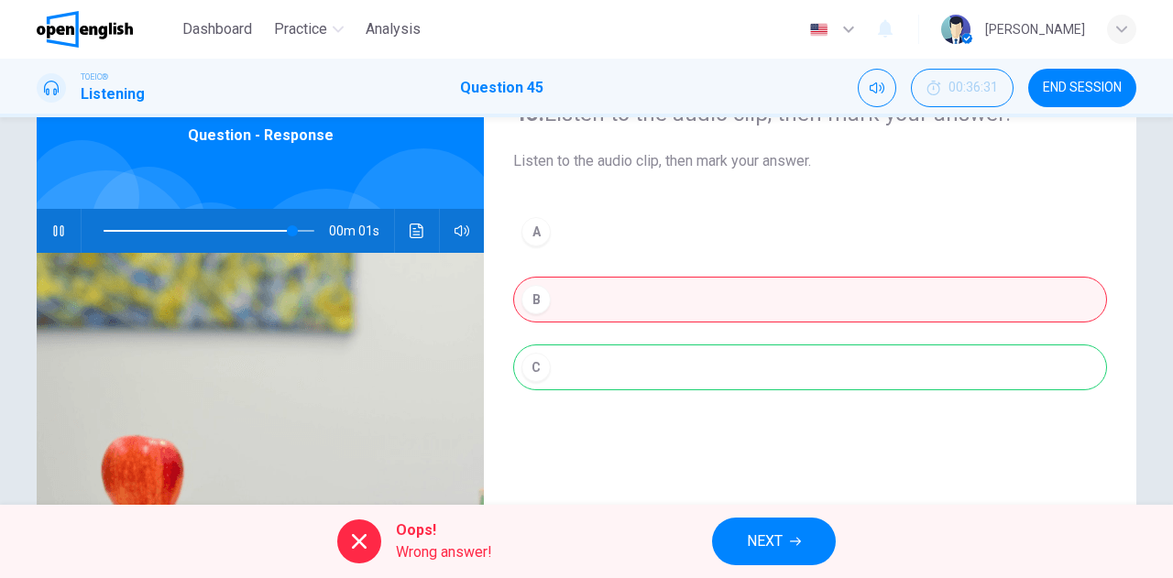
click at [590, 369] on div "A B C" at bounding box center [810, 318] width 594 height 218
type input "*"
click at [753, 545] on span "NEXT" at bounding box center [765, 542] width 36 height 26
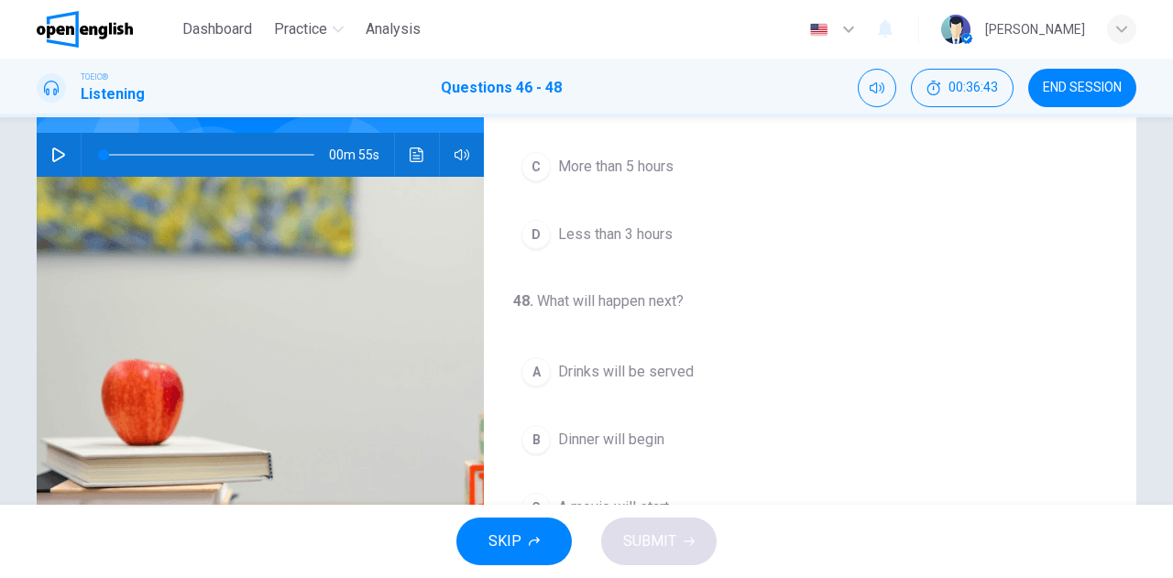
scroll to position [183, 0]
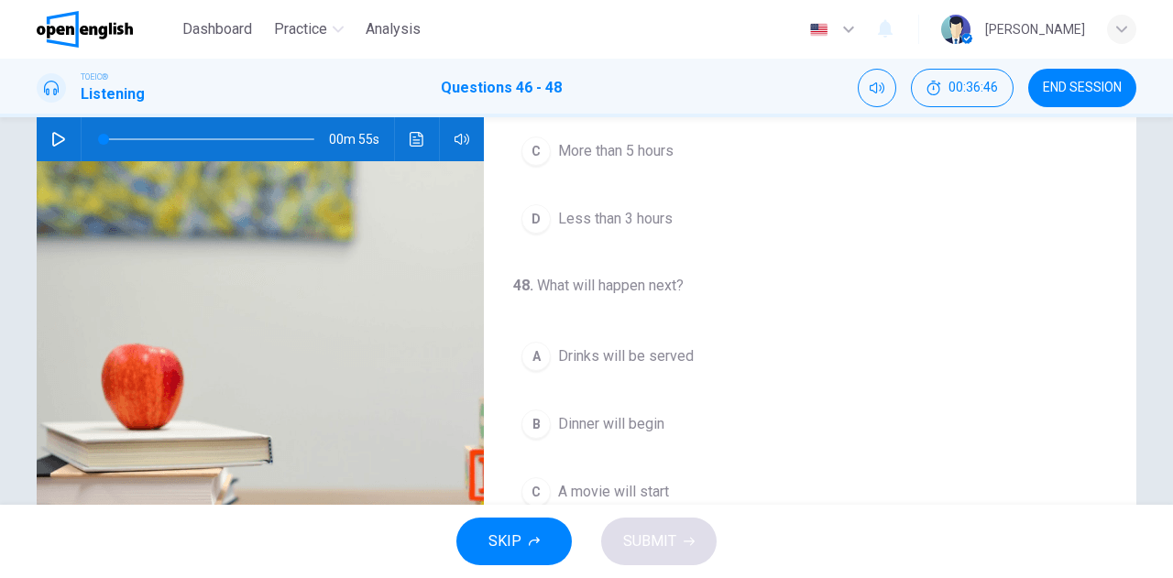
click at [46, 139] on button "button" at bounding box center [58, 139] width 29 height 44
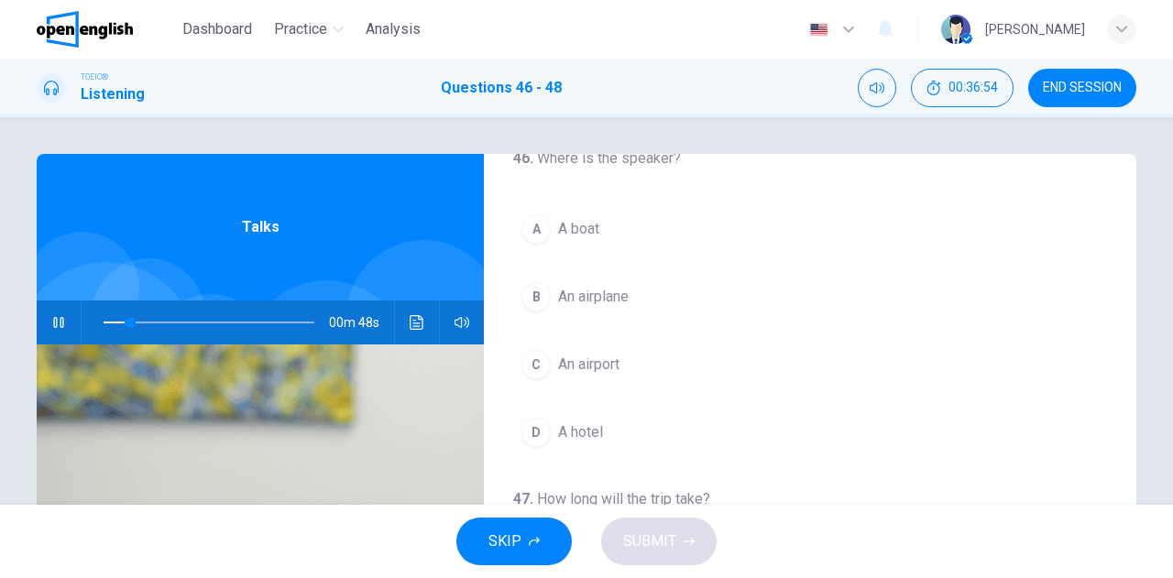
scroll to position [0, 0]
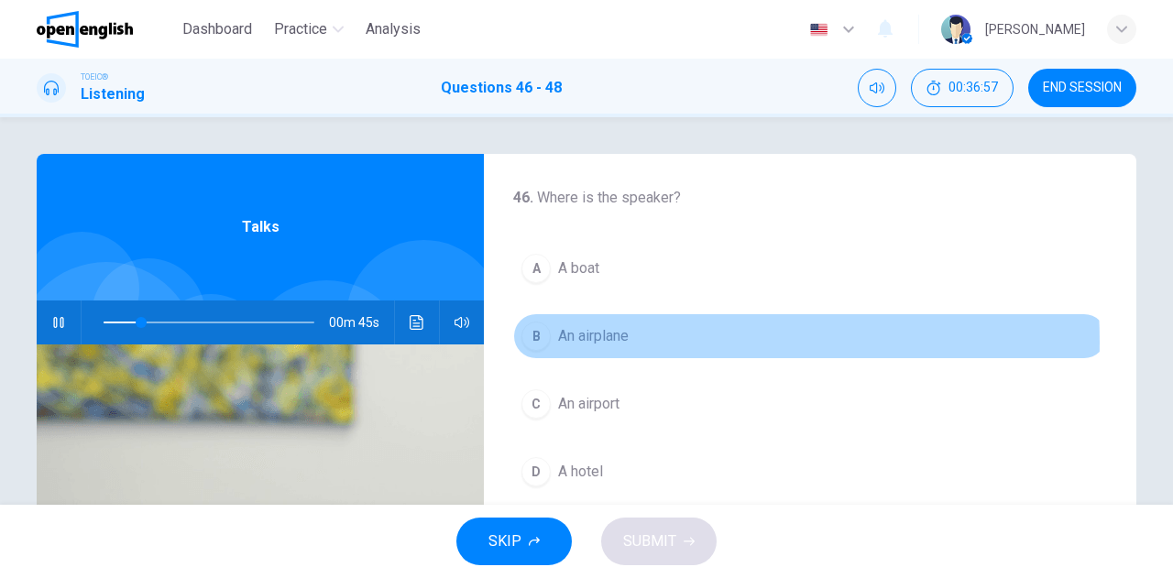
click at [593, 341] on span "An airplane" at bounding box center [593, 336] width 71 height 22
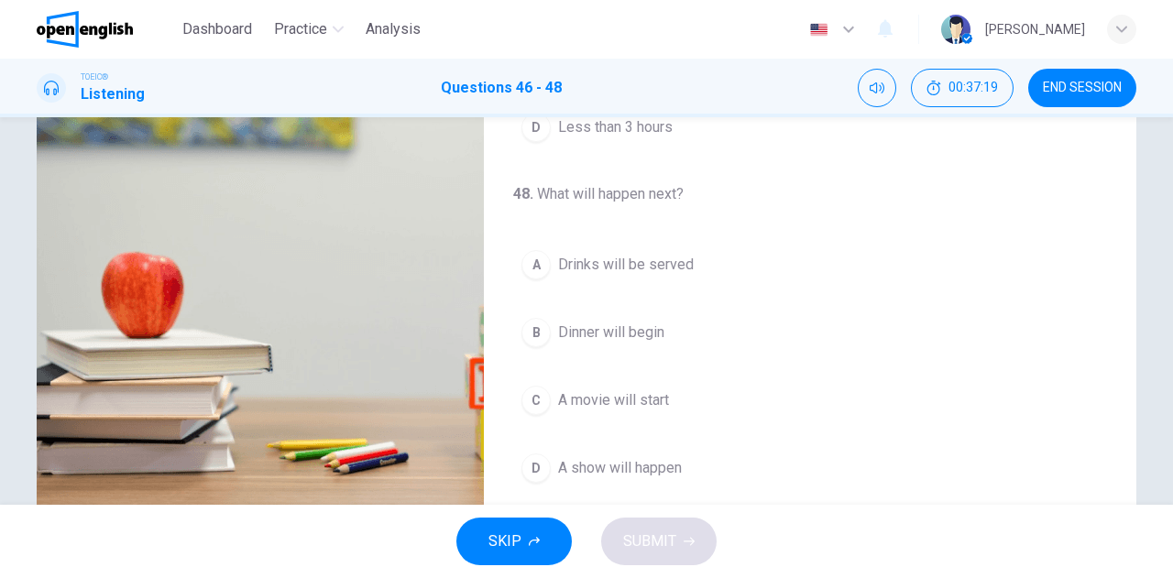
scroll to position [92, 0]
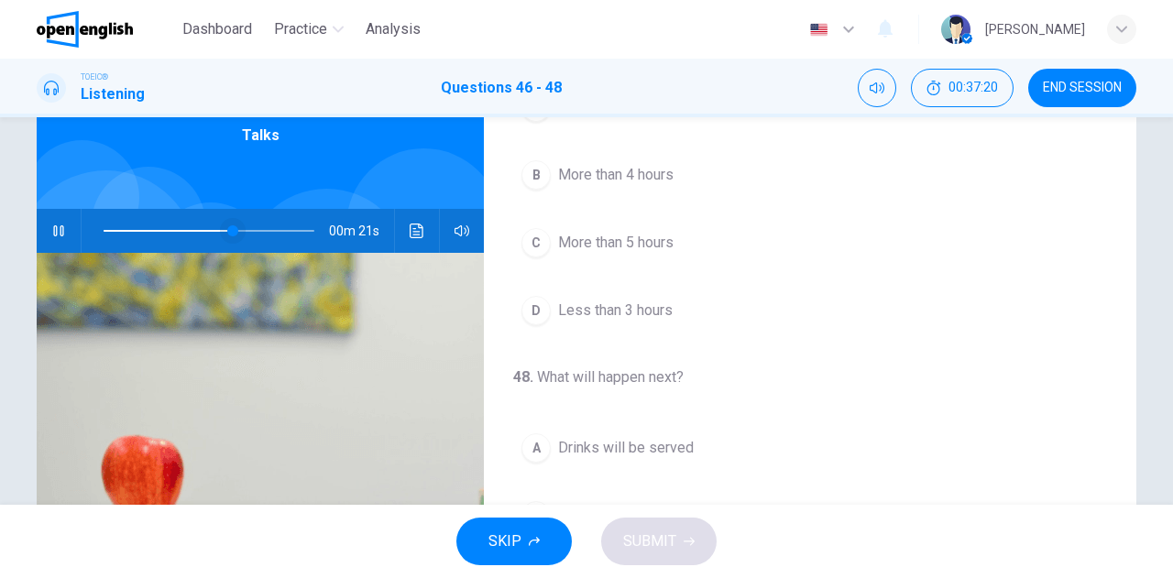
click at [104, 228] on span at bounding box center [209, 231] width 211 height 26
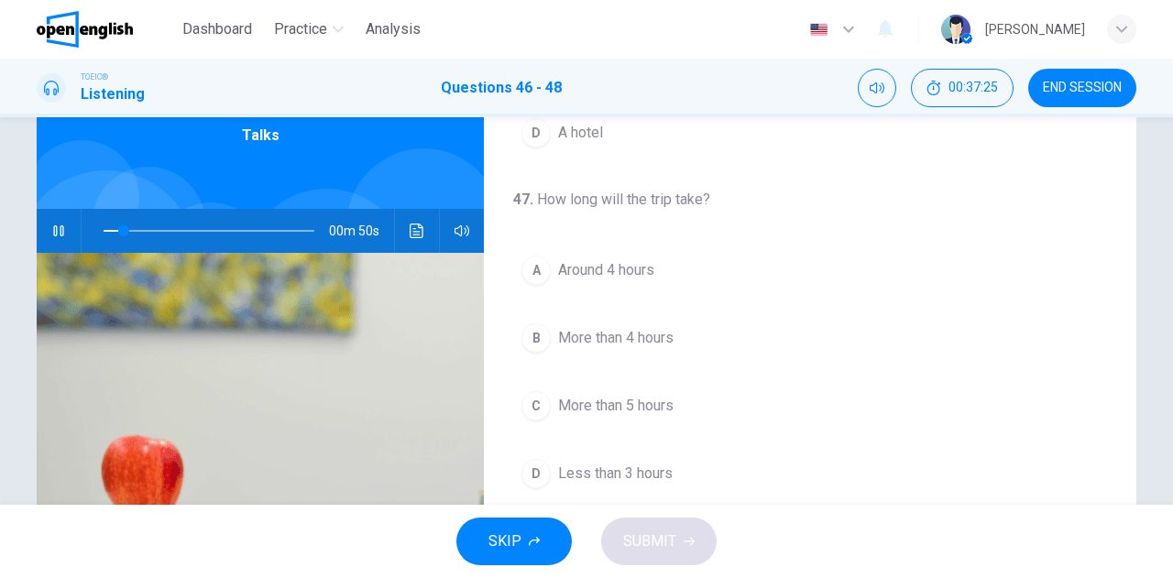
scroll to position [275, 0]
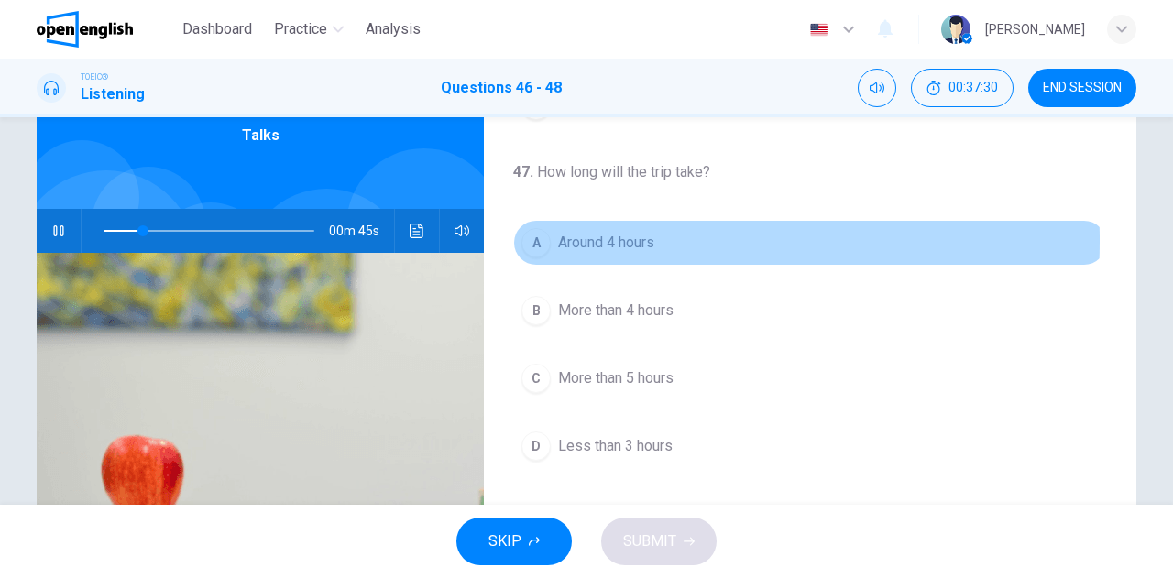
click at [541, 238] on div "A" at bounding box center [535, 242] width 29 height 29
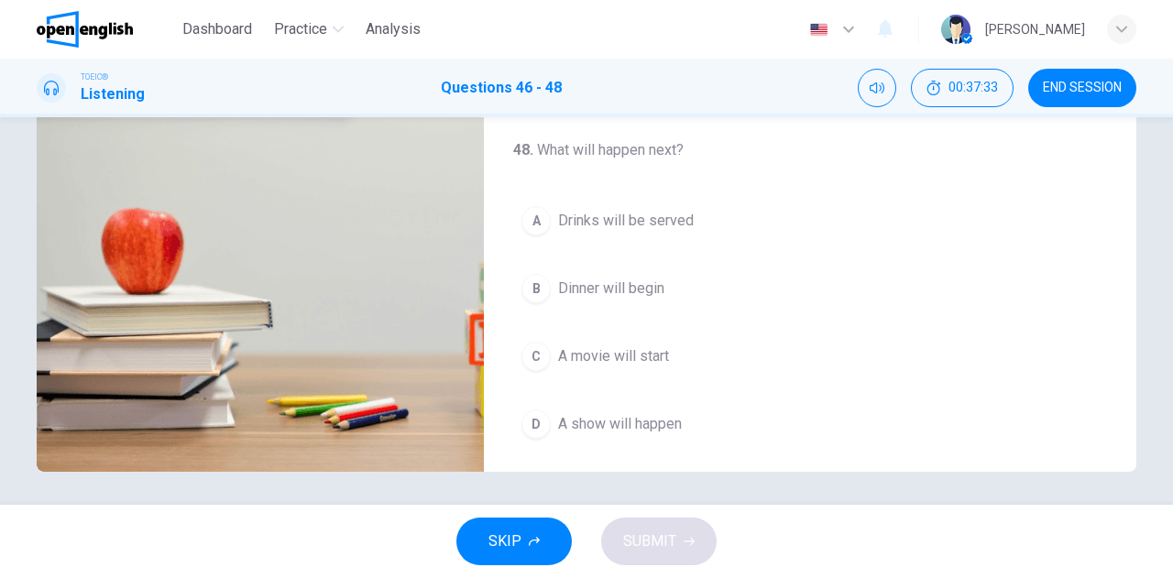
scroll to position [323, 0]
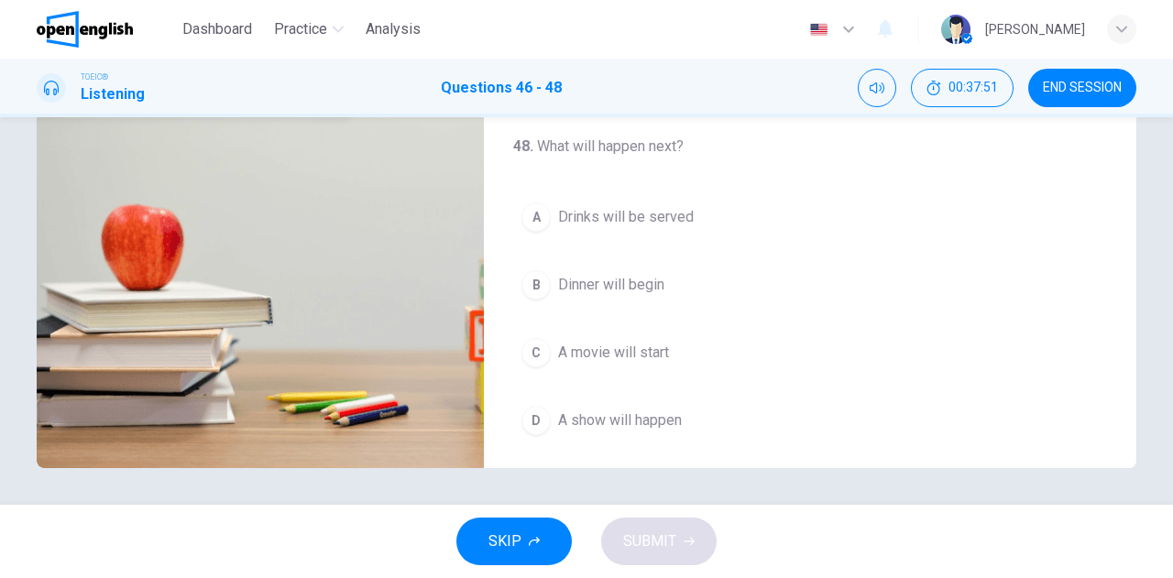
click at [531, 206] on div "A" at bounding box center [535, 217] width 29 height 29
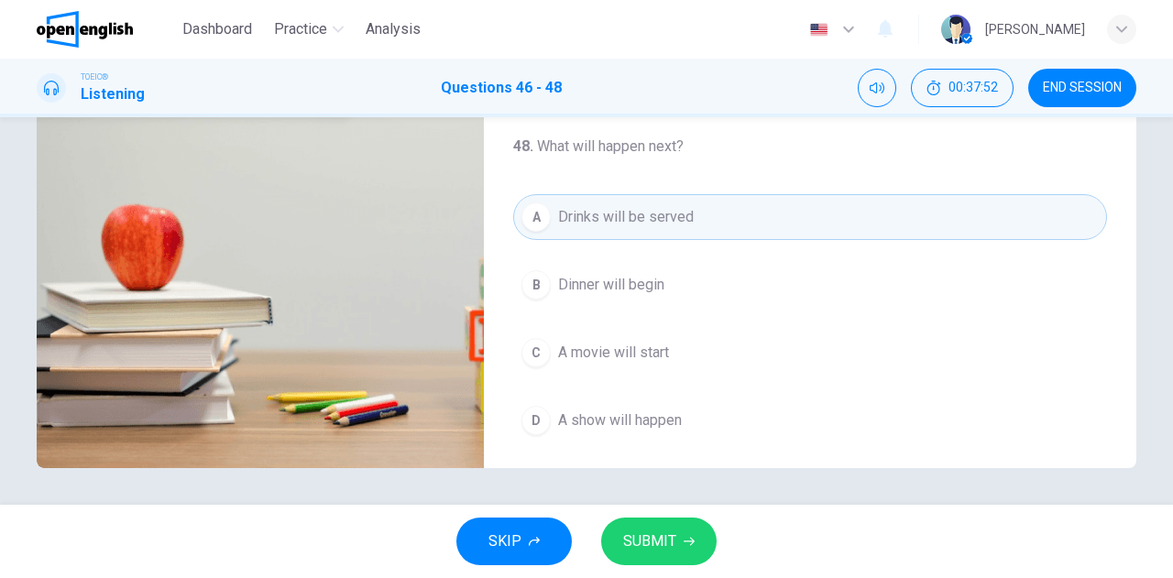
click at [644, 537] on span "SUBMIT" at bounding box center [649, 542] width 53 height 26
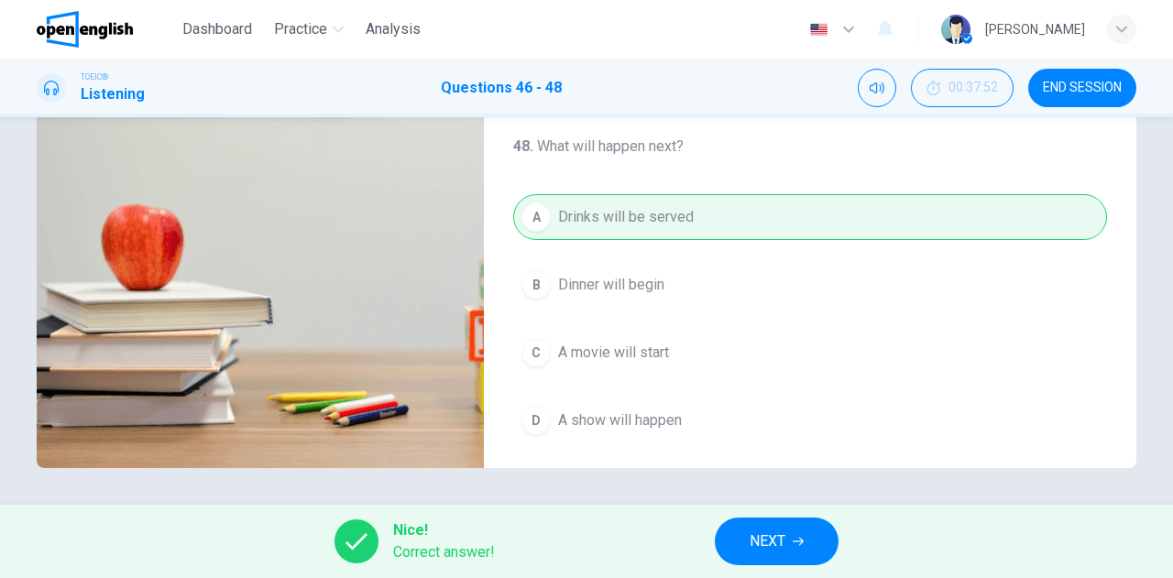
type input "**"
click at [762, 537] on span "NEXT" at bounding box center [768, 542] width 36 height 26
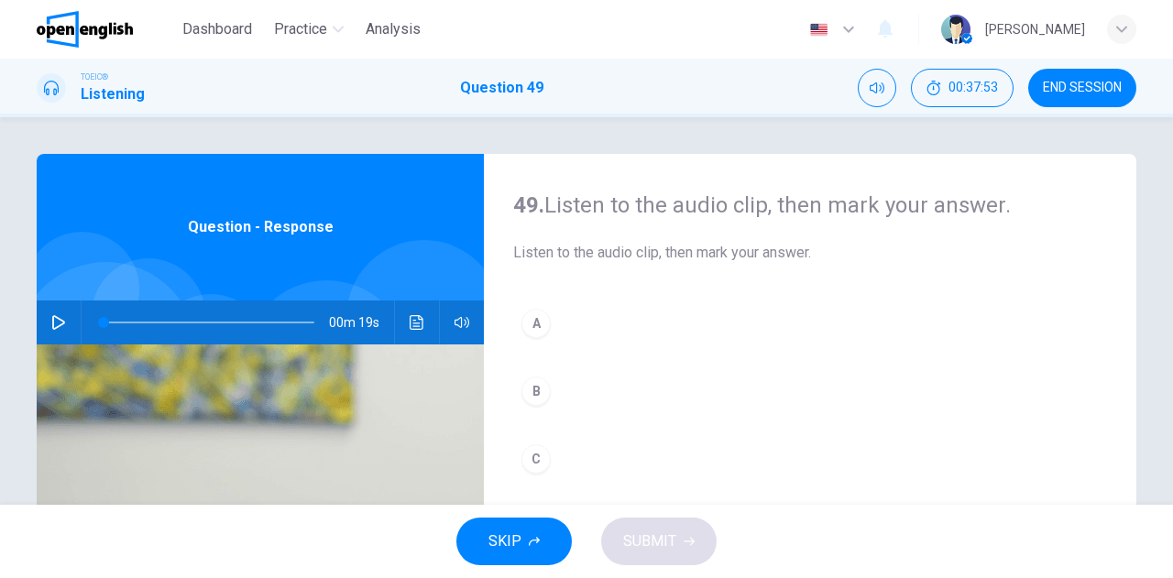
scroll to position [92, 0]
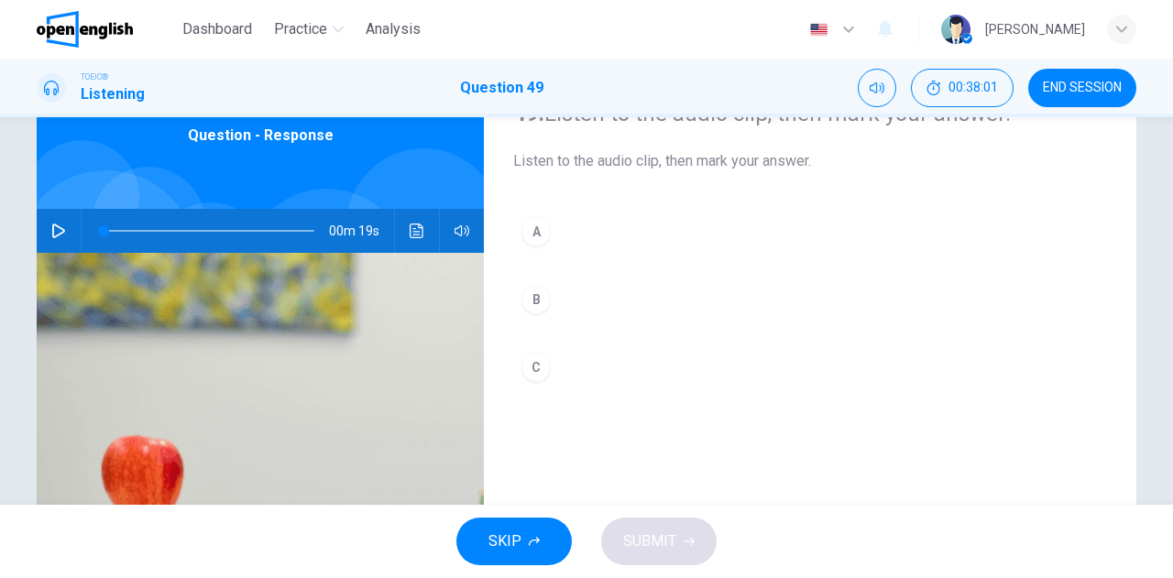
click at [53, 232] on icon "button" at bounding box center [58, 231] width 15 height 15
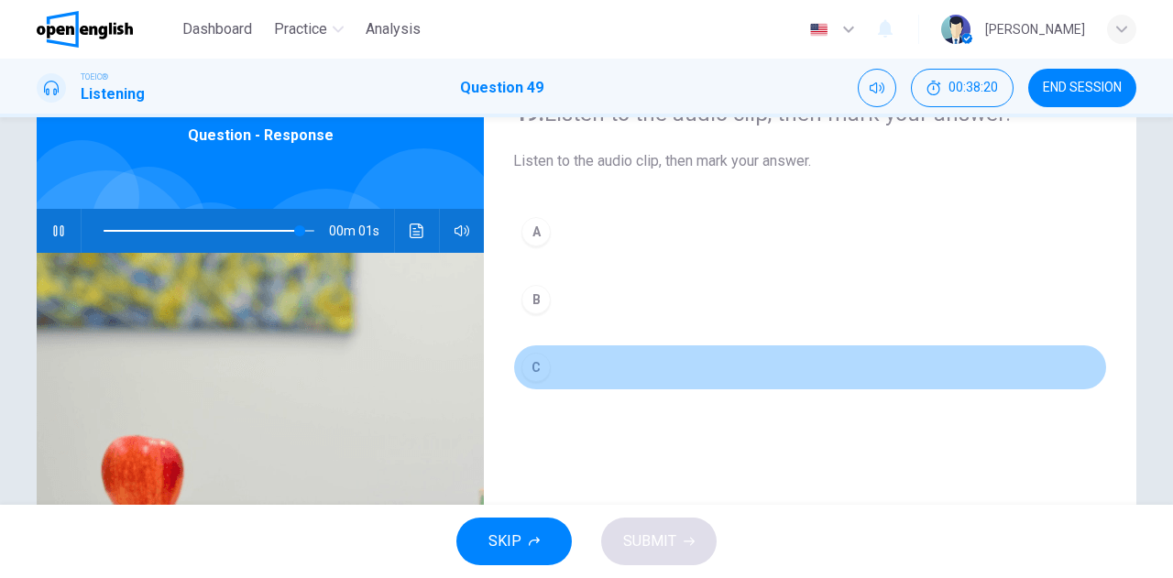
click at [530, 367] on div "C" at bounding box center [535, 367] width 29 height 29
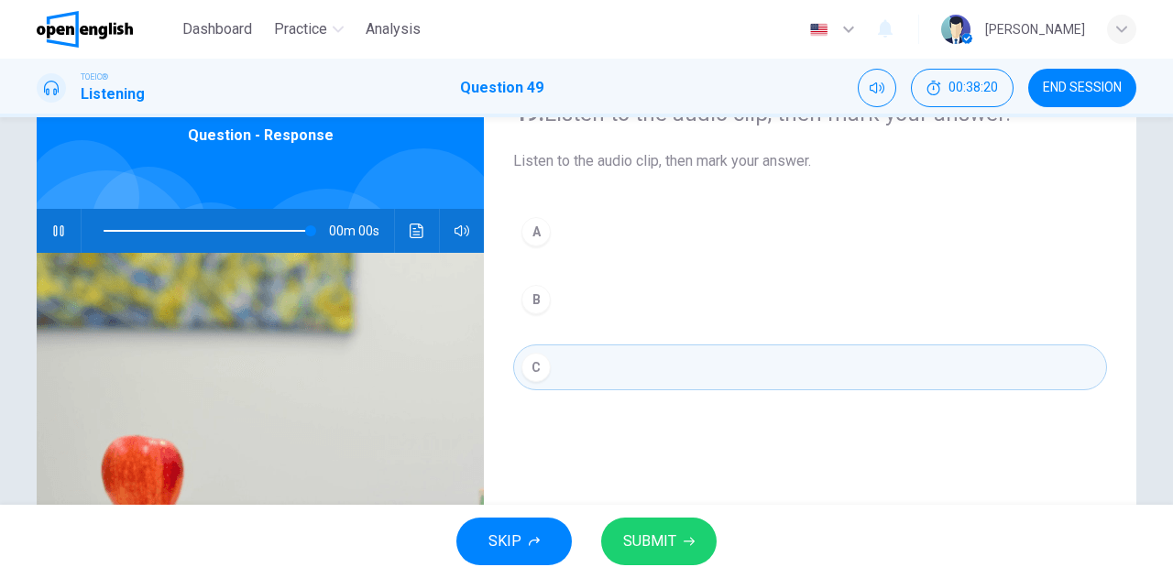
type input "*"
click at [646, 536] on span "SUBMIT" at bounding box center [649, 542] width 53 height 26
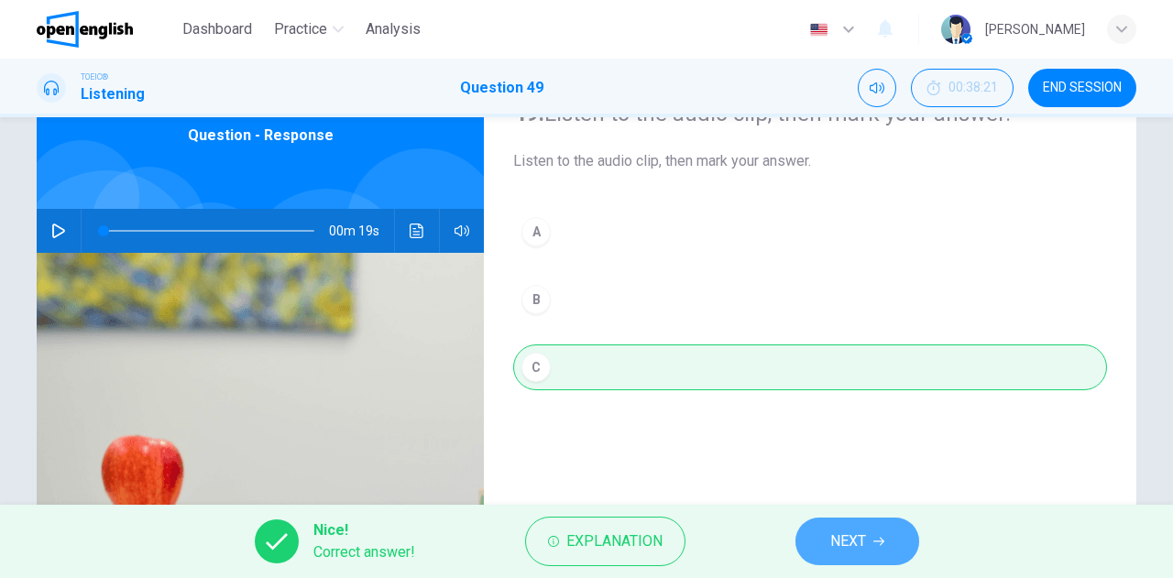
click at [842, 547] on span "NEXT" at bounding box center [848, 542] width 36 height 26
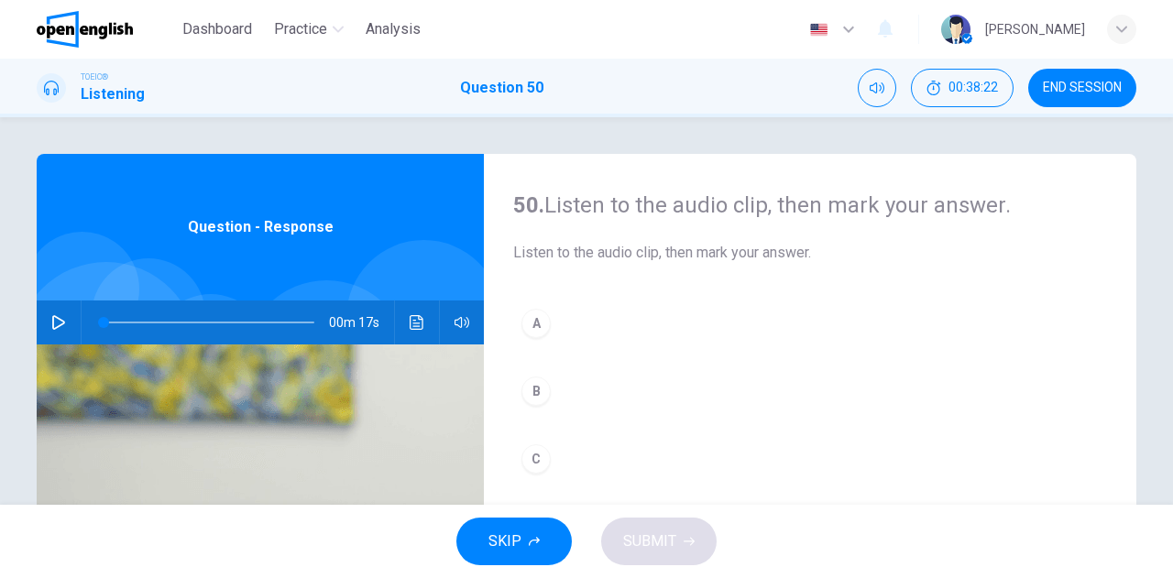
click at [51, 325] on icon "button" at bounding box center [58, 322] width 15 height 15
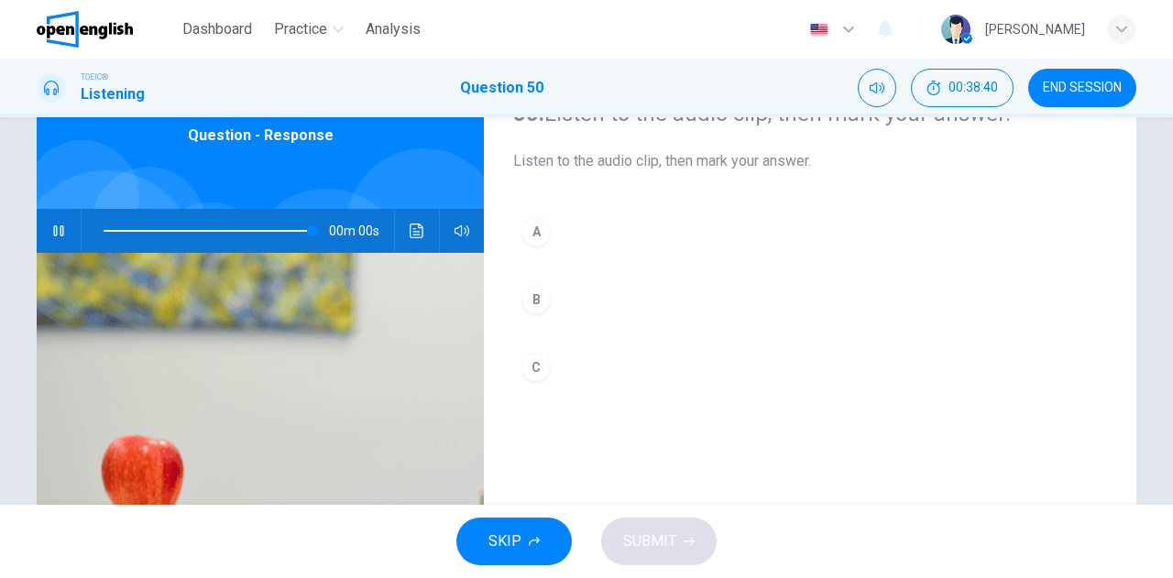
type input "*"
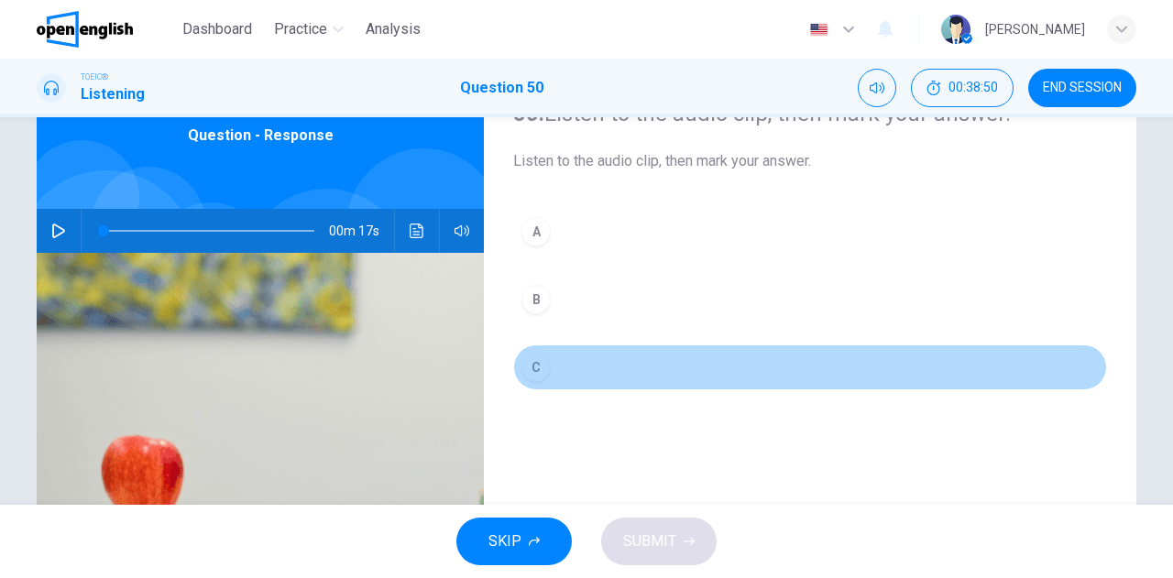
click at [532, 362] on div "C" at bounding box center [535, 367] width 29 height 29
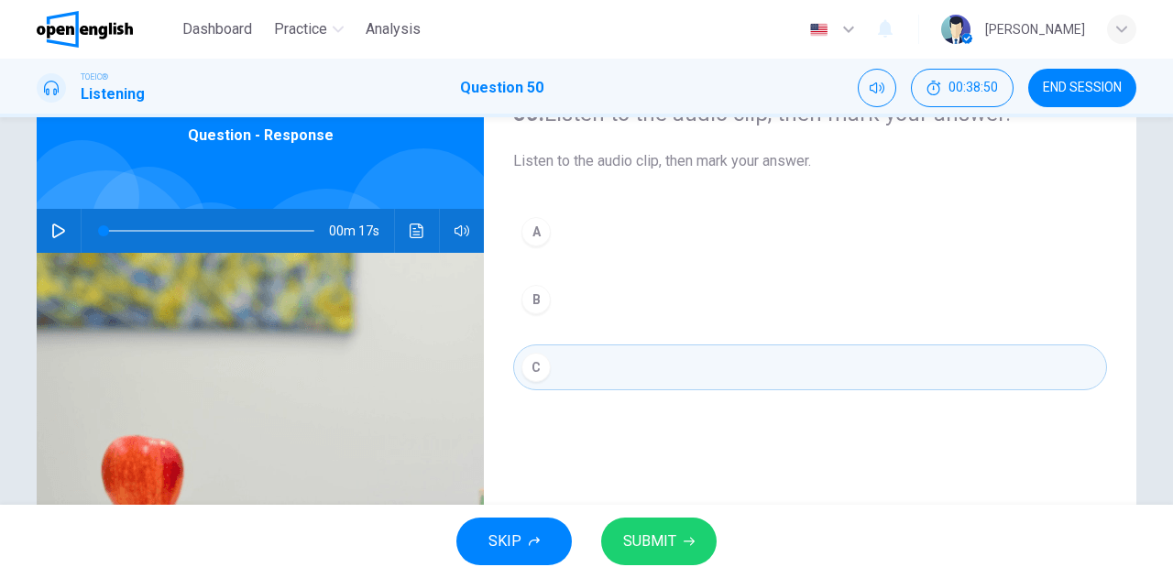
click at [663, 529] on span "SUBMIT" at bounding box center [649, 542] width 53 height 26
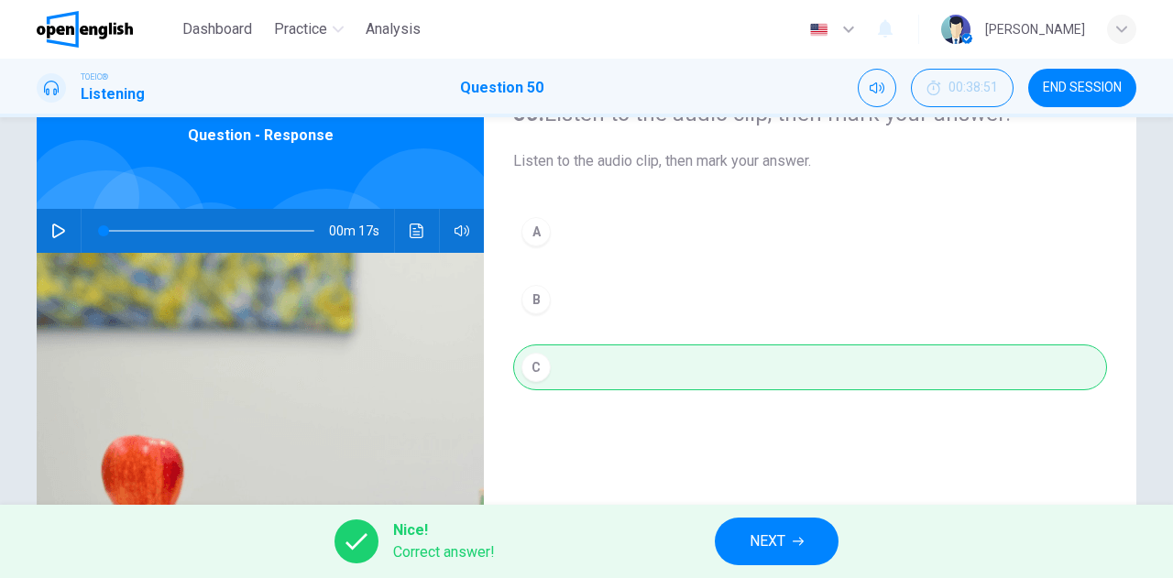
click at [740, 531] on button "NEXT" at bounding box center [777, 542] width 124 height 48
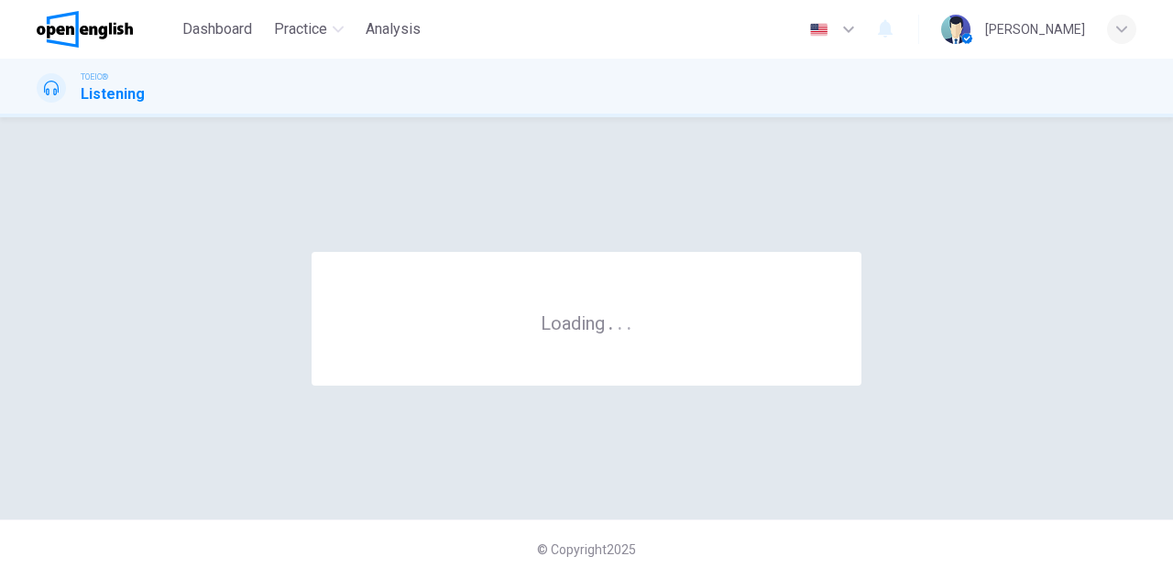
scroll to position [0, 0]
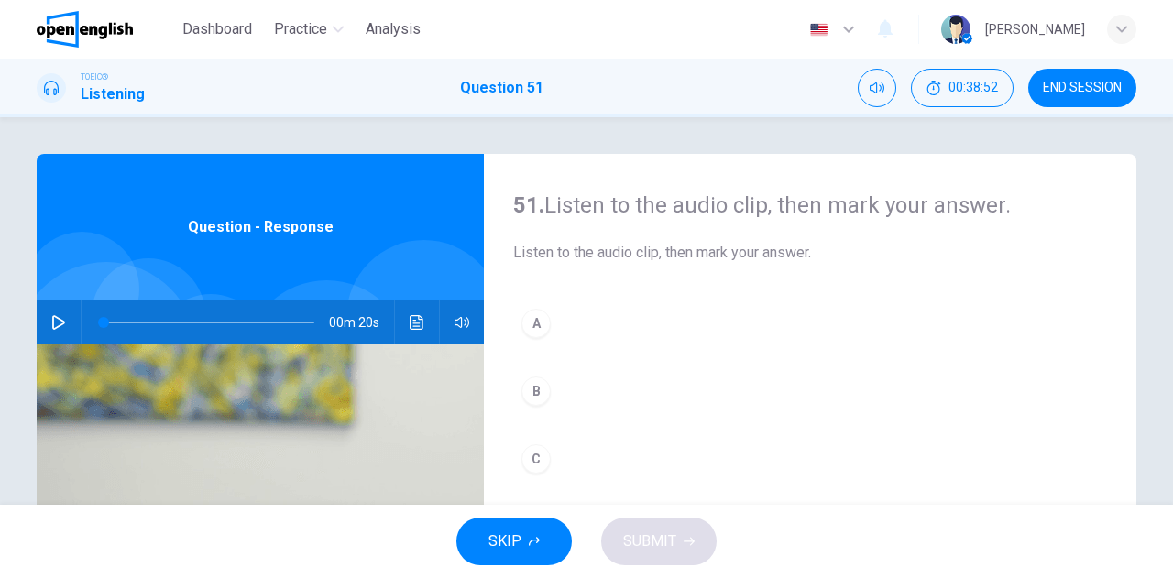
click at [57, 317] on icon "button" at bounding box center [58, 322] width 15 height 15
drag, startPoint x: 532, startPoint y: 455, endPoint x: 547, endPoint y: 470, distance: 22.0
click at [532, 455] on div "C" at bounding box center [535, 458] width 29 height 29
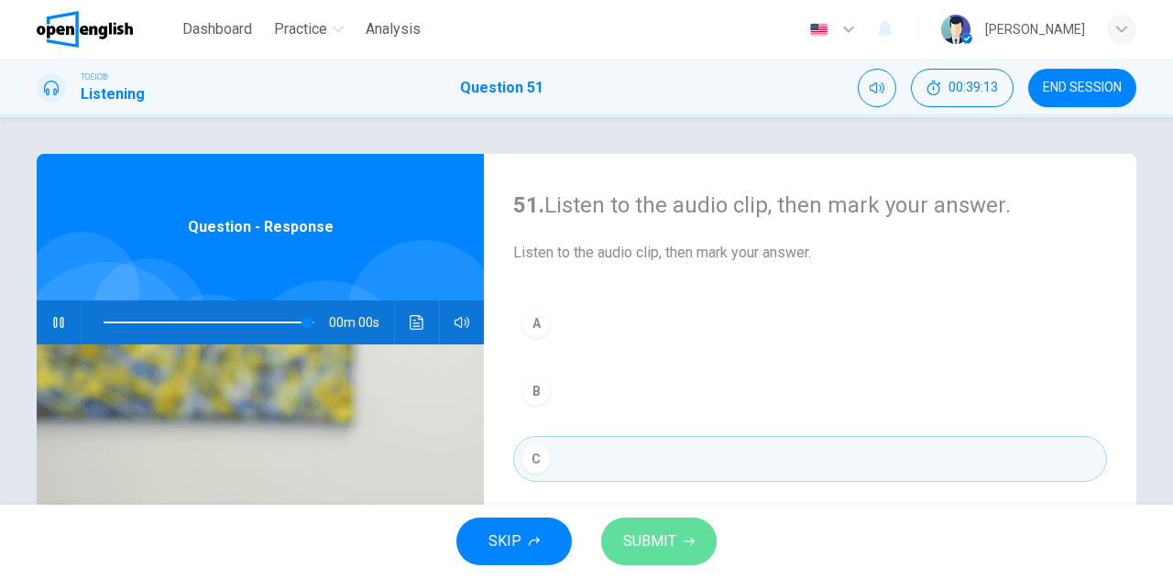
drag, startPoint x: 645, startPoint y: 546, endPoint x: 651, endPoint y: 529, distance: 18.3
click at [645, 546] on span "SUBMIT" at bounding box center [649, 542] width 53 height 26
type input "*"
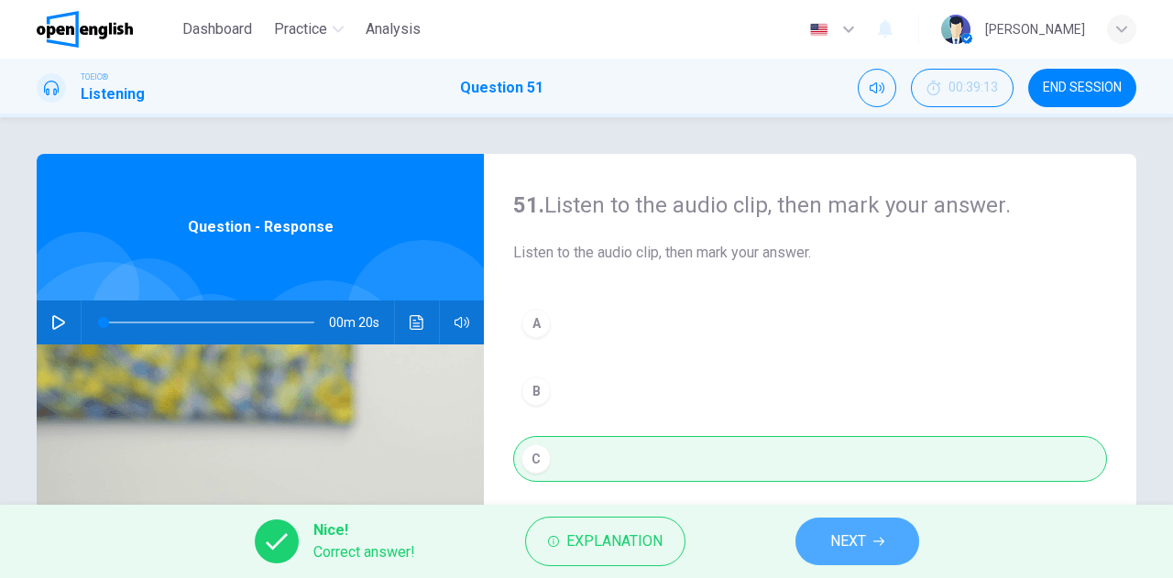
click at [834, 553] on span "NEXT" at bounding box center [848, 542] width 36 height 26
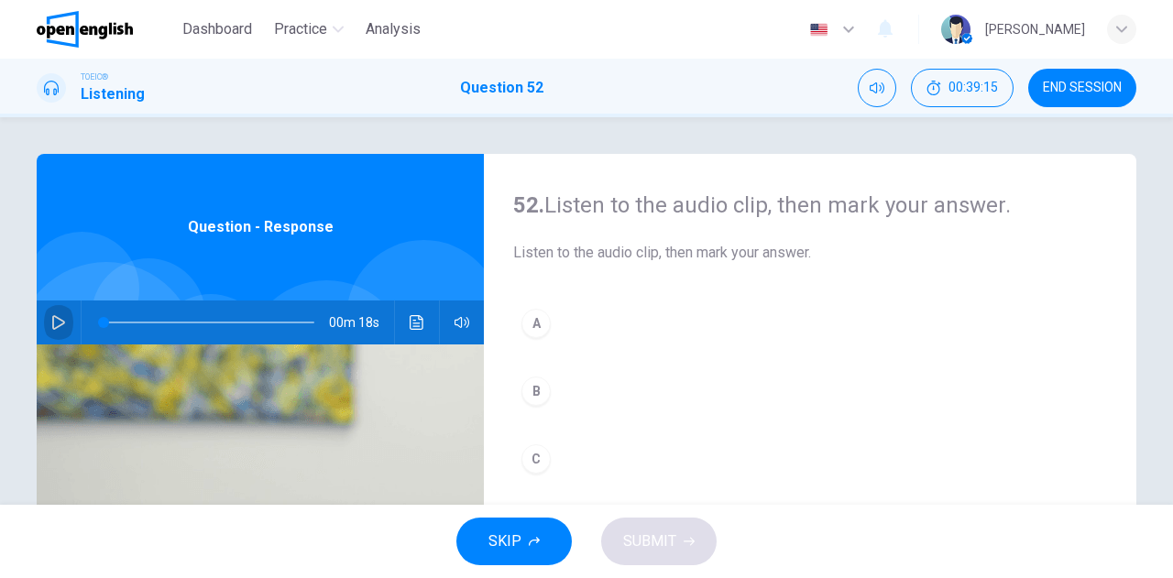
click at [52, 318] on icon "button" at bounding box center [58, 322] width 13 height 15
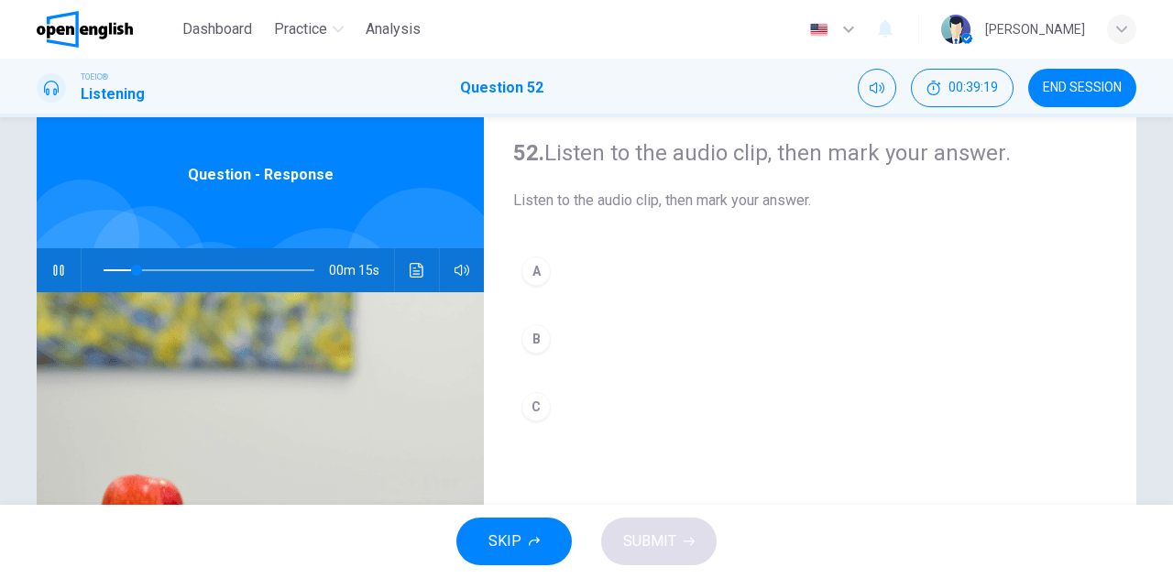
scroll to position [92, 0]
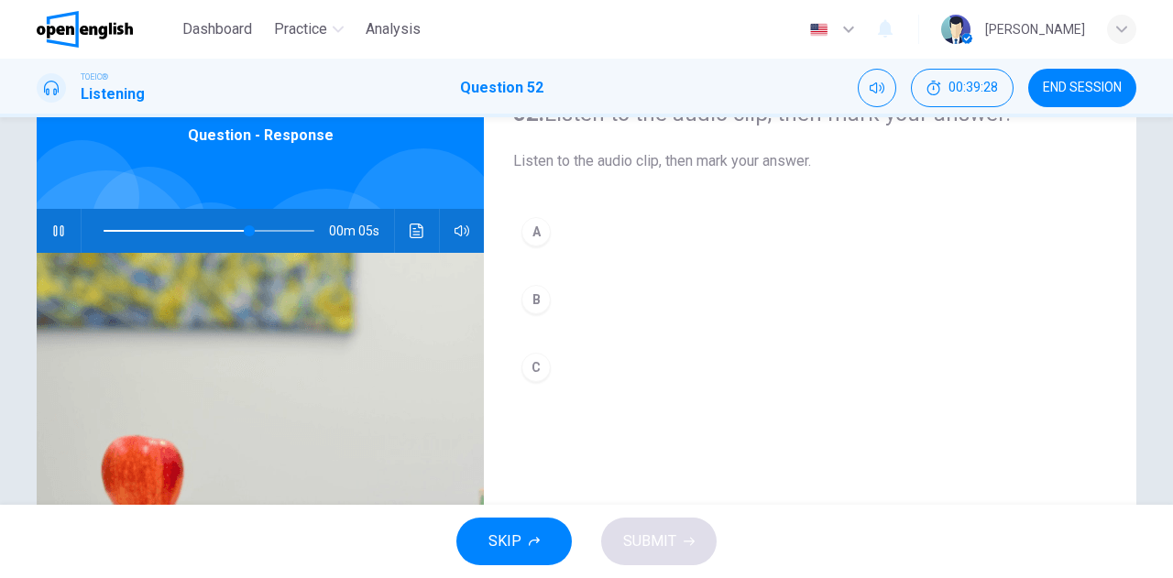
click at [534, 299] on div "B" at bounding box center [535, 299] width 29 height 29
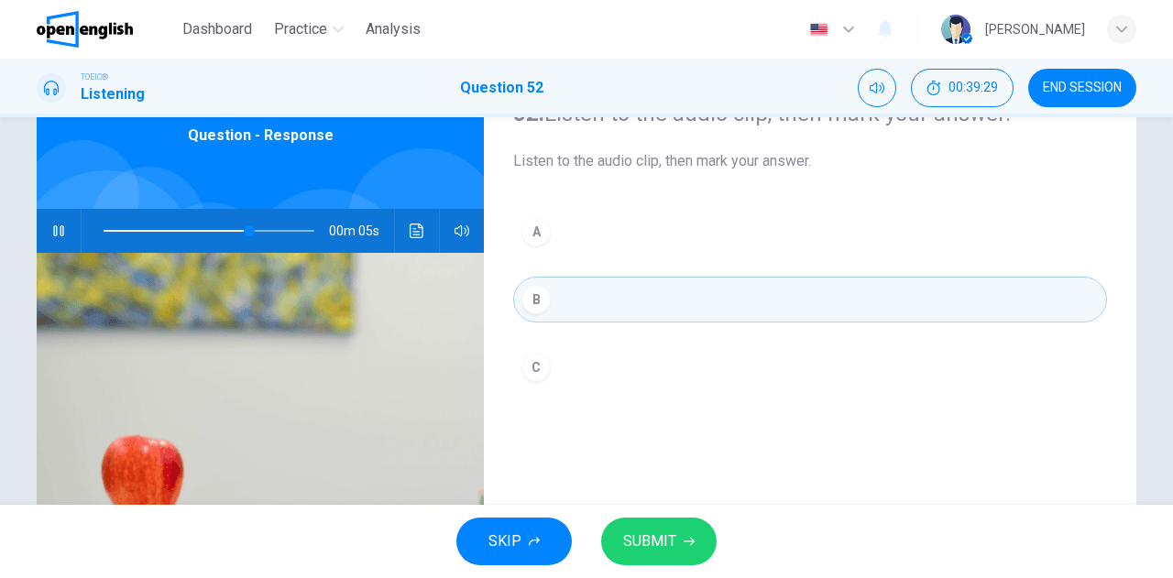
click at [658, 543] on span "SUBMIT" at bounding box center [649, 542] width 53 height 26
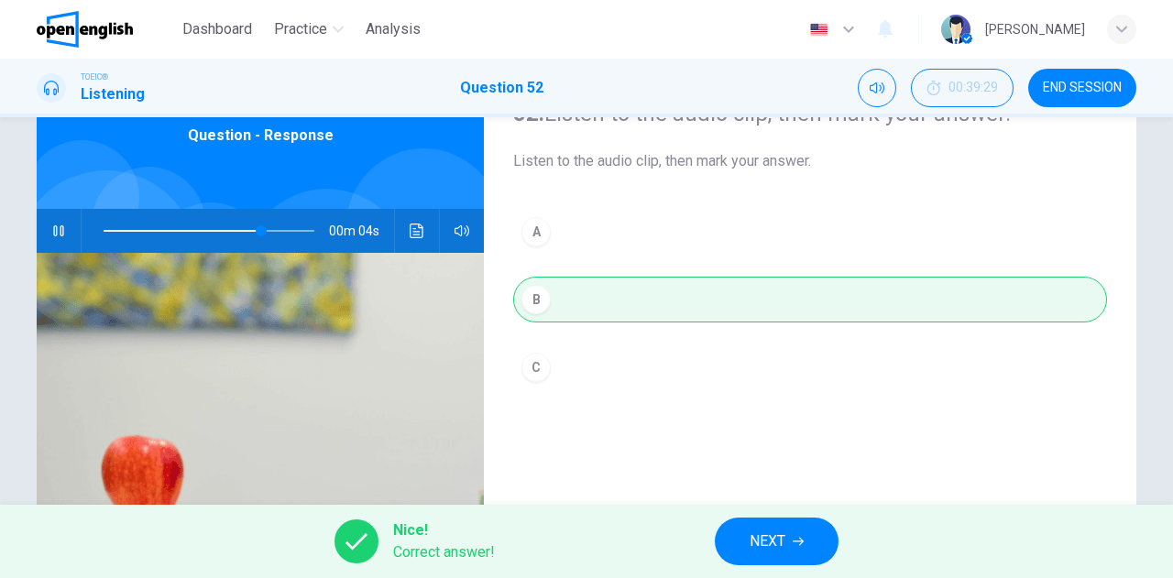
type input "**"
click at [758, 531] on span "NEXT" at bounding box center [768, 542] width 36 height 26
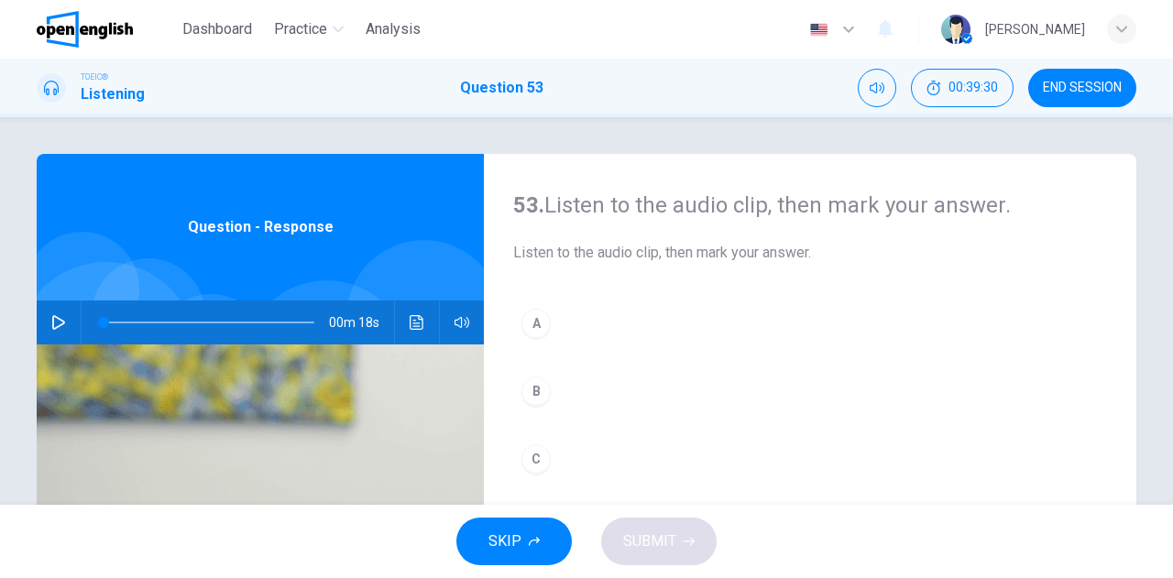
click at [62, 316] on button "button" at bounding box center [58, 323] width 29 height 44
click at [531, 388] on div "B" at bounding box center [535, 391] width 29 height 29
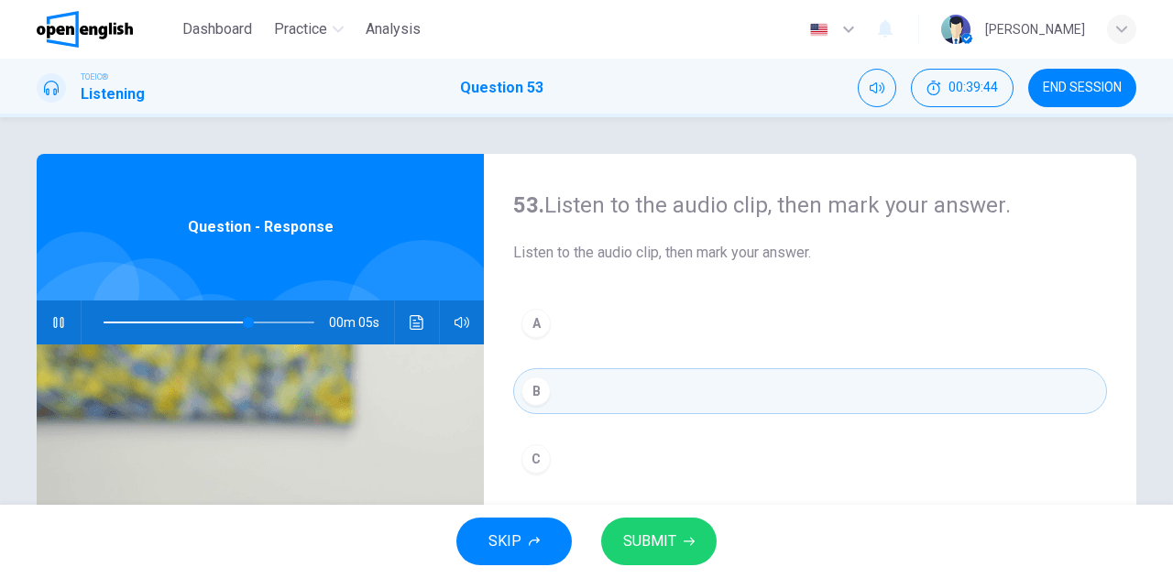
drag, startPoint x: 652, startPoint y: 537, endPoint x: 643, endPoint y: 512, distance: 26.1
click at [651, 536] on span "SUBMIT" at bounding box center [649, 542] width 53 height 26
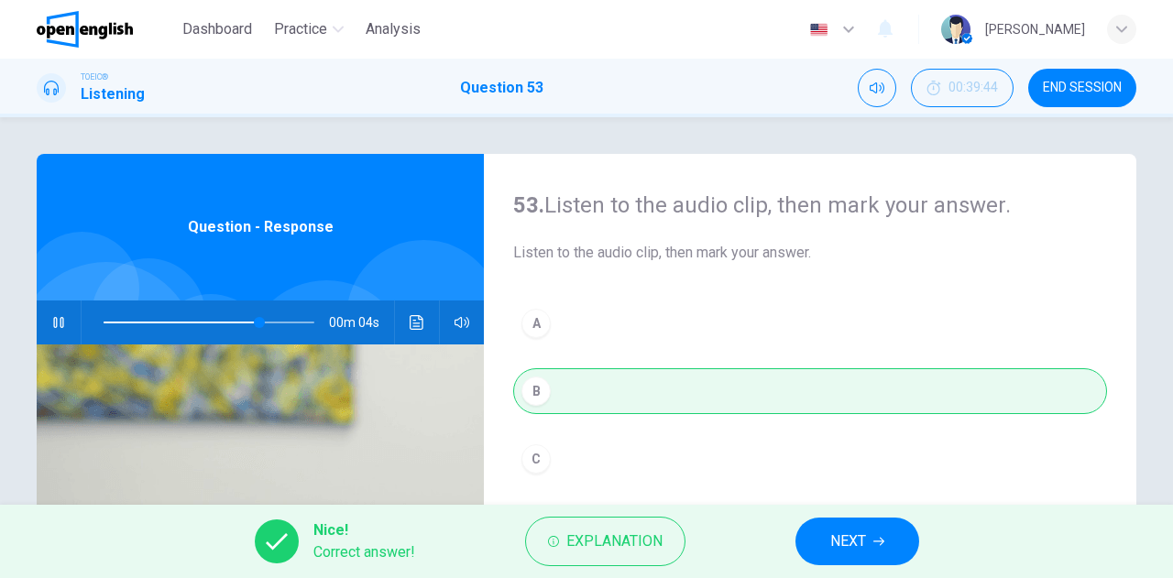
type input "**"
click at [836, 540] on span "NEXT" at bounding box center [848, 542] width 36 height 26
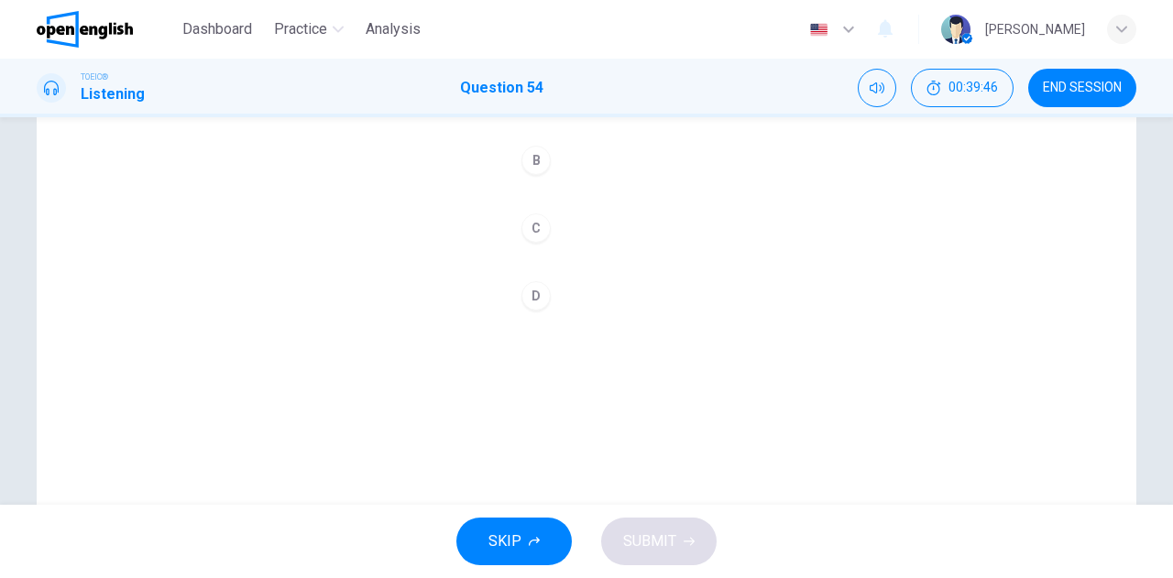
scroll to position [48, 0]
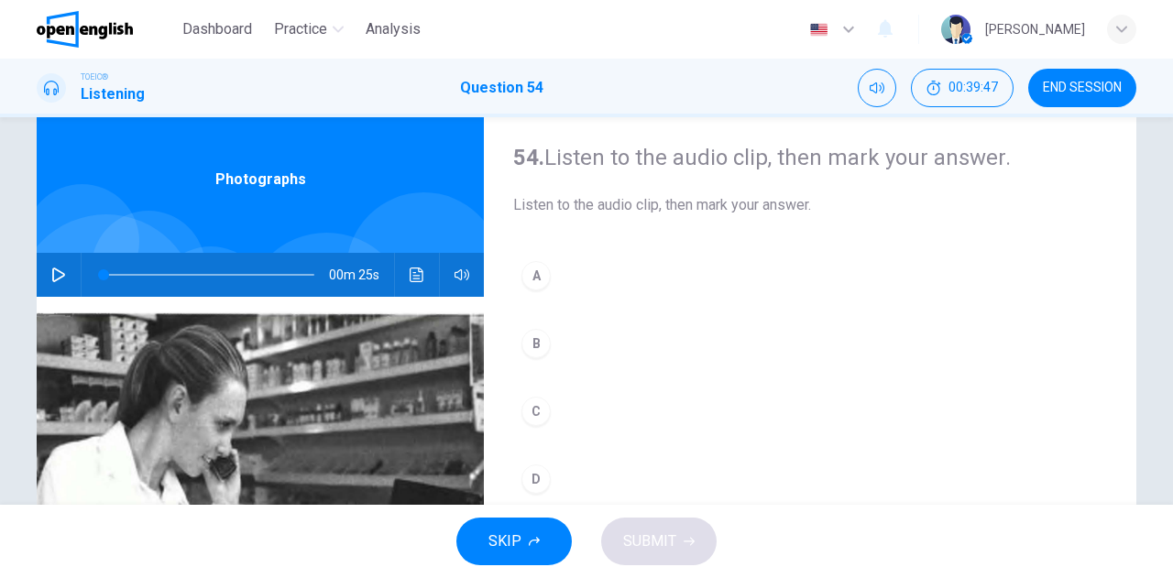
click at [62, 273] on button "button" at bounding box center [58, 275] width 29 height 44
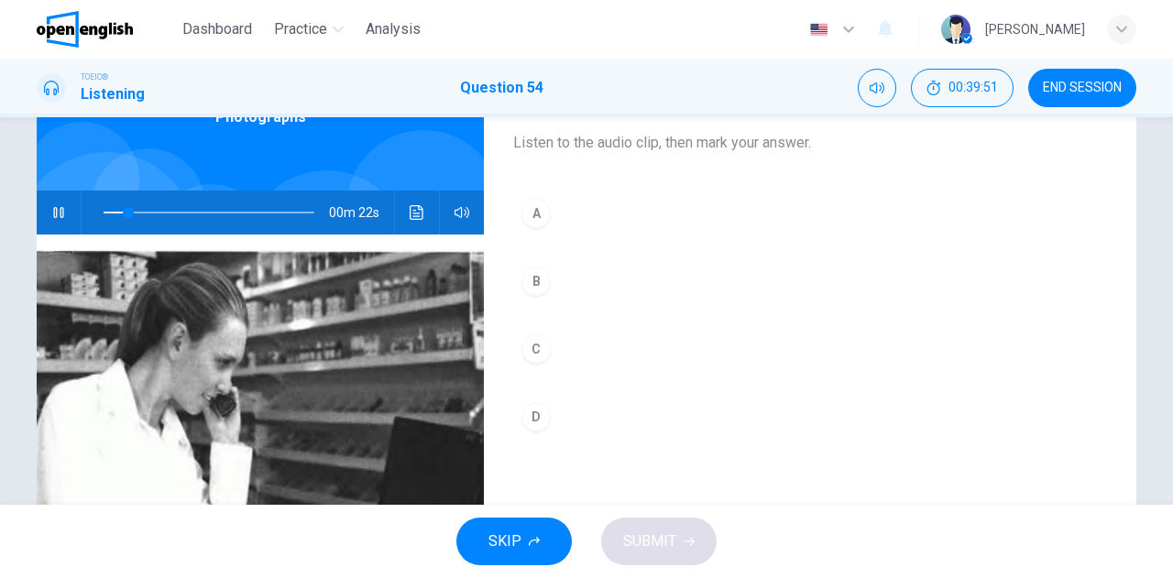
scroll to position [139, 0]
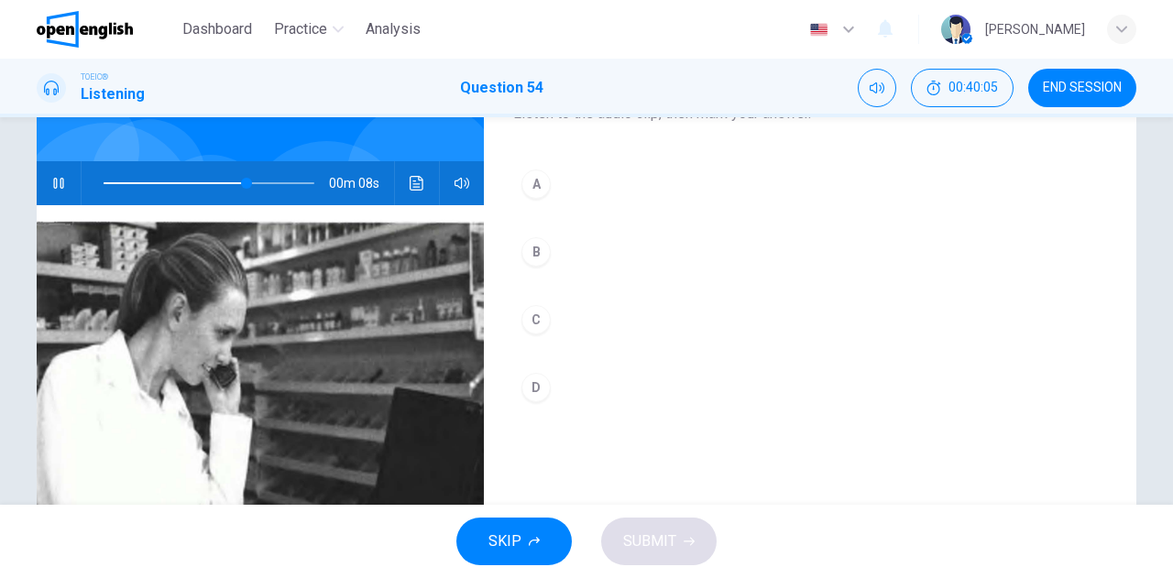
click at [533, 318] on div "C" at bounding box center [535, 319] width 29 height 29
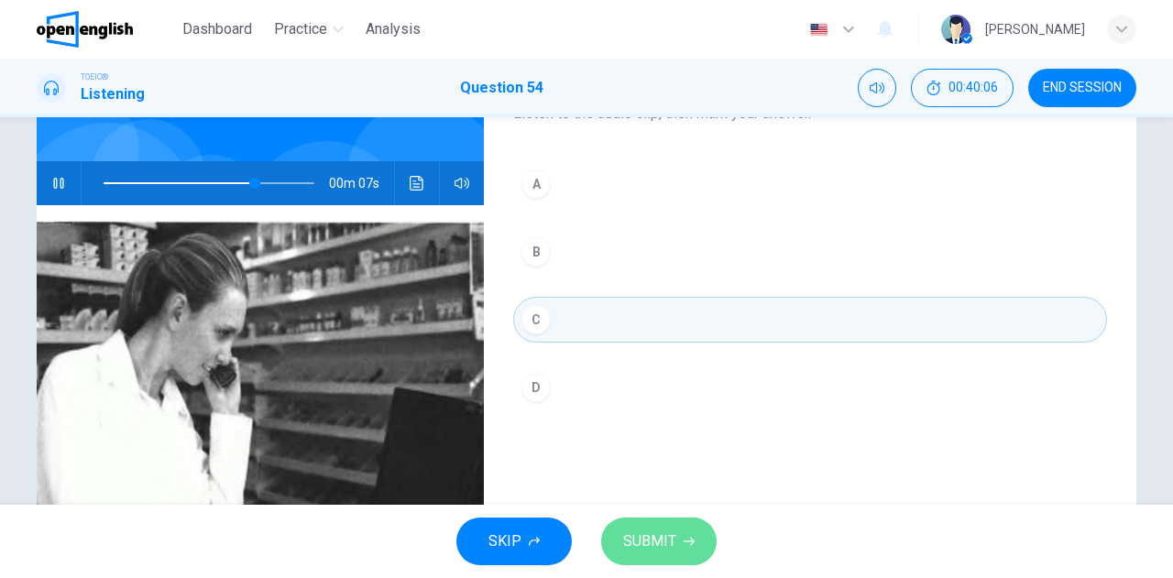
click at [669, 537] on span "SUBMIT" at bounding box center [649, 542] width 53 height 26
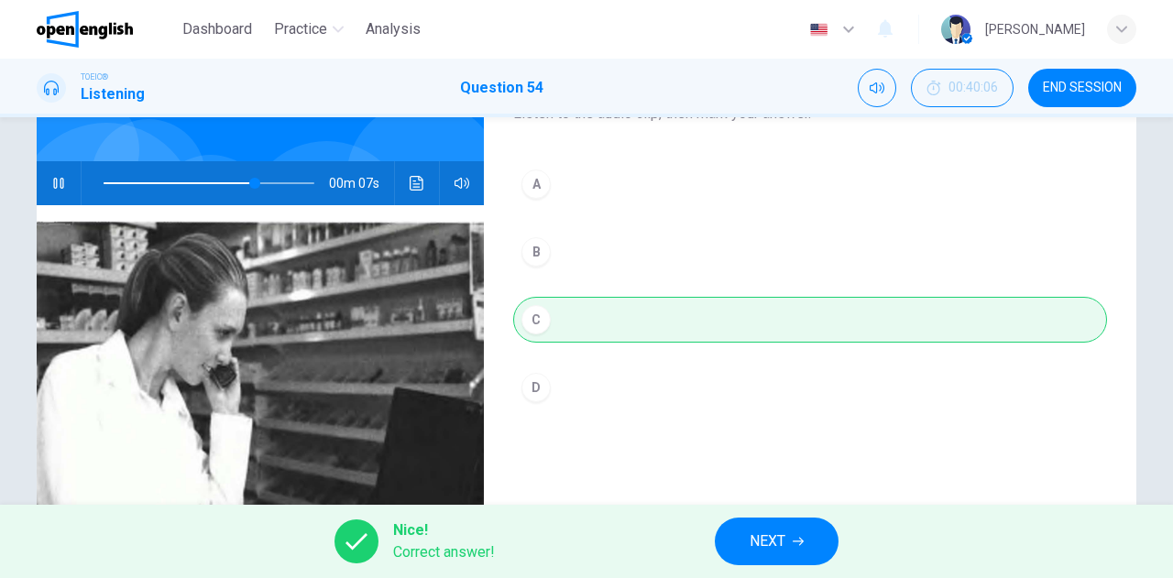
type input "**"
click at [744, 536] on button "NEXT" at bounding box center [777, 542] width 124 height 48
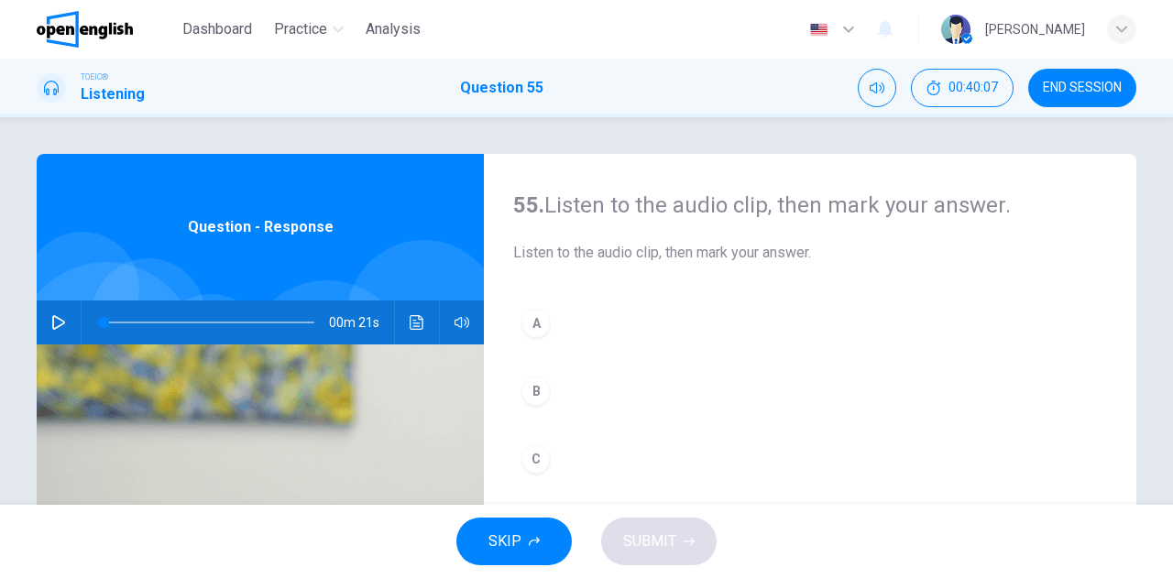
click at [52, 325] on icon "button" at bounding box center [58, 322] width 13 height 15
click at [528, 462] on div "C" at bounding box center [535, 458] width 29 height 29
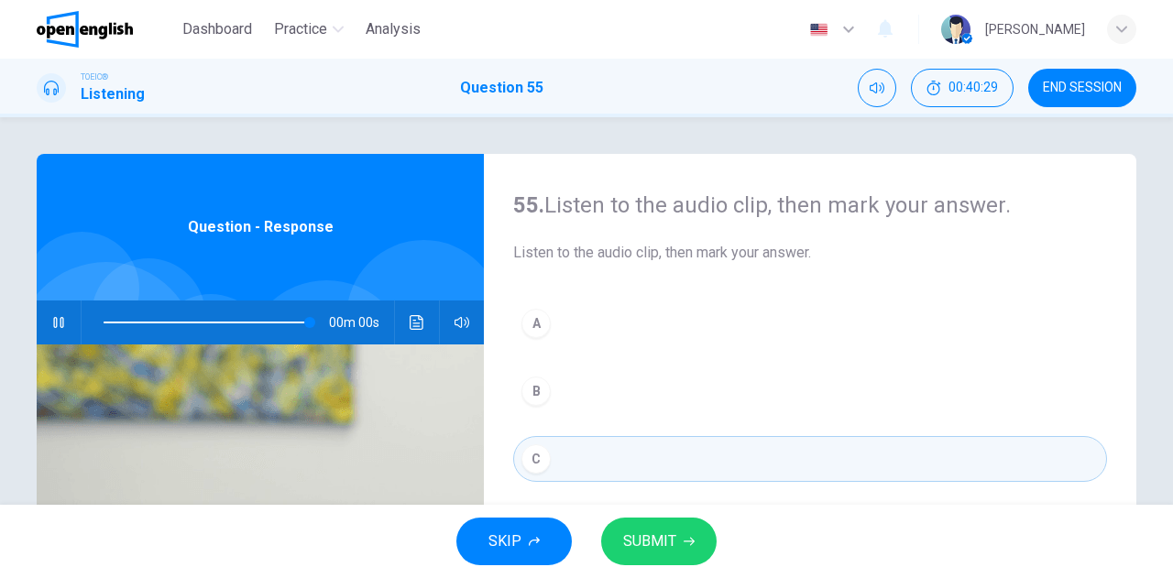
type input "*"
click at [649, 551] on span "SUBMIT" at bounding box center [649, 542] width 53 height 26
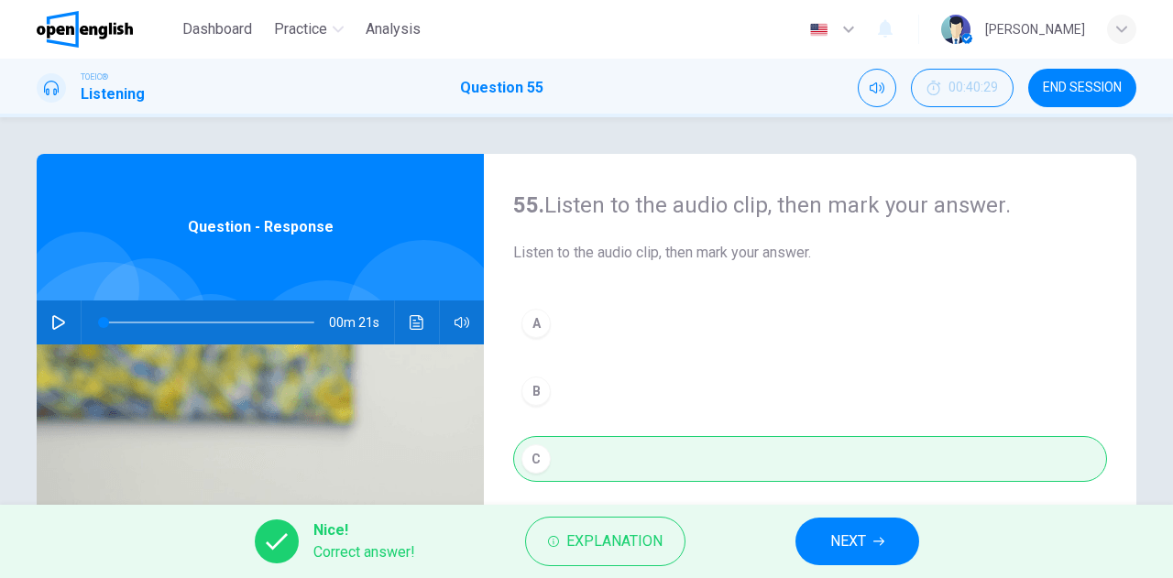
click at [827, 547] on button "NEXT" at bounding box center [857, 542] width 124 height 48
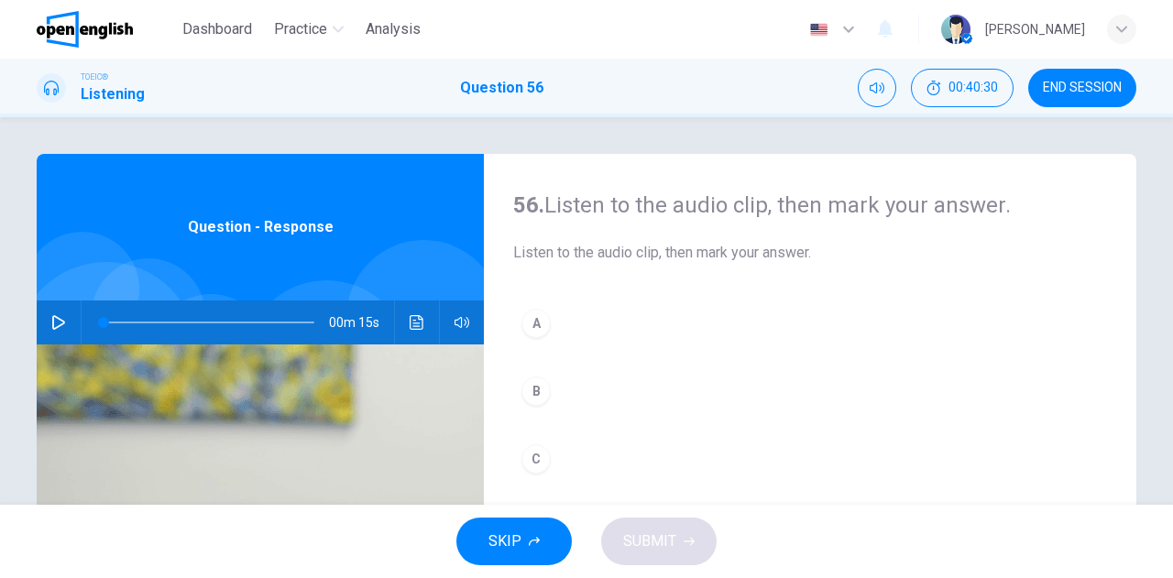
click at [55, 321] on icon "button" at bounding box center [58, 322] width 15 height 15
click at [535, 459] on div "C" at bounding box center [535, 458] width 29 height 29
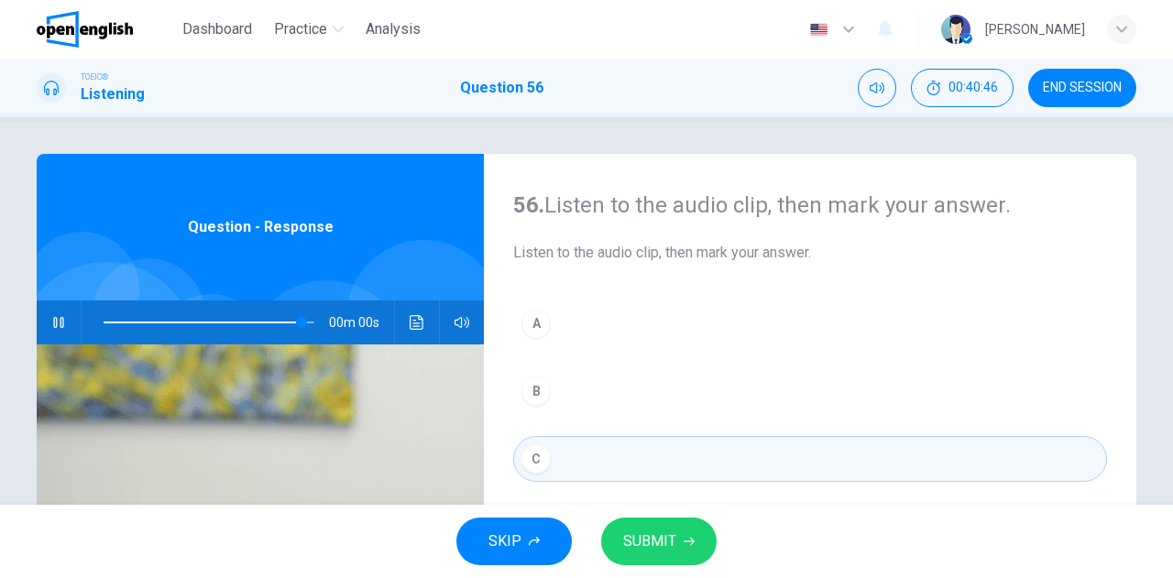
type input "*"
click at [637, 532] on span "SUBMIT" at bounding box center [649, 542] width 53 height 26
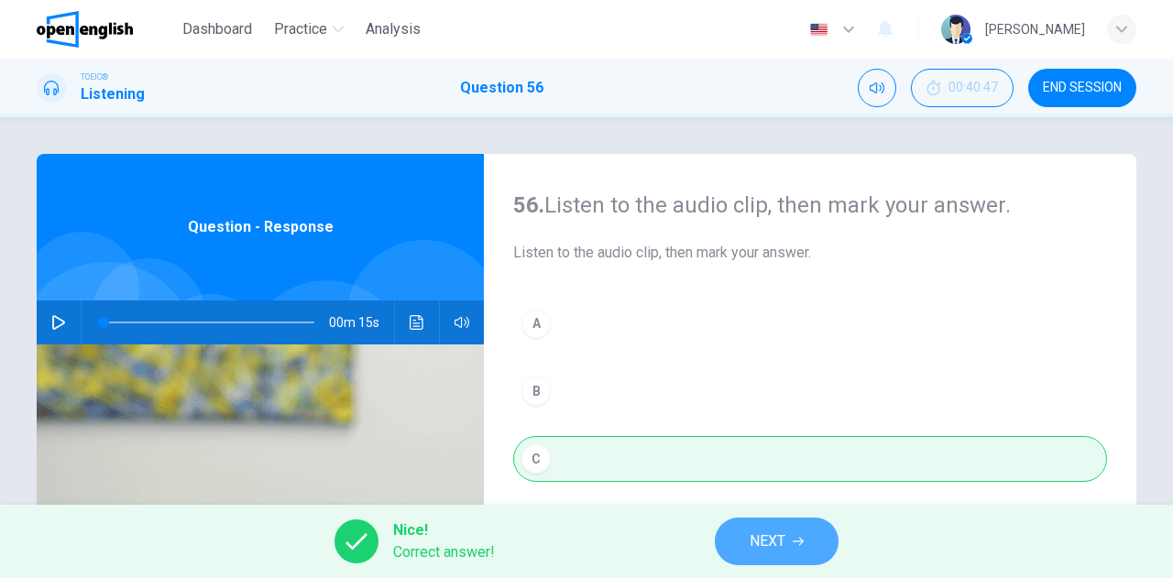
click at [763, 545] on span "NEXT" at bounding box center [768, 542] width 36 height 26
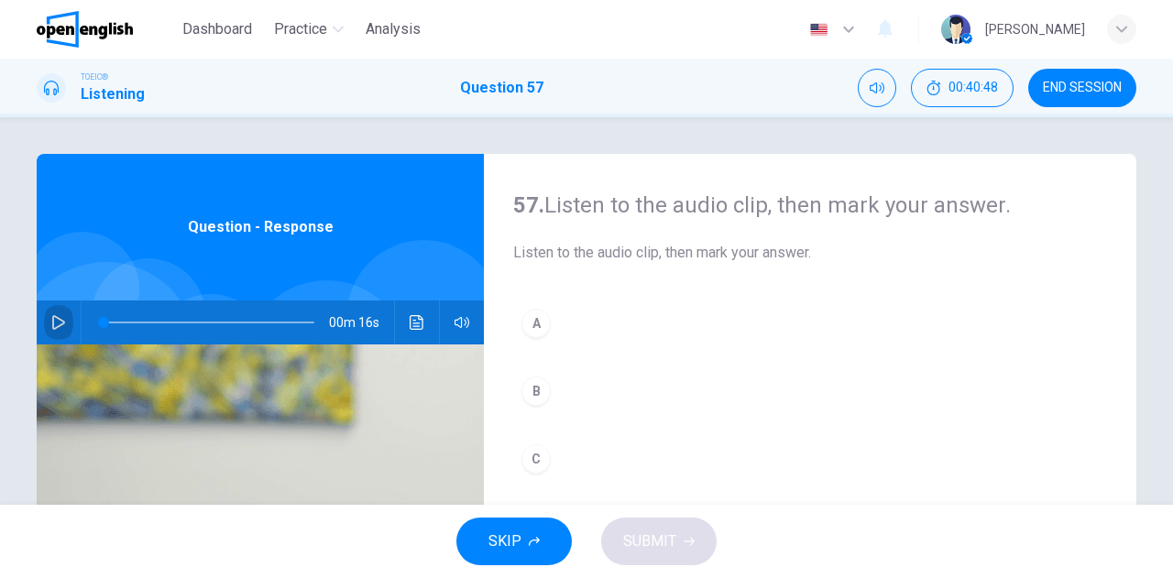
click at [52, 319] on icon "button" at bounding box center [58, 322] width 15 height 15
click at [535, 325] on div "A" at bounding box center [535, 323] width 29 height 29
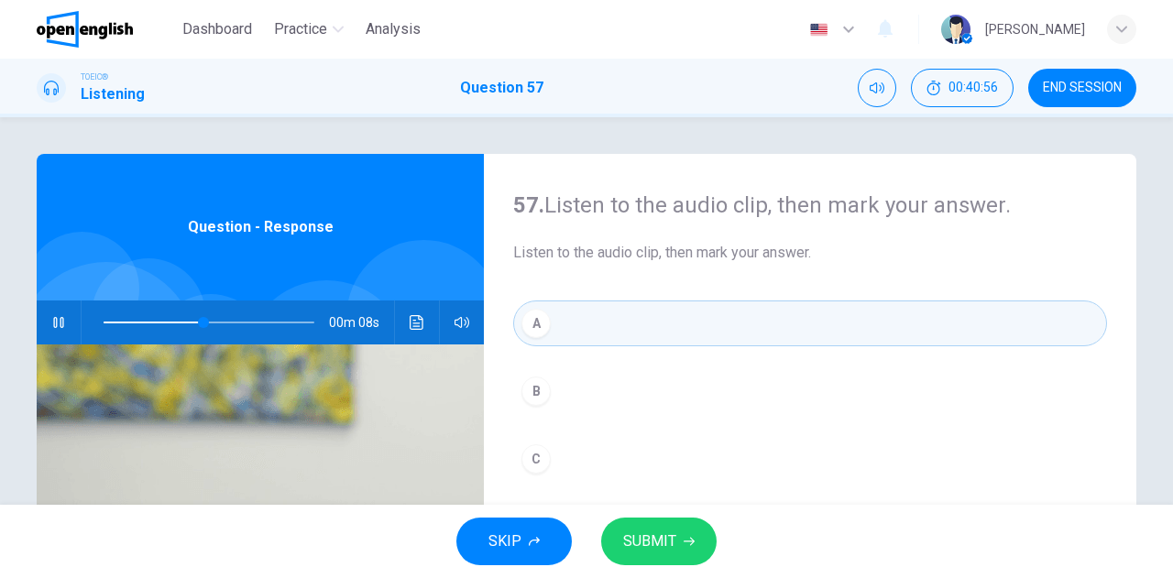
click at [643, 538] on span "SUBMIT" at bounding box center [649, 542] width 53 height 26
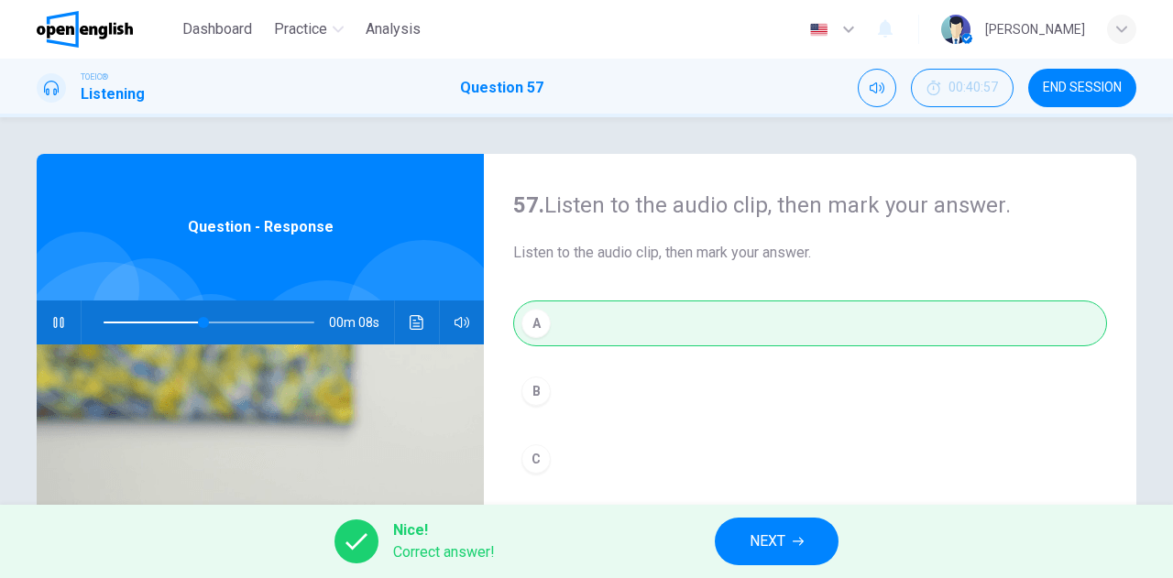
type input "**"
click at [739, 543] on button "NEXT" at bounding box center [777, 542] width 124 height 48
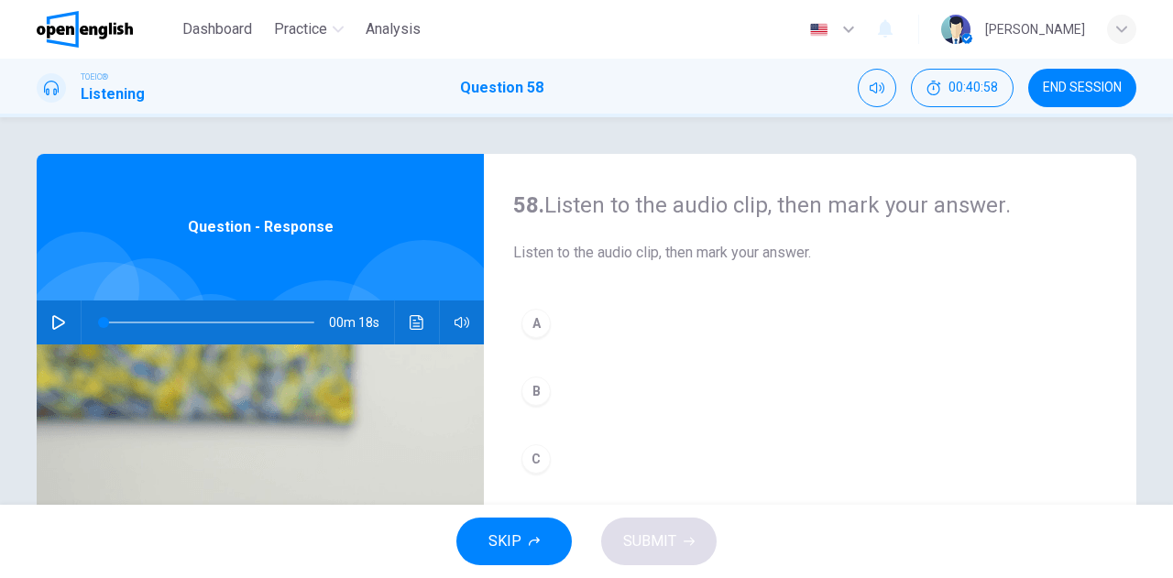
click at [60, 324] on icon "button" at bounding box center [58, 322] width 15 height 15
click at [535, 452] on div "C" at bounding box center [535, 458] width 29 height 29
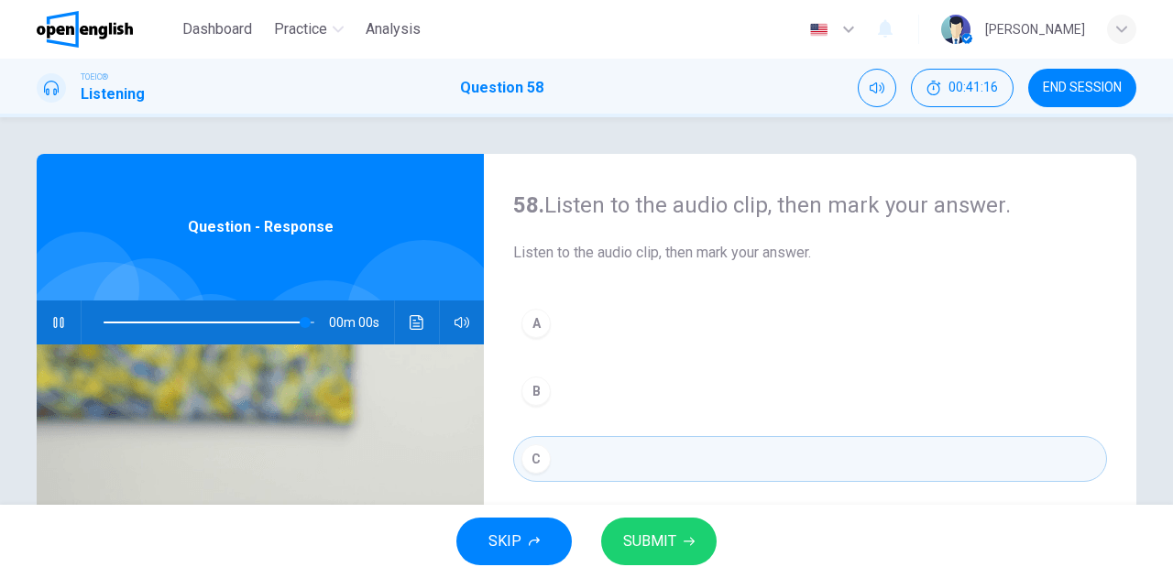
click at [637, 543] on span "SUBMIT" at bounding box center [649, 542] width 53 height 26
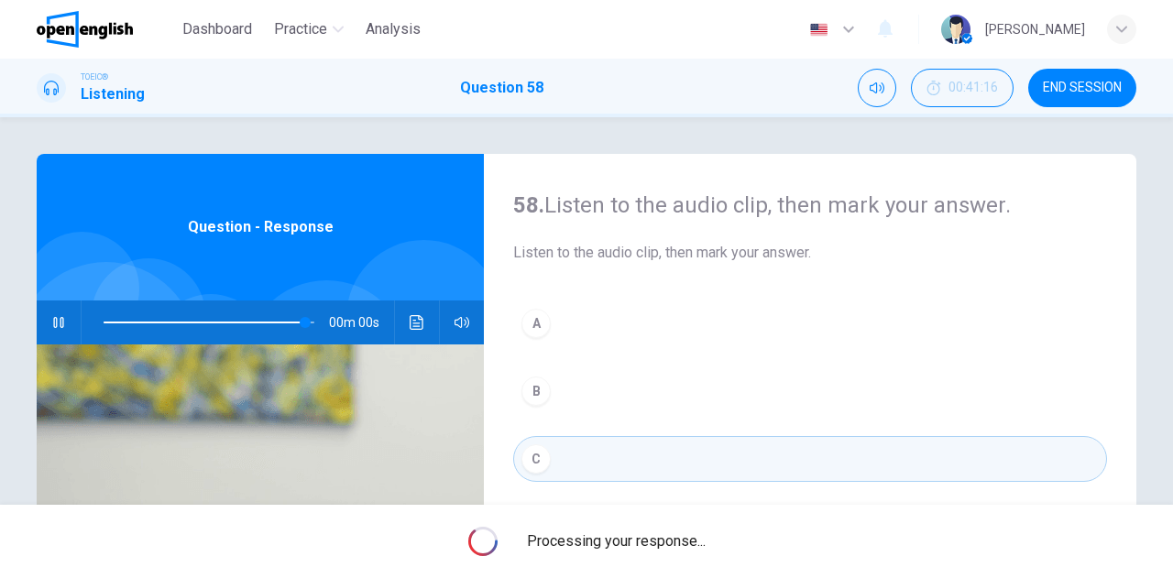
type input "*"
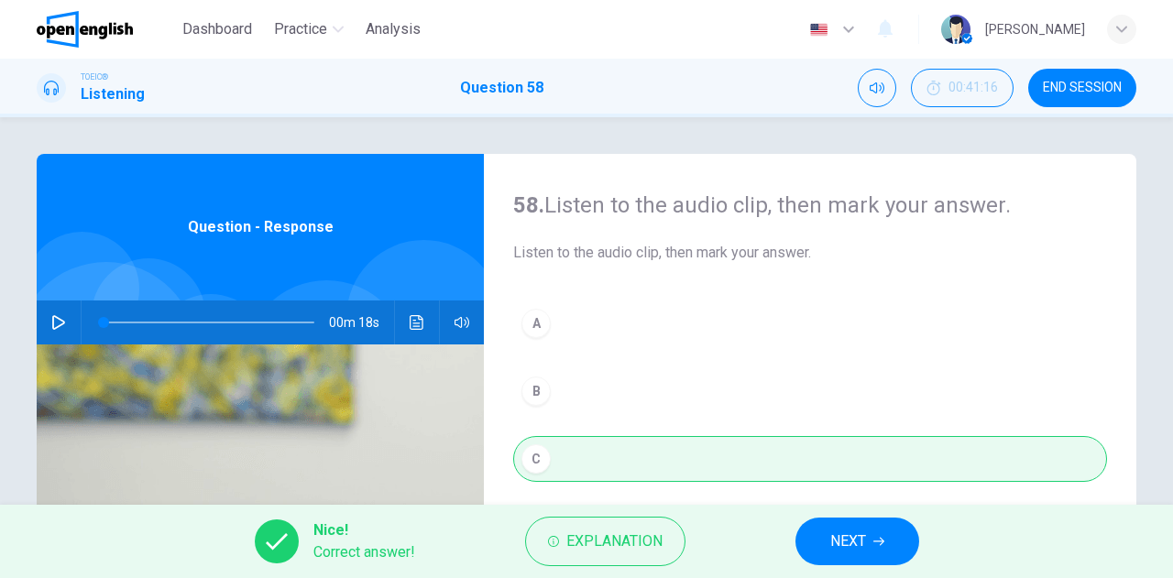
click at [813, 538] on button "NEXT" at bounding box center [857, 542] width 124 height 48
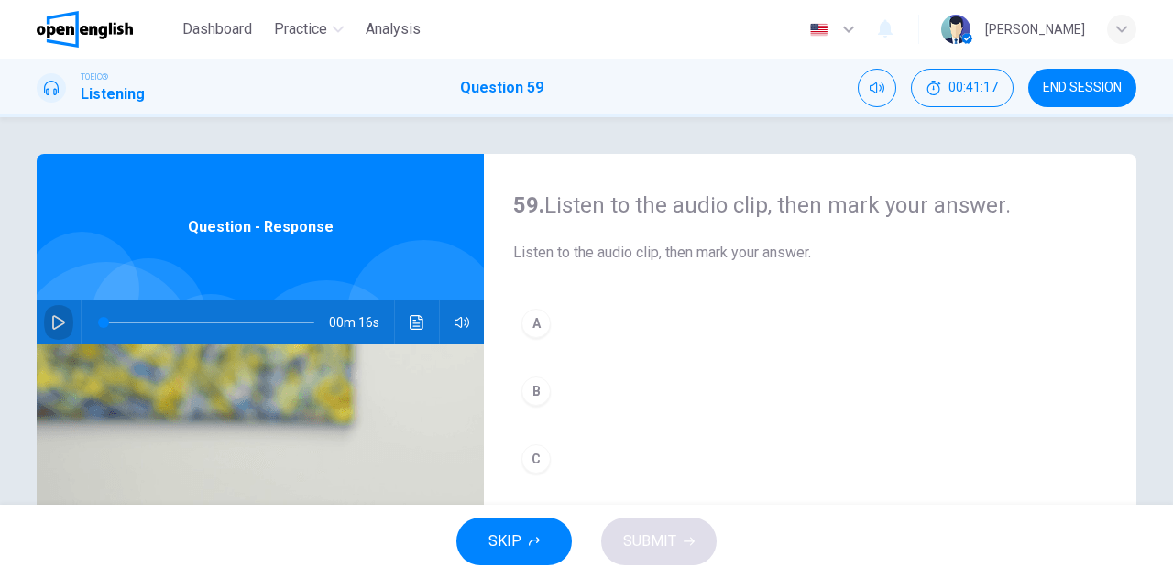
click at [60, 320] on icon "button" at bounding box center [58, 322] width 15 height 15
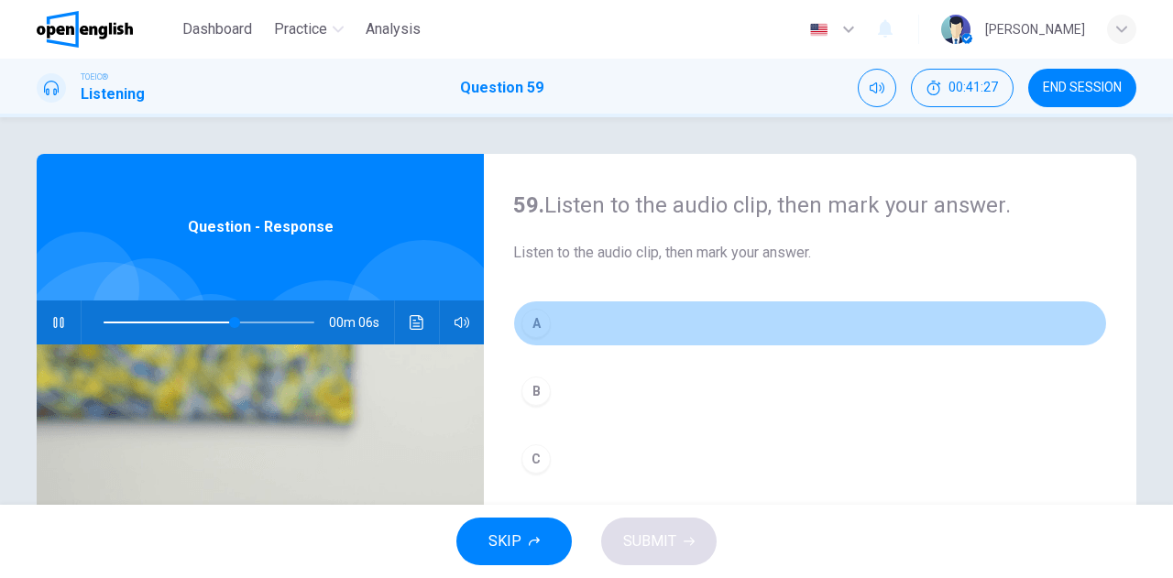
click at [534, 324] on div "A" at bounding box center [535, 323] width 29 height 29
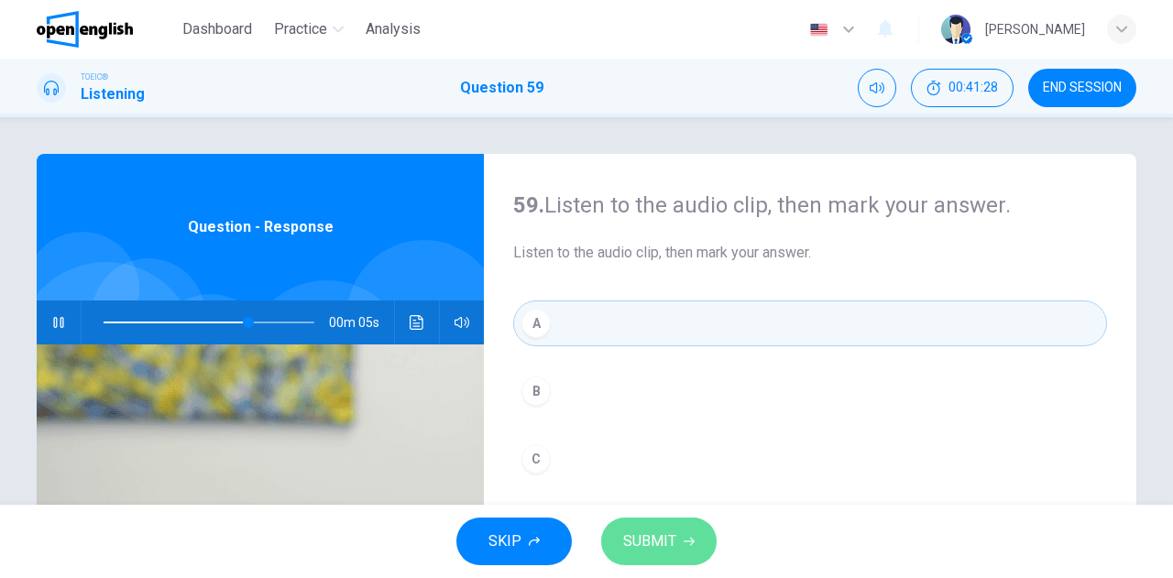
click at [643, 533] on span "SUBMIT" at bounding box center [649, 542] width 53 height 26
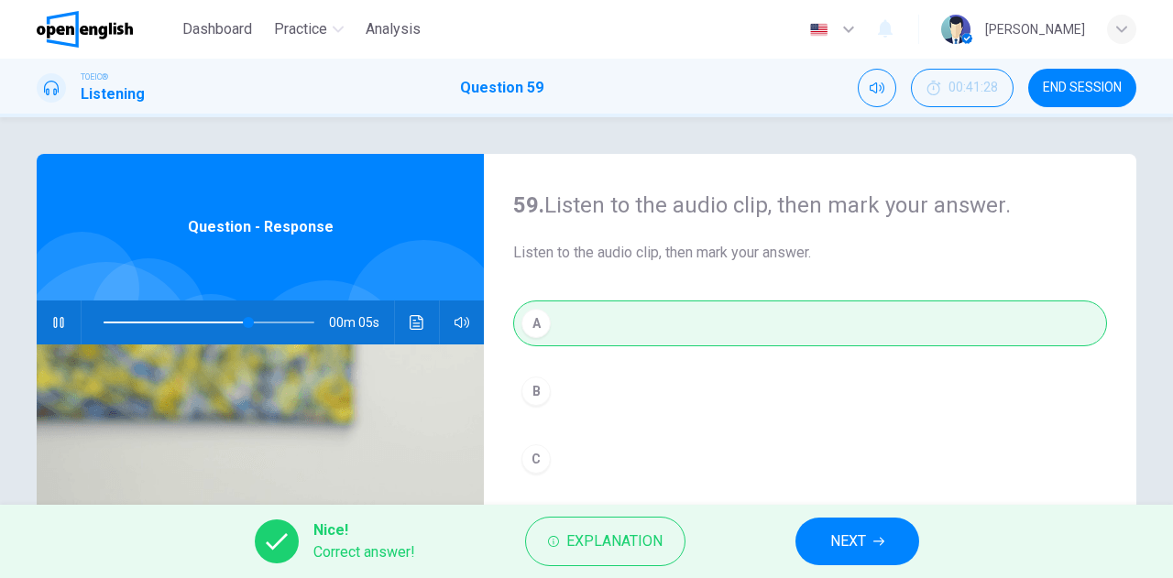
type input "**"
click at [827, 538] on button "NEXT" at bounding box center [857, 542] width 124 height 48
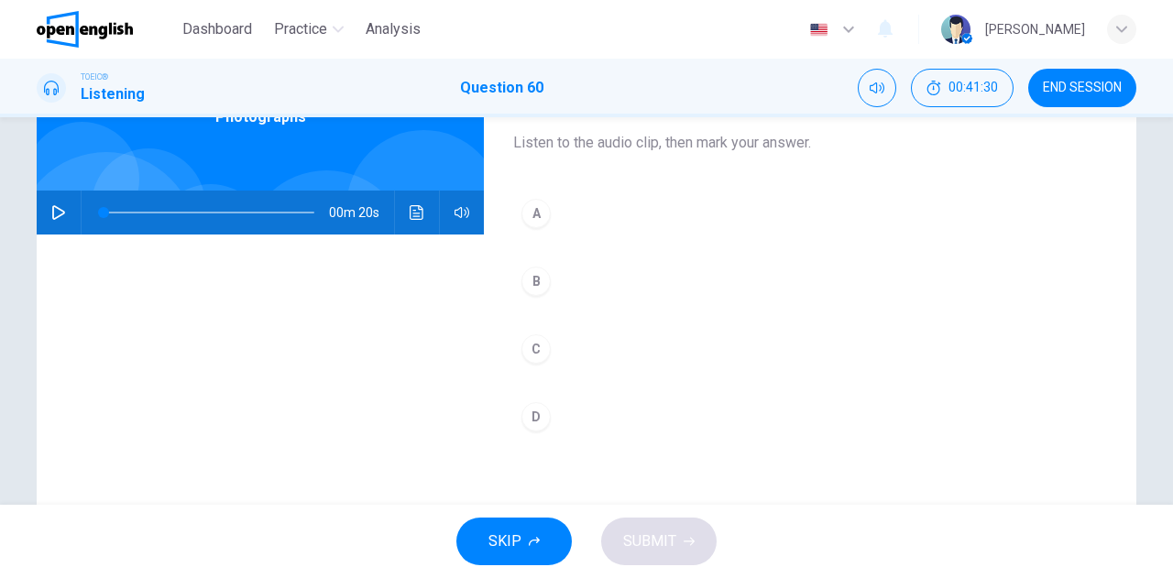
scroll to position [92, 0]
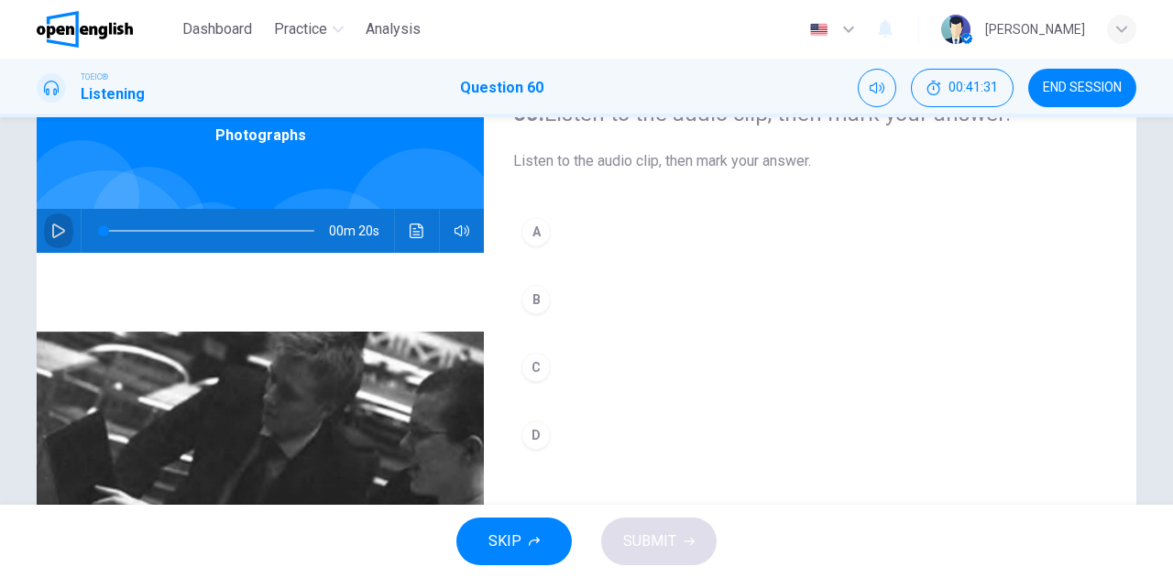
click at [56, 236] on icon "button" at bounding box center [58, 231] width 15 height 15
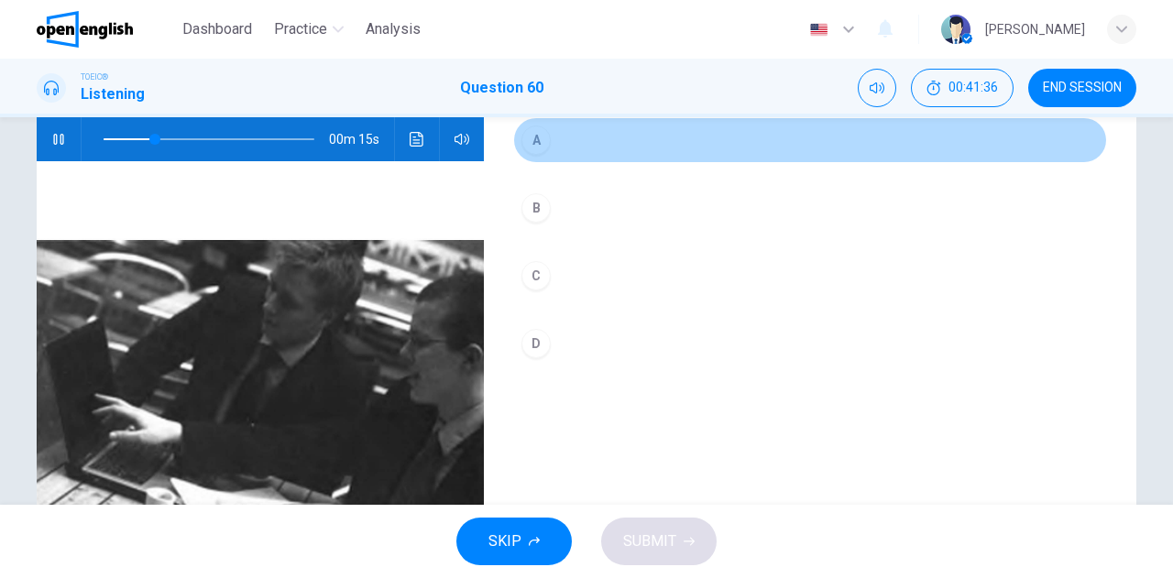
click at [532, 147] on div "A" at bounding box center [535, 140] width 29 height 29
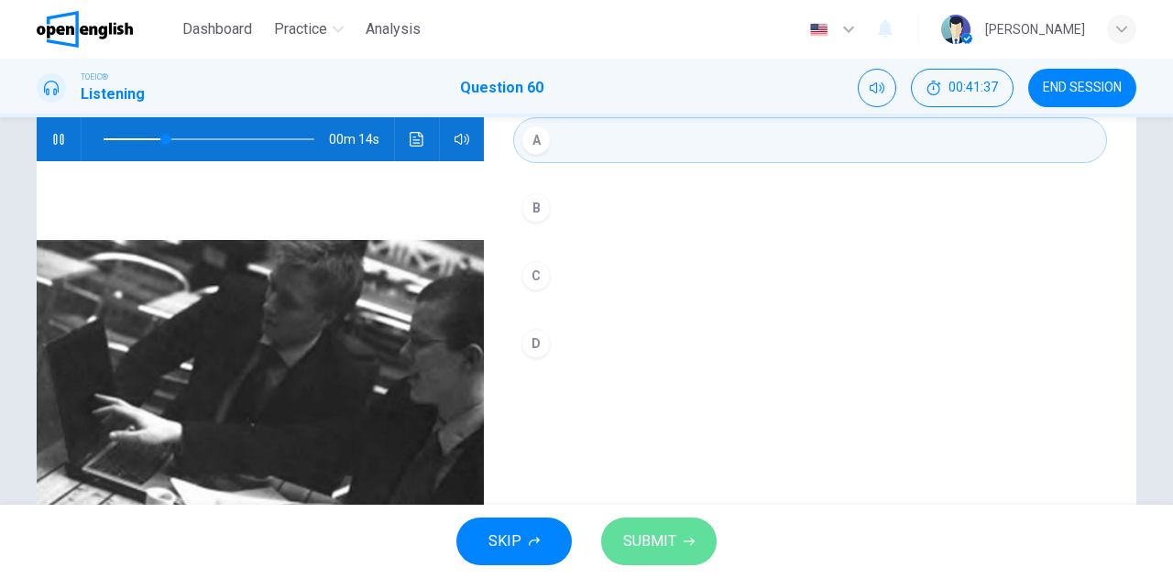
click at [653, 551] on span "SUBMIT" at bounding box center [649, 542] width 53 height 26
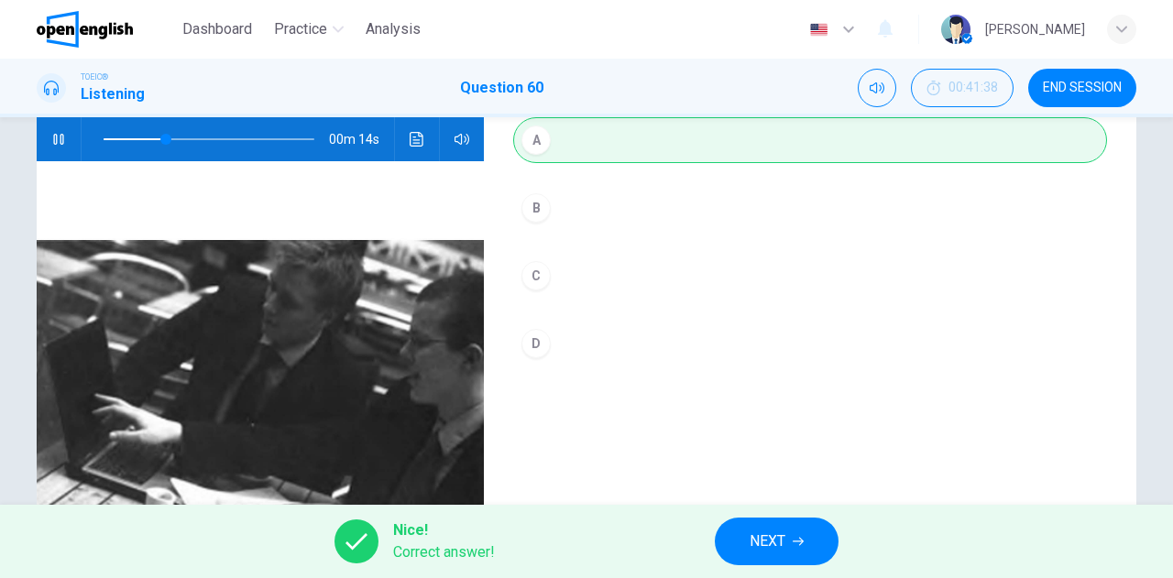
type input "**"
click at [763, 548] on span "NEXT" at bounding box center [768, 542] width 36 height 26
